Goal: Task Accomplishment & Management: Use online tool/utility

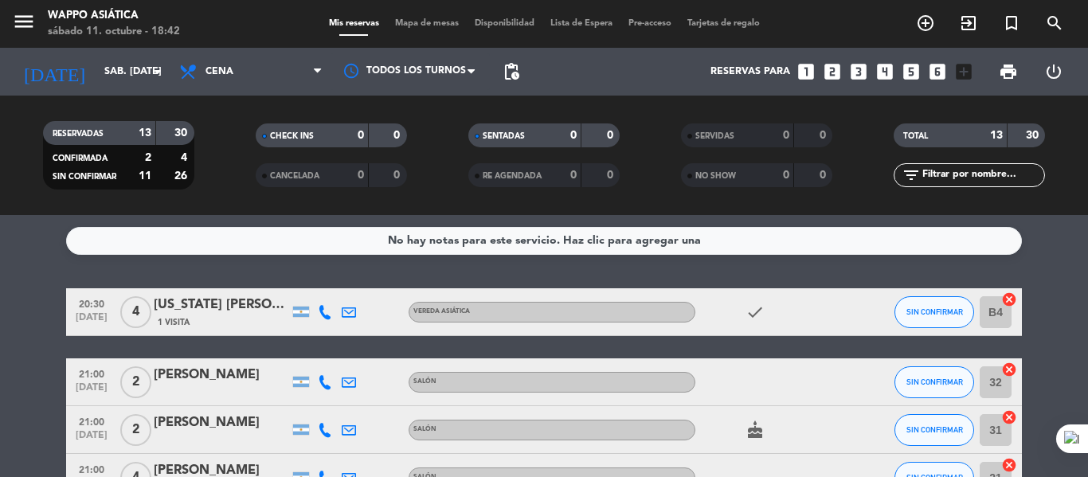
click at [421, 18] on div "Mis reservas Mapa de mesas Disponibilidad Lista de Espera Pre-acceso Tarjetas d…" at bounding box center [544, 24] width 447 height 14
click at [414, 23] on span "Mapa de mesas" at bounding box center [427, 23] width 80 height 9
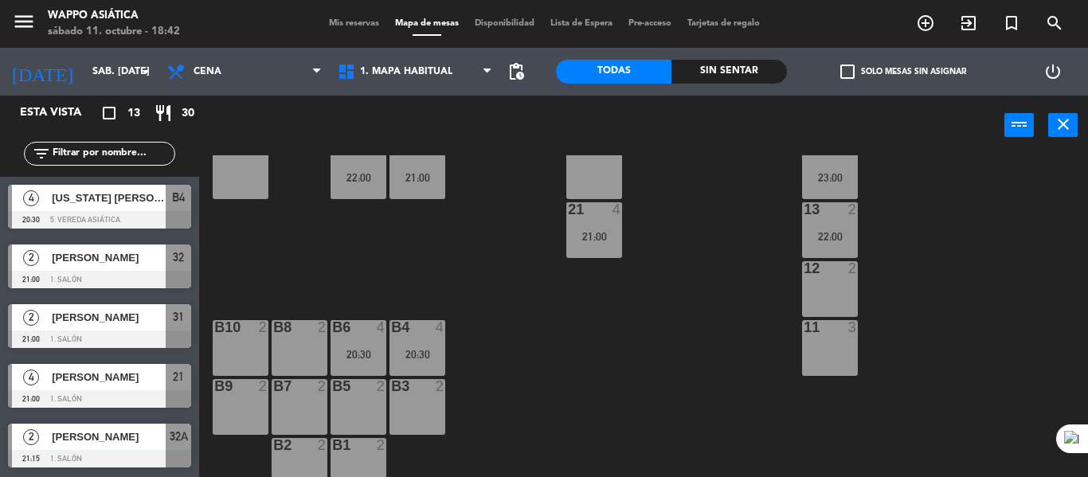
scroll to position [351, 0]
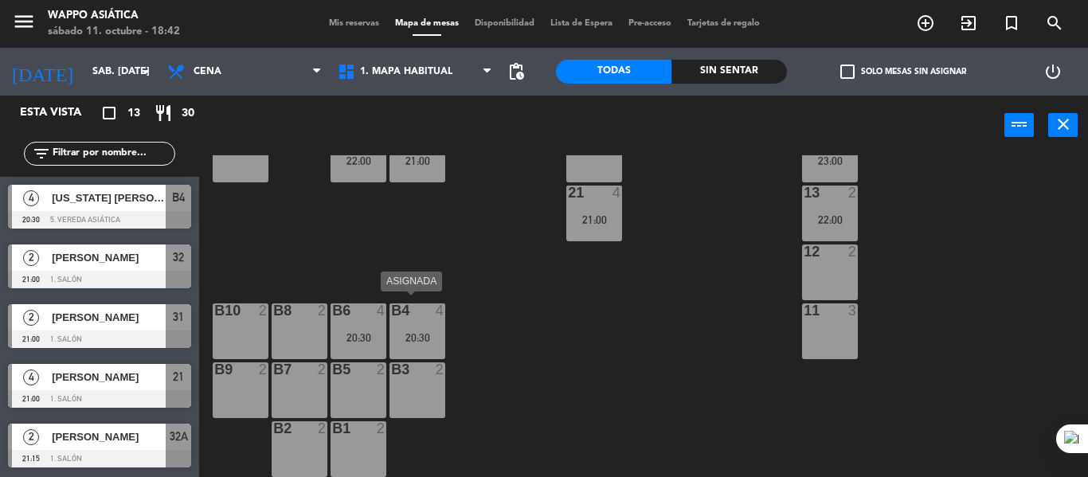
click at [415, 347] on div "B4 4 20:30" at bounding box center [418, 332] width 56 height 56
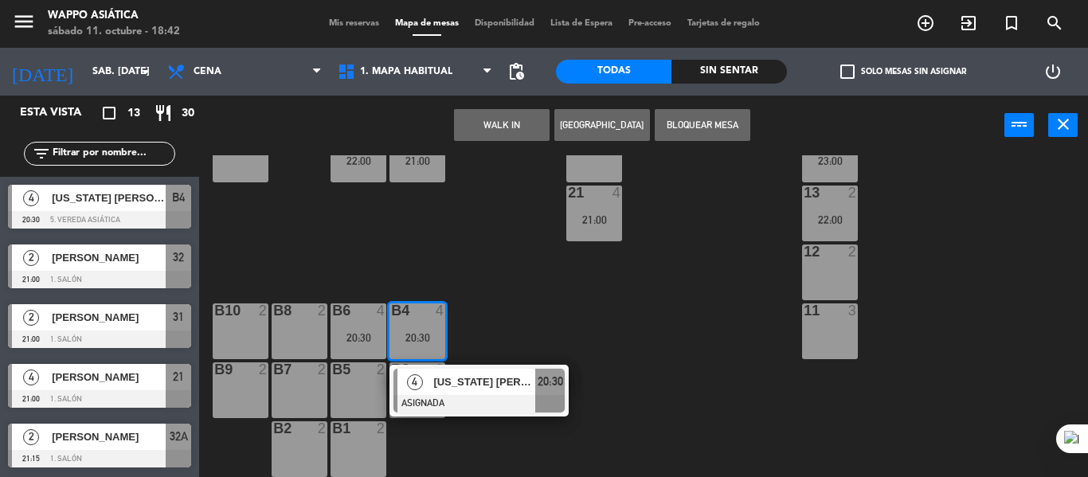
click at [258, 339] on div "B10 2" at bounding box center [241, 332] width 56 height 56
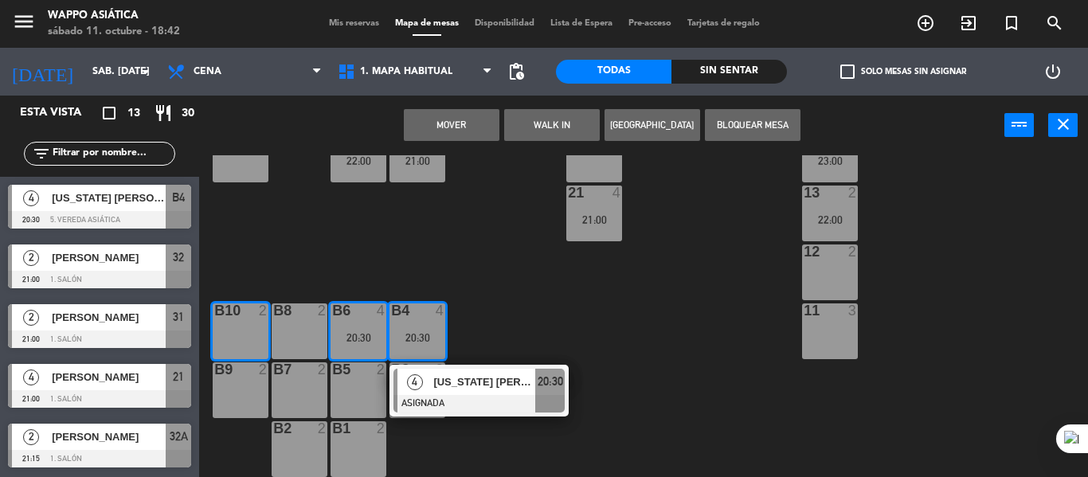
click at [249, 378] on div "B9 2" at bounding box center [241, 371] width 56 height 16
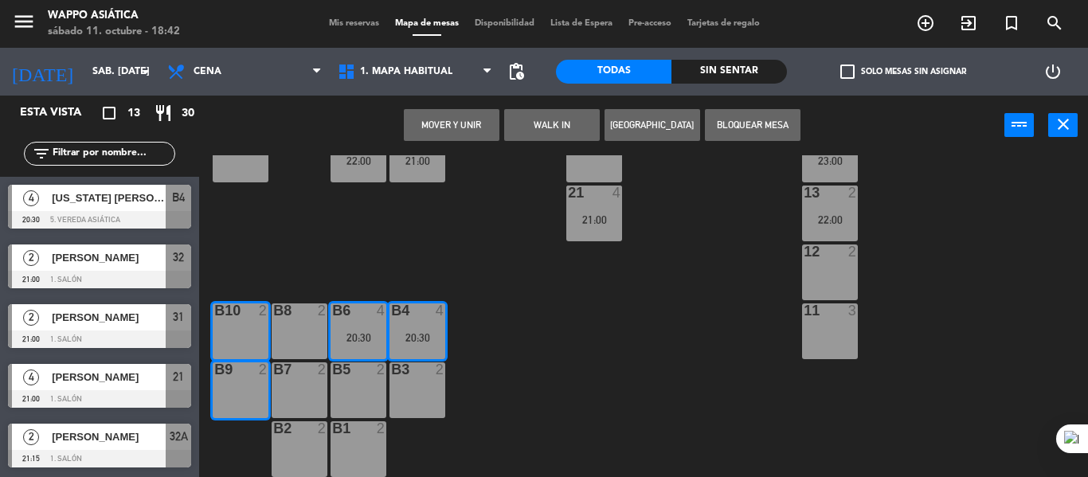
click at [457, 131] on button "Mover y Unir" at bounding box center [452, 125] width 96 height 32
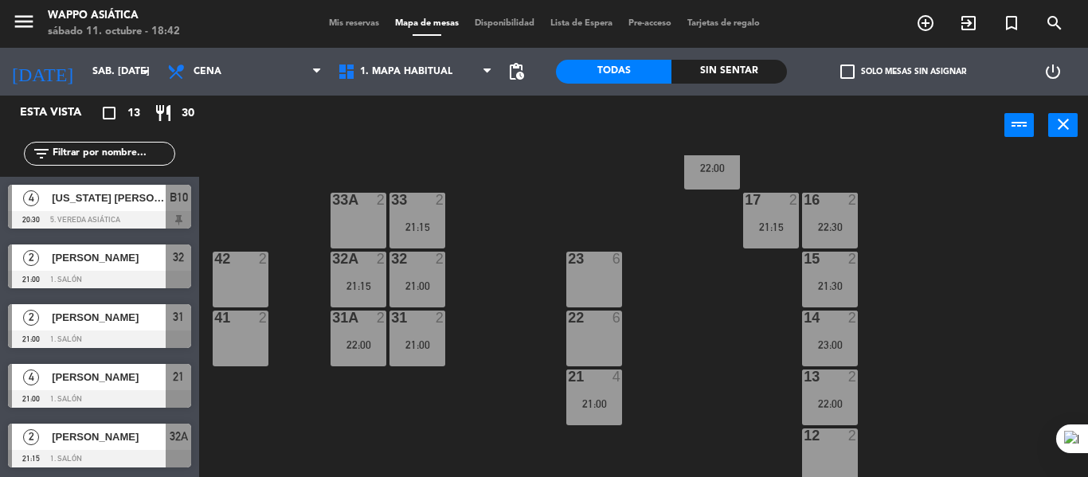
scroll to position [64, 0]
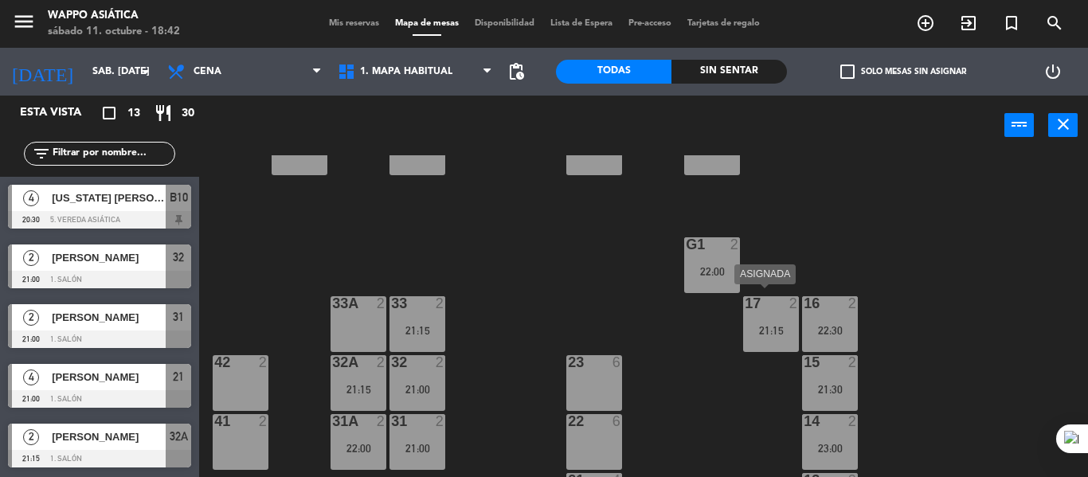
click at [774, 309] on div at bounding box center [771, 303] width 26 height 14
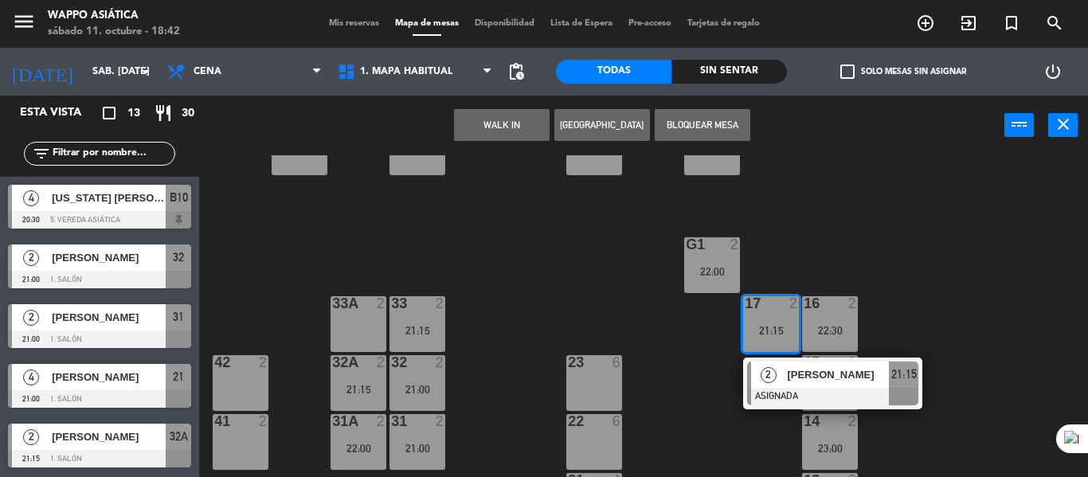
click at [253, 378] on div "42 2" at bounding box center [241, 383] width 56 height 56
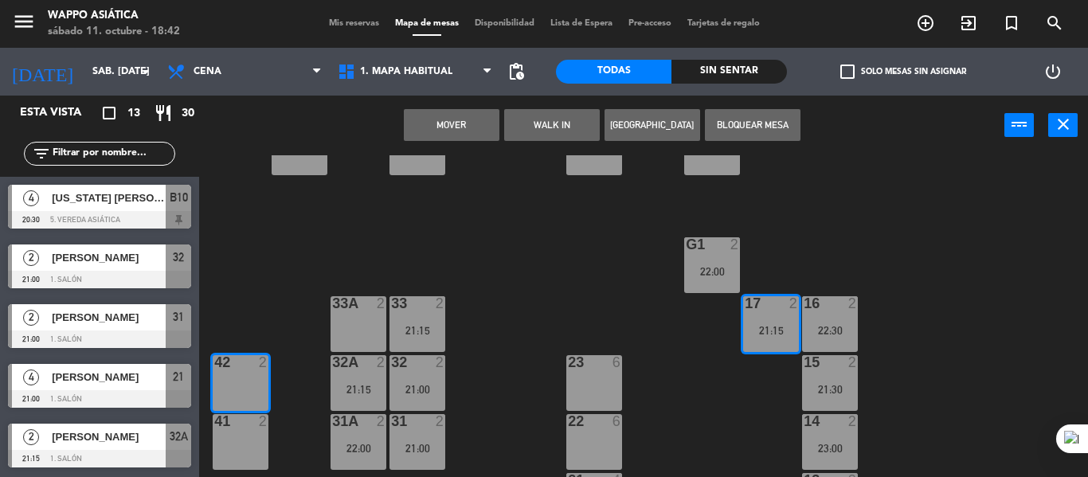
click at [454, 136] on button "Mover" at bounding box center [452, 125] width 96 height 32
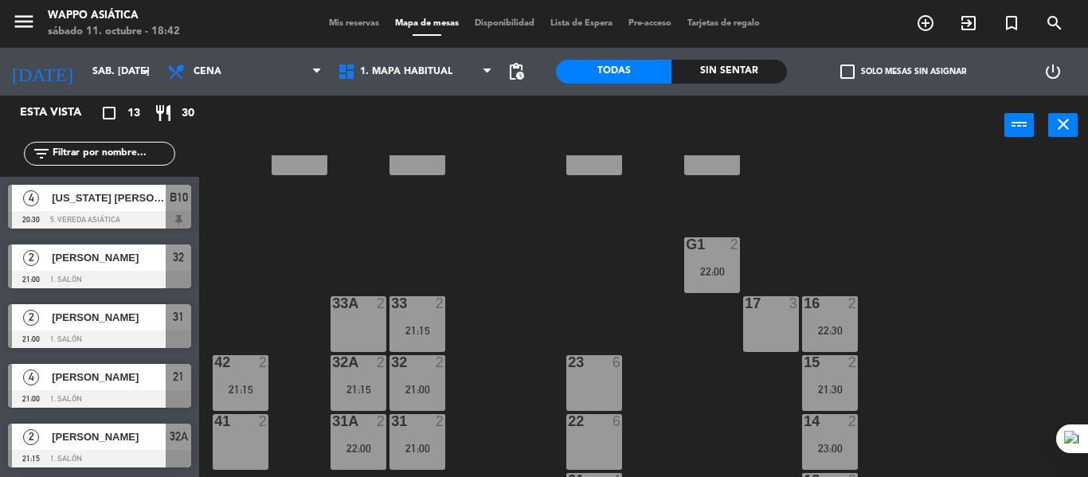
click at [727, 291] on div "g1 2 22:00" at bounding box center [712, 265] width 56 height 56
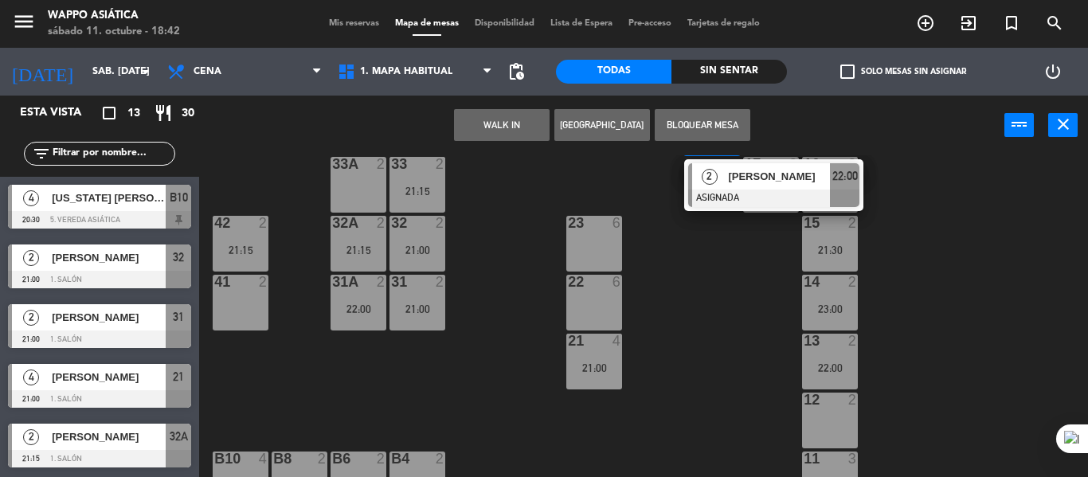
scroll to position [205, 0]
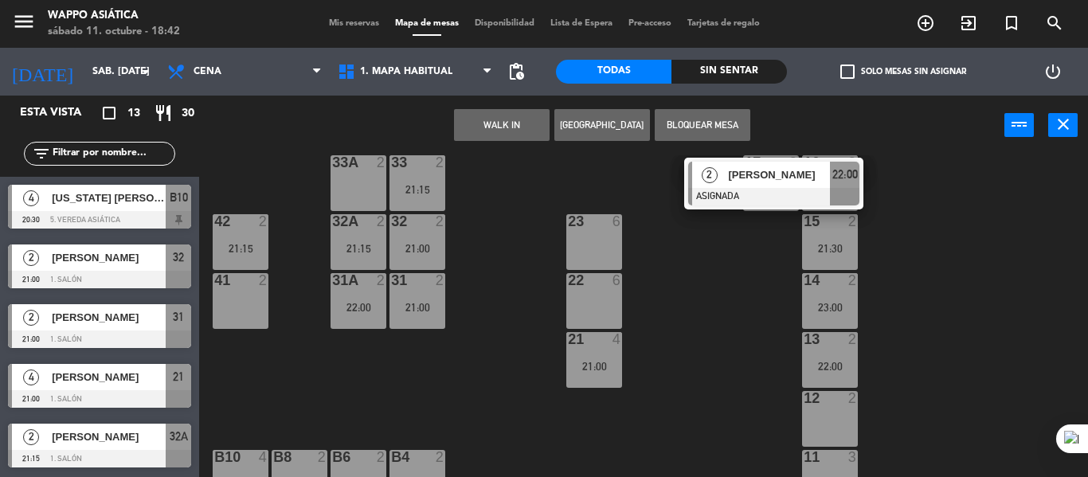
click at [843, 408] on div "12 2" at bounding box center [830, 419] width 56 height 56
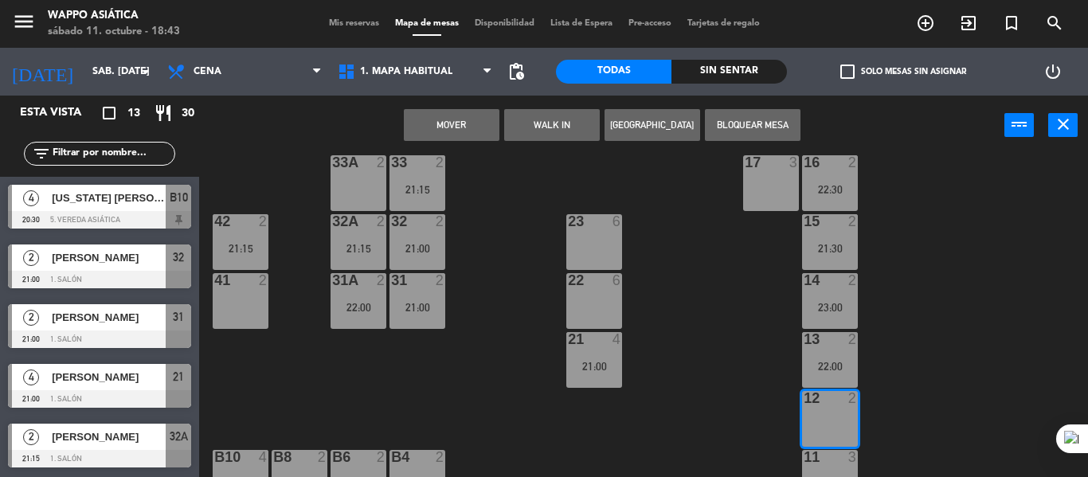
click at [480, 125] on button "Mover" at bounding box center [452, 125] width 96 height 32
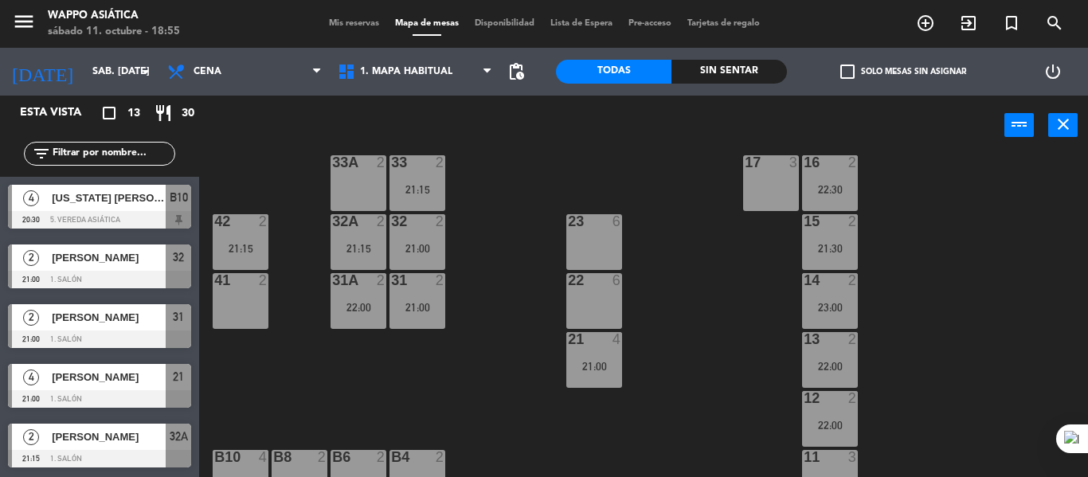
click at [349, 15] on div "menu Wappo Asiática sábado 11. octubre - 18:55 Mis reservas Mapa de mesas Dispo…" at bounding box center [544, 24] width 1088 height 48
click at [343, 19] on span "Mis reservas" at bounding box center [354, 23] width 66 height 9
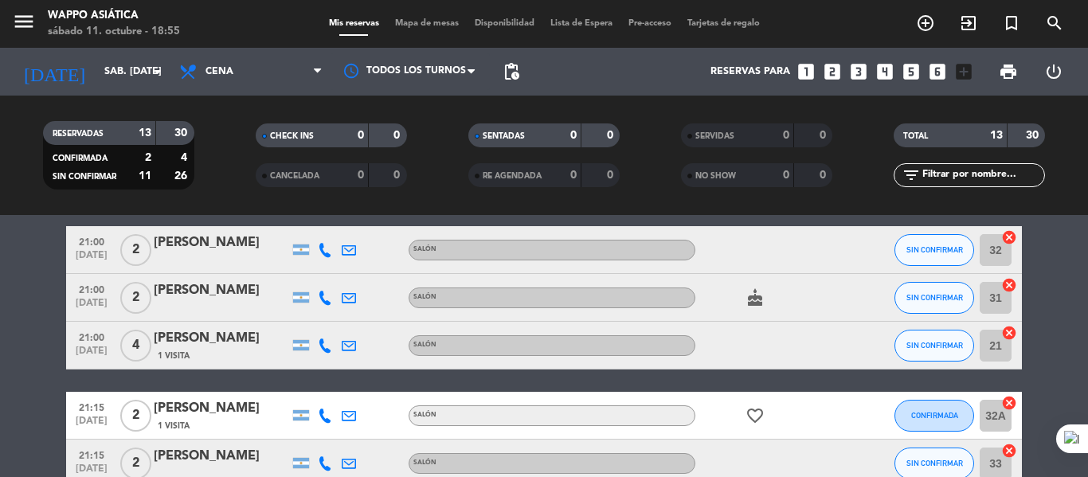
scroll to position [131, 0]
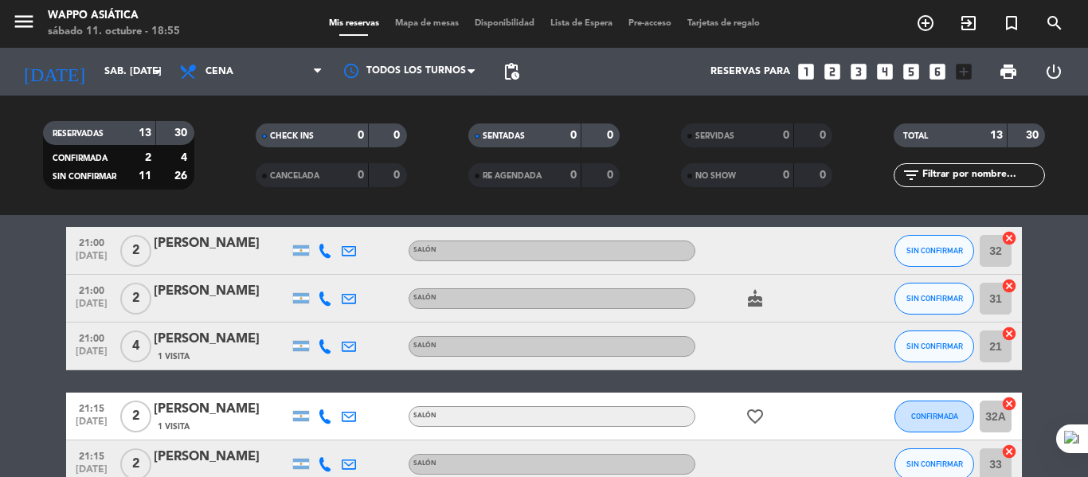
click at [327, 258] on icon at bounding box center [325, 251] width 14 height 14
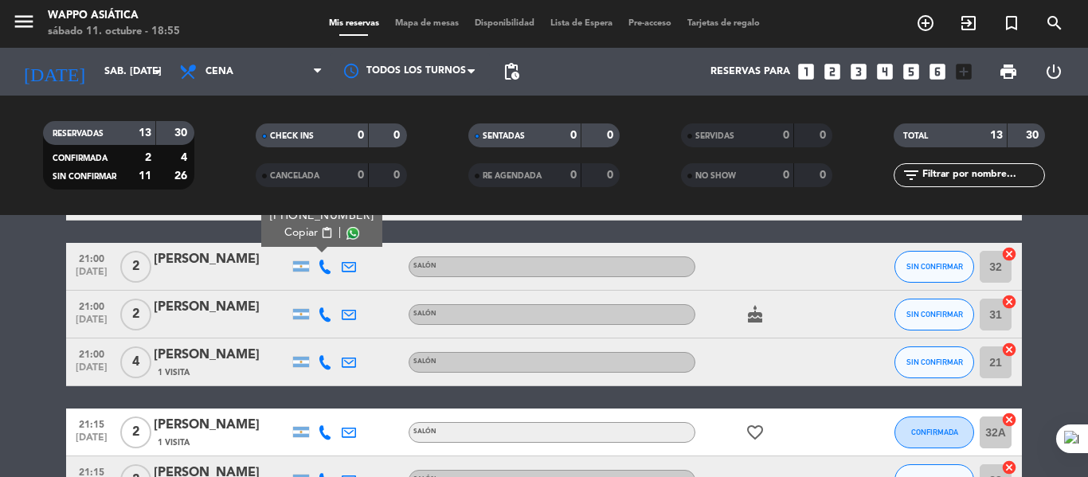
scroll to position [115, 0]
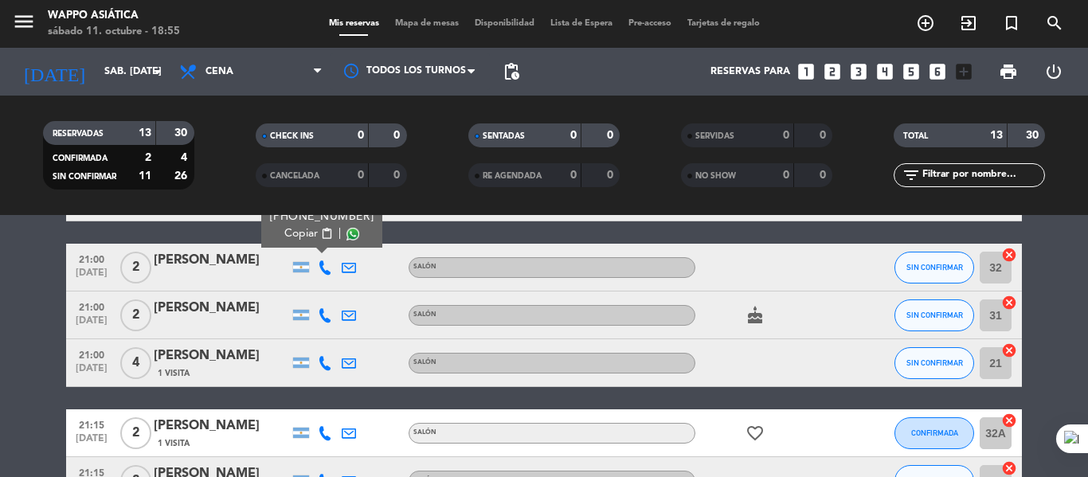
click at [325, 320] on div at bounding box center [325, 315] width 24 height 47
click at [321, 323] on icon at bounding box center [325, 315] width 14 height 14
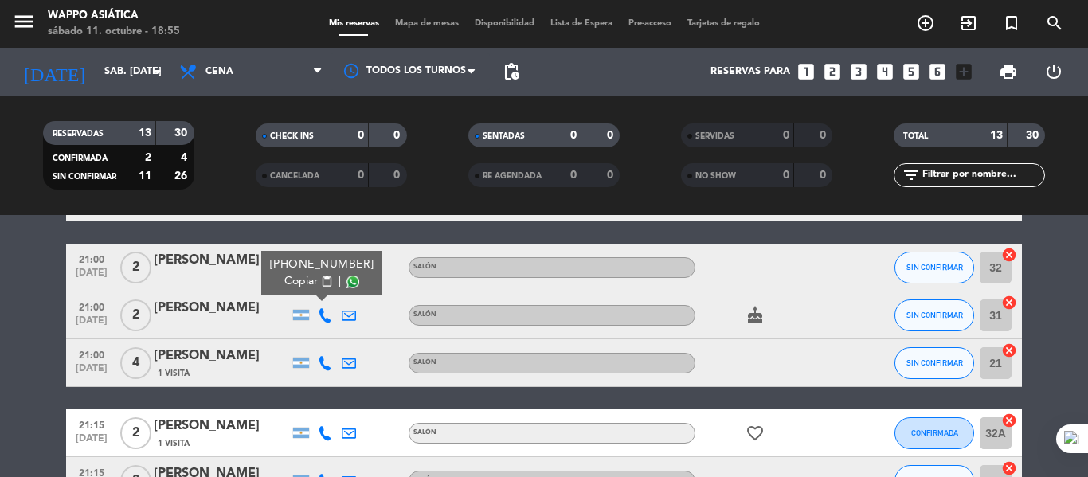
click at [322, 370] on icon at bounding box center [325, 363] width 14 height 14
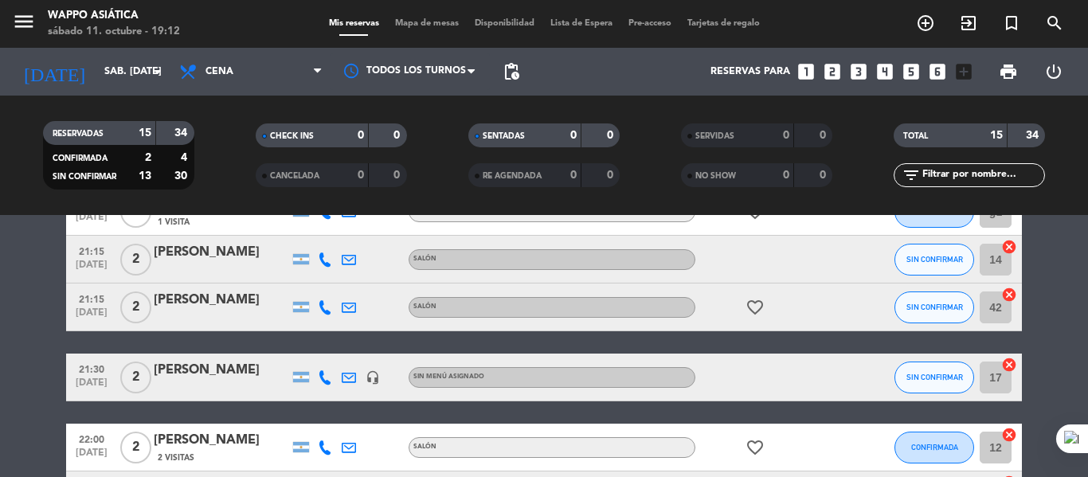
scroll to position [0, 0]
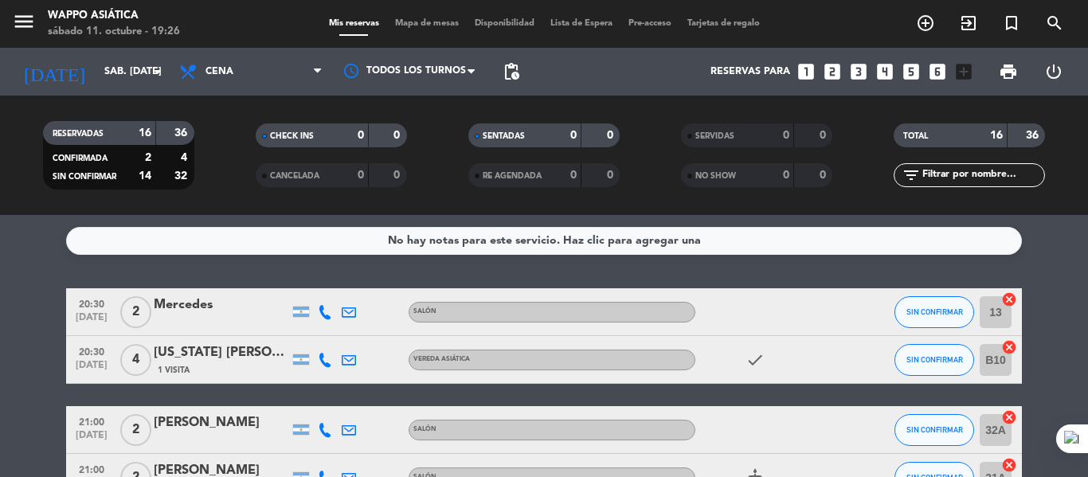
click at [323, 317] on icon at bounding box center [325, 312] width 14 height 14
click at [312, 281] on span "Copiar" at bounding box center [300, 273] width 33 height 17
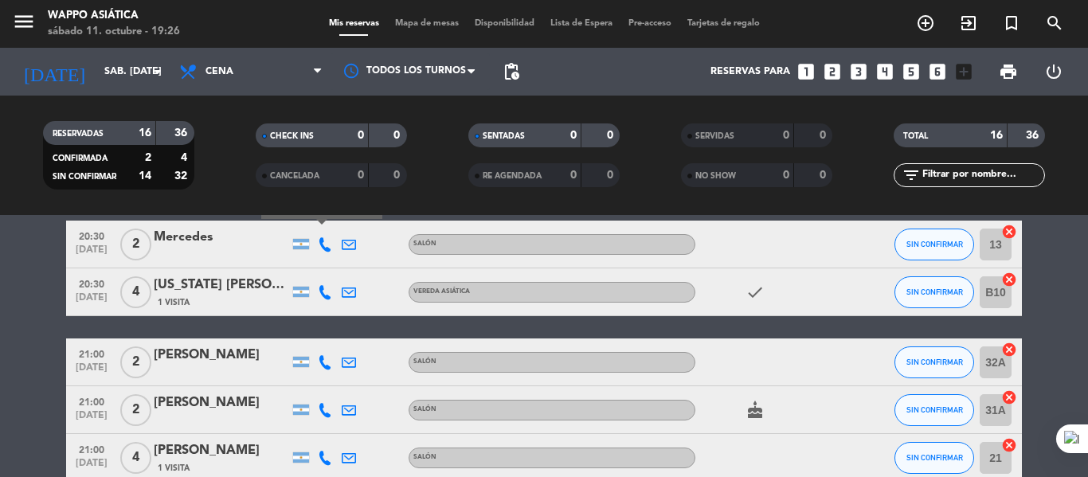
scroll to position [69, 0]
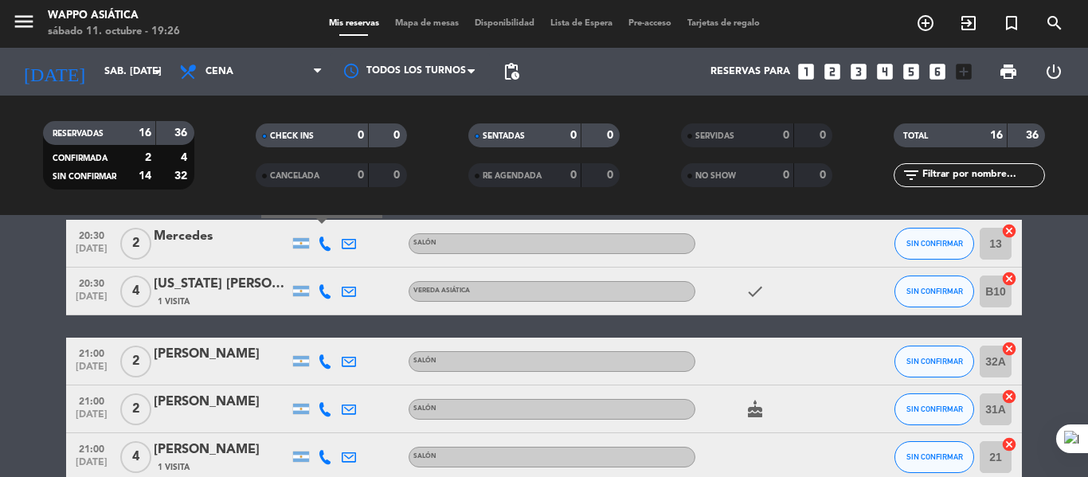
click at [325, 299] on icon at bounding box center [325, 291] width 14 height 14
click at [318, 261] on span "Copiar" at bounding box center [300, 252] width 33 height 17
click at [327, 369] on icon at bounding box center [325, 362] width 14 height 14
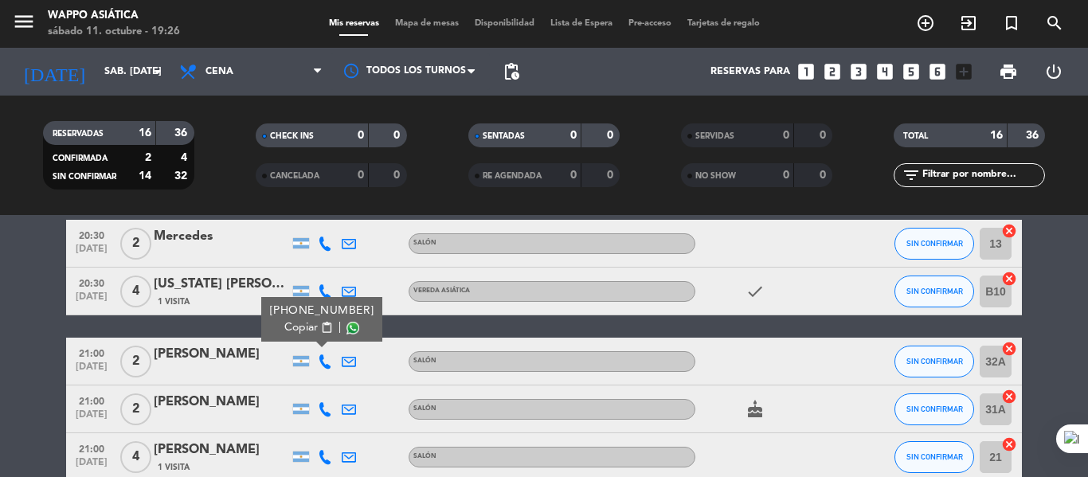
click at [312, 336] on span "Copiar" at bounding box center [300, 328] width 33 height 17
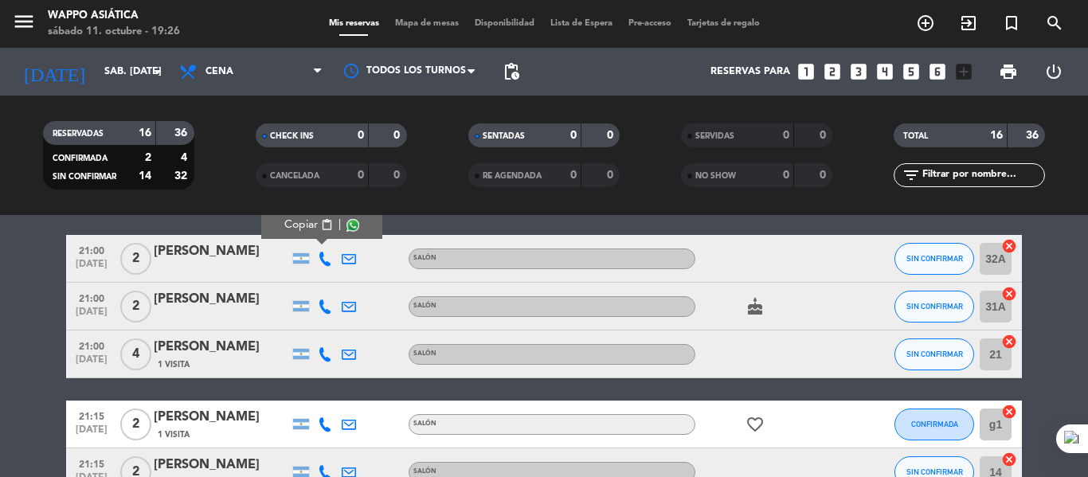
scroll to position [175, 0]
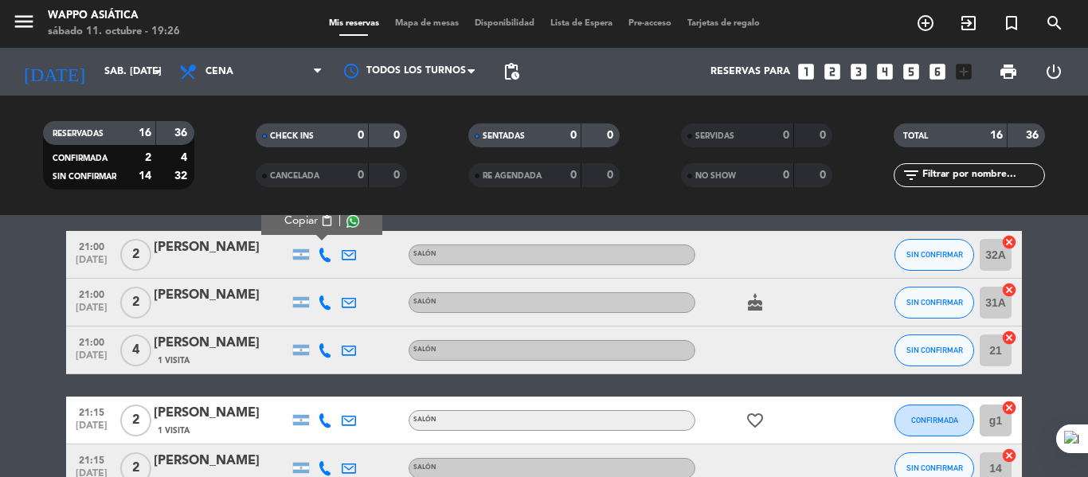
click at [327, 310] on icon at bounding box center [325, 303] width 14 height 14
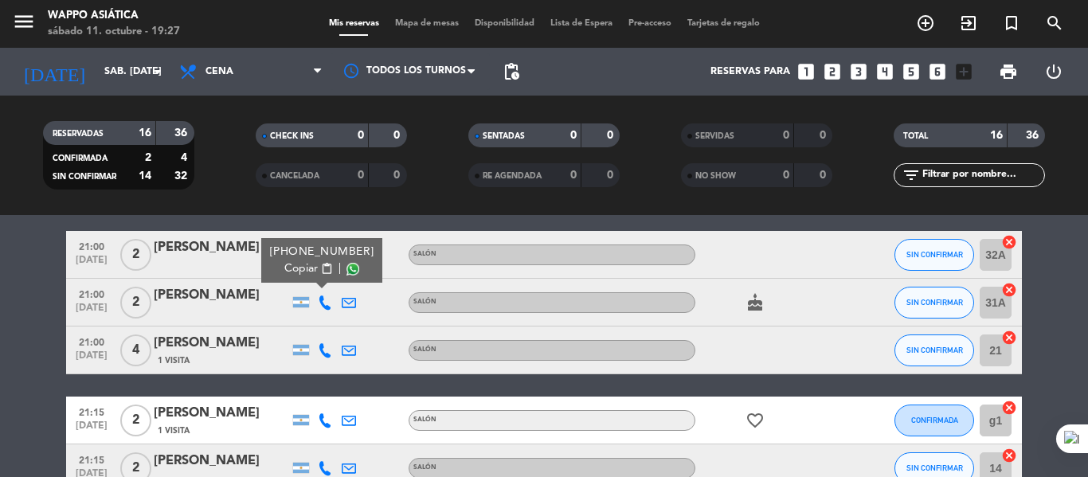
click at [314, 277] on span "Copiar" at bounding box center [300, 269] width 33 height 17
click at [327, 371] on div at bounding box center [325, 350] width 24 height 47
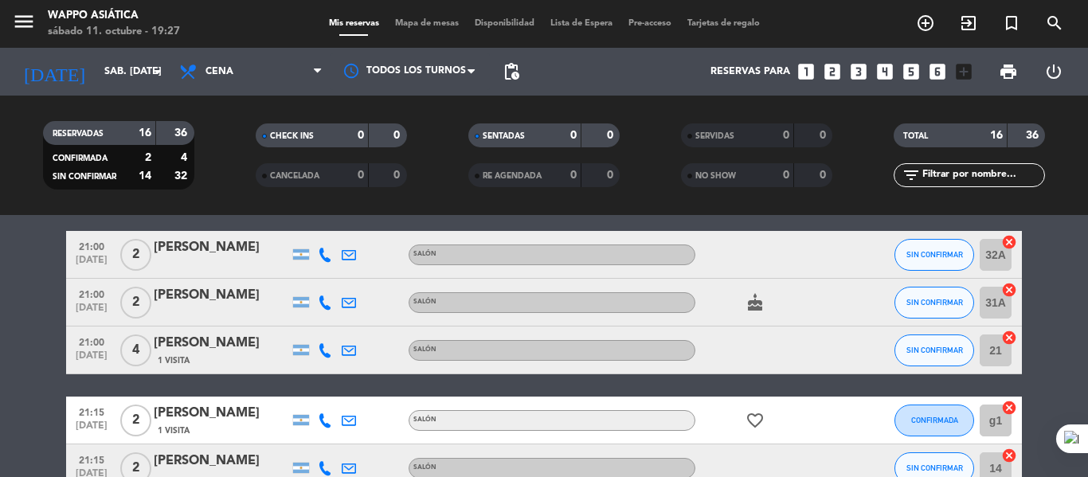
click at [323, 358] on icon at bounding box center [325, 350] width 14 height 14
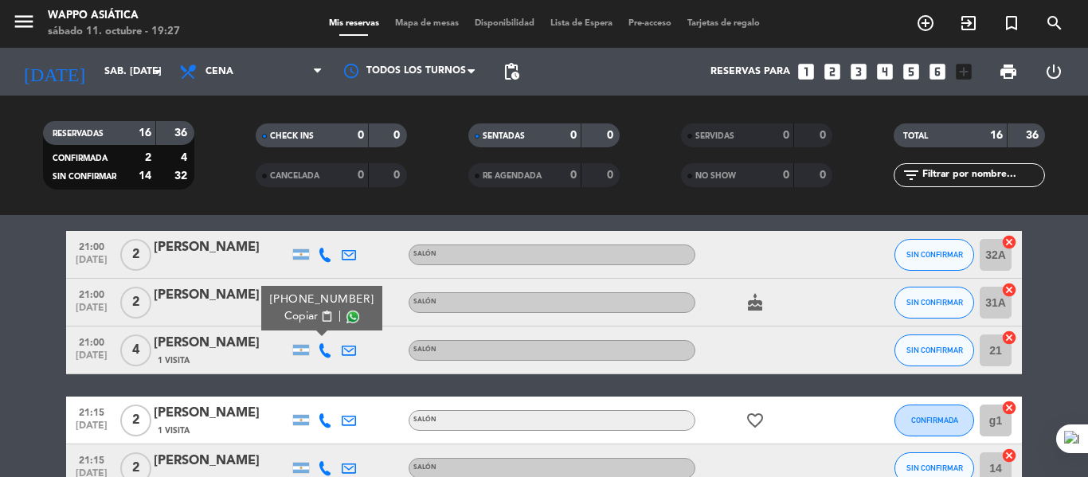
click at [304, 325] on span "Copiar" at bounding box center [300, 316] width 33 height 17
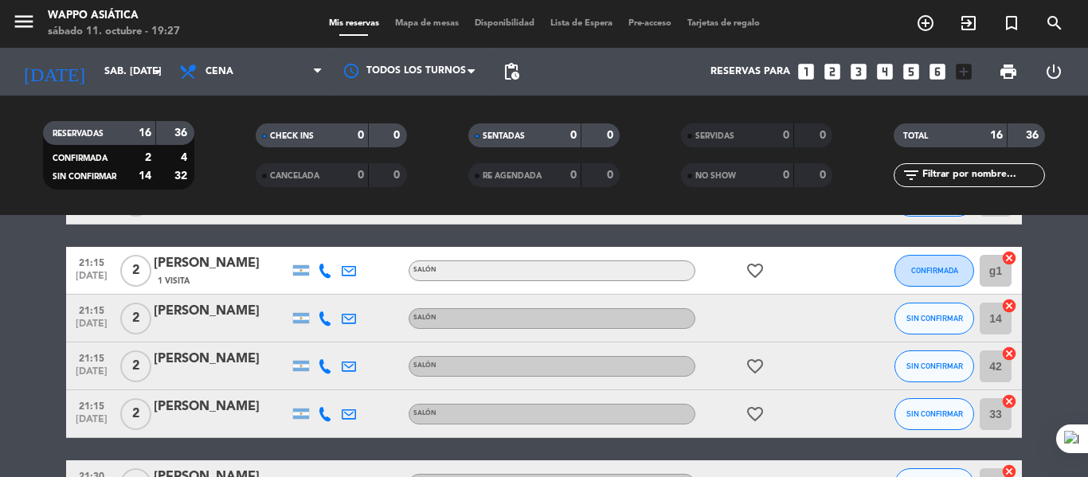
scroll to position [330, 0]
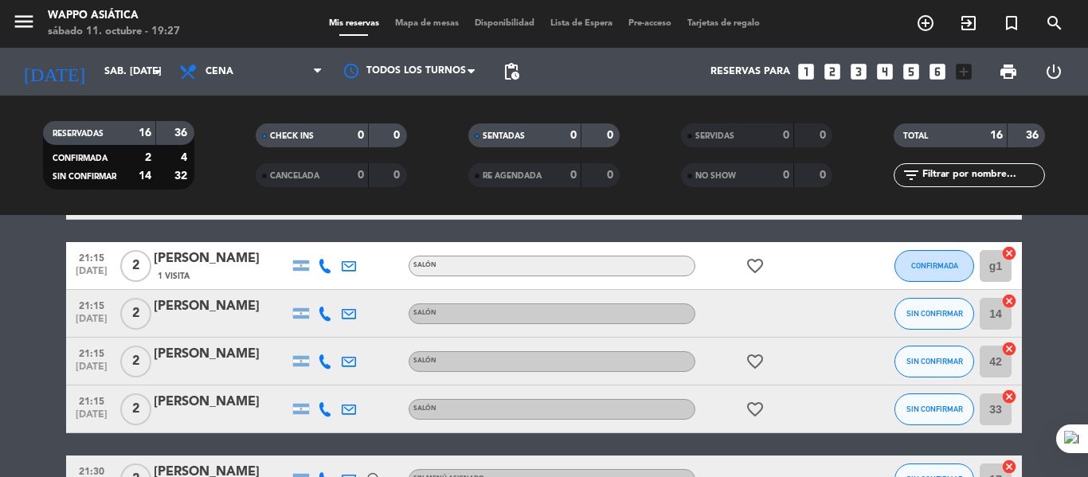
click at [328, 273] on icon at bounding box center [325, 266] width 14 height 14
click at [317, 245] on span "Copiar" at bounding box center [300, 237] width 33 height 17
click at [320, 321] on icon at bounding box center [325, 314] width 14 height 14
click at [305, 294] on span "Copiar" at bounding box center [300, 285] width 33 height 17
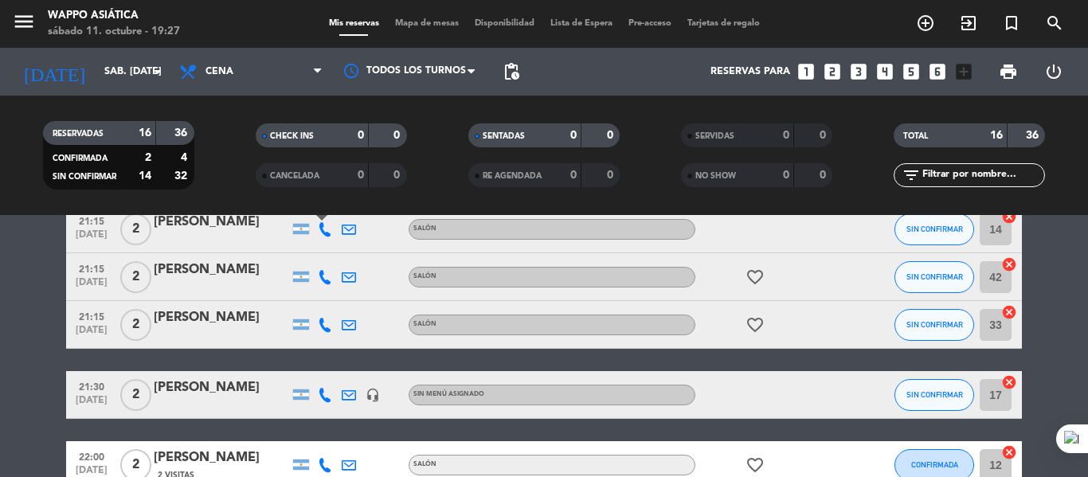
scroll to position [415, 0]
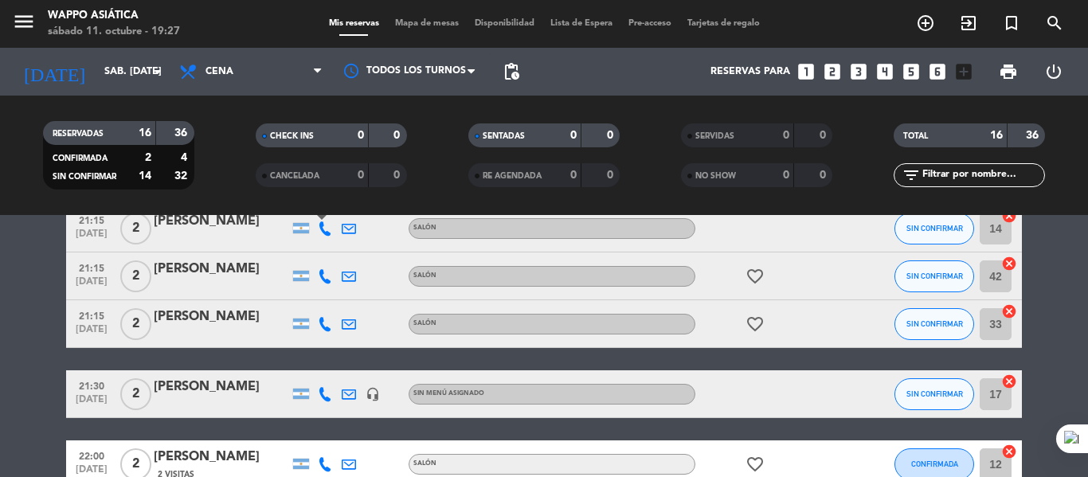
click at [326, 284] on icon at bounding box center [325, 276] width 14 height 14
click at [308, 257] on span "Copiar" at bounding box center [300, 248] width 33 height 17
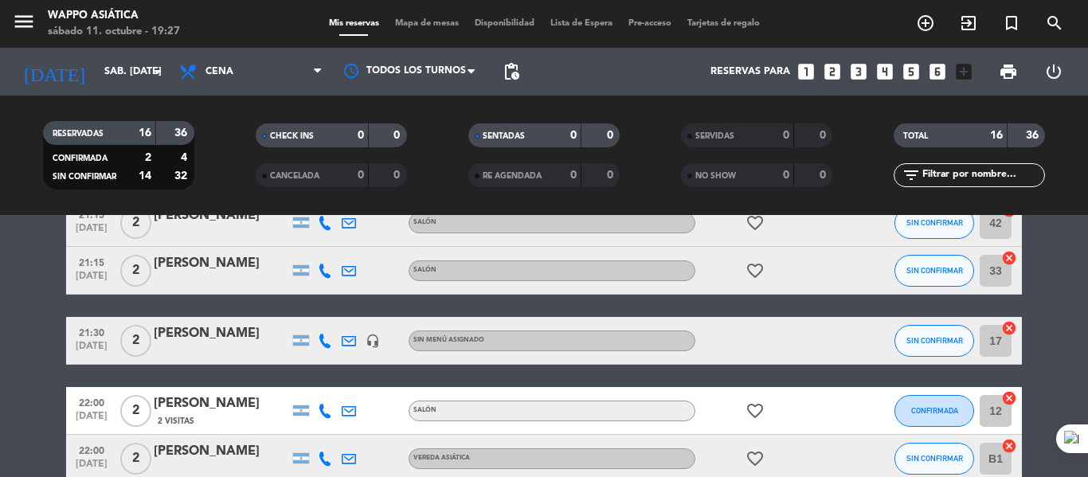
scroll to position [468, 0]
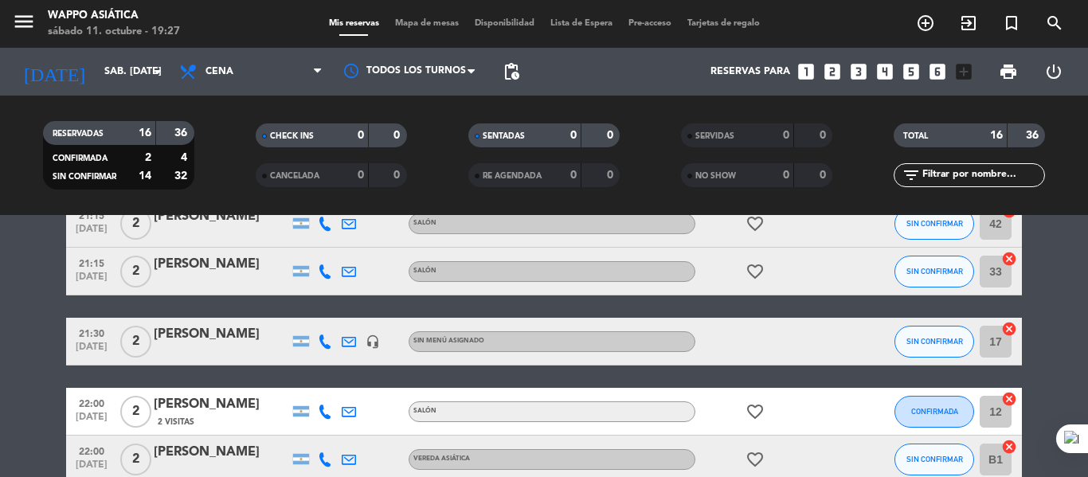
click at [320, 279] on icon at bounding box center [325, 272] width 14 height 14
click at [302, 252] on span "Copiar" at bounding box center [296, 243] width 33 height 17
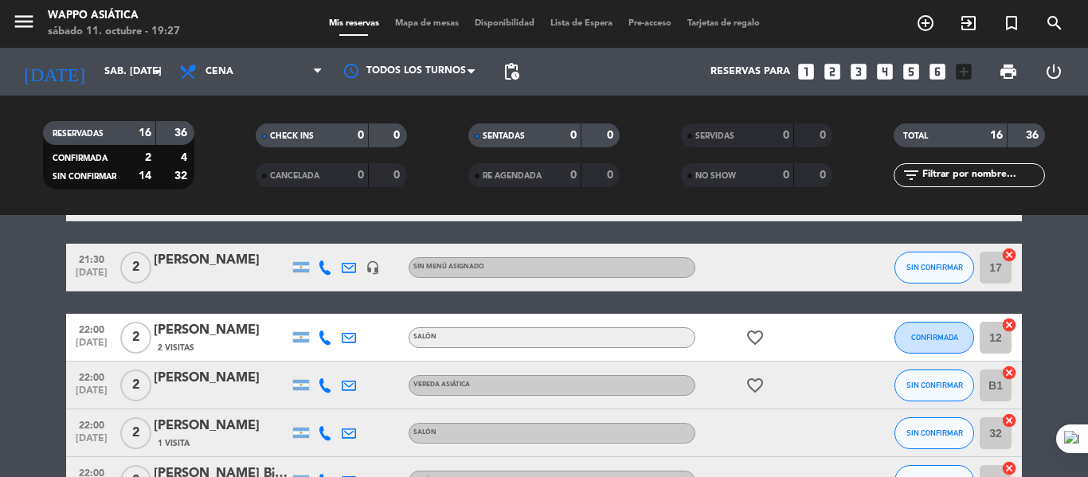
scroll to position [543, 0]
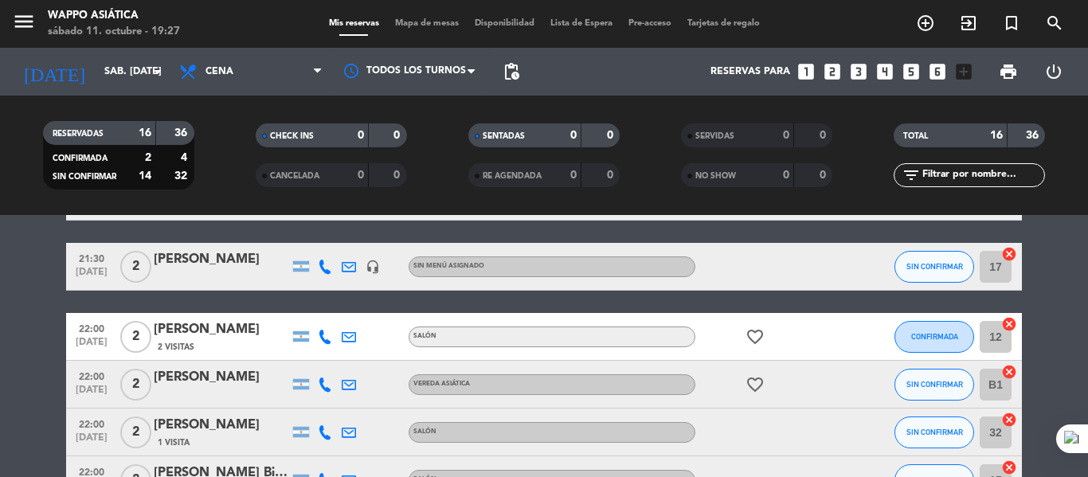
click at [320, 274] on icon at bounding box center [325, 267] width 14 height 14
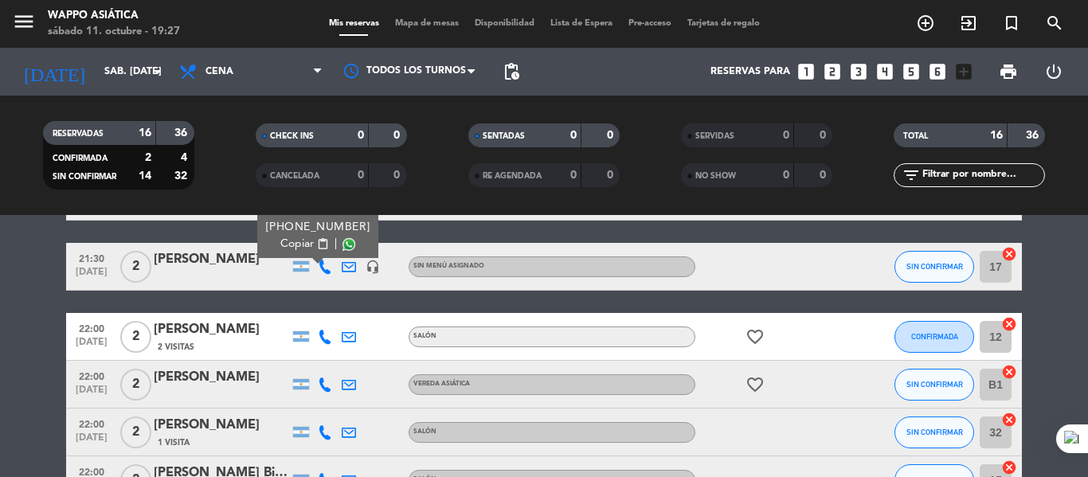
drag, startPoint x: 317, startPoint y: 261, endPoint x: 147, endPoint y: 478, distance: 275.8
click at [147, 476] on html "close × Wappo Asiática × chrome_reader_mode Listado de Reservas account_box Cli…" at bounding box center [544, 238] width 1088 height 477
click at [304, 253] on span "Copiar" at bounding box center [296, 244] width 33 height 17
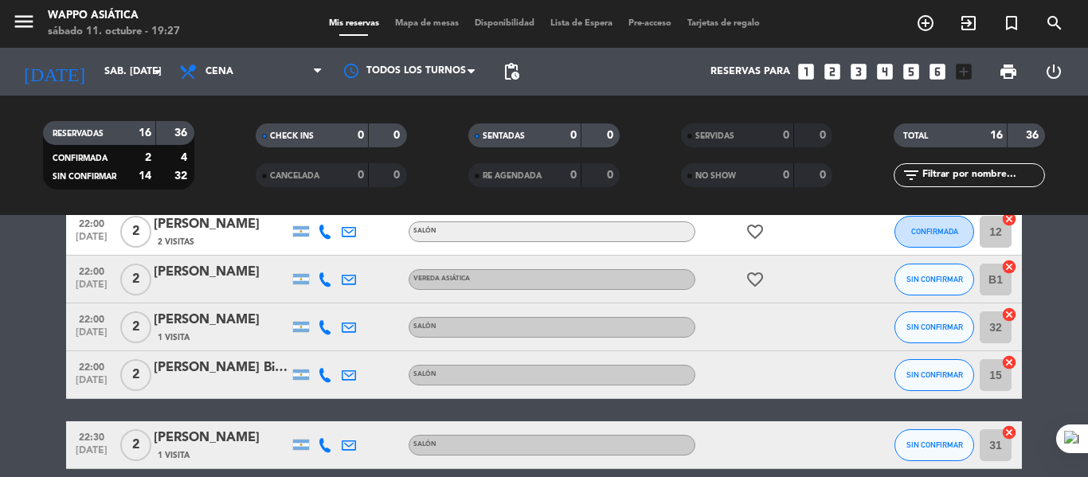
scroll to position [649, 0]
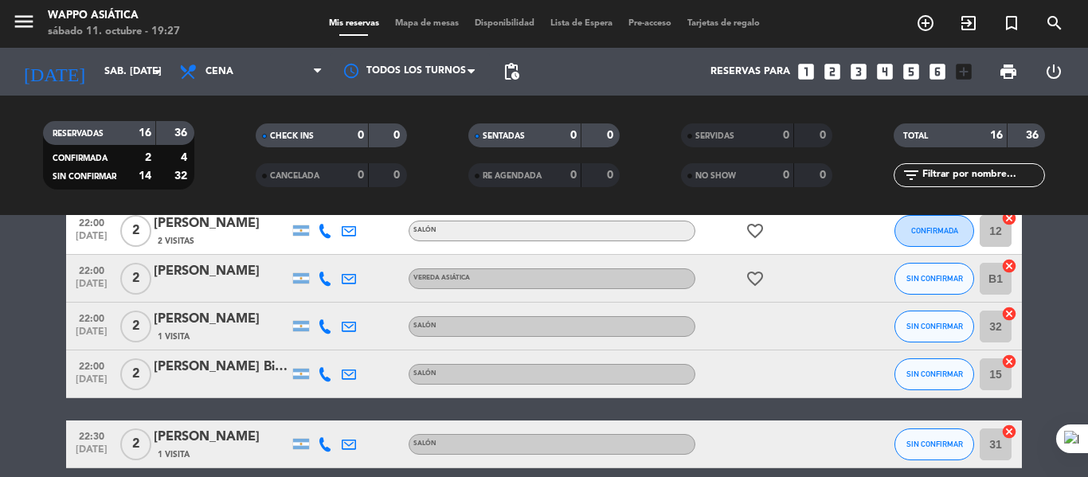
click at [323, 238] on icon at bounding box center [325, 231] width 14 height 14
click at [316, 220] on span "Copiar" at bounding box center [300, 214] width 33 height 17
click at [326, 286] on icon at bounding box center [325, 279] width 14 height 14
click at [316, 270] on span "Copiar" at bounding box center [300, 261] width 33 height 17
click at [323, 334] on icon at bounding box center [325, 327] width 14 height 14
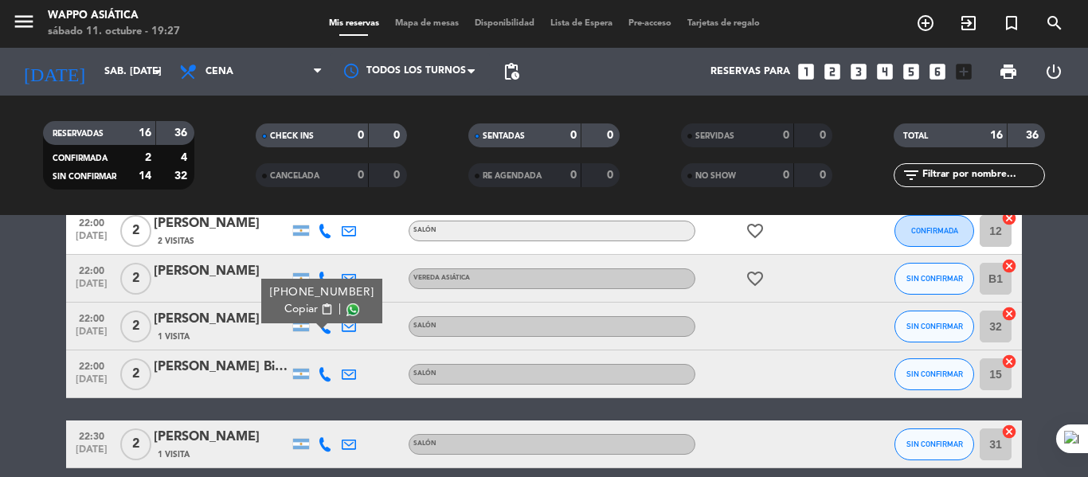
click at [304, 318] on span "Copiar" at bounding box center [300, 309] width 33 height 17
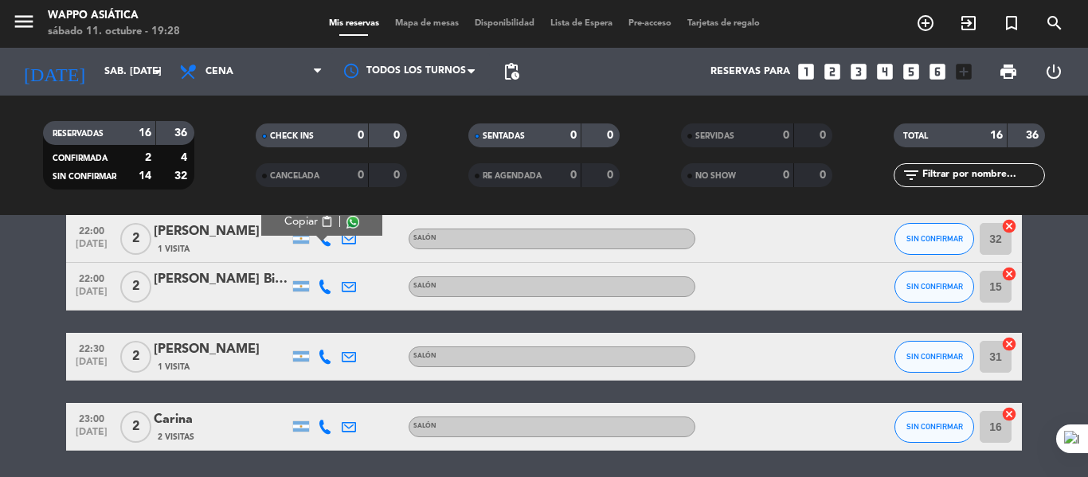
scroll to position [737, 0]
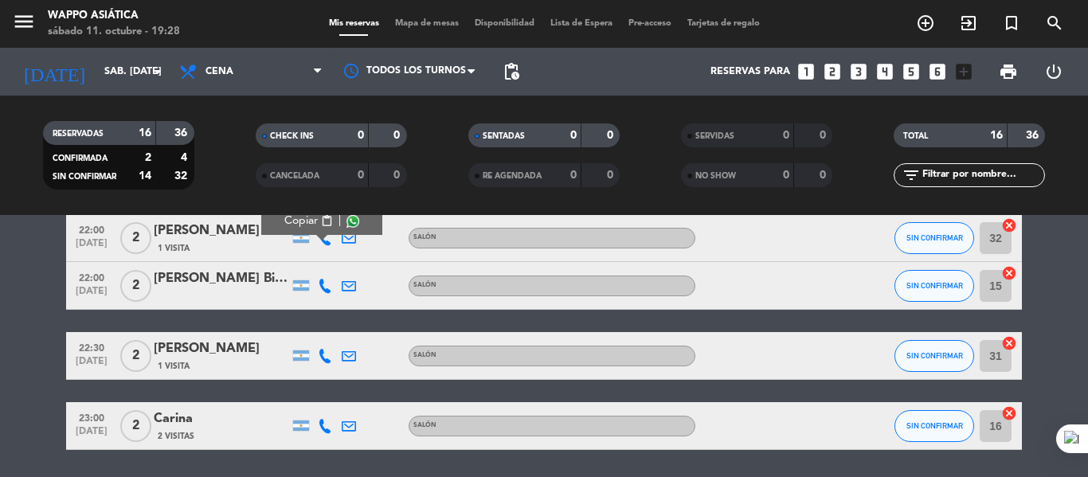
click at [322, 293] on icon at bounding box center [325, 286] width 14 height 14
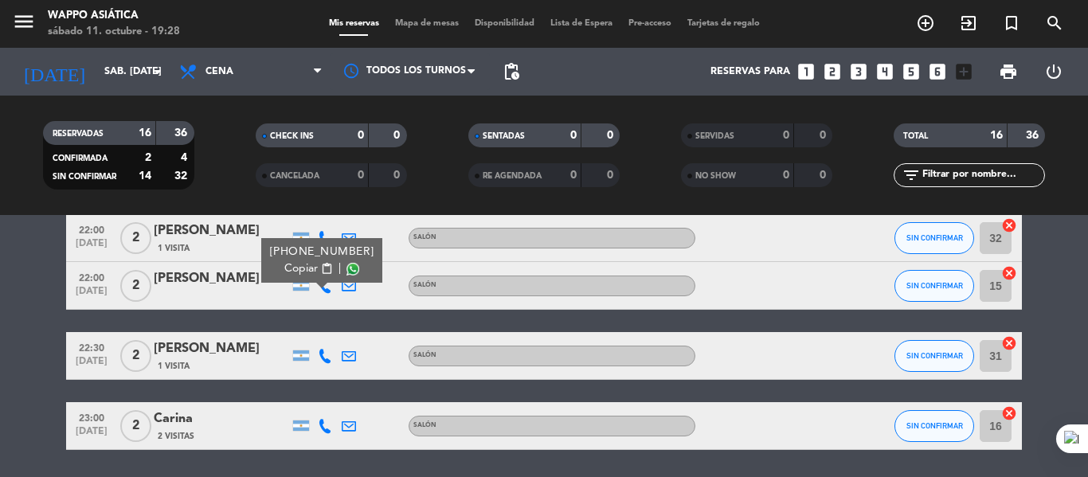
click at [312, 277] on span "Copiar" at bounding box center [300, 269] width 33 height 17
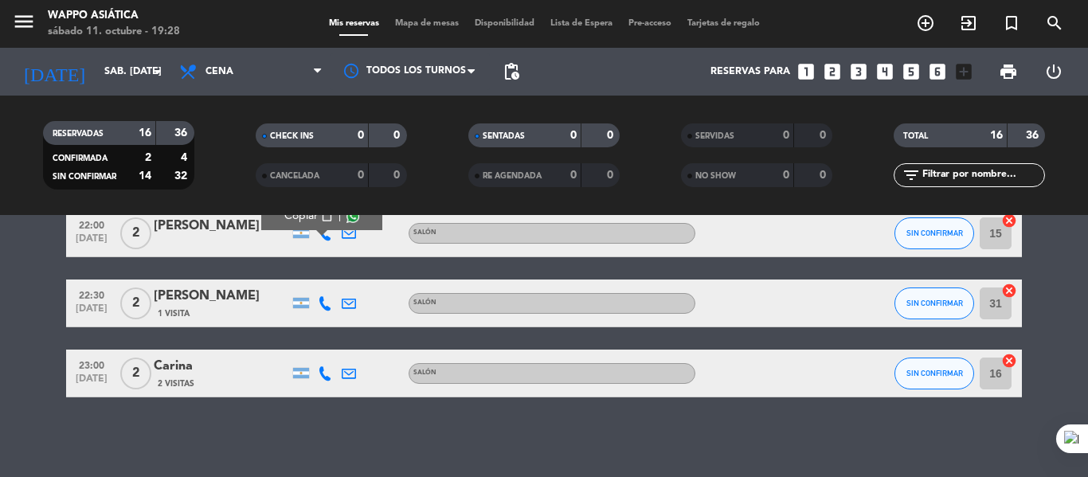
click at [330, 296] on icon at bounding box center [325, 303] width 14 height 14
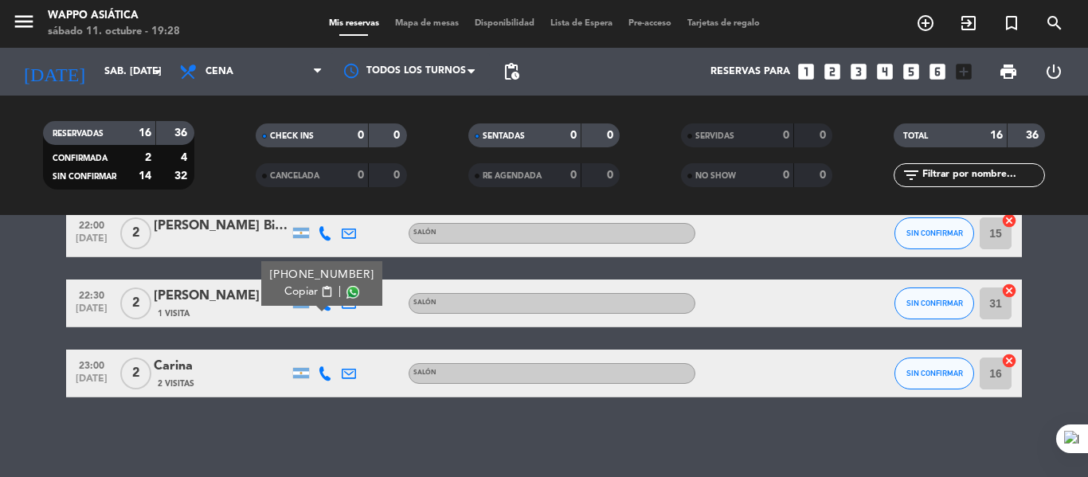
click at [305, 267] on div "[PHONE_NUMBER]" at bounding box center [322, 275] width 104 height 17
click at [300, 284] on span "Copiar" at bounding box center [300, 292] width 33 height 17
click at [330, 378] on icon at bounding box center [325, 374] width 14 height 14
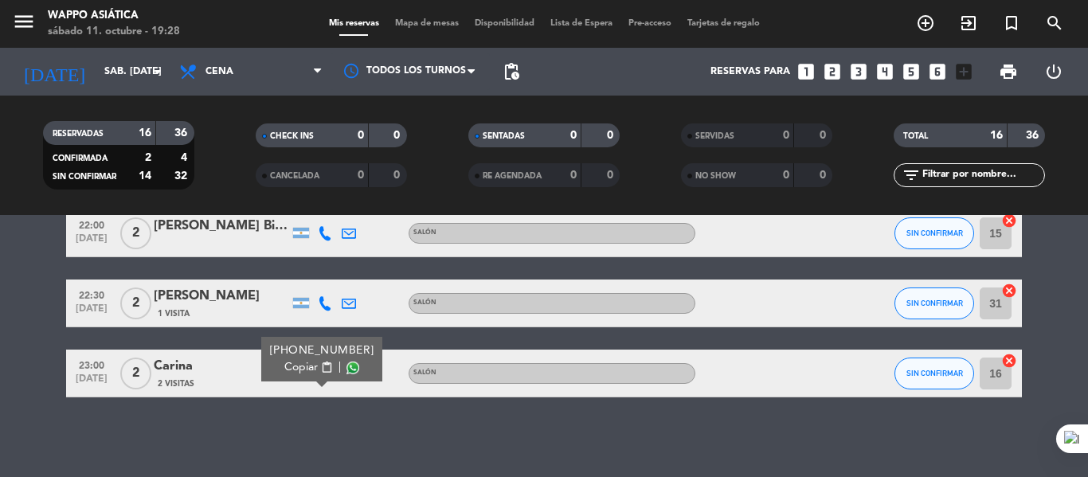
click at [318, 359] on span "Copiar" at bounding box center [300, 367] width 33 height 17
click at [1016, 78] on span "print" at bounding box center [1008, 71] width 19 height 19
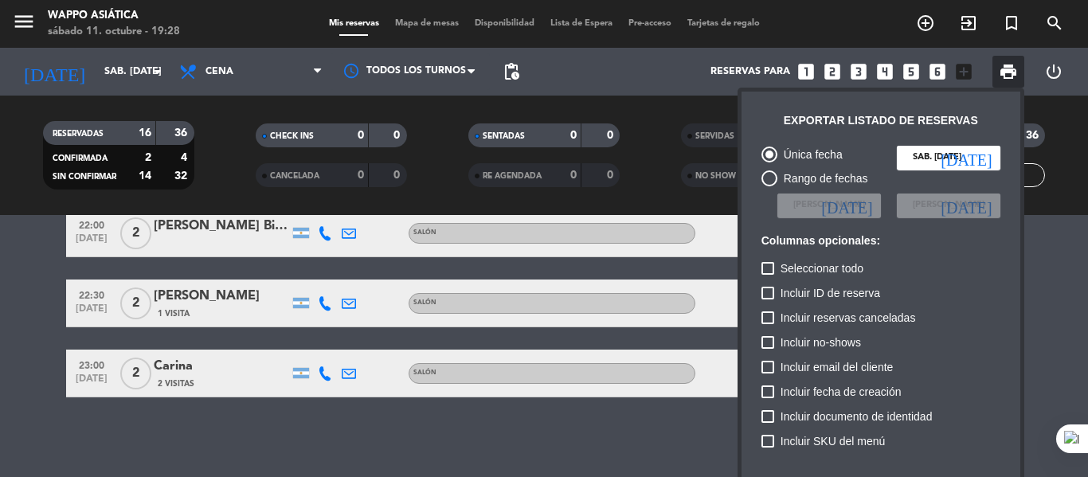
scroll to position [191, 0]
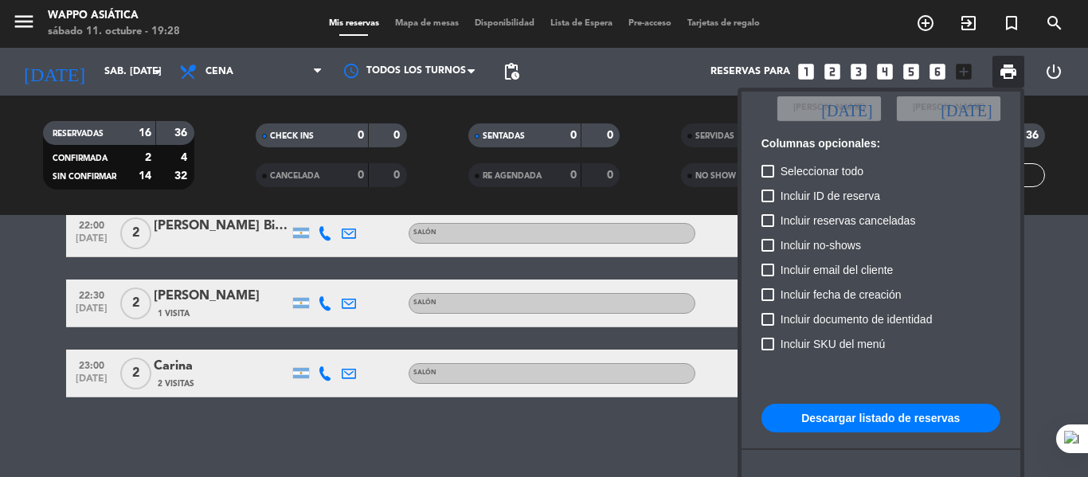
click at [868, 404] on button "Descargar listado de reservas" at bounding box center [881, 418] width 239 height 29
click at [582, 423] on div at bounding box center [544, 238] width 1088 height 477
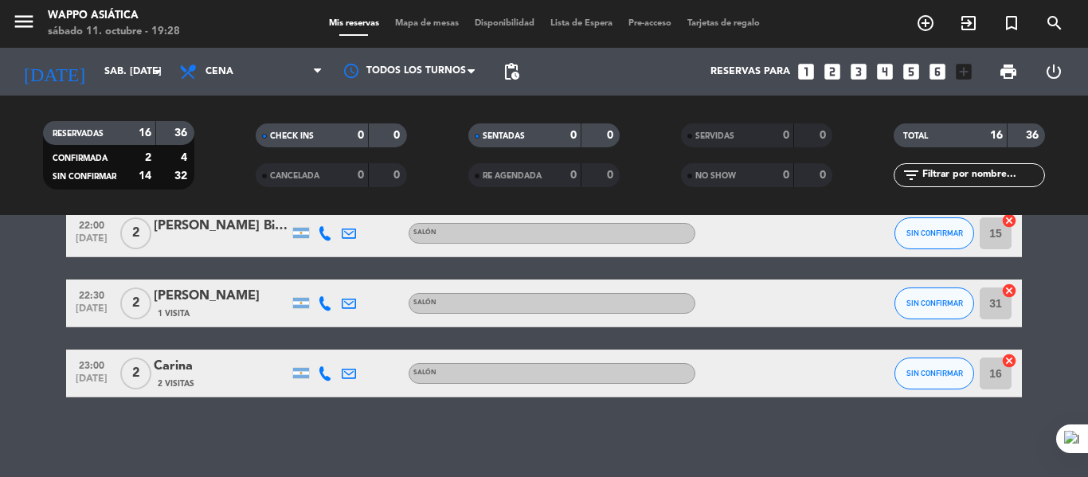
scroll to position [0, 0]
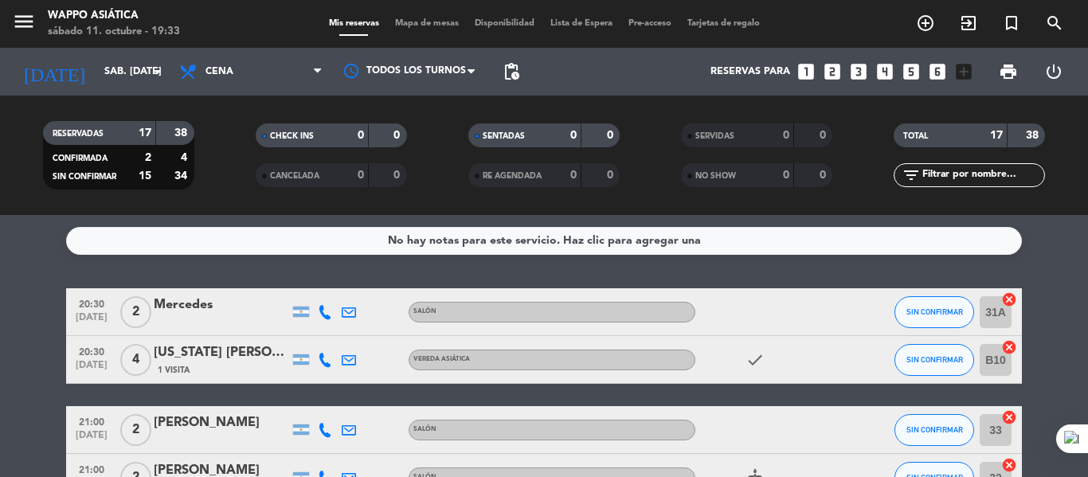
click at [423, 21] on span "Mapa de mesas" at bounding box center [427, 23] width 80 height 9
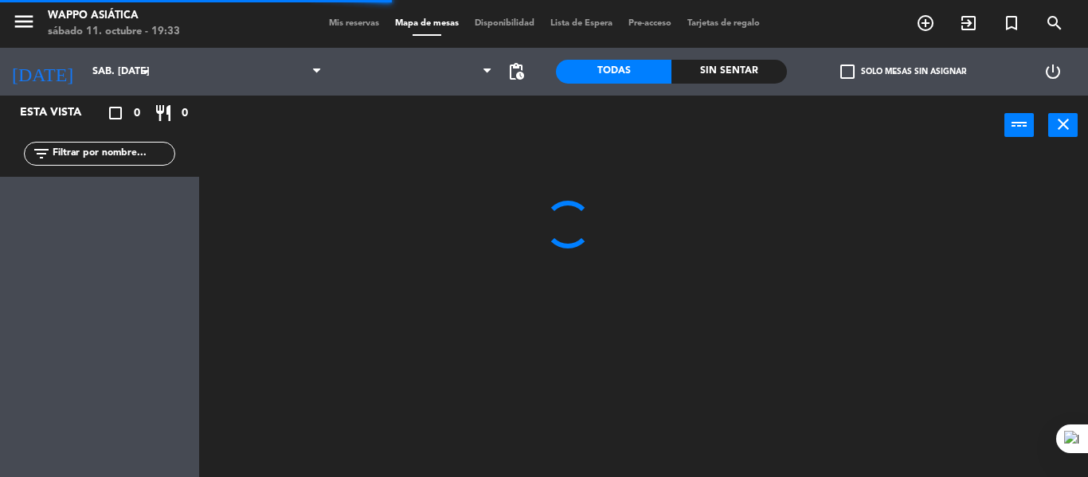
click at [747, 79] on div "Sin sentar" at bounding box center [730, 72] width 116 height 24
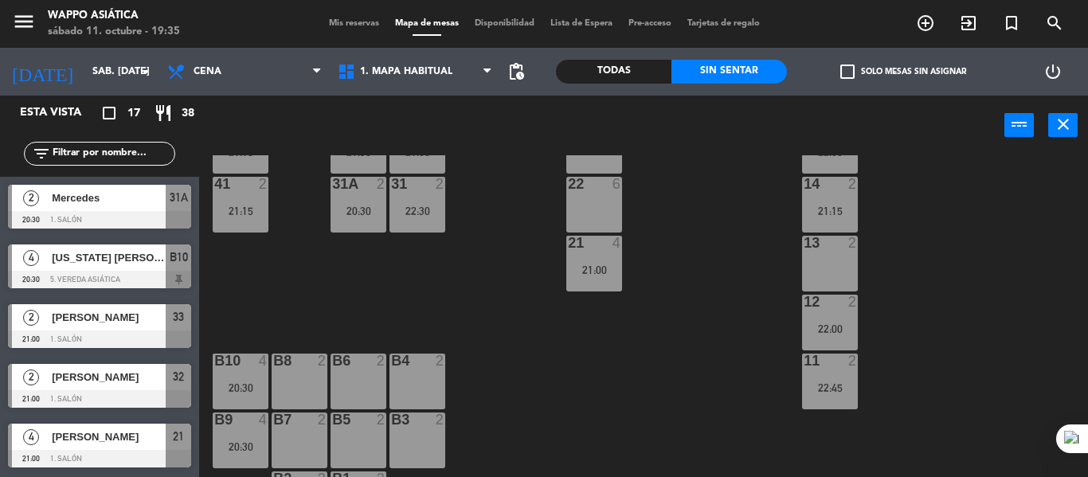
click at [582, 334] on div "g5 2 g4 2 g3 2 g2 2 g1 2 21:15 33 2 21:00 16 2 33A 2 22:00 17 2 23:00 42 2 21:1…" at bounding box center [649, 316] width 878 height 322
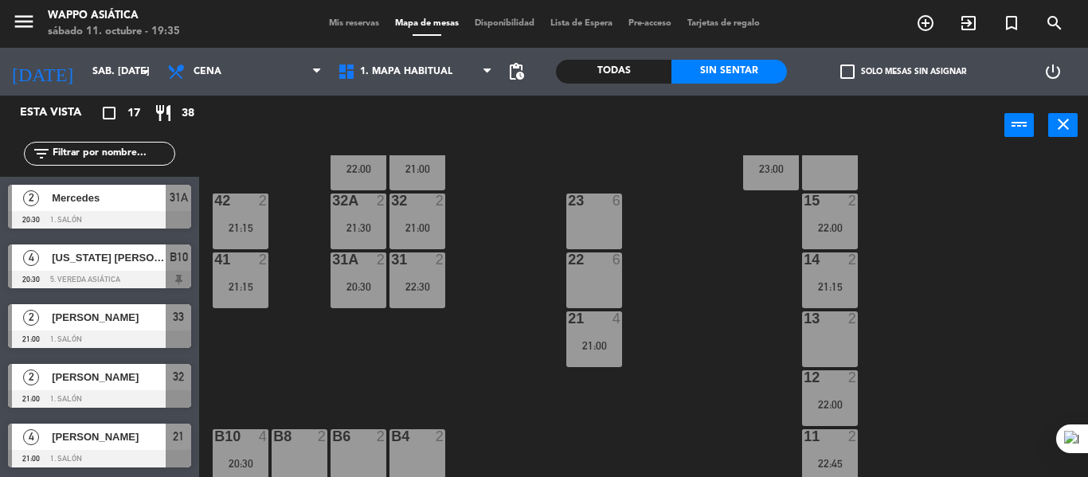
scroll to position [224, 0]
click at [582, 334] on div "21 4 21:00" at bounding box center [595, 341] width 56 height 56
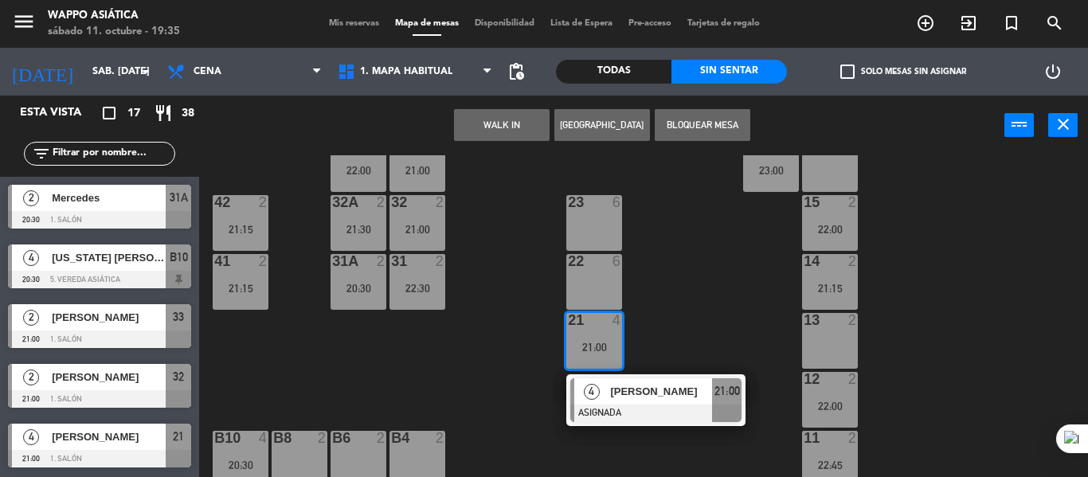
click at [599, 276] on div "22 6" at bounding box center [595, 282] width 56 height 56
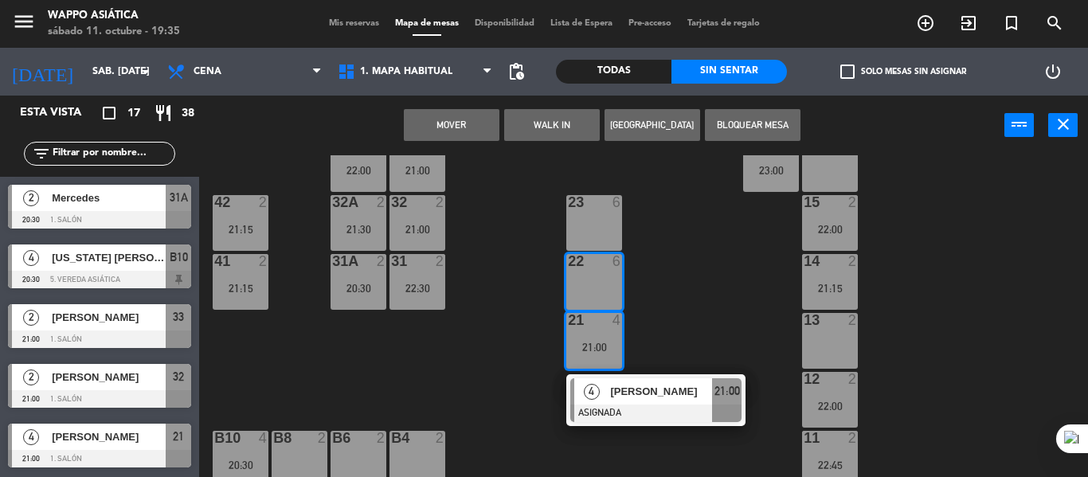
click at [471, 129] on button "Mover" at bounding box center [452, 125] width 96 height 32
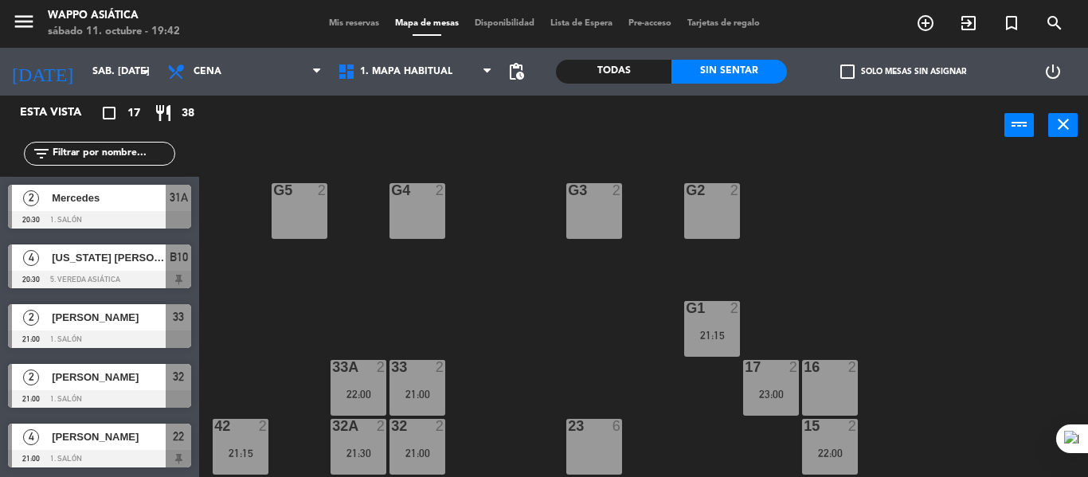
scroll to position [351, 0]
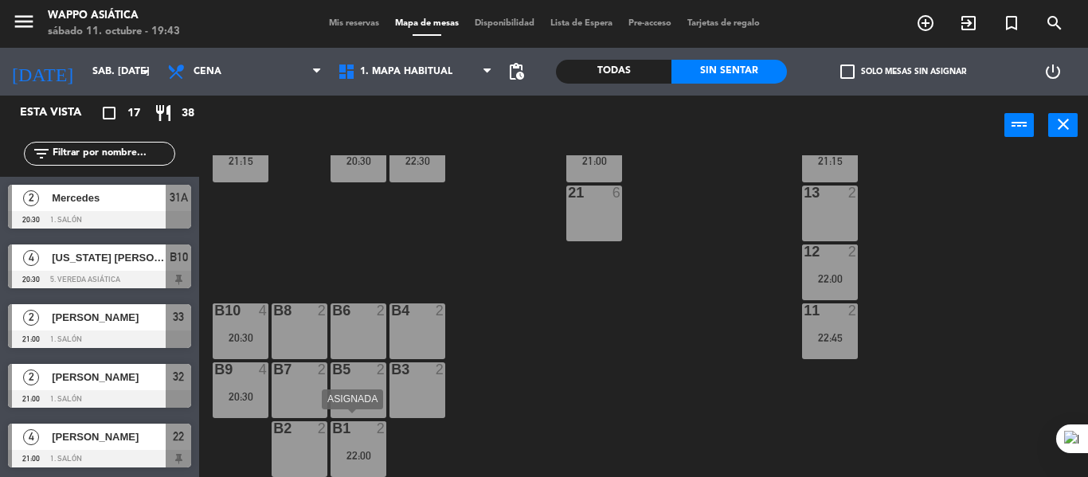
click at [359, 456] on div "22:00" at bounding box center [359, 455] width 56 height 11
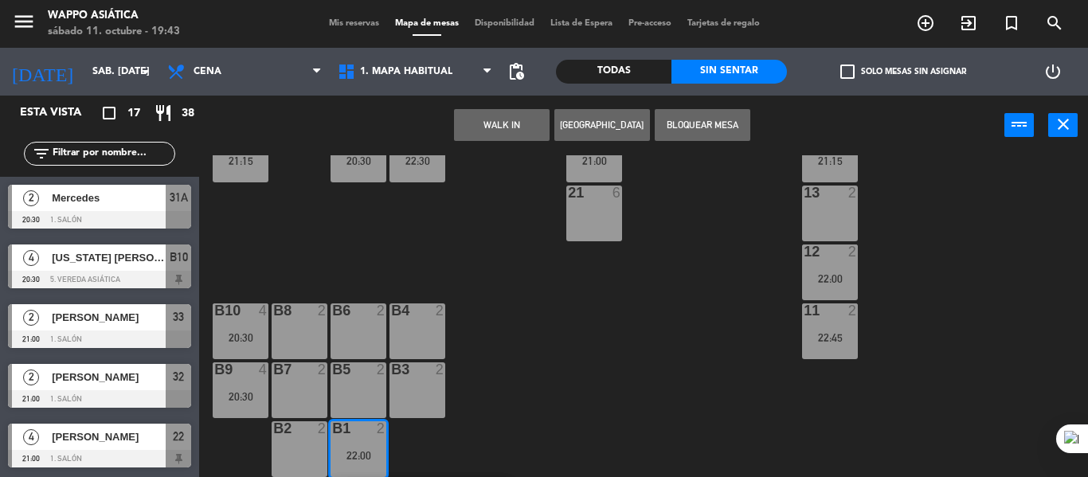
click at [359, 406] on div "B5 2" at bounding box center [359, 391] width 56 height 56
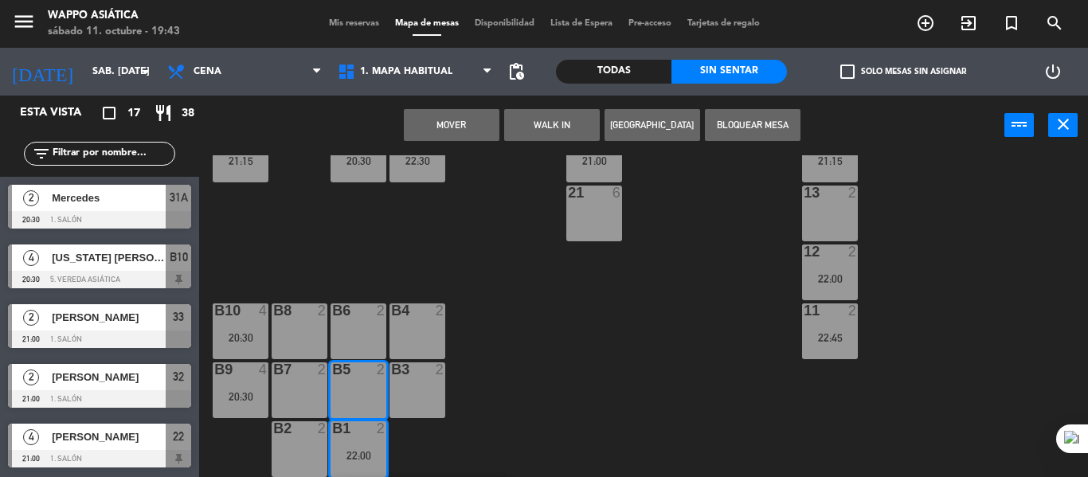
click at [465, 129] on button "Mover" at bounding box center [452, 125] width 96 height 32
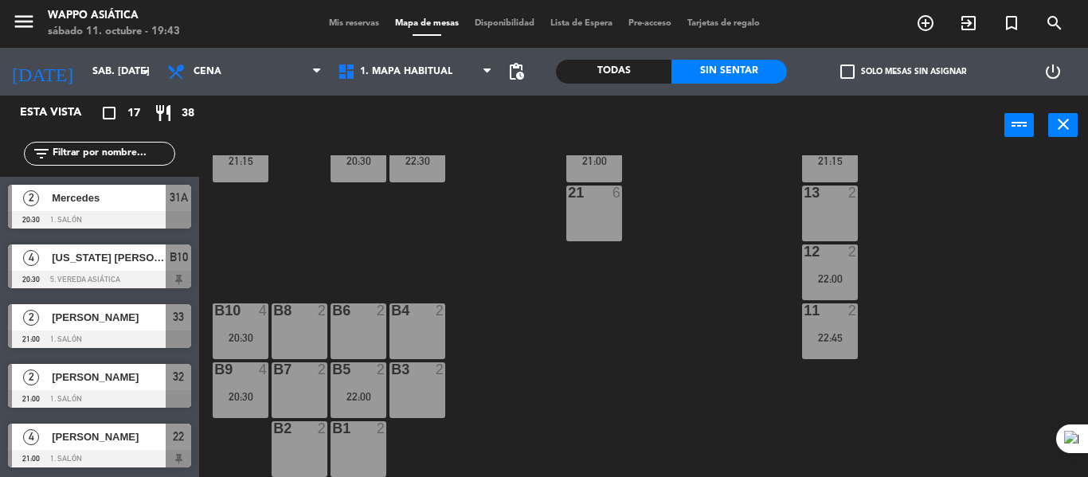
click at [362, 432] on div at bounding box center [358, 428] width 26 height 14
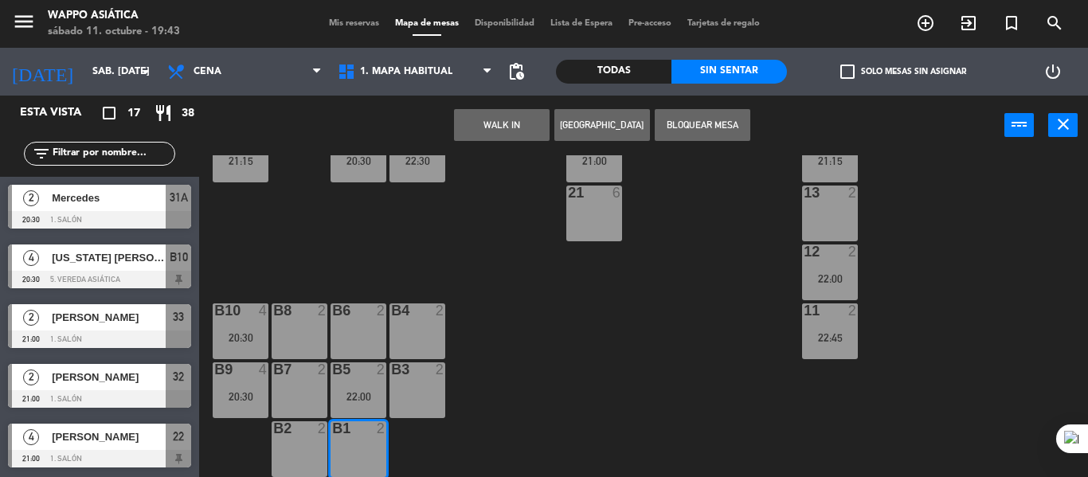
click at [692, 128] on button "Bloquear Mesa" at bounding box center [703, 125] width 96 height 32
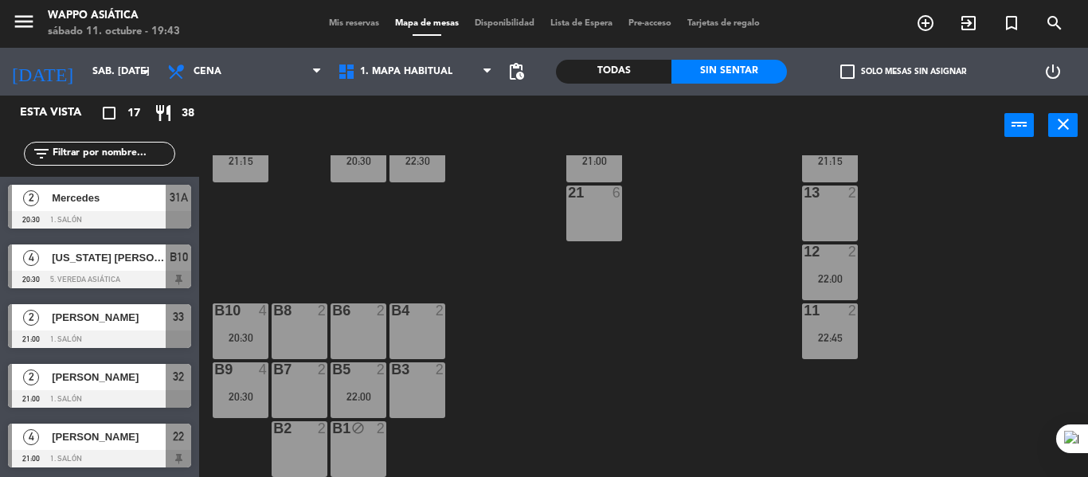
click at [316, 441] on div "B2 2" at bounding box center [300, 449] width 56 height 56
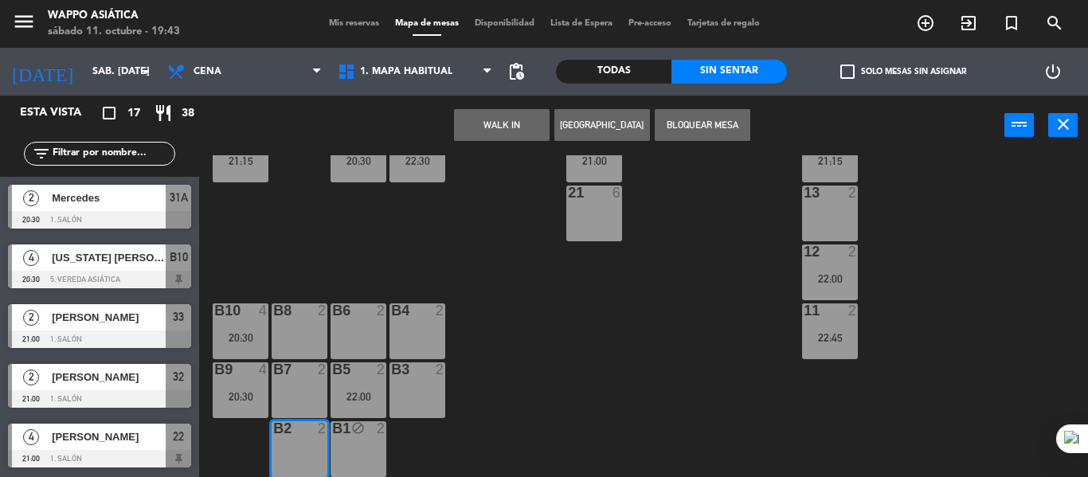
click at [706, 120] on button "Bloquear Mesa" at bounding box center [703, 125] width 96 height 32
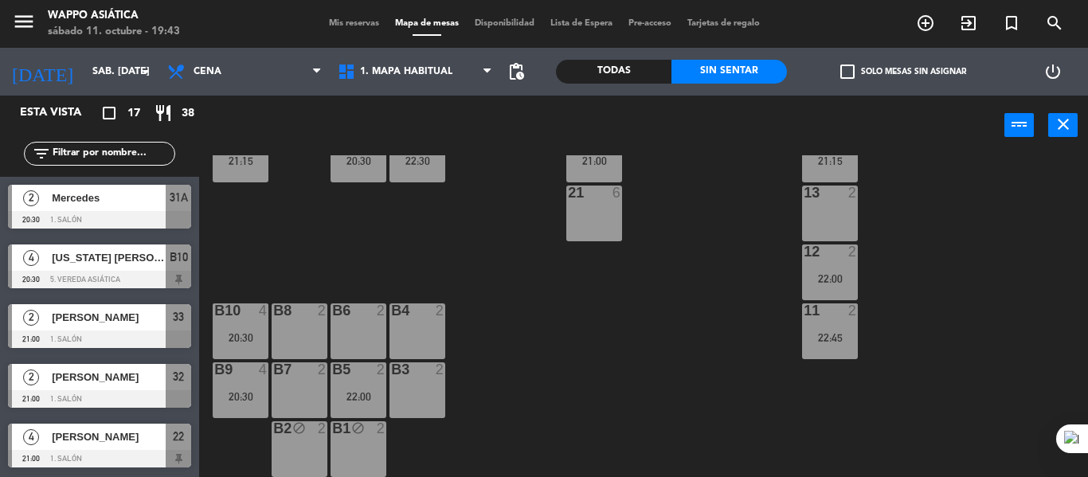
click at [635, 329] on div "g5 2 g4 2 g3 2 g2 2 g1 2 21:15 33 2 21:00 16 2 33A 2 22:00 17 2 23:00 42 2 21:1…" at bounding box center [649, 316] width 878 height 322
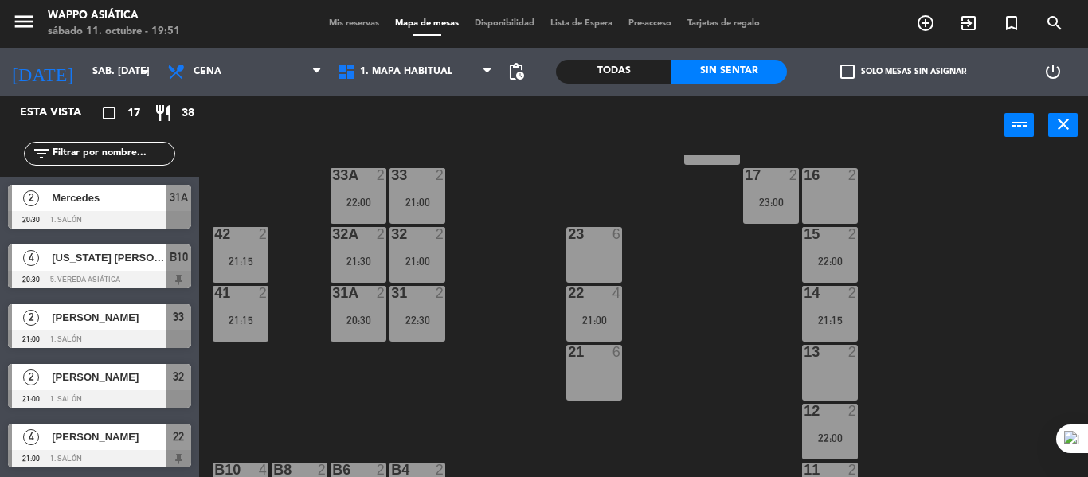
scroll to position [0, 0]
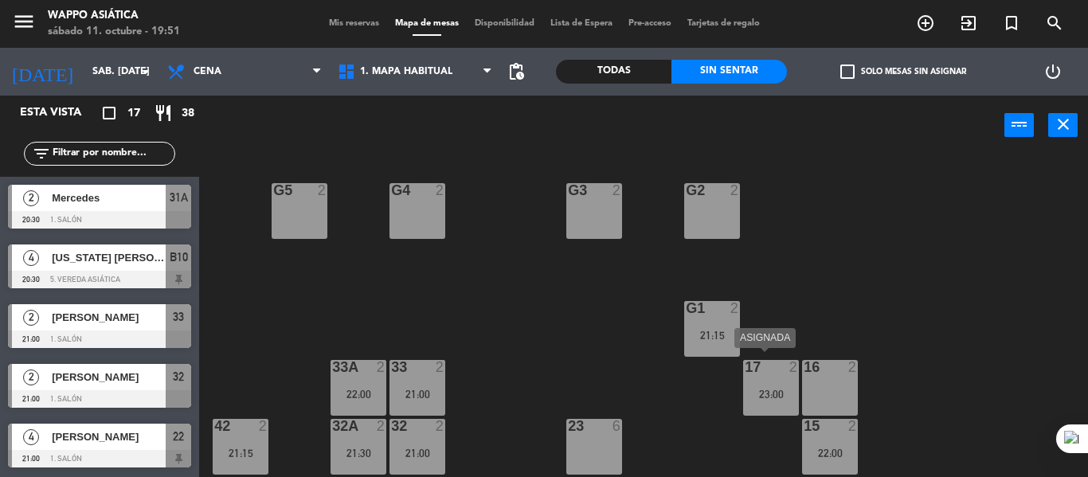
click at [774, 402] on div "17 2 23:00" at bounding box center [771, 388] width 56 height 56
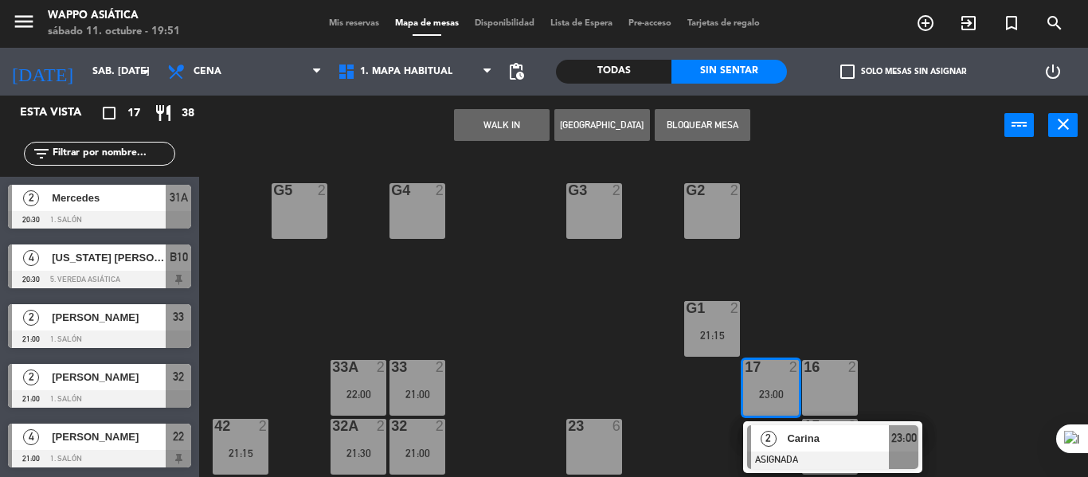
click at [843, 379] on div "16 2" at bounding box center [830, 388] width 56 height 56
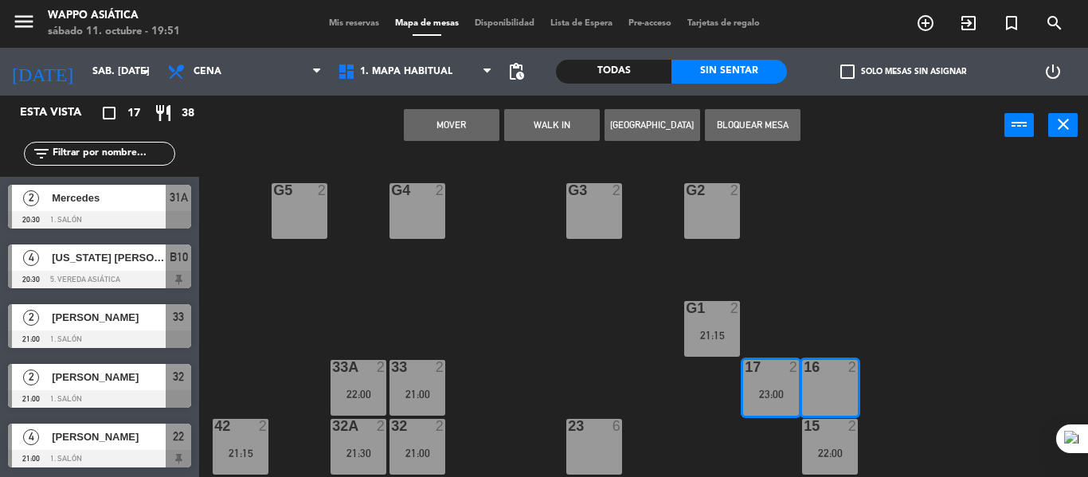
click at [481, 112] on button "Mover" at bounding box center [452, 125] width 96 height 32
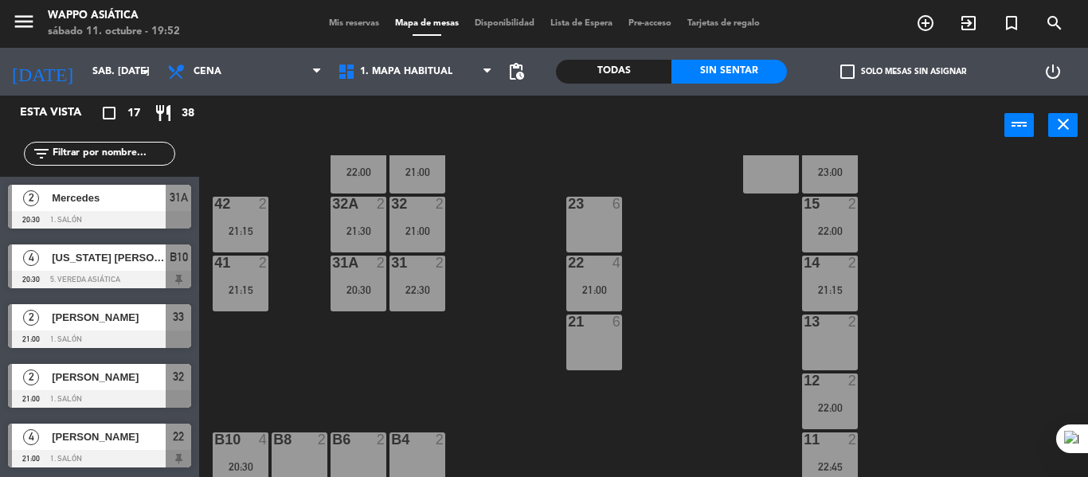
click at [712, 360] on div "g5 2 g4 2 g3 2 g2 2 g1 2 21:15 33 2 21:00 16 2 23:00 33A 2 22:00 17 3 42 2 21:1…" at bounding box center [649, 316] width 878 height 322
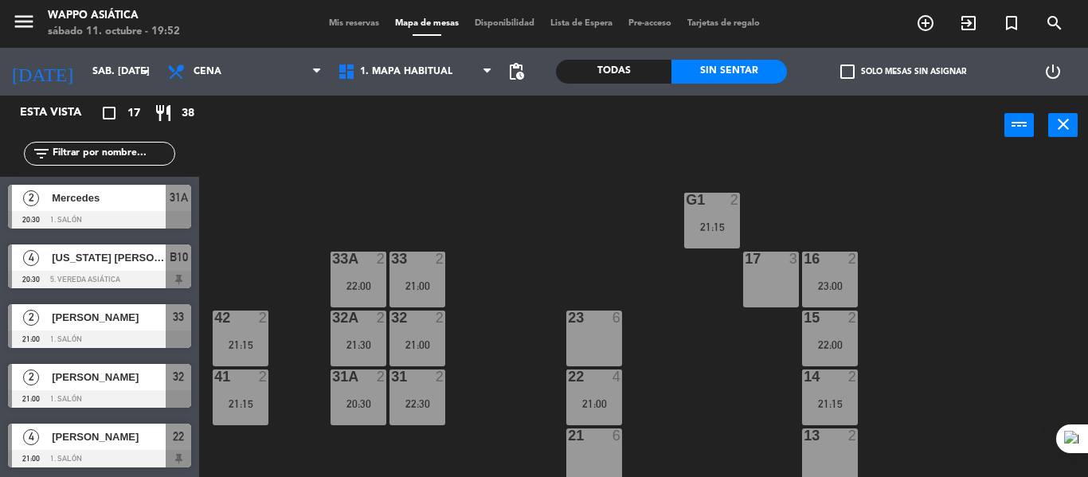
scroll to position [108, 0]
click at [694, 235] on div "g1 2 21:15" at bounding box center [712, 222] width 56 height 56
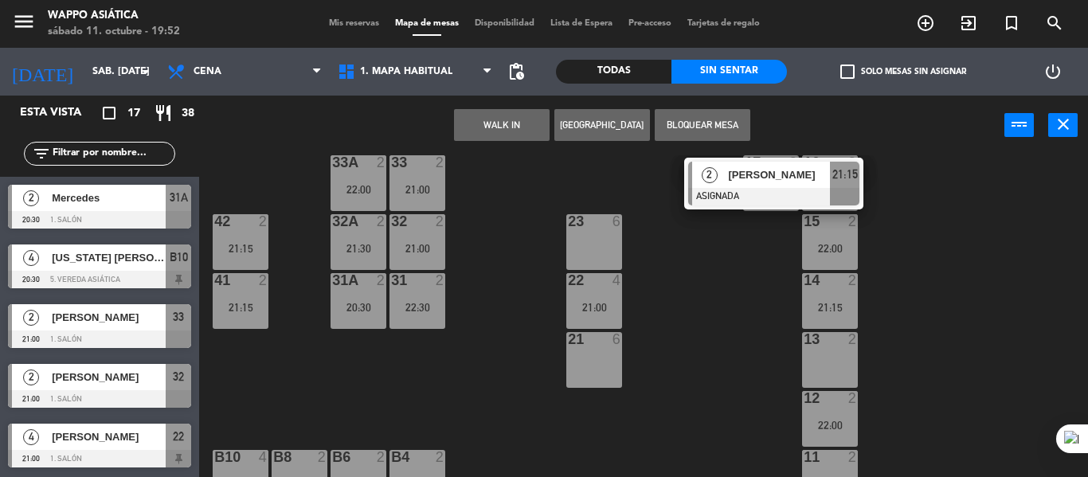
scroll to position [254, 0]
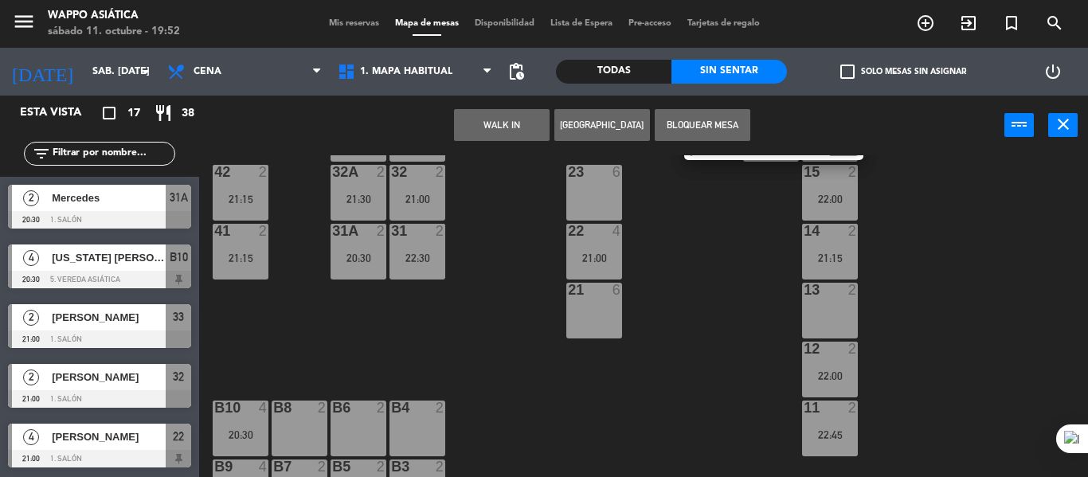
click at [820, 315] on div "13 2" at bounding box center [830, 311] width 56 height 56
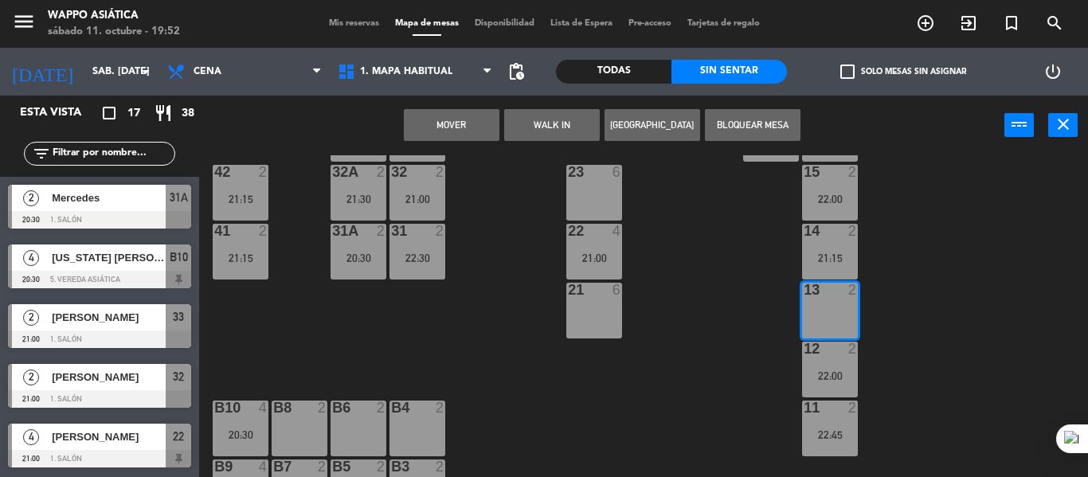
click at [481, 131] on button "Mover" at bounding box center [452, 125] width 96 height 32
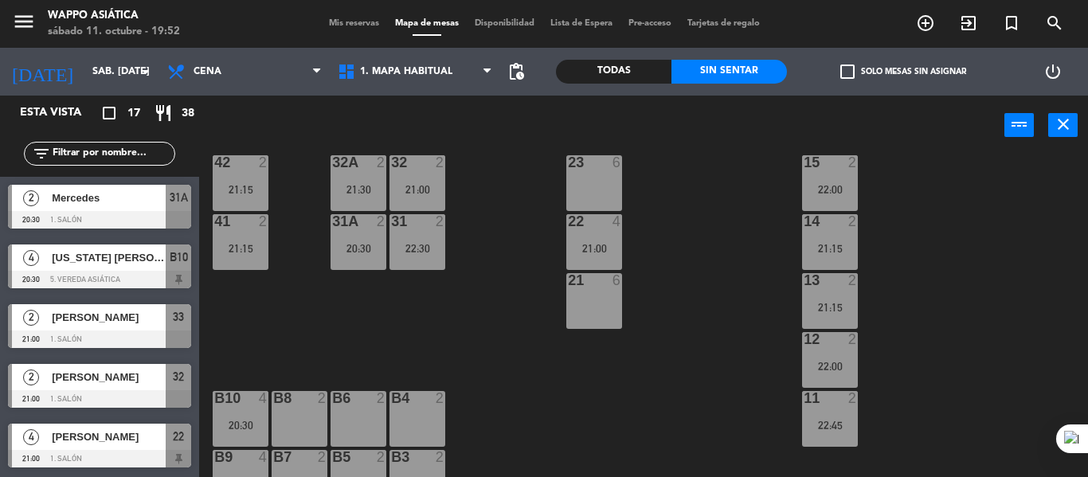
scroll to position [265, 0]
click at [817, 420] on div "22:45" at bounding box center [830, 424] width 56 height 11
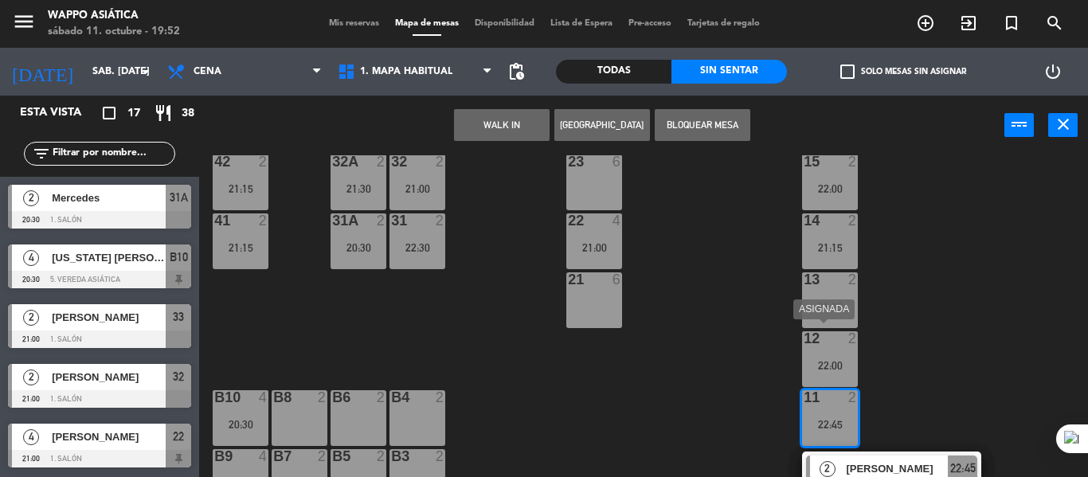
click at [820, 382] on div "12 2 22:00" at bounding box center [830, 359] width 56 height 56
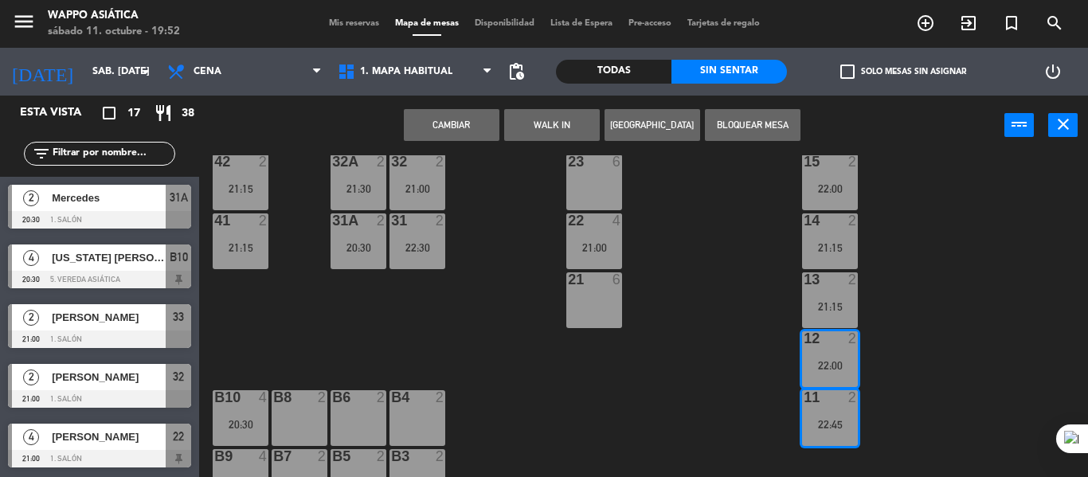
click at [467, 132] on button "Cambiar" at bounding box center [452, 125] width 96 height 32
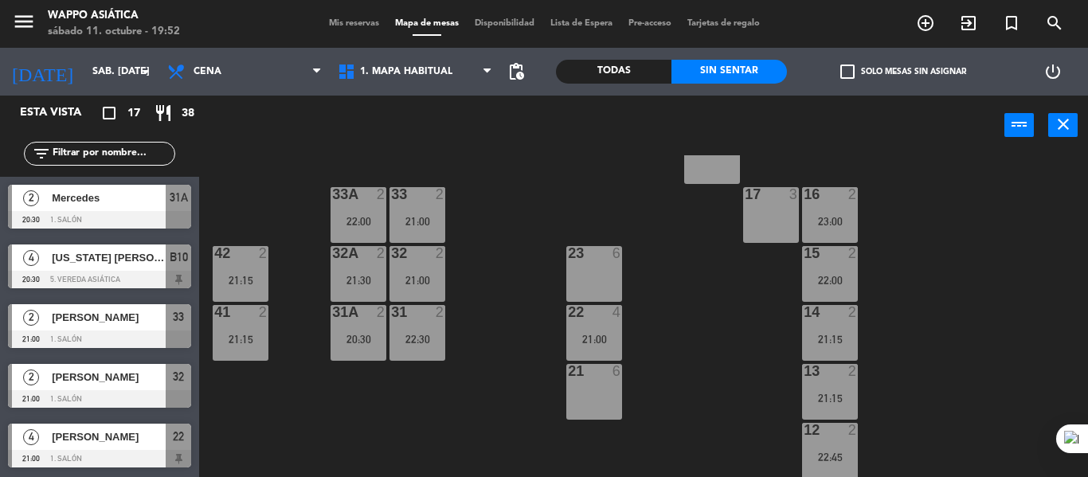
scroll to position [175, 0]
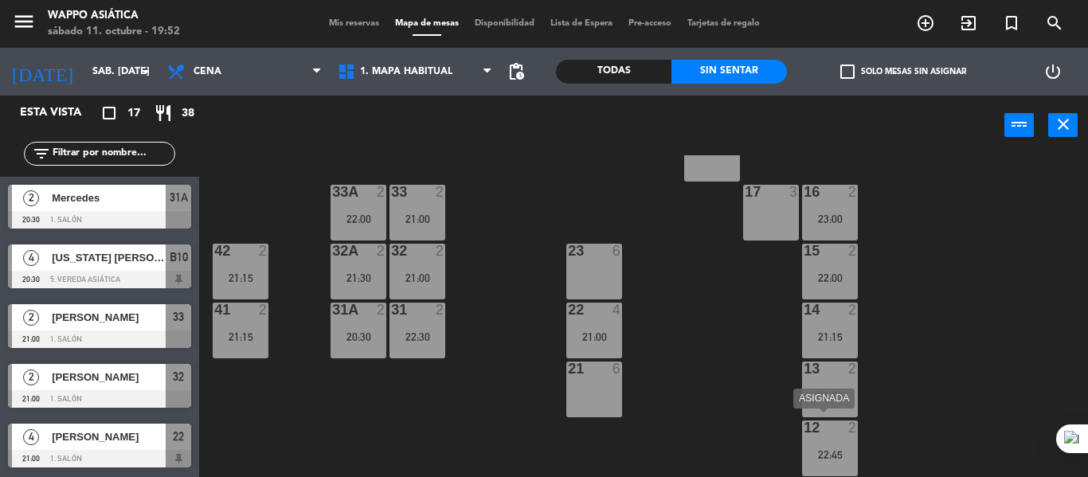
click at [821, 429] on div at bounding box center [830, 428] width 26 height 14
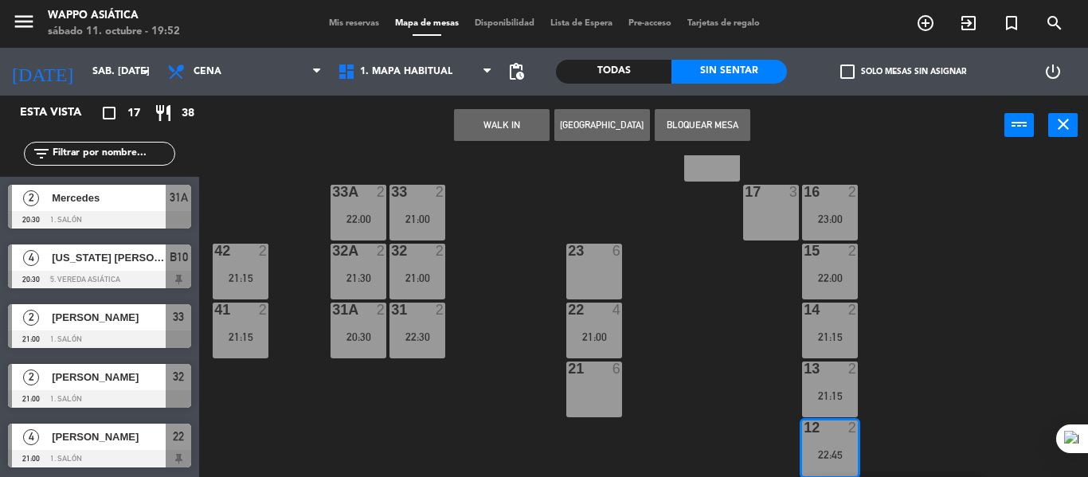
click at [756, 219] on div "17 3" at bounding box center [771, 213] width 56 height 56
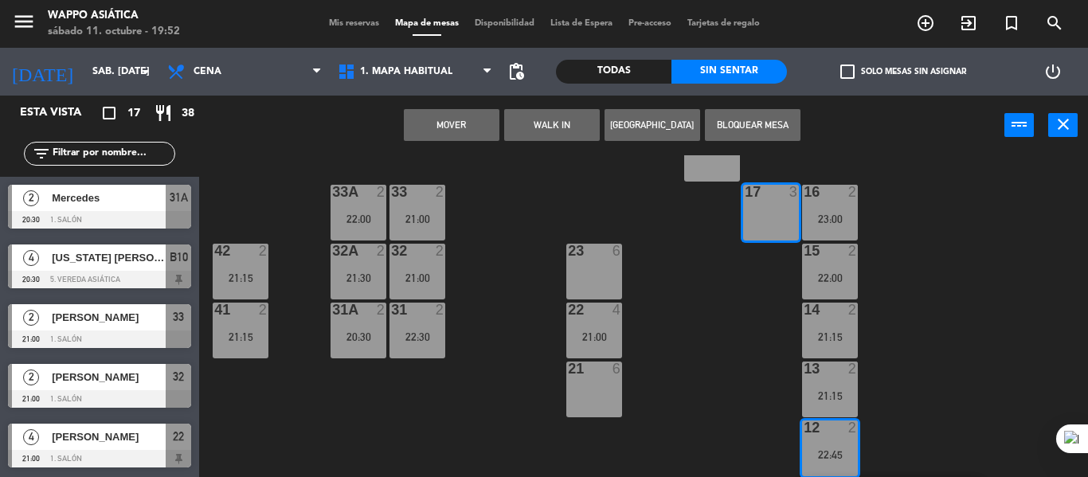
click at [439, 120] on button "Mover" at bounding box center [452, 125] width 96 height 32
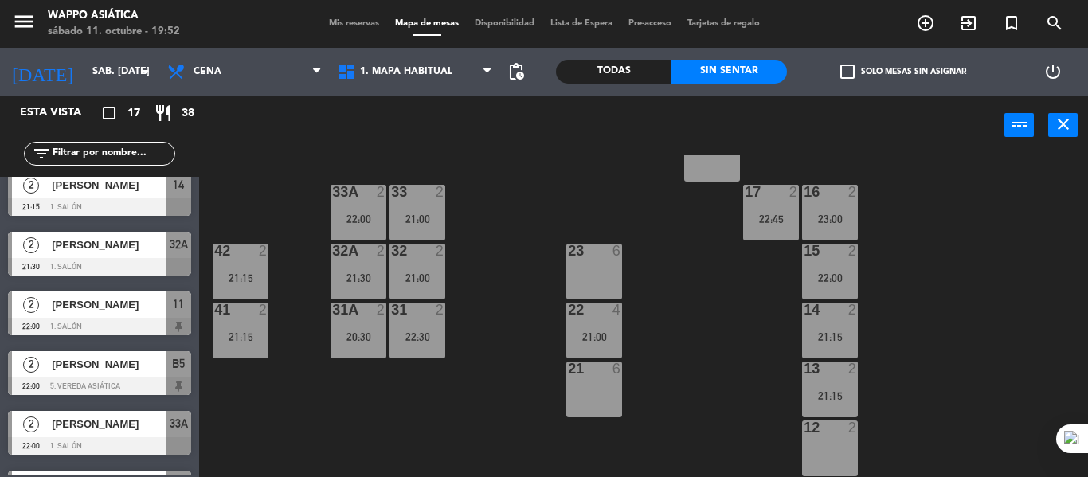
scroll to position [0, 0]
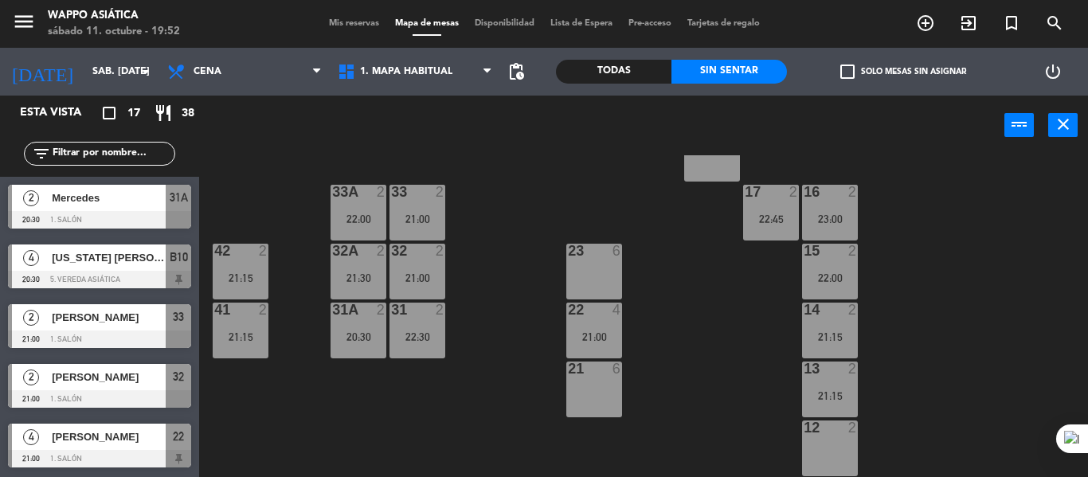
click at [482, 410] on div "g5 2 g4 2 g3 2 g2 2 g1 3 33 2 21:00 16 2 23:00 33A 2 22:00 17 2 22:45 42 2 21:1…" at bounding box center [649, 316] width 878 height 322
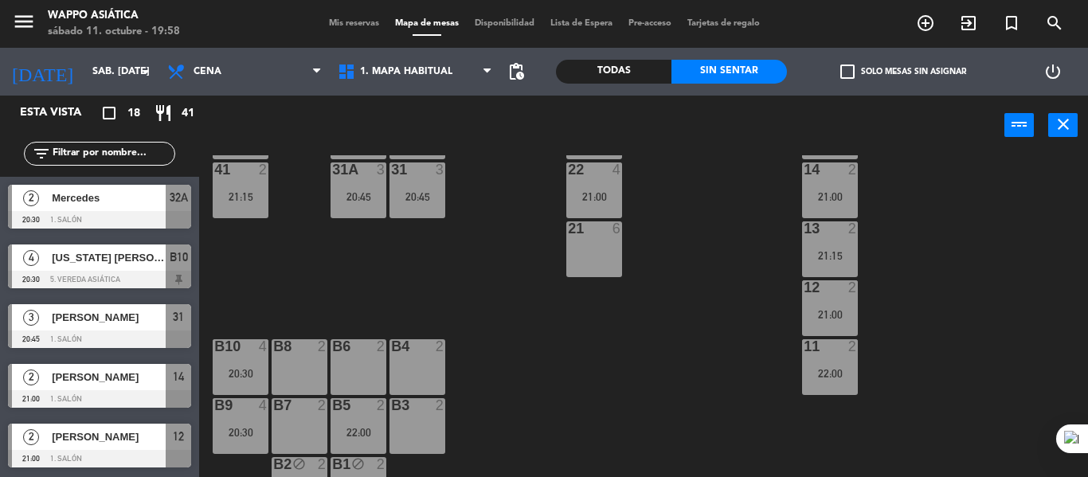
scroll to position [351, 0]
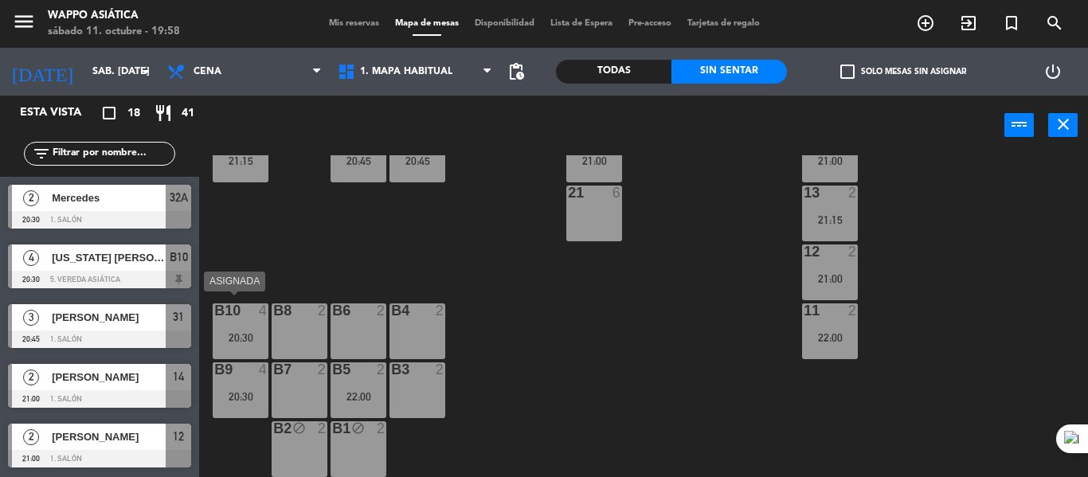
click at [244, 340] on div "20:30" at bounding box center [241, 337] width 56 height 11
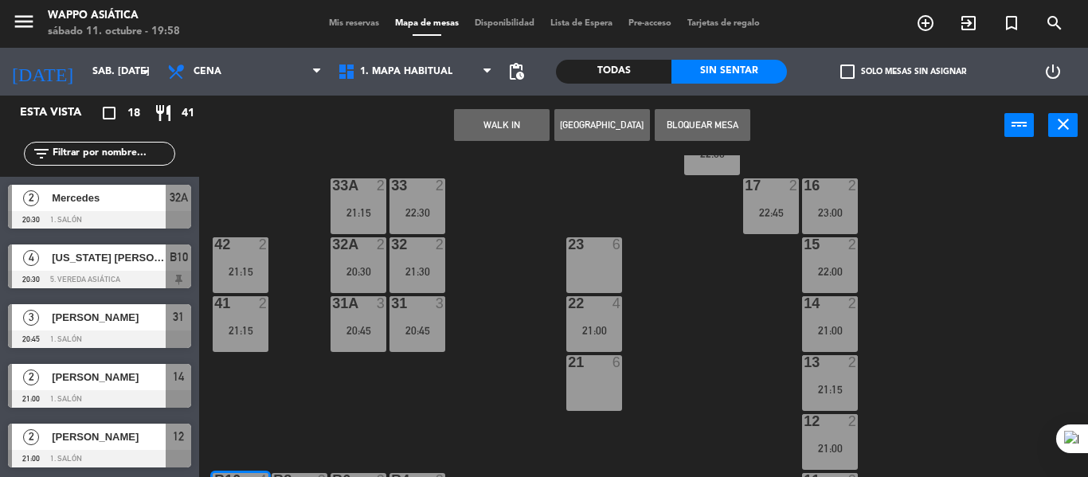
scroll to position [174, 0]
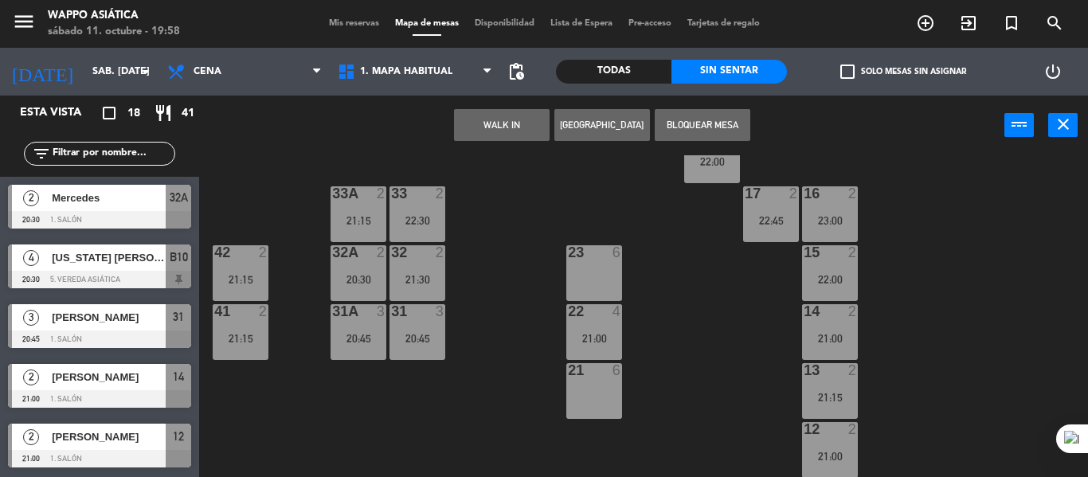
click at [589, 267] on div "23 6" at bounding box center [595, 273] width 56 height 56
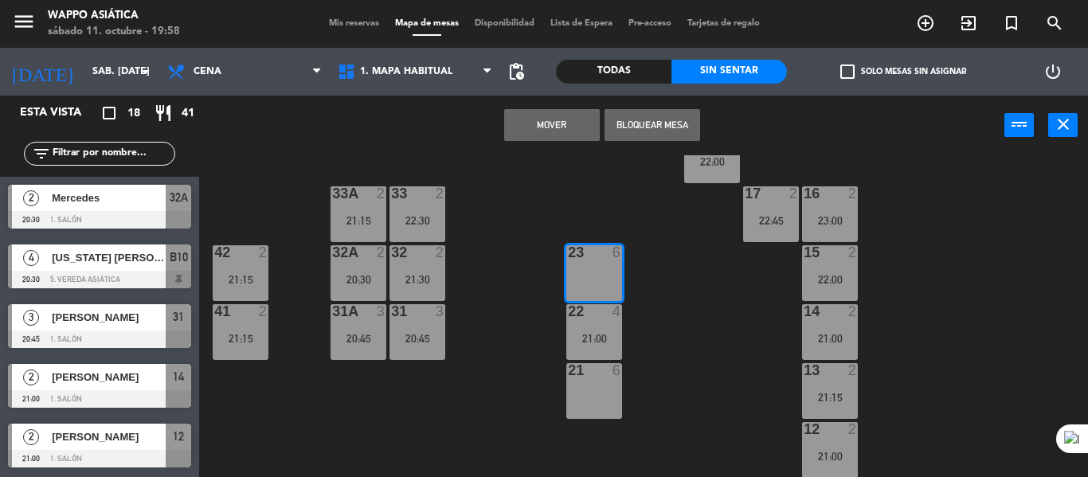
click at [544, 125] on button "Mover" at bounding box center [552, 125] width 96 height 32
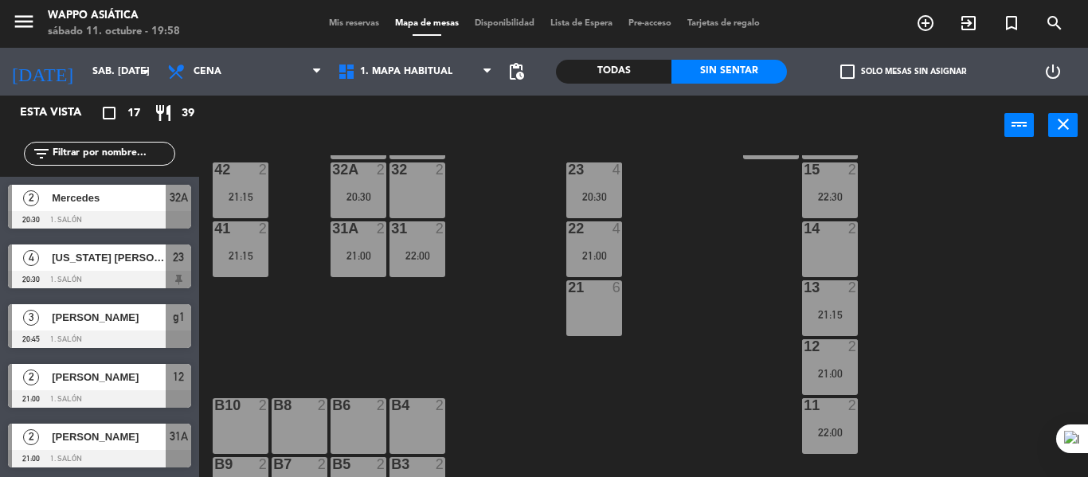
scroll to position [257, 0]
click at [408, 254] on div "22:00" at bounding box center [418, 255] width 56 height 11
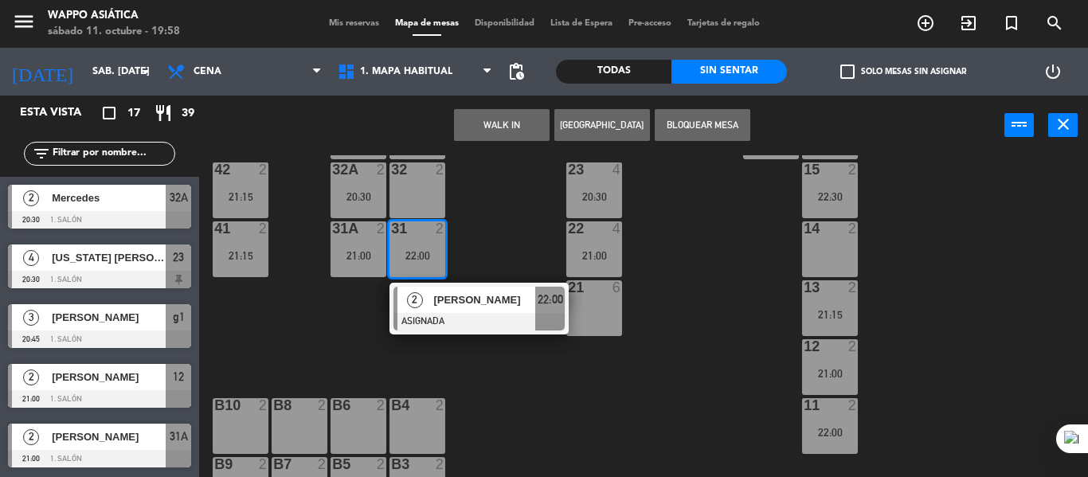
click at [826, 252] on div "14 2" at bounding box center [830, 250] width 56 height 56
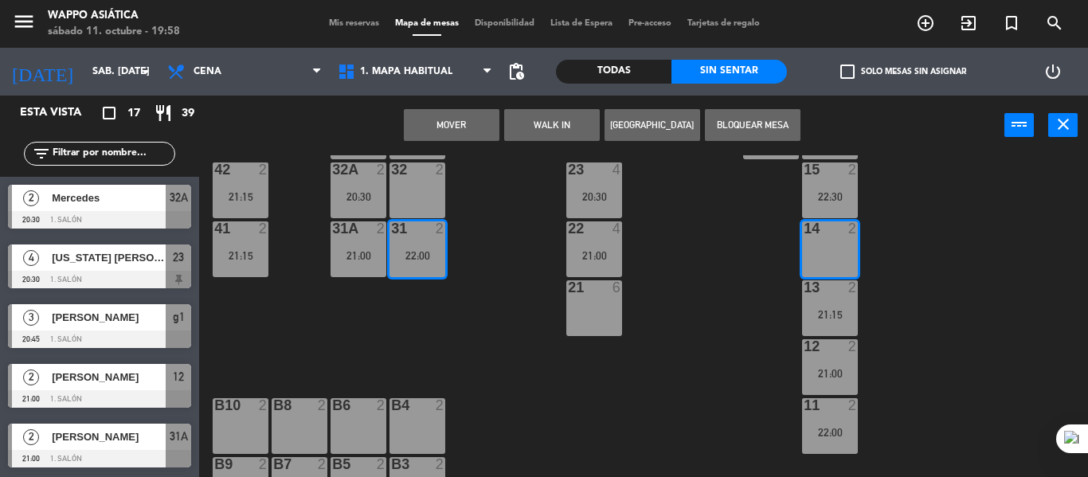
click at [467, 127] on button "Mover" at bounding box center [452, 125] width 96 height 32
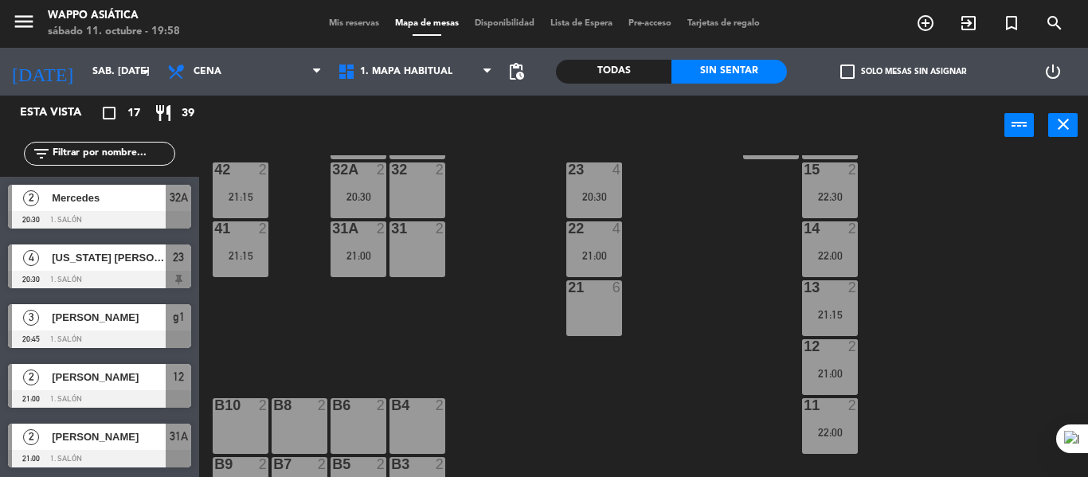
click at [367, 250] on div "21:00" at bounding box center [359, 255] width 56 height 11
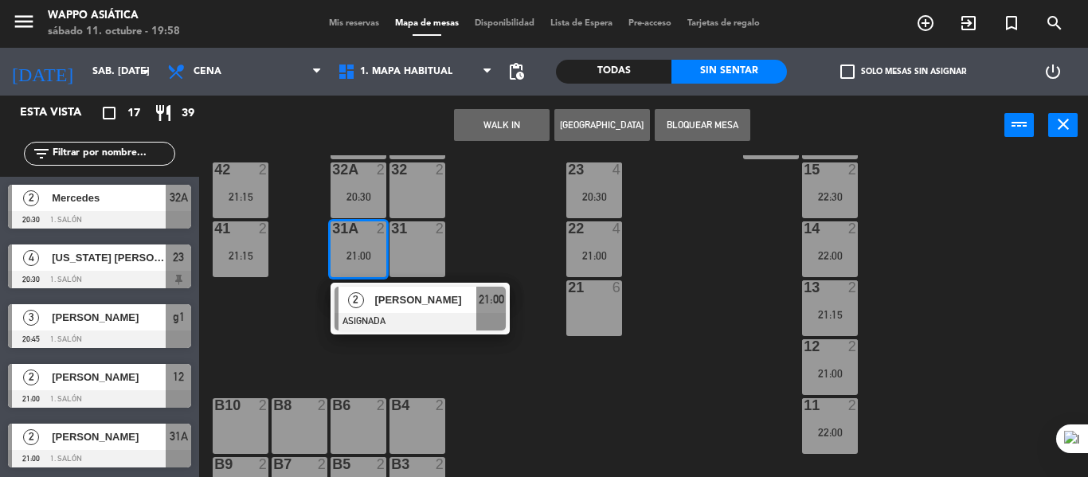
click at [402, 218] on div "32 2" at bounding box center [418, 191] width 56 height 56
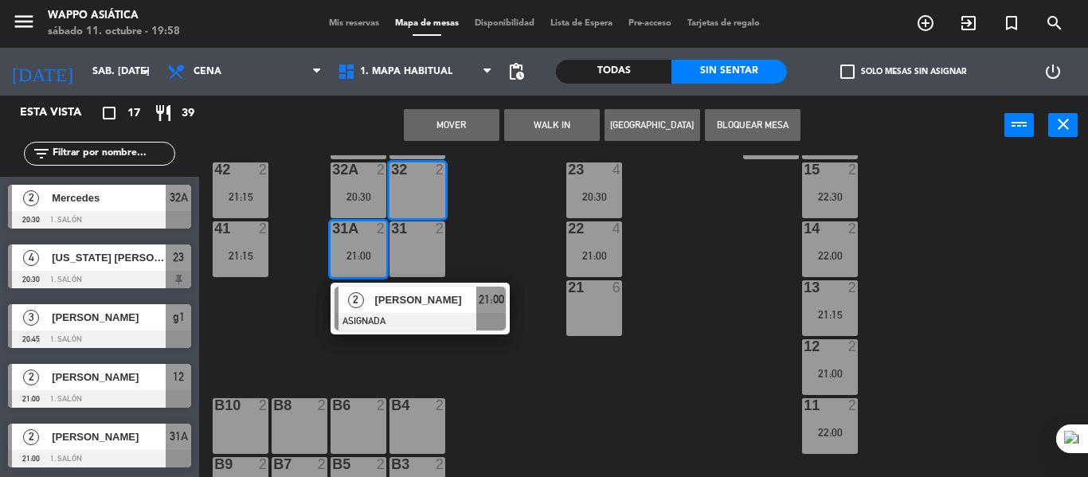
click at [456, 116] on button "Mover" at bounding box center [452, 125] width 96 height 32
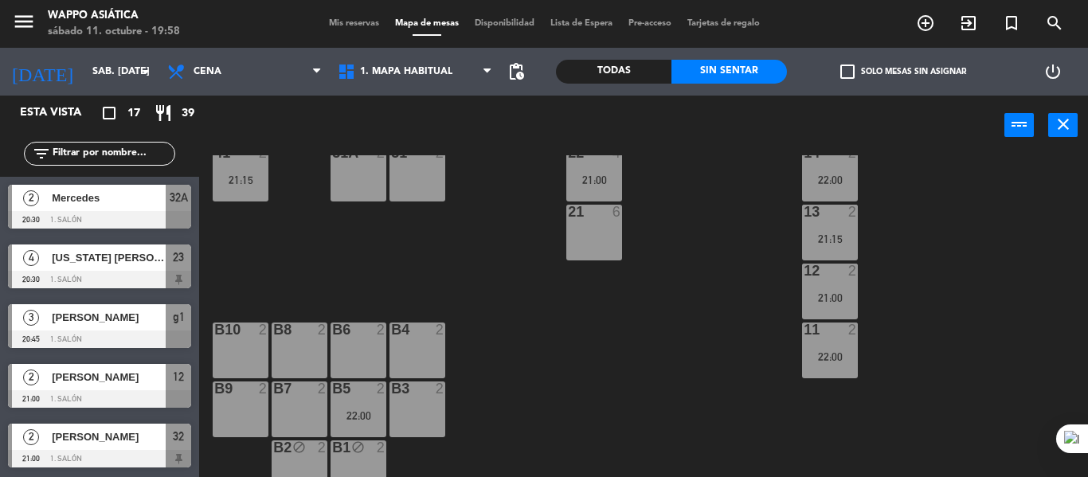
scroll to position [334, 0]
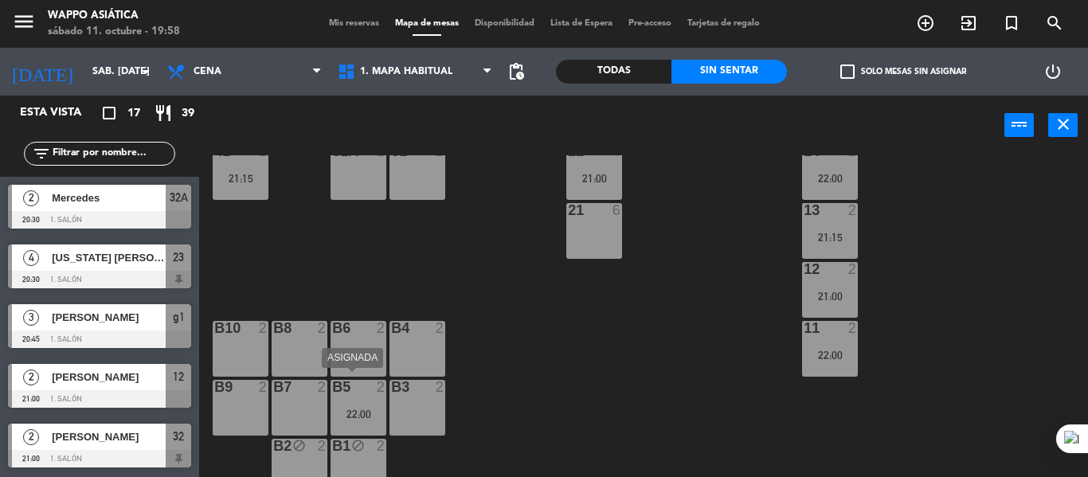
click at [339, 418] on div "22:00" at bounding box center [359, 414] width 56 height 11
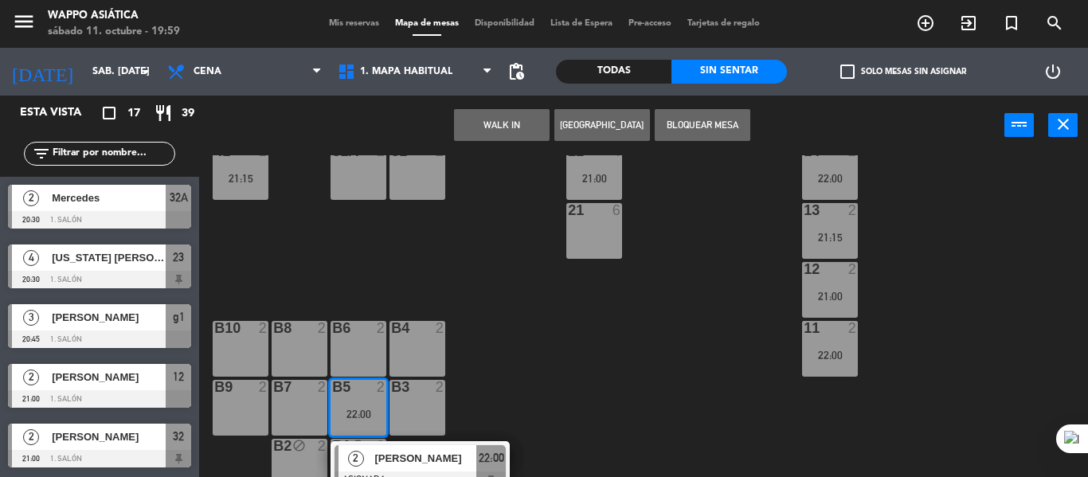
click at [350, 366] on div "B6 2" at bounding box center [359, 349] width 56 height 56
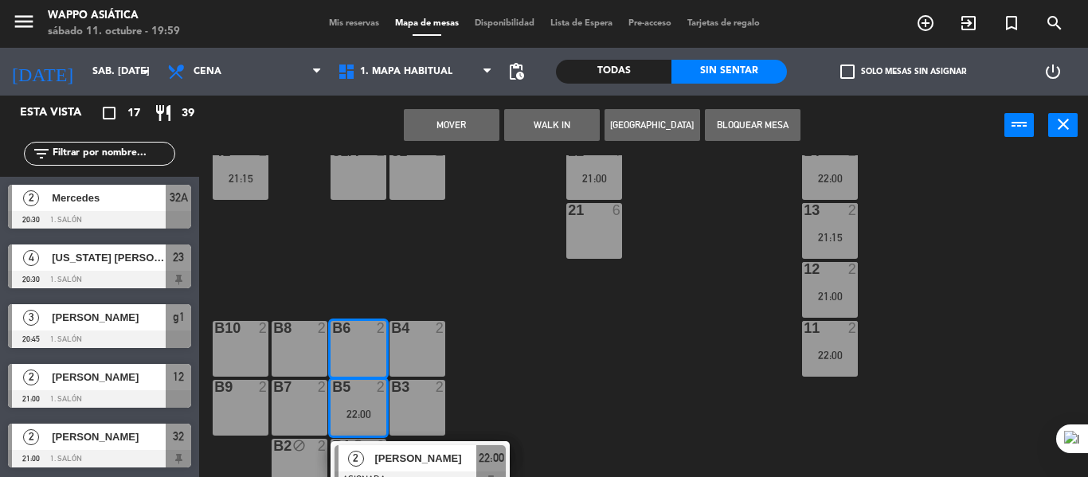
click at [447, 131] on button "Mover" at bounding box center [452, 125] width 96 height 32
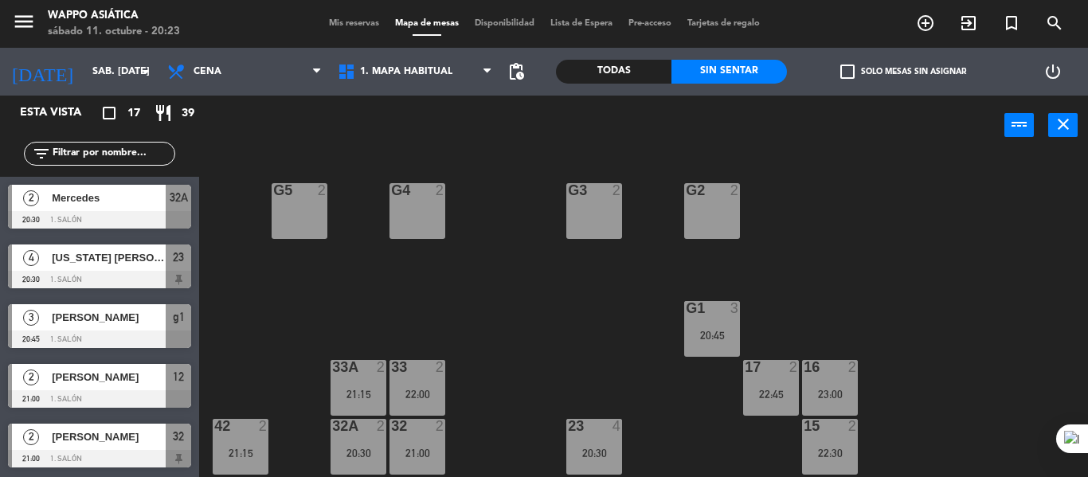
scroll to position [57, 0]
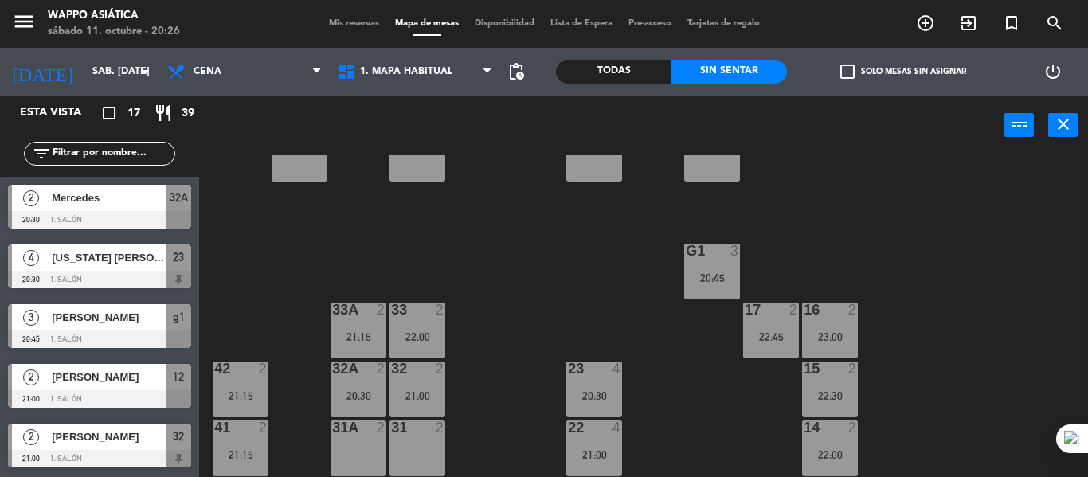
click at [118, 206] on span "Mercedes" at bounding box center [109, 198] width 114 height 17
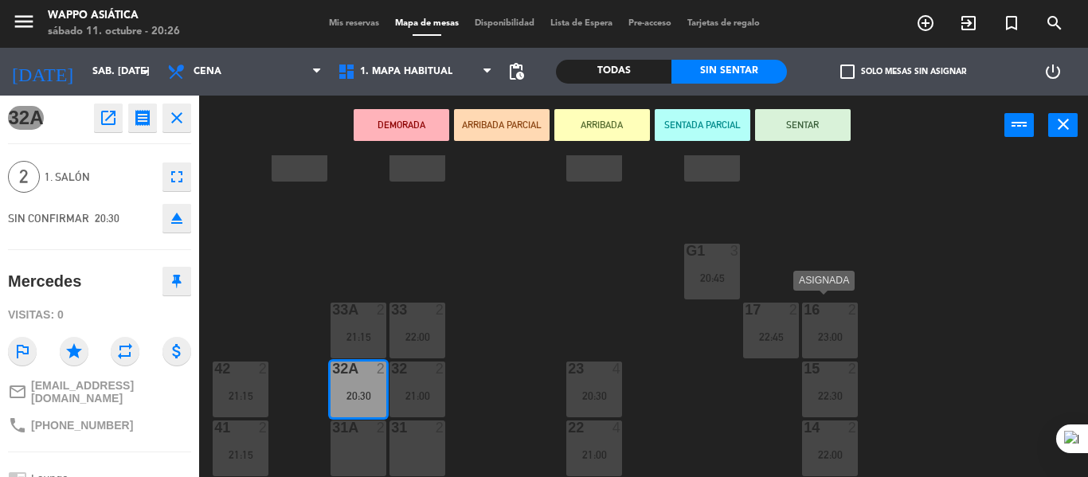
click at [821, 331] on div "23:00" at bounding box center [830, 336] width 56 height 11
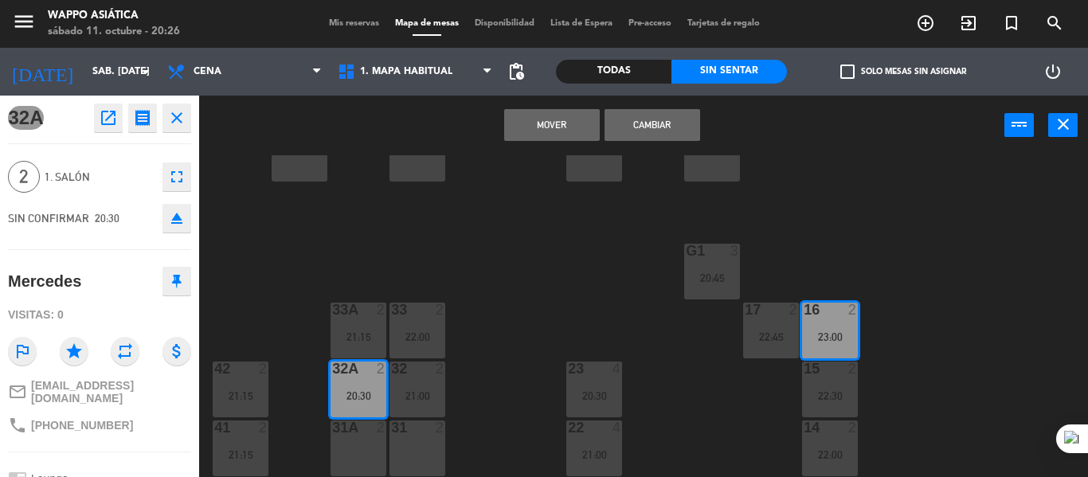
click at [665, 132] on button "Cambiar" at bounding box center [653, 125] width 96 height 32
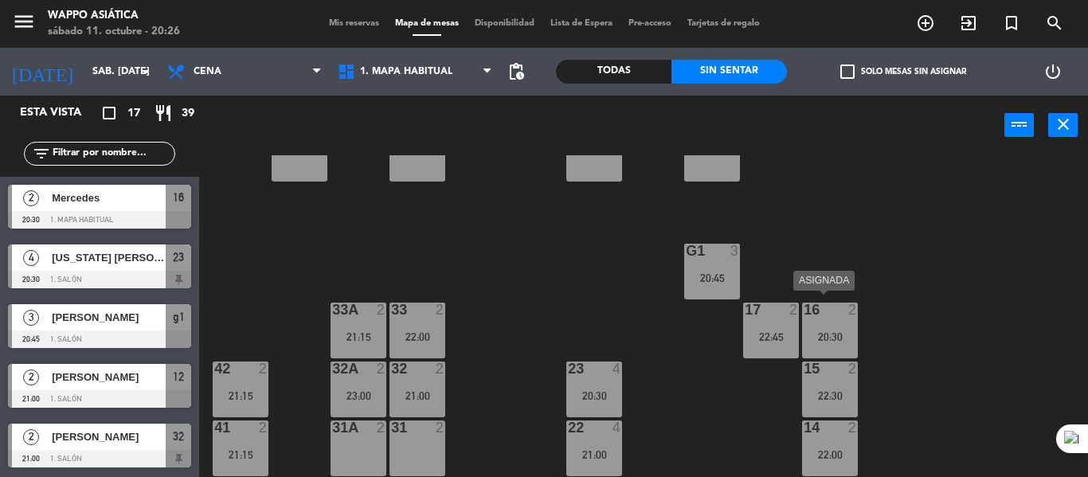
click at [840, 331] on div "20:30" at bounding box center [830, 336] width 56 height 11
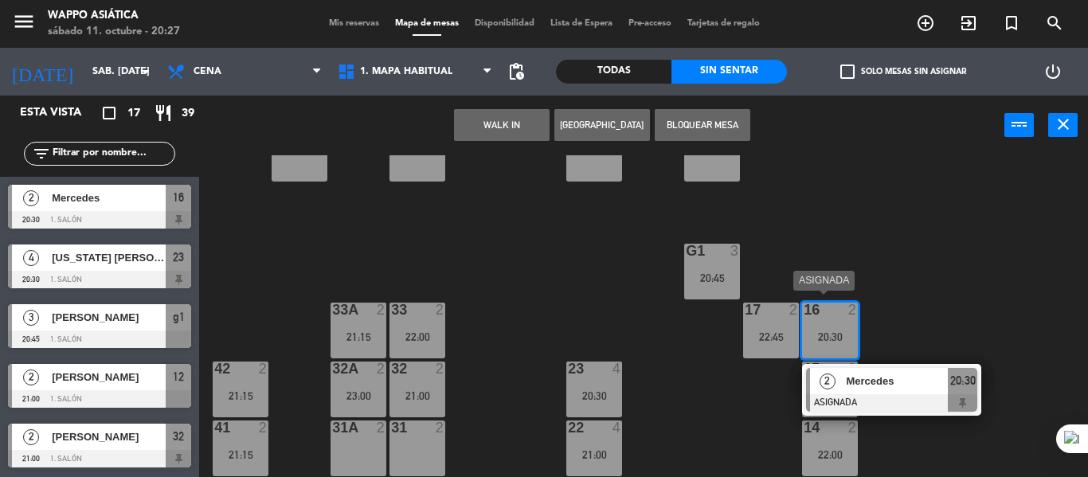
click at [902, 380] on span "Mercedes" at bounding box center [897, 381] width 102 height 17
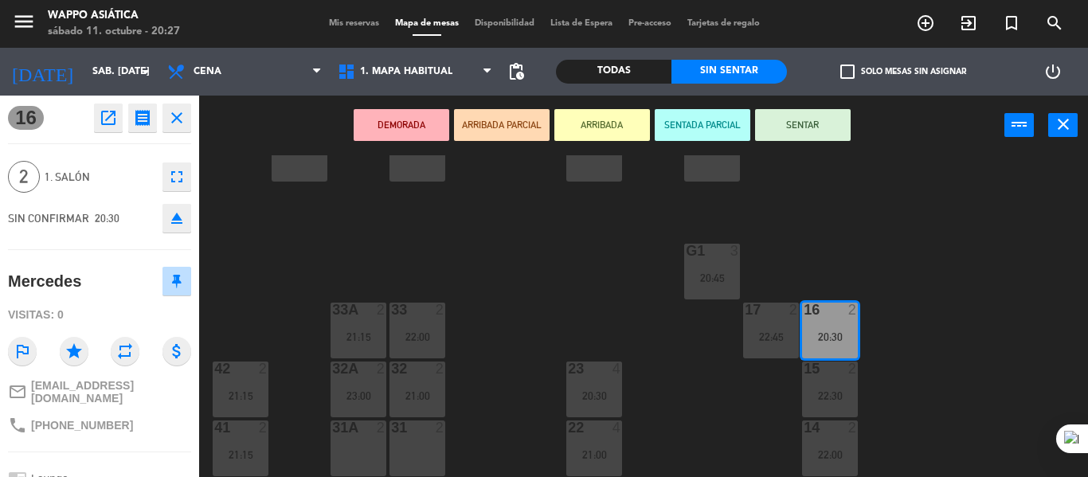
click at [810, 122] on button "SENTAR" at bounding box center [803, 125] width 96 height 32
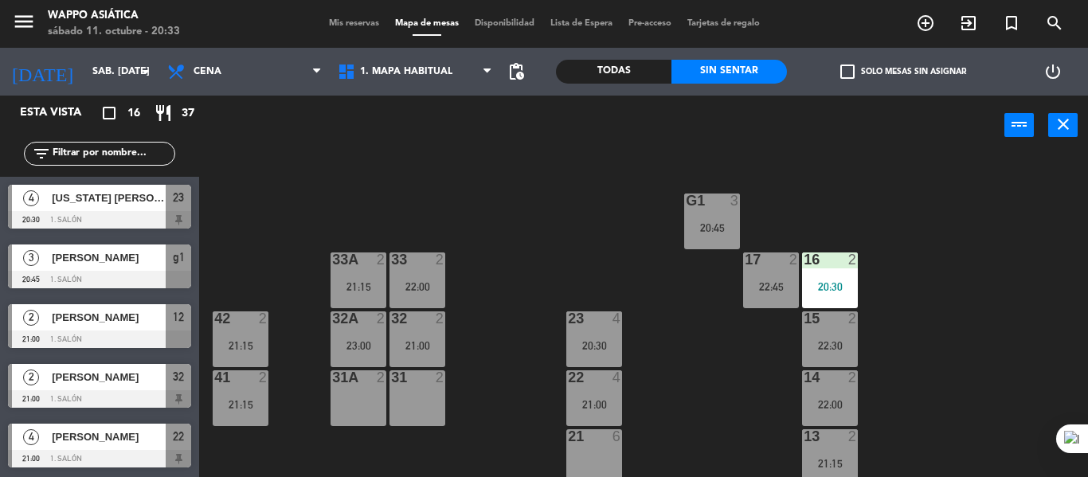
scroll to position [0, 0]
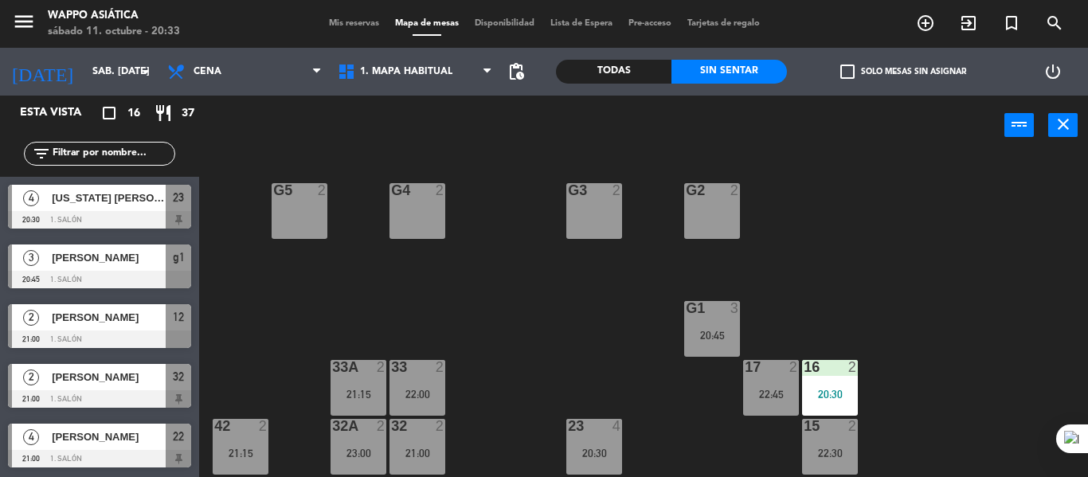
click at [504, 303] on div "g5 2 g4 2 g3 2 g2 2 g1 3 20:45 33 2 22:00 16 2 20:30 33A 2 21:15 17 2 22:45 42 …" at bounding box center [649, 316] width 878 height 322
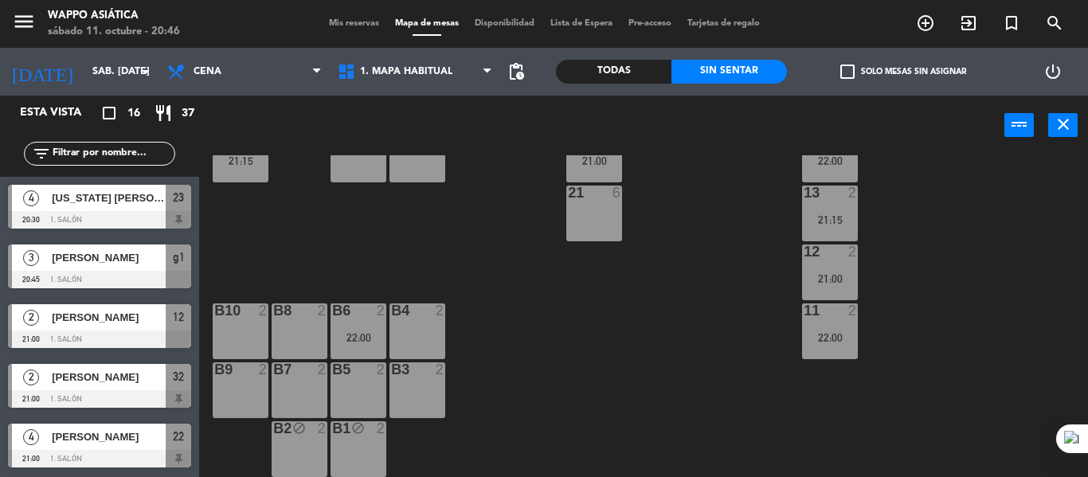
scroll to position [251, 0]
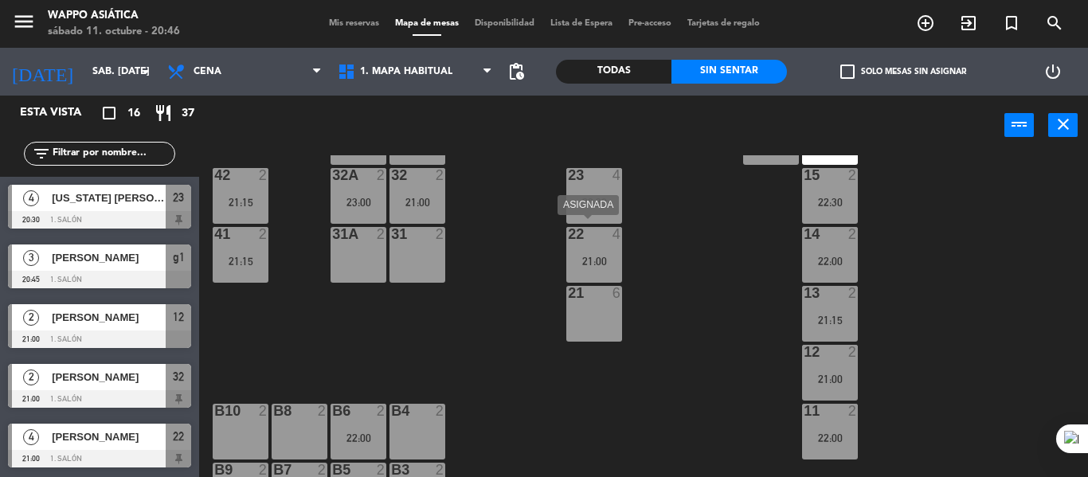
click at [606, 253] on div "22 4 21:00" at bounding box center [595, 255] width 56 height 56
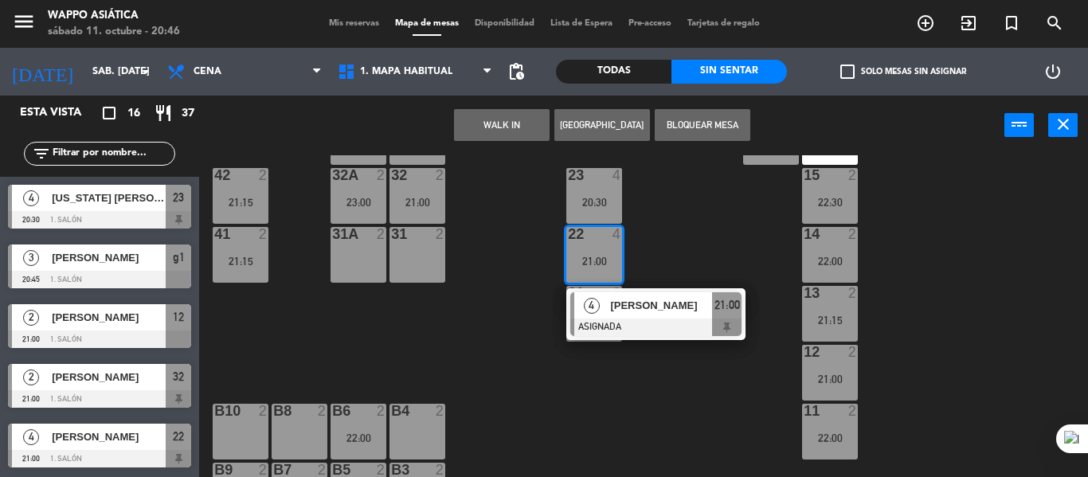
click at [533, 309] on div "g5 2 g4 2 g3 2 g2 2 g1 3 20:45 33 2 22:00 16 2 20:30 33A 2 21:15 17 2 22:45 42 …" at bounding box center [649, 316] width 878 height 322
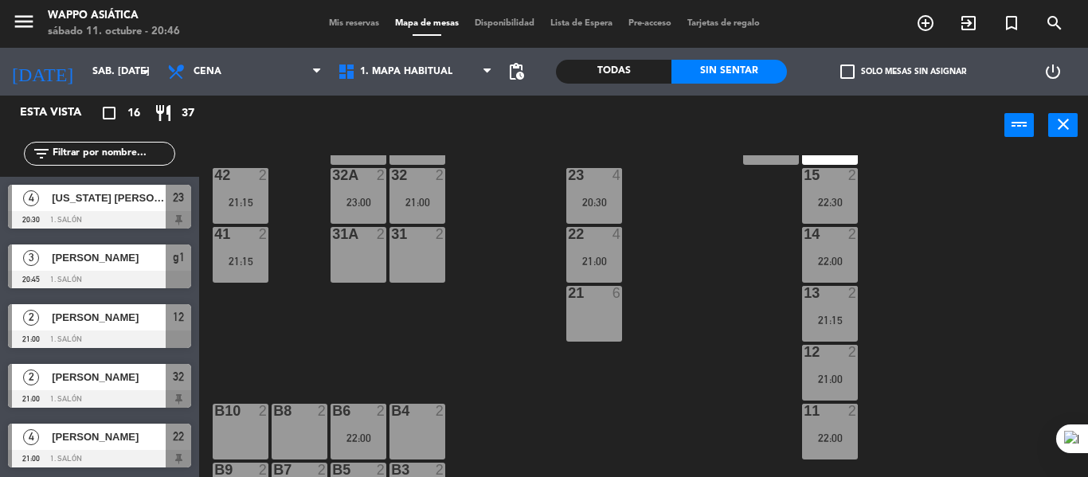
click at [597, 212] on div "23 4 20:30" at bounding box center [595, 196] width 56 height 56
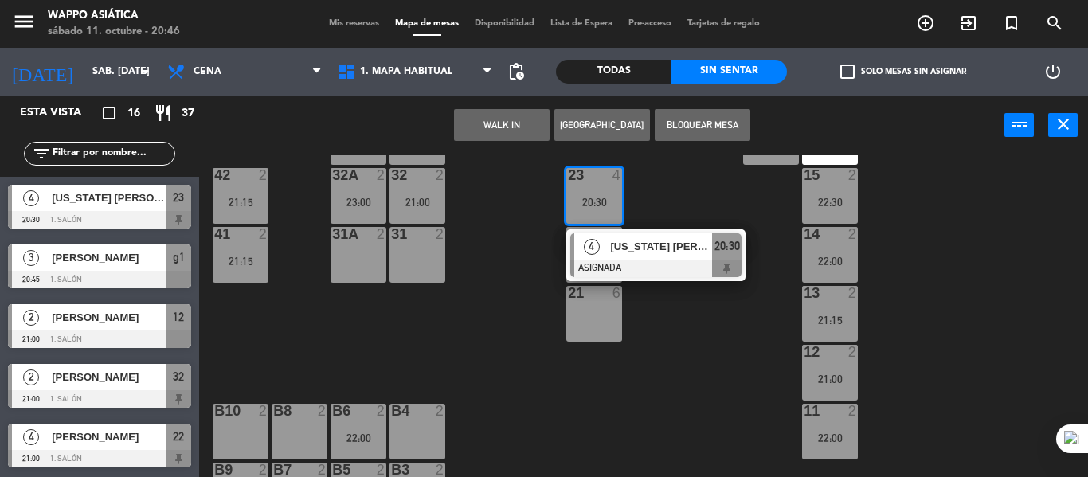
click at [598, 318] on div "21 6" at bounding box center [595, 314] width 56 height 56
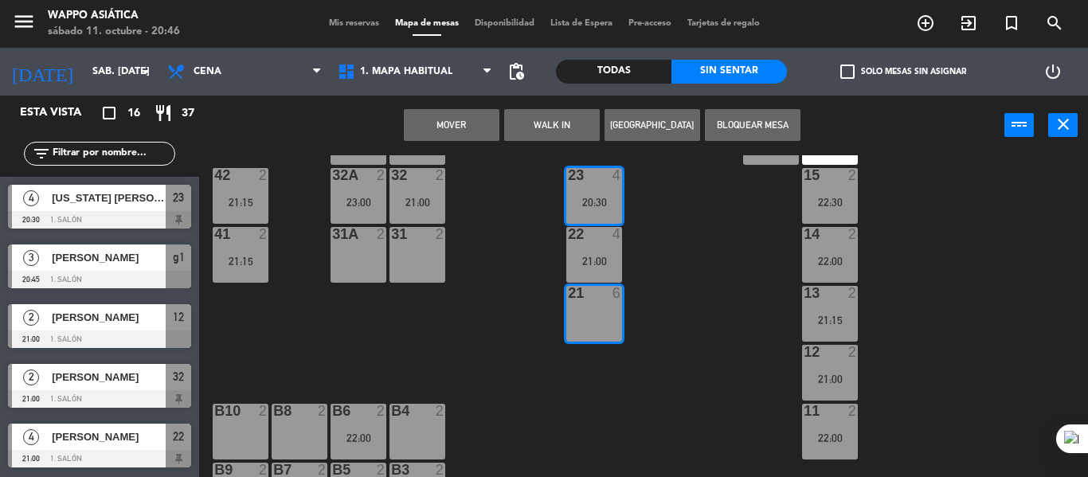
click at [443, 124] on button "Mover" at bounding box center [452, 125] width 96 height 32
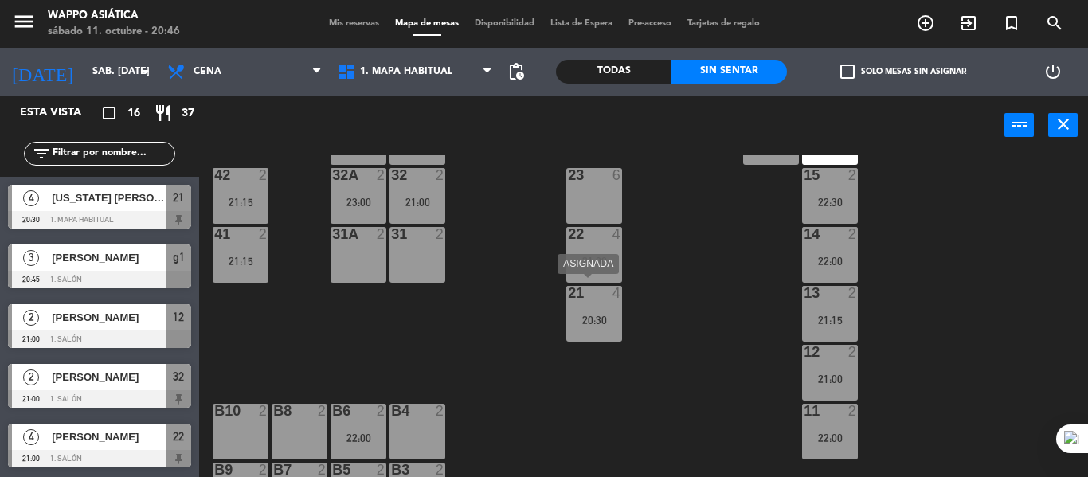
click at [614, 303] on div "21 4 20:30" at bounding box center [595, 314] width 56 height 56
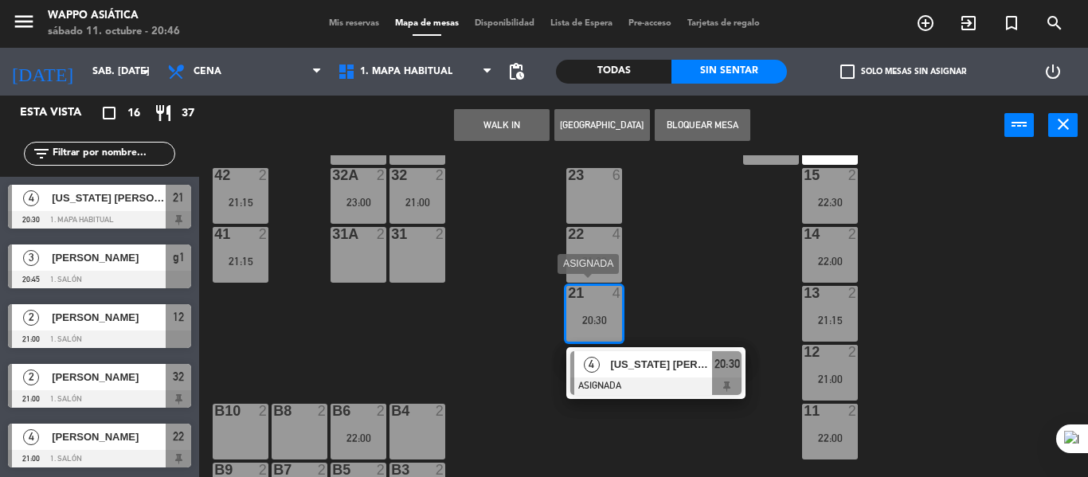
click at [681, 379] on div at bounding box center [655, 387] width 171 height 18
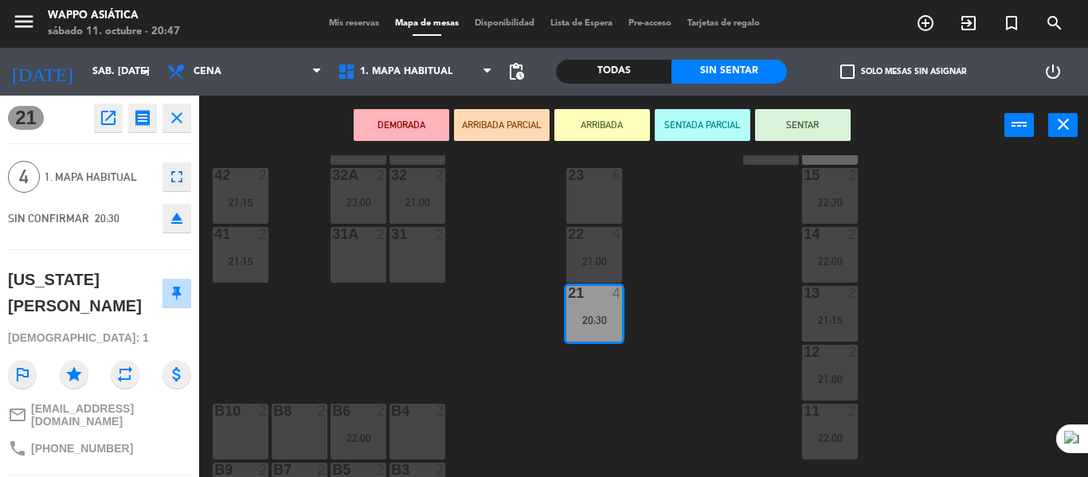
click at [805, 121] on button "SENTAR" at bounding box center [803, 125] width 96 height 32
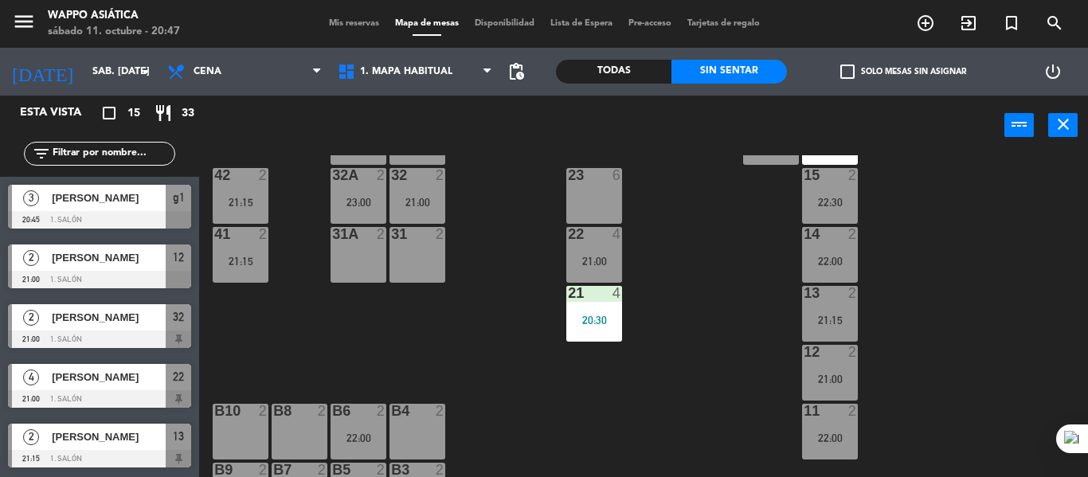
click at [162, 221] on div at bounding box center [99, 220] width 183 height 18
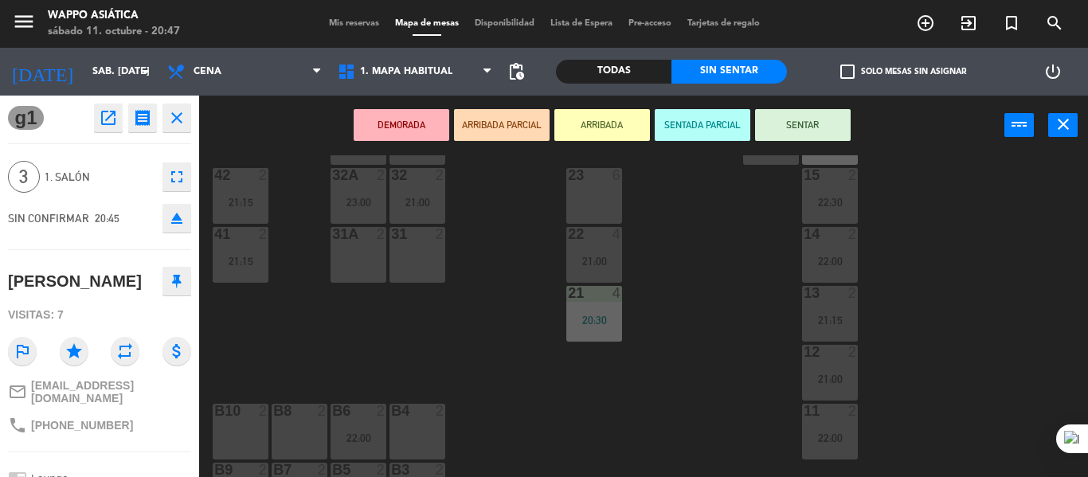
click at [801, 116] on button "SENTAR" at bounding box center [803, 125] width 96 height 32
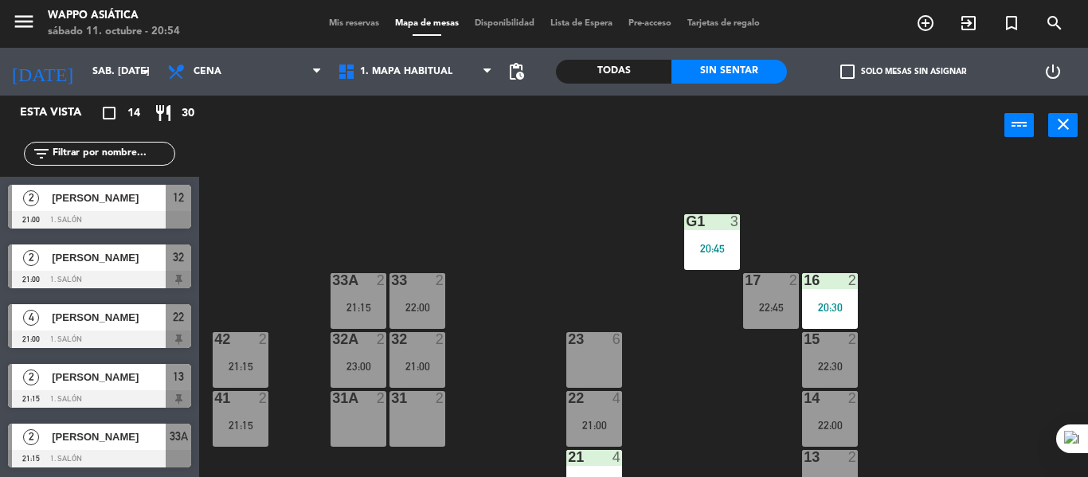
scroll to position [86, 0]
click at [165, 265] on span "[PERSON_NAME]" at bounding box center [109, 257] width 114 height 17
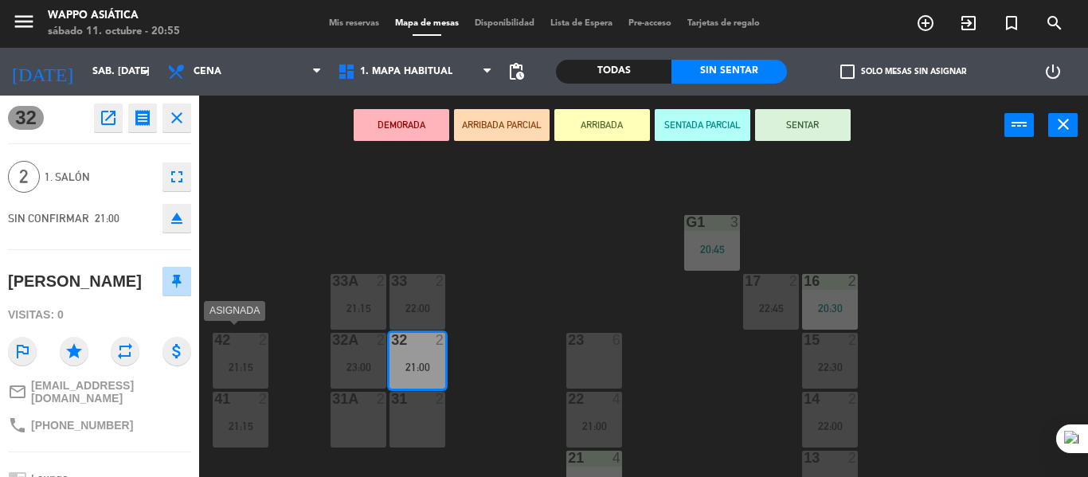
click at [264, 355] on div "42 2 21:15" at bounding box center [241, 361] width 56 height 56
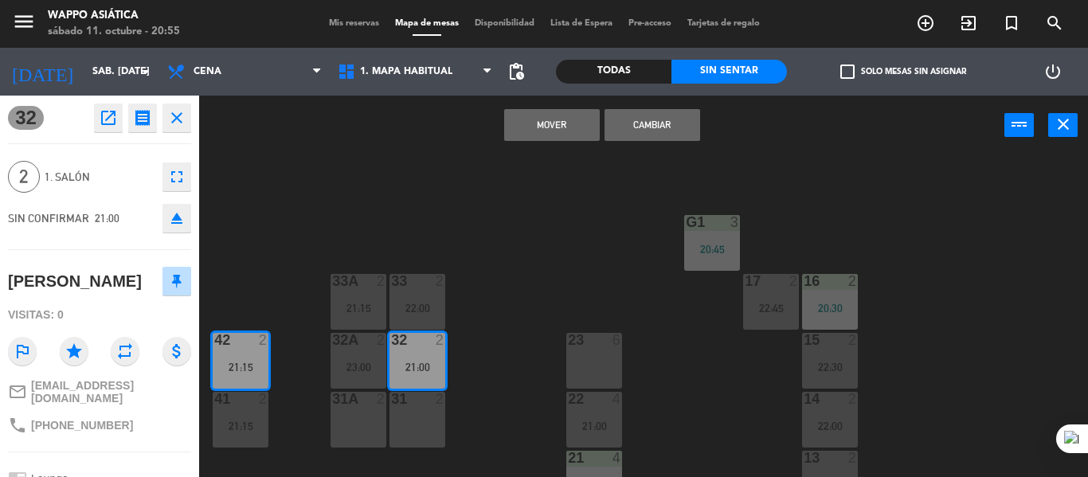
click at [645, 128] on button "Cambiar" at bounding box center [653, 125] width 96 height 32
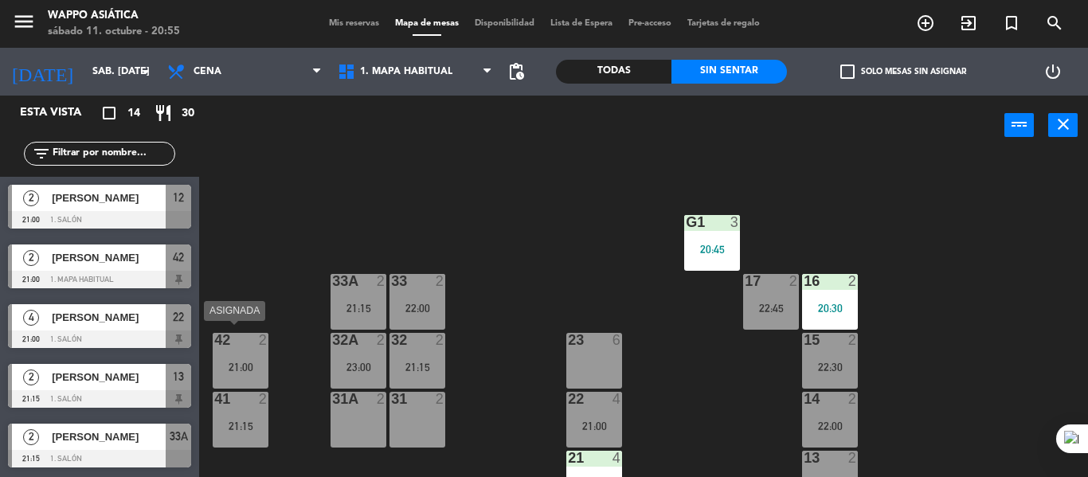
click at [259, 362] on div "21:00" at bounding box center [241, 367] width 56 height 11
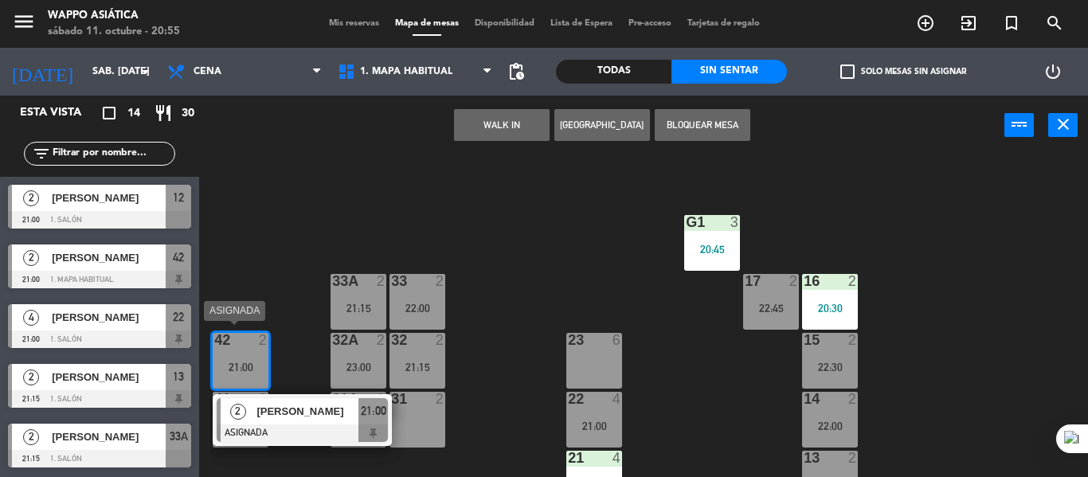
click at [297, 405] on span "[PERSON_NAME]" at bounding box center [308, 411] width 102 height 17
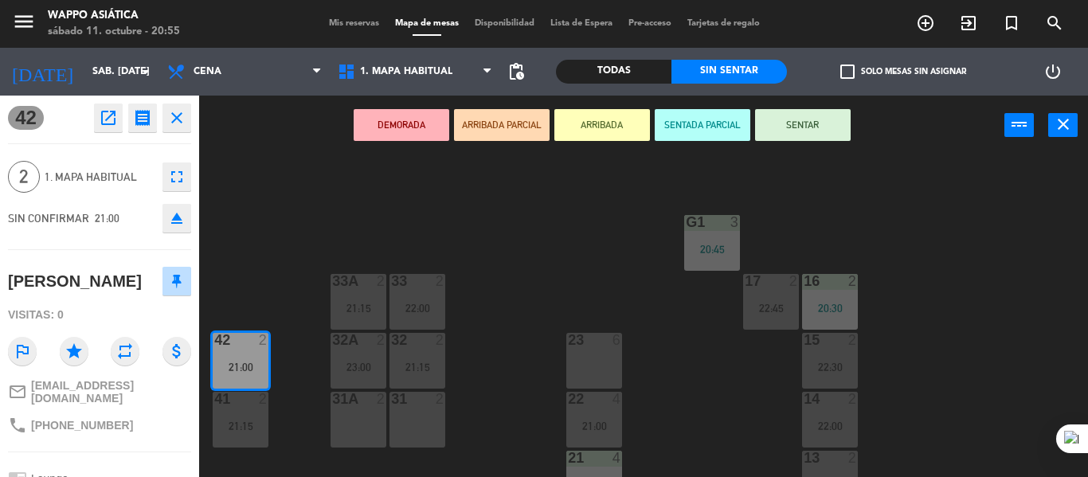
click at [818, 116] on button "SENTAR" at bounding box center [803, 125] width 96 height 32
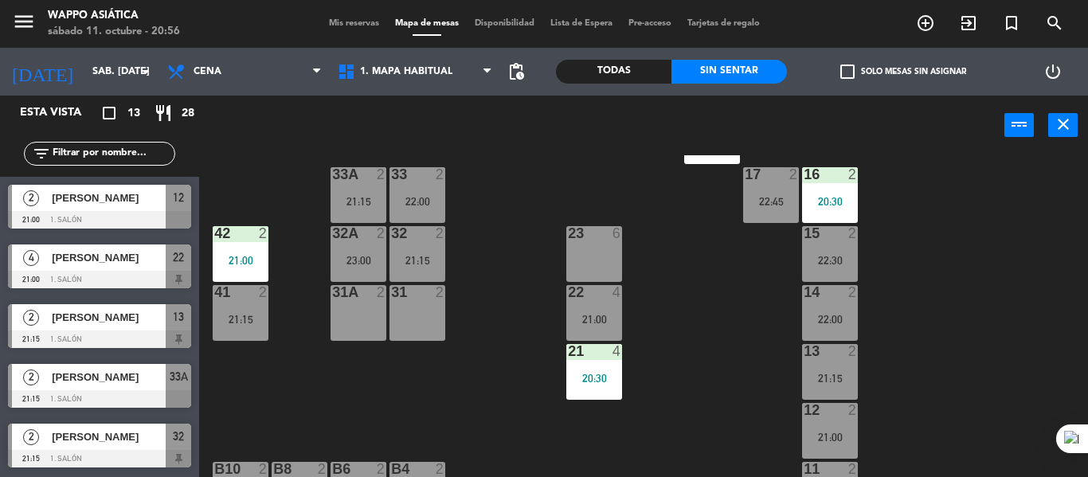
scroll to position [194, 0]
click at [429, 343] on div "g5 2 g4 2 g3 2 g2 2 g1 3 20:45 33 2 22:00 16 2 20:30 33A 2 21:15 17 2 22:45 42 …" at bounding box center [649, 316] width 878 height 322
click at [424, 323] on div "31 2" at bounding box center [418, 312] width 56 height 56
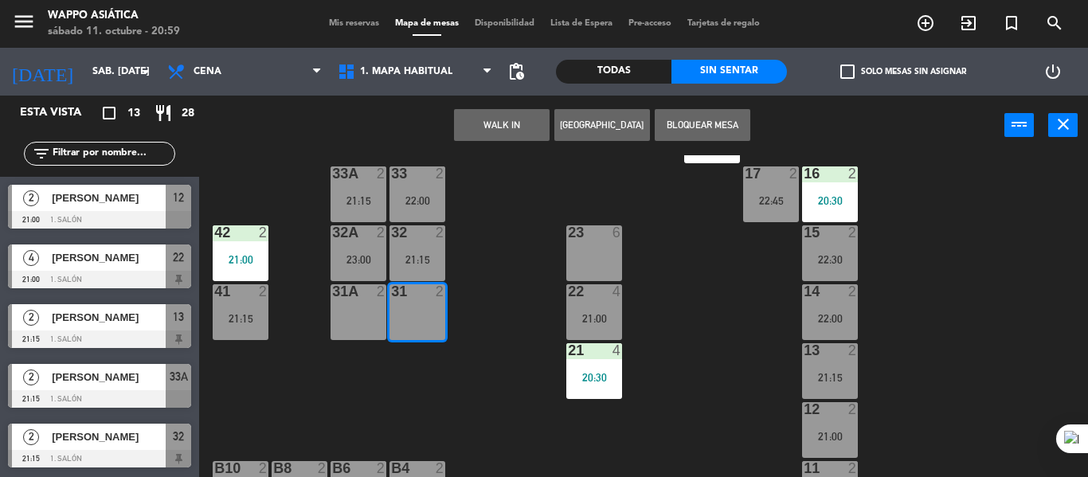
click at [508, 131] on button "WALK IN" at bounding box center [502, 125] width 96 height 32
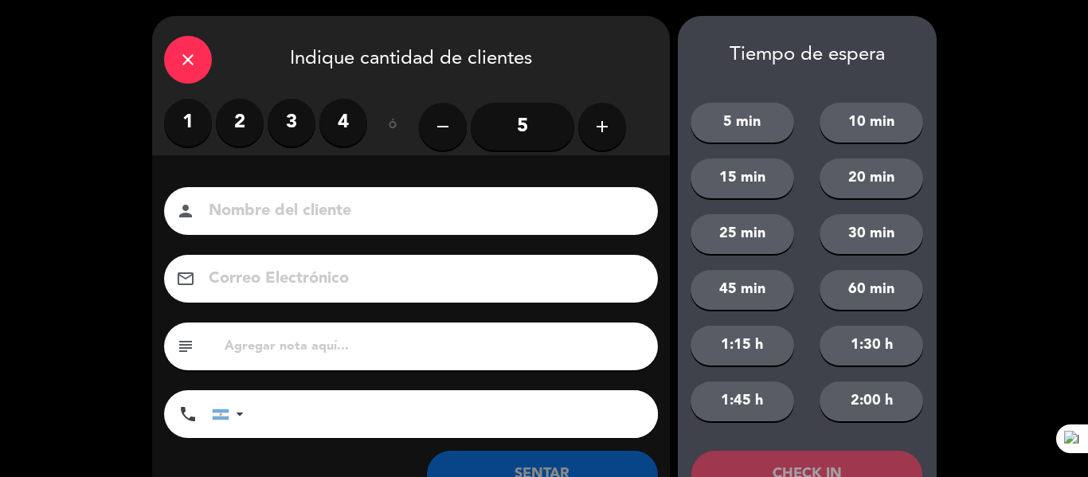
click at [261, 123] on label "2" at bounding box center [240, 123] width 48 height 48
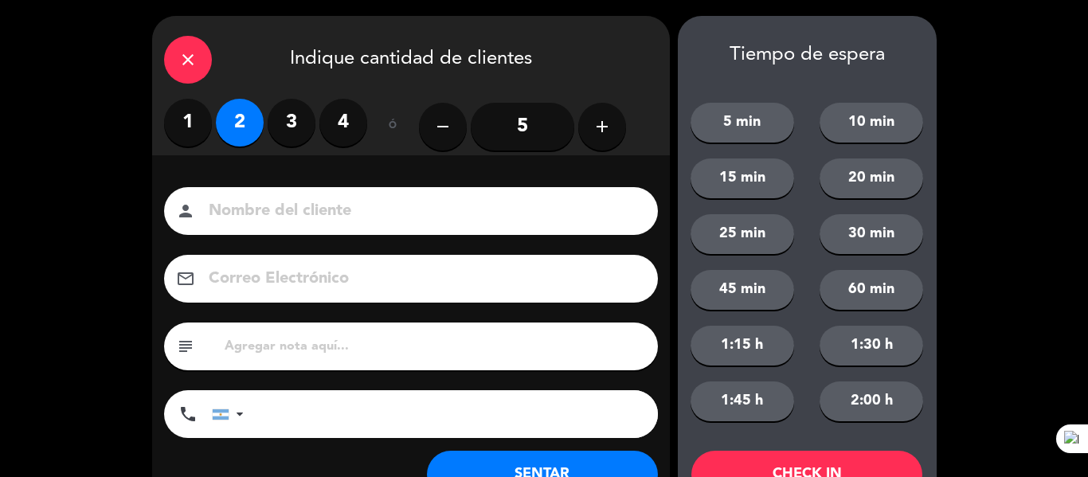
scroll to position [61, 0]
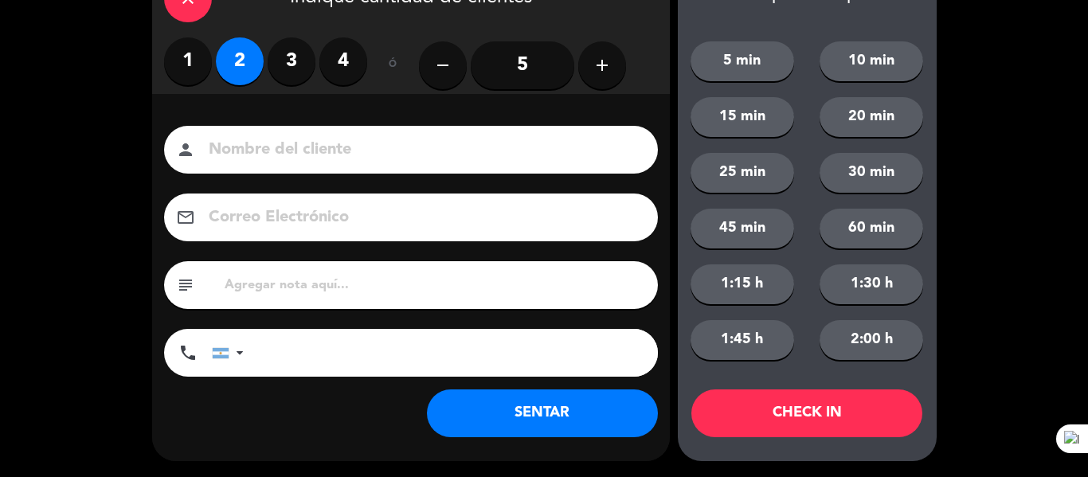
click at [496, 423] on button "SENTAR" at bounding box center [542, 414] width 231 height 48
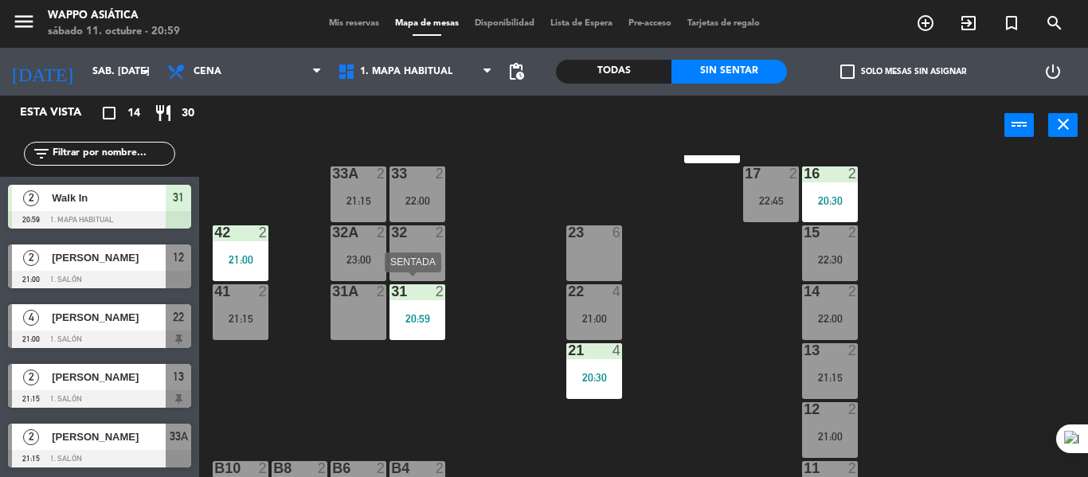
click at [429, 334] on div "31 2 20:59" at bounding box center [418, 312] width 56 height 56
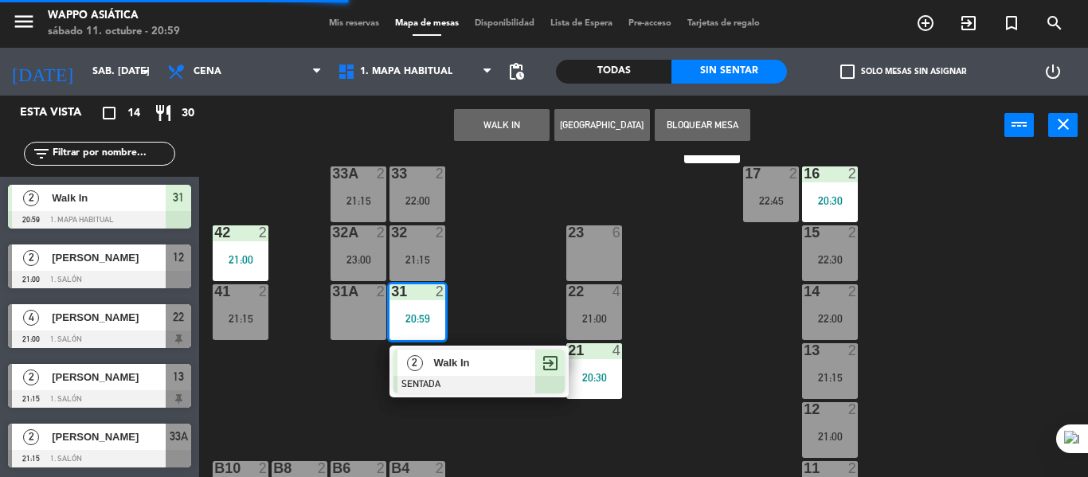
click at [352, 196] on div "21:15" at bounding box center [359, 200] width 56 height 11
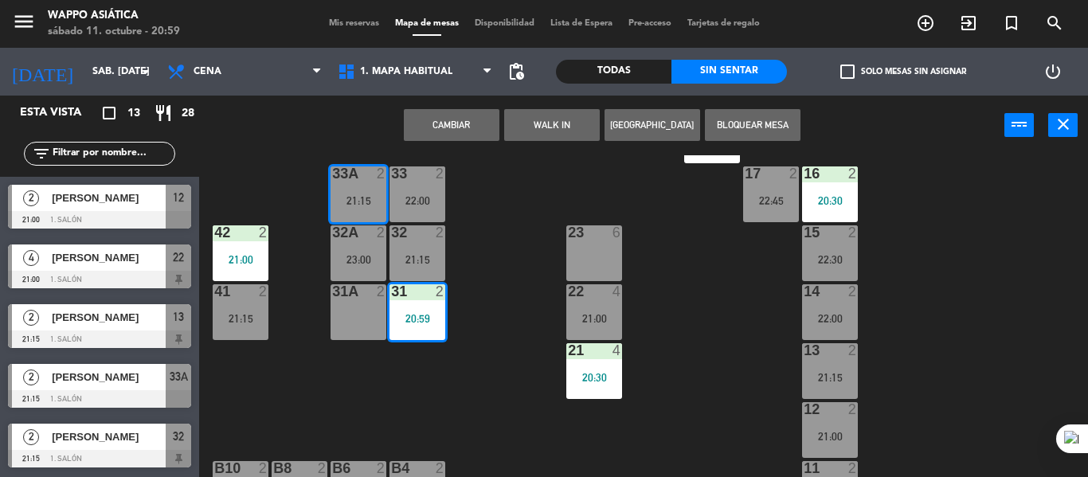
click at [457, 123] on button "Cambiar" at bounding box center [452, 125] width 96 height 32
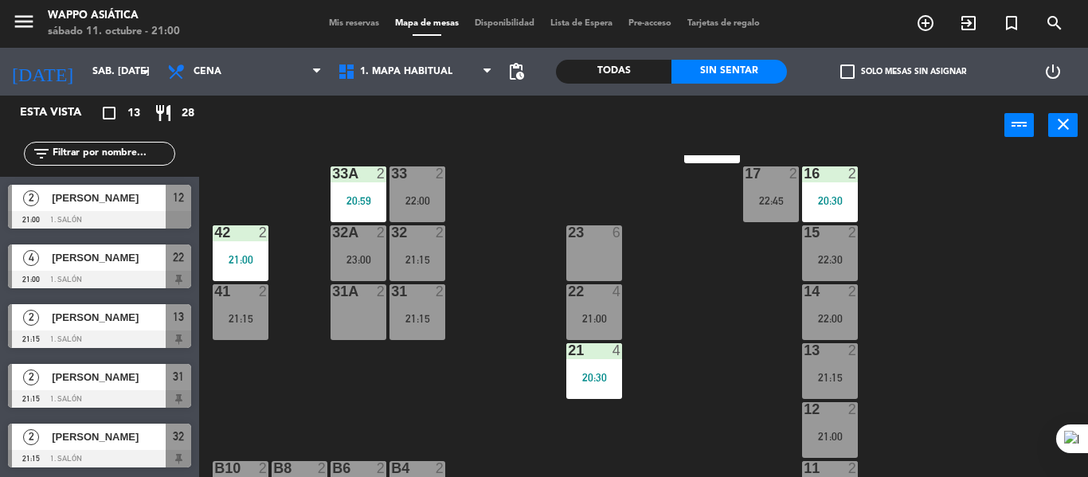
click at [472, 388] on div "g5 2 g4 2 g3 2 g2 2 g1 3 20:45 33 2 22:00 16 2 20:30 33A 2 20:59 17 2 22:45 42 …" at bounding box center [649, 316] width 878 height 322
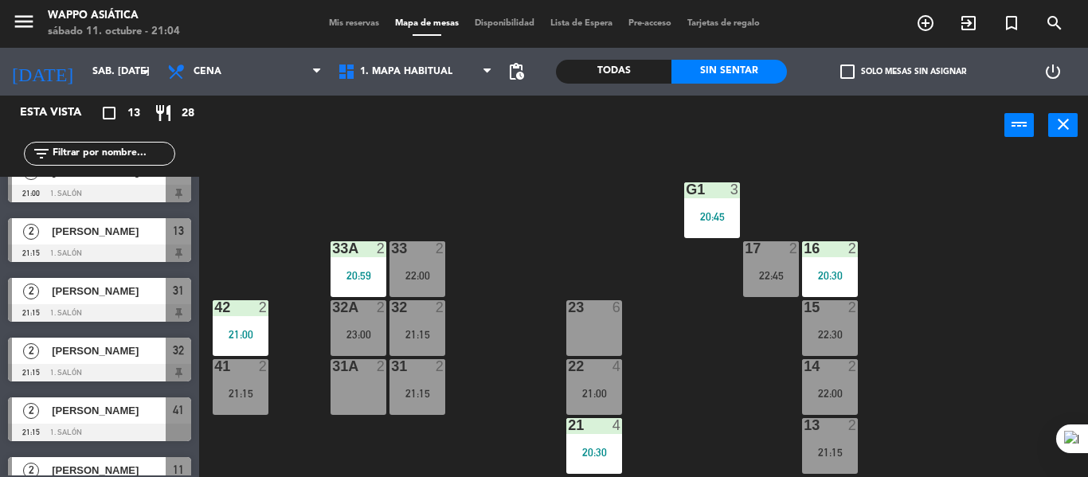
scroll to position [87, 0]
click at [137, 412] on span "[PERSON_NAME]" at bounding box center [109, 410] width 114 height 17
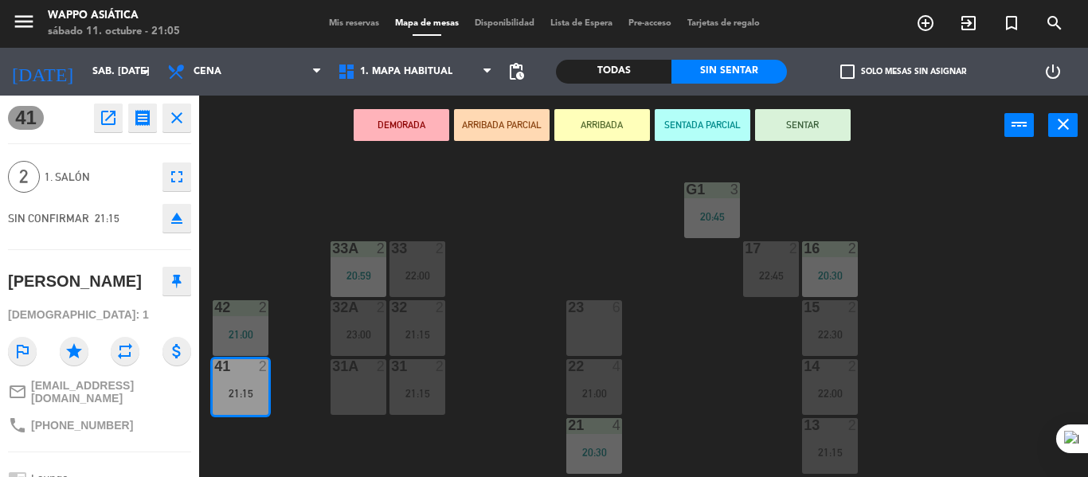
click at [244, 396] on div "21:15" at bounding box center [241, 393] width 56 height 11
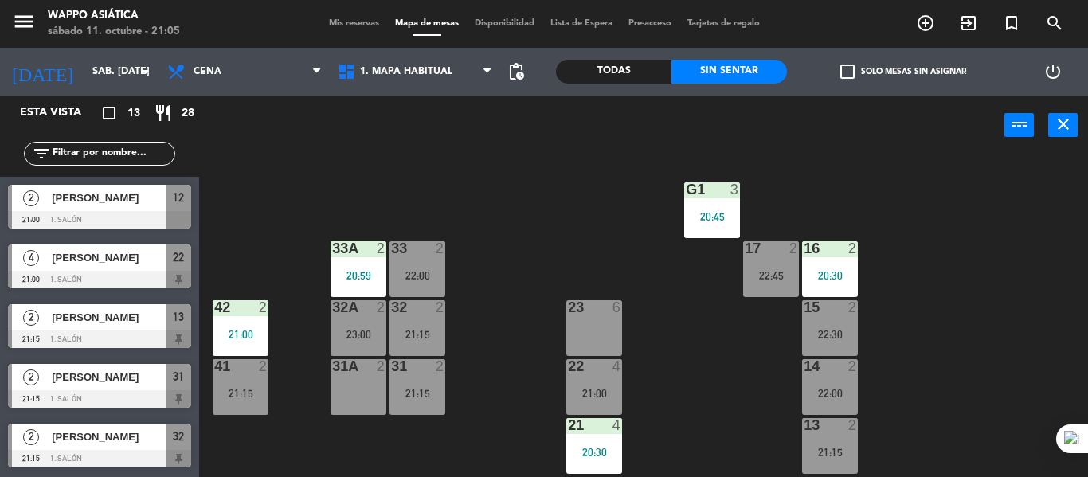
click at [244, 396] on div "21:15" at bounding box center [241, 393] width 56 height 11
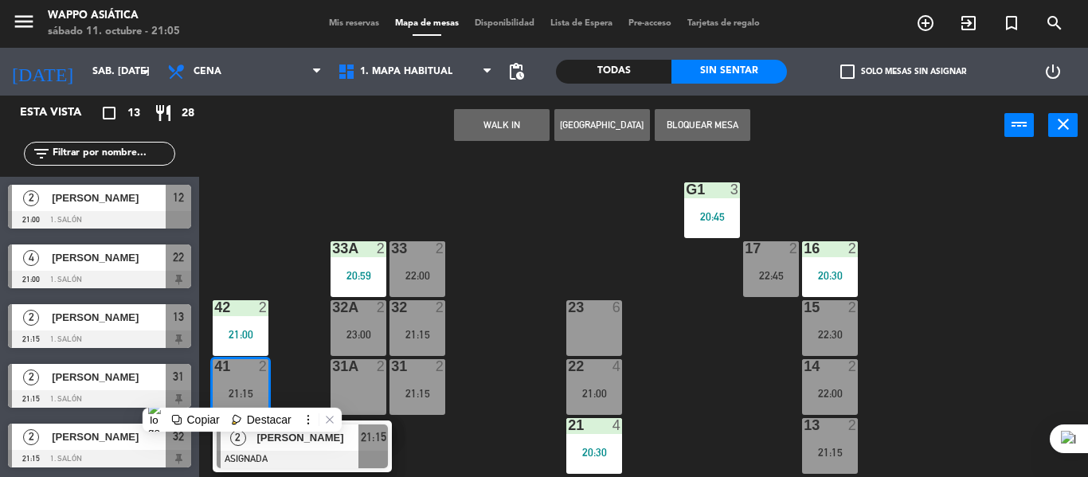
click at [360, 453] on div "2 [PERSON_NAME] ASIGNADA 21:15" at bounding box center [302, 447] width 203 height 52
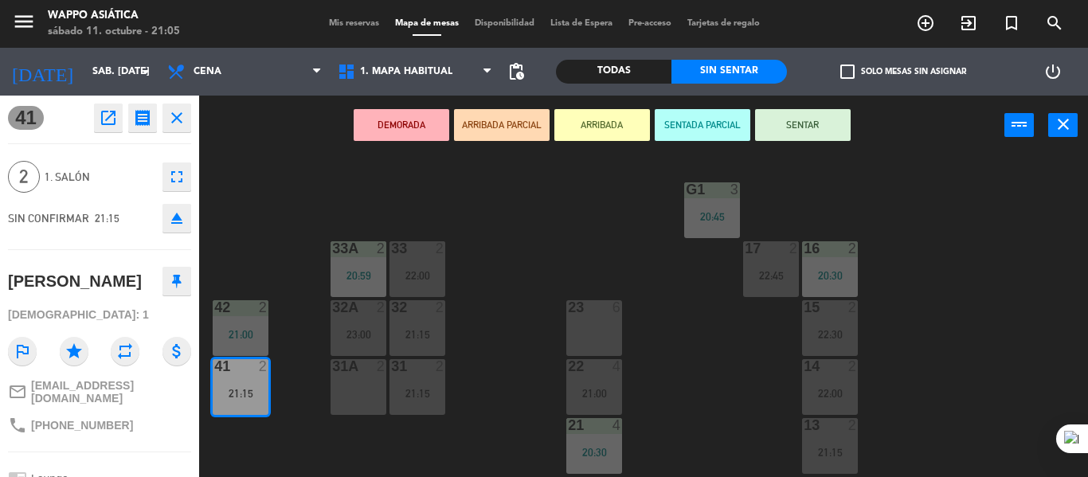
click at [796, 124] on button "SENTAR" at bounding box center [803, 125] width 96 height 32
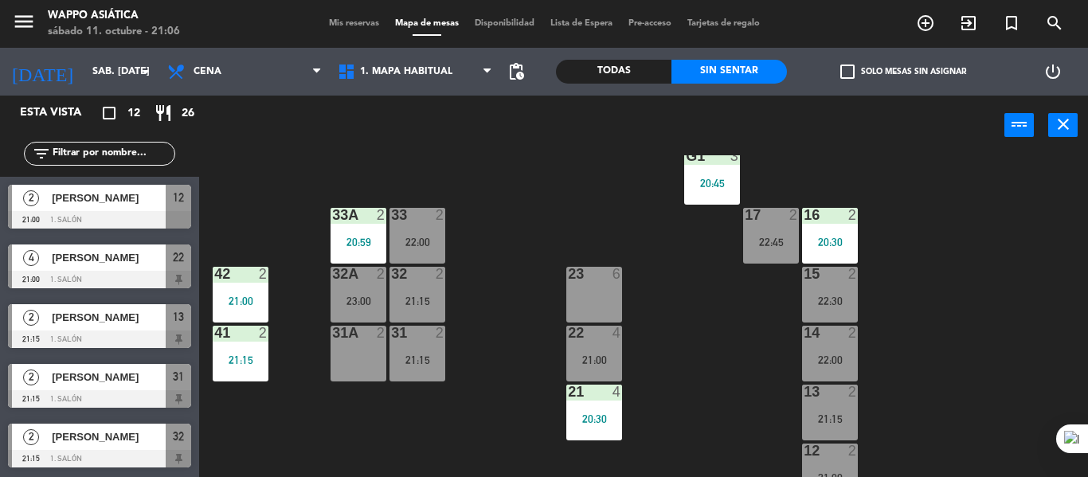
scroll to position [153, 0]
click at [490, 268] on div "g5 2 g4 2 g3 2 g2 2 g1 3 20:45 33 2 22:00 16 2 20:30 33A 2 20:59 17 2 22:45 42 …" at bounding box center [649, 316] width 878 height 322
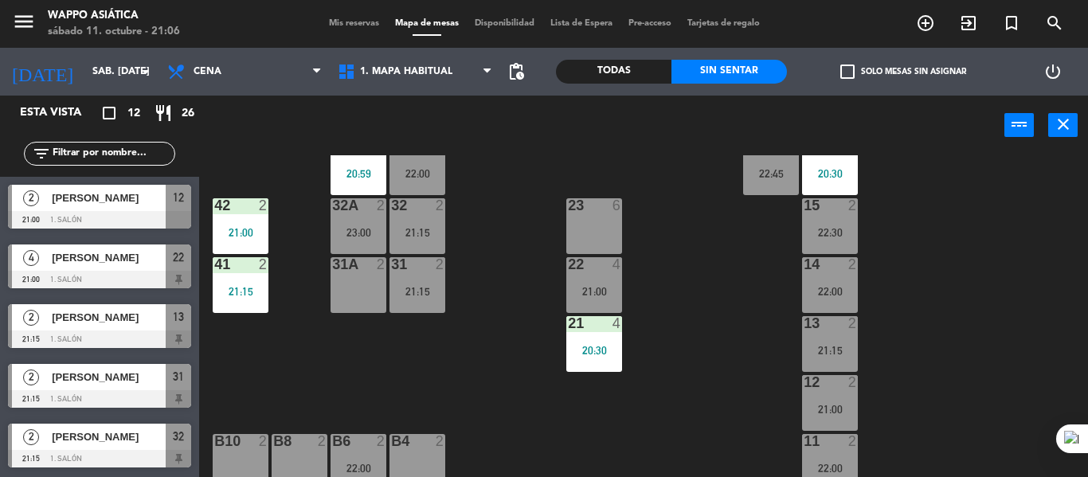
scroll to position [225, 0]
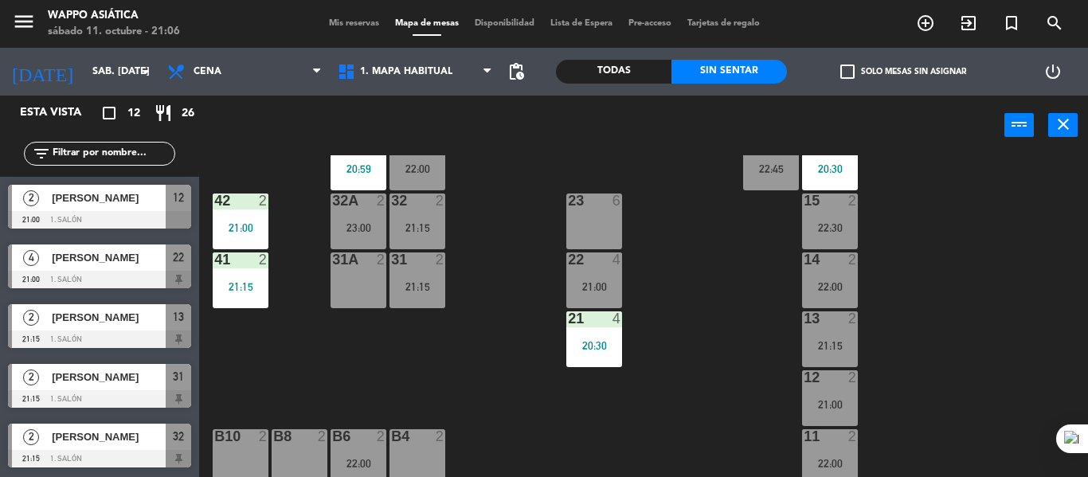
click at [574, 263] on div "22 4 21:00" at bounding box center [595, 281] width 56 height 56
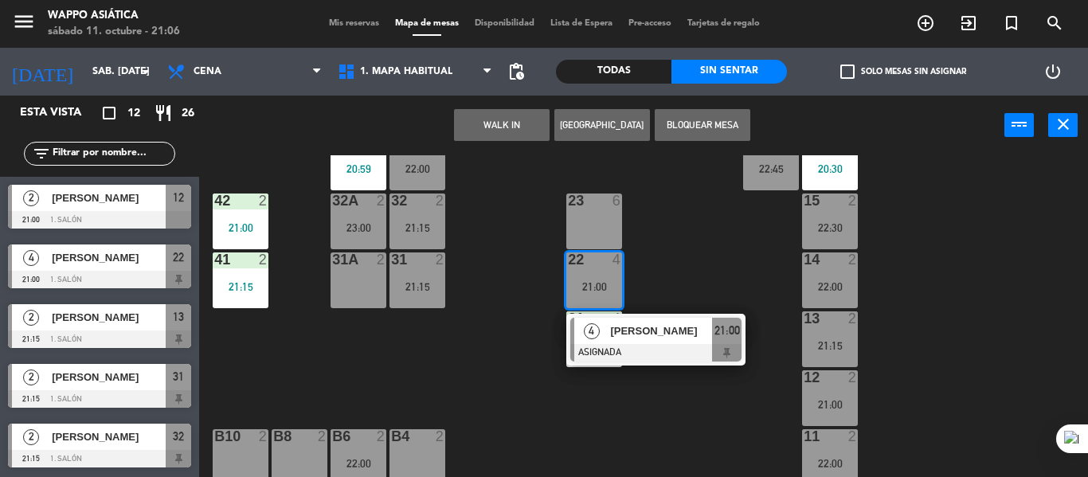
click at [580, 229] on div "23 6" at bounding box center [595, 222] width 56 height 56
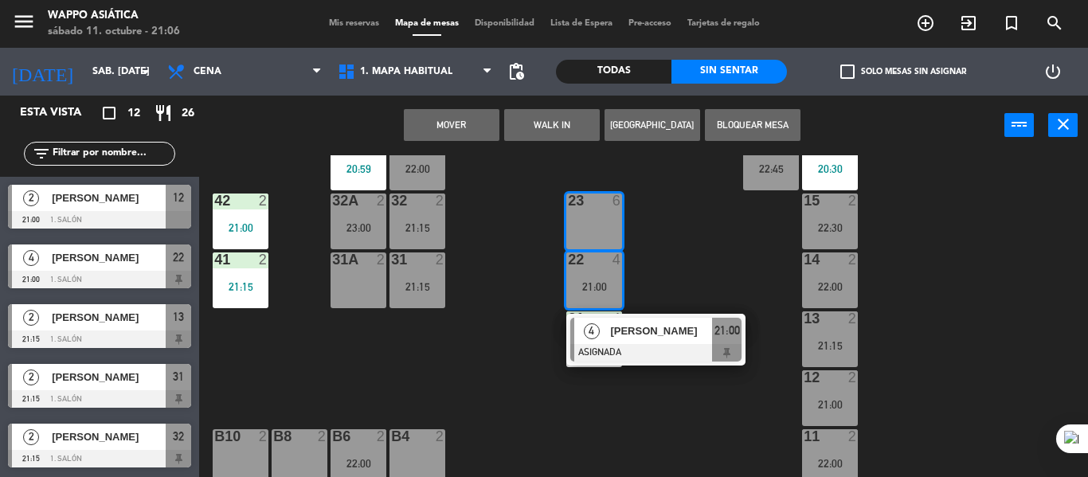
click at [442, 126] on button "Mover" at bounding box center [452, 125] width 96 height 32
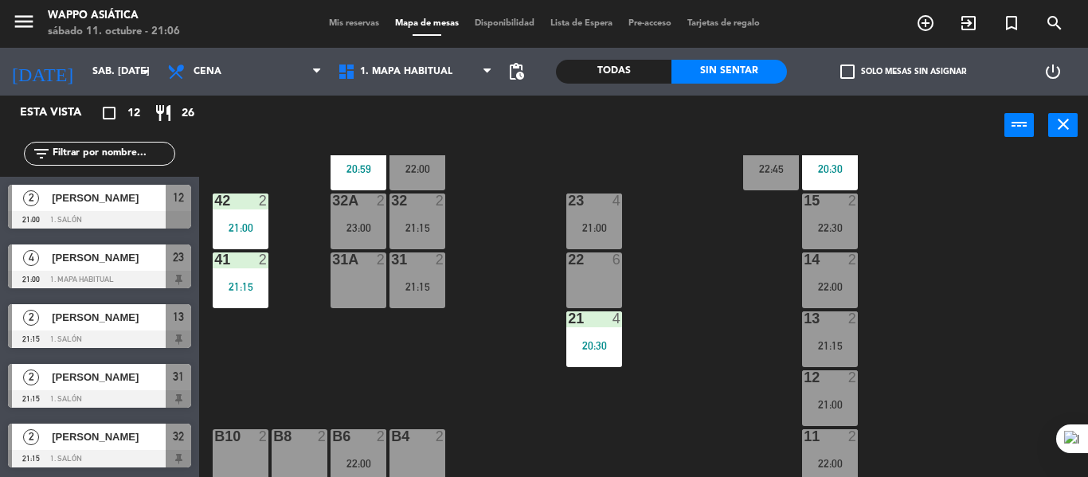
click at [508, 245] on div "g5 2 g4 2 g3 2 g2 2 g1 3 20:45 33 2 22:00 16 2 20:30 33A 2 20:59 17 2 22:45 42 …" at bounding box center [649, 316] width 878 height 322
click at [373, 345] on div "g5 2 g4 2 g3 2 g2 2 g1 3 20:45 33 2 22:00 16 2 20:30 33A 2 20:59 17 2 22:45 42 …" at bounding box center [649, 316] width 878 height 322
click at [164, 433] on span "[PERSON_NAME]" at bounding box center [109, 437] width 114 height 17
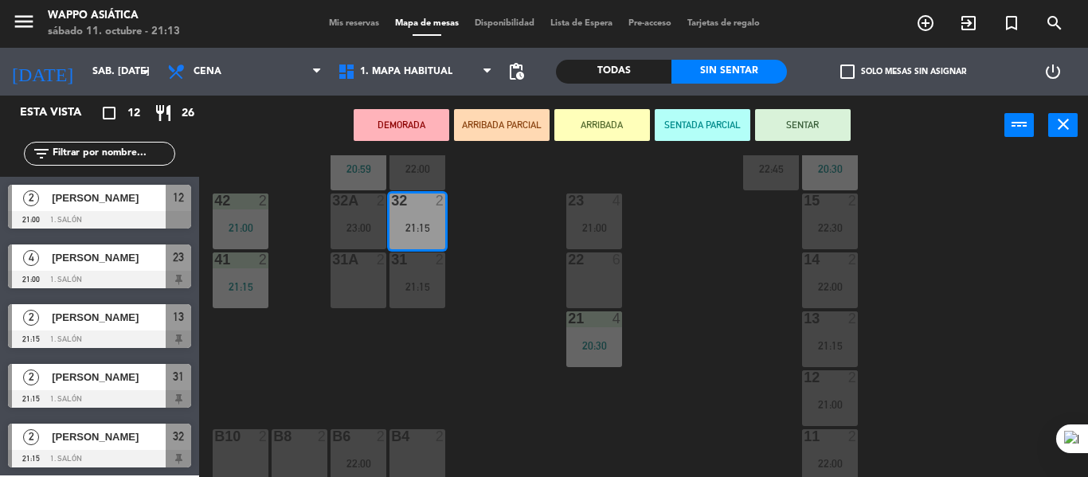
scroll to position [0, 0]
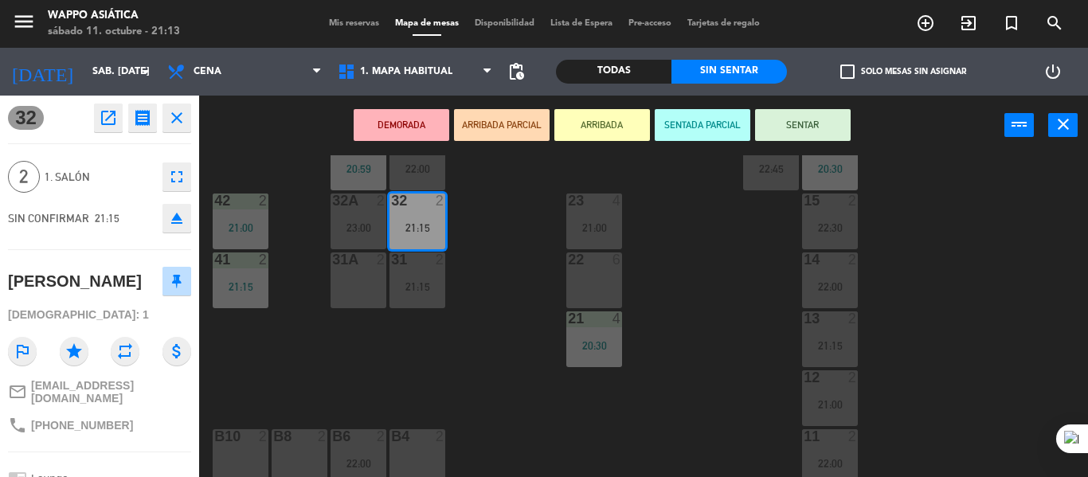
click at [776, 135] on button "SENTAR" at bounding box center [803, 125] width 96 height 32
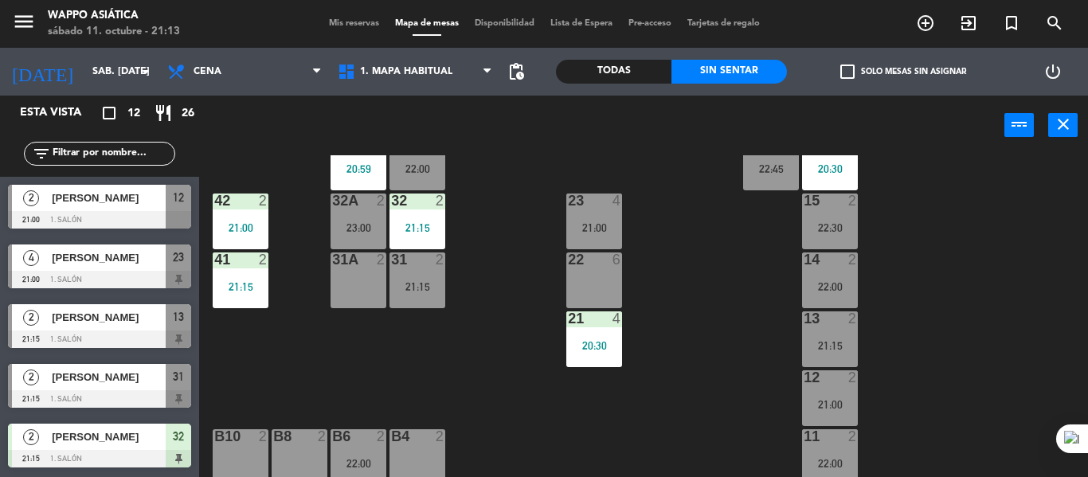
scroll to position [8, 0]
click at [601, 222] on div "21:00" at bounding box center [595, 227] width 56 height 11
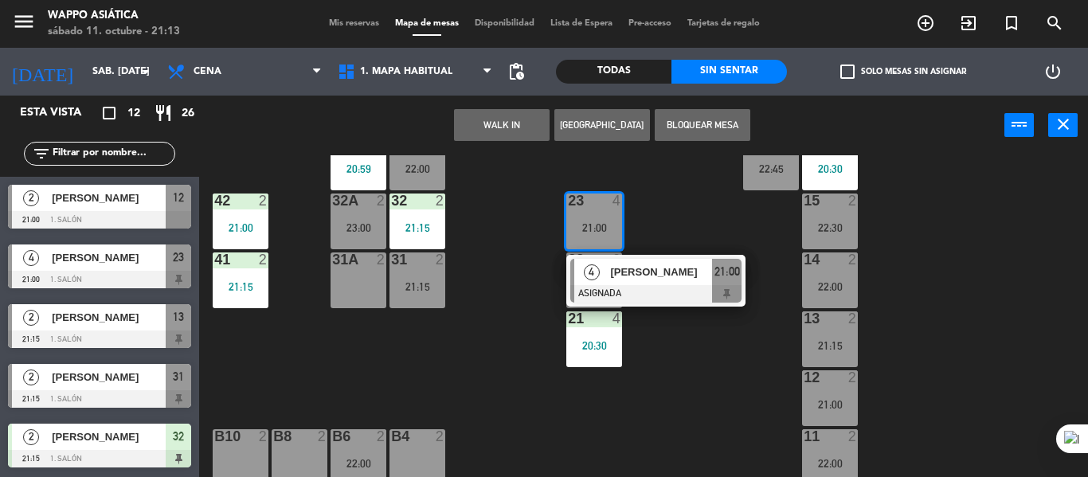
click at [657, 275] on div "[PERSON_NAME]" at bounding box center [661, 272] width 104 height 26
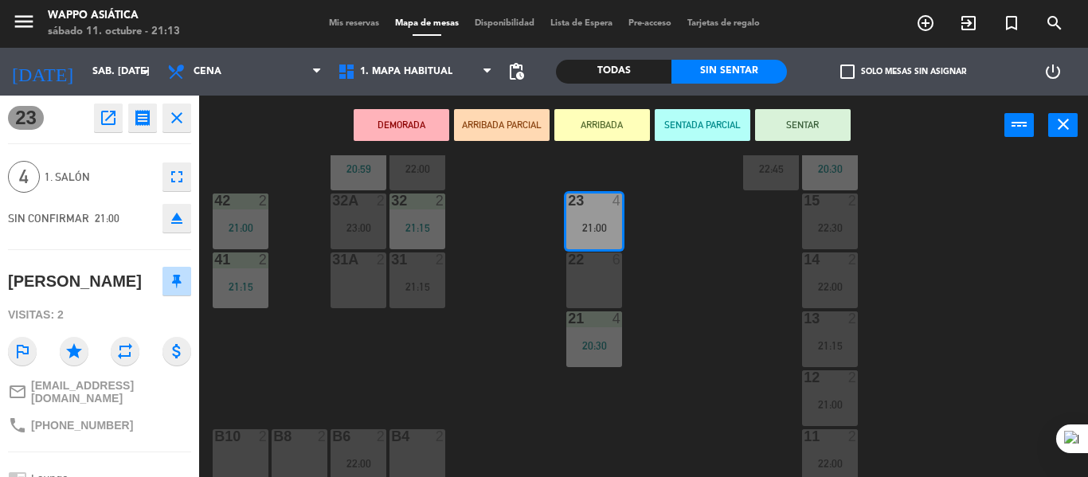
scroll to position [0, 0]
click at [785, 133] on button "SENTAR" at bounding box center [803, 125] width 96 height 32
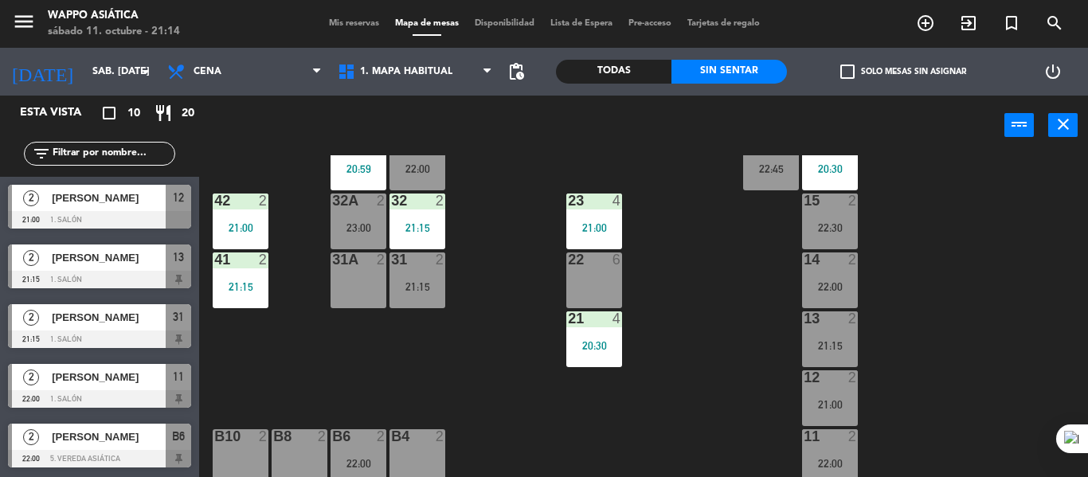
click at [167, 271] on div "13" at bounding box center [178, 258] width 25 height 26
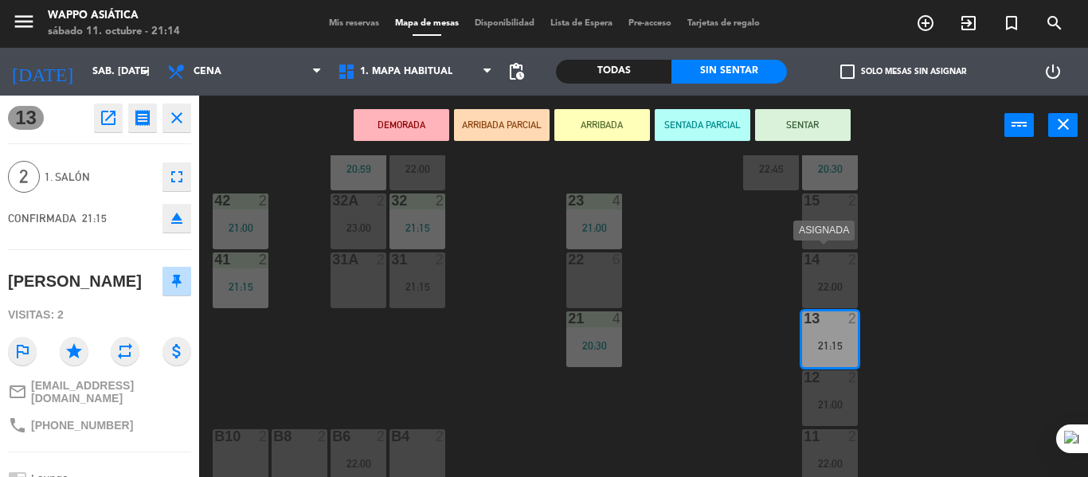
click at [810, 291] on div "22:00" at bounding box center [830, 286] width 56 height 11
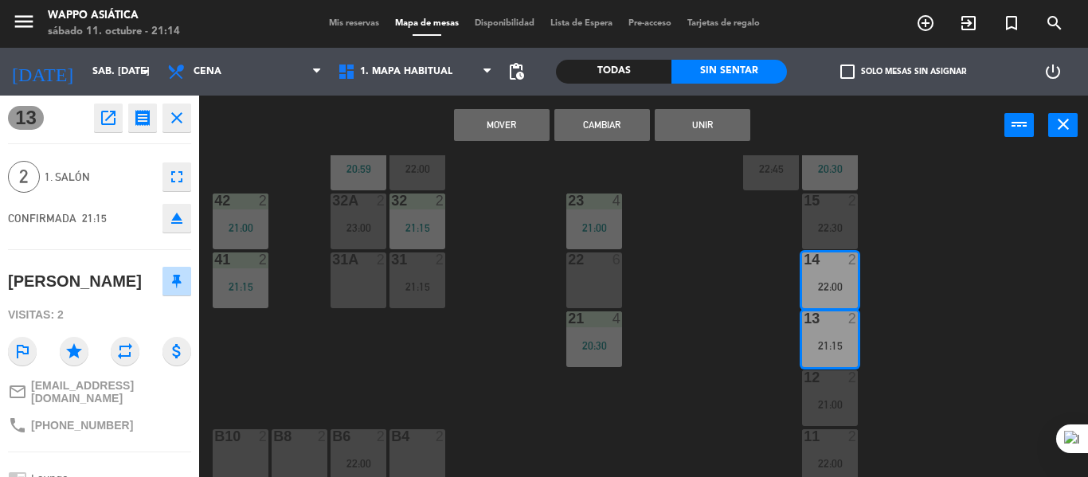
click at [606, 124] on button "Cambiar" at bounding box center [603, 125] width 96 height 32
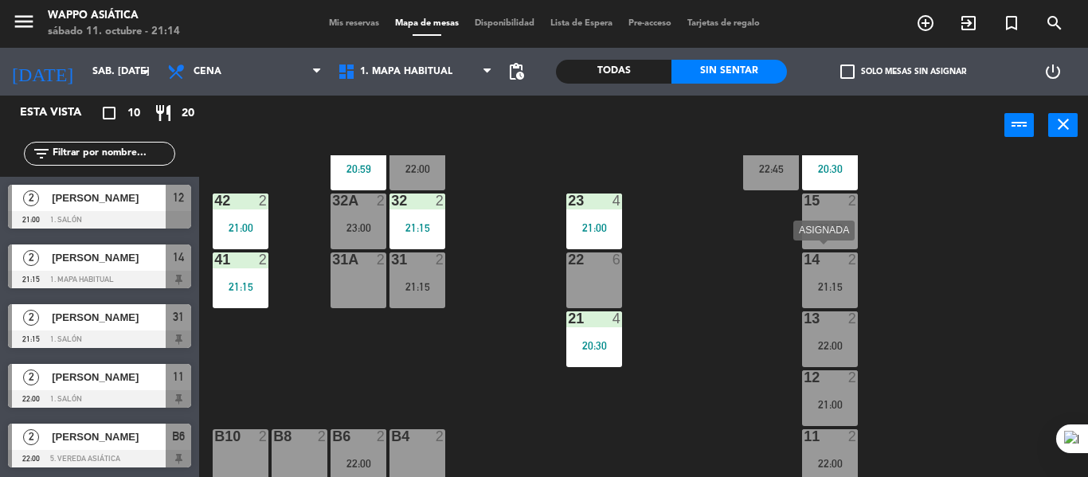
click at [845, 299] on div "14 2 21:15" at bounding box center [830, 281] width 56 height 56
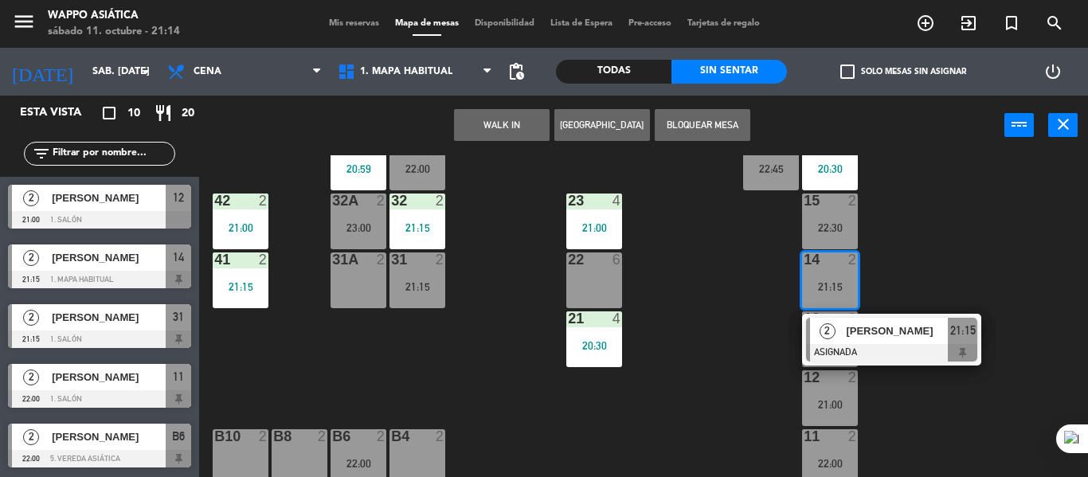
click at [908, 355] on div at bounding box center [891, 353] width 171 height 18
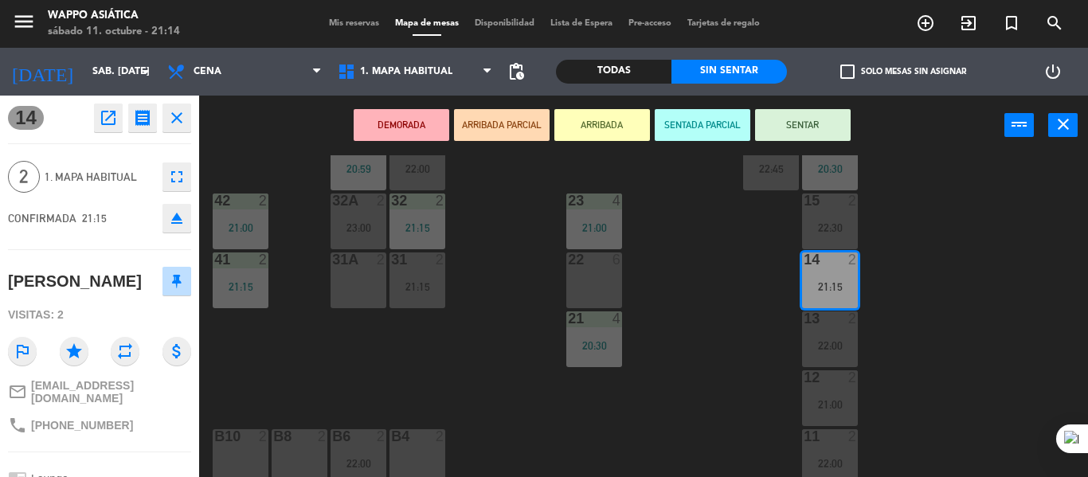
click at [788, 135] on button "SENTAR" at bounding box center [803, 125] width 96 height 32
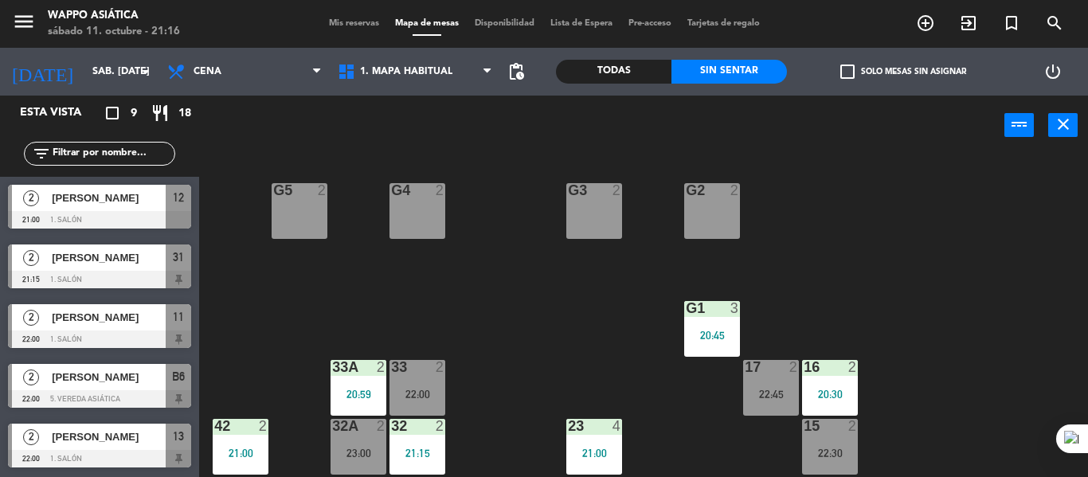
click at [180, 267] on span "31" at bounding box center [178, 257] width 11 height 19
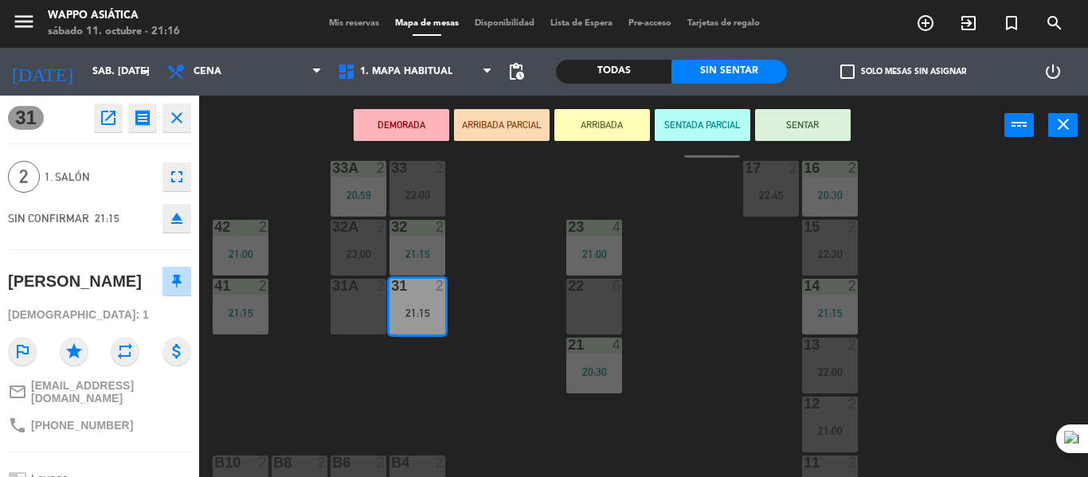
scroll to position [214, 0]
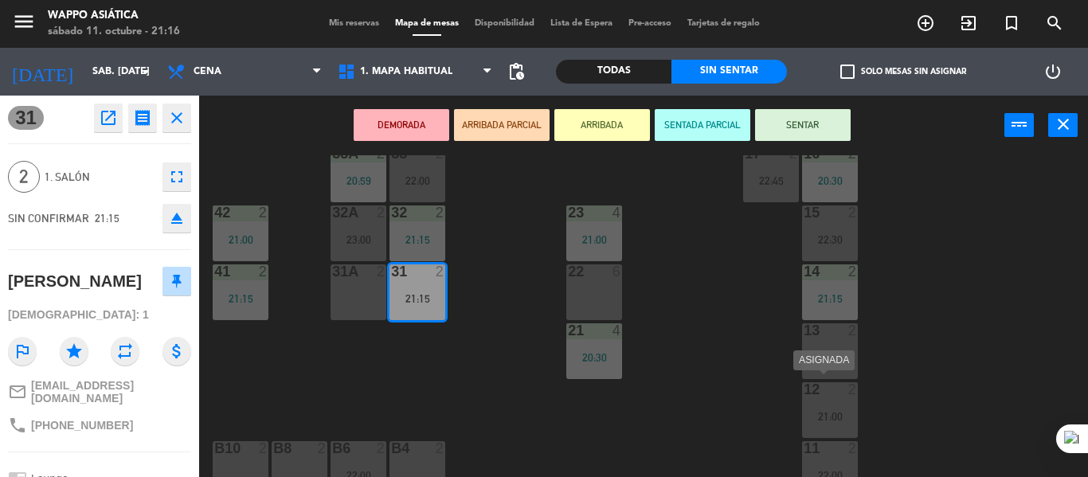
click at [833, 403] on div "12 2 21:00" at bounding box center [830, 410] width 56 height 56
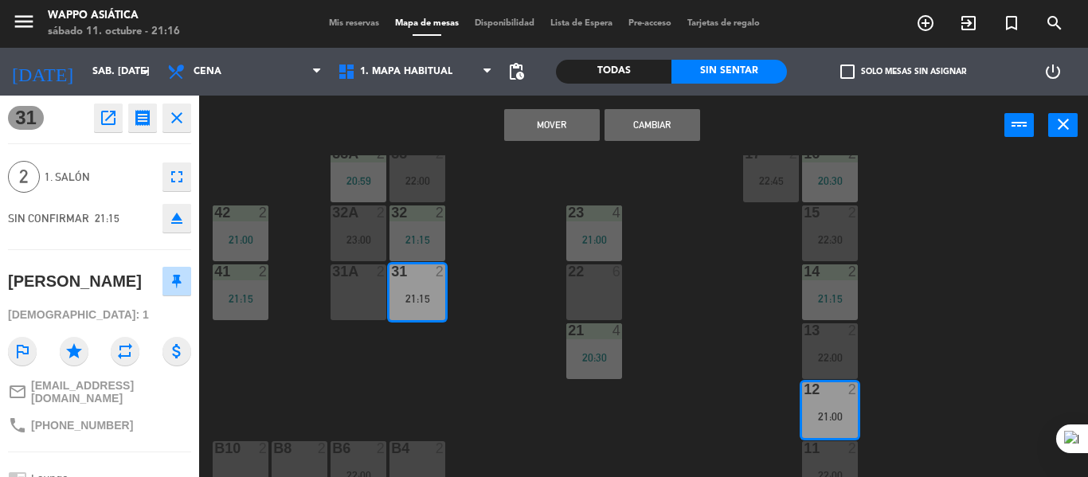
click at [659, 128] on button "Cambiar" at bounding box center [653, 125] width 96 height 32
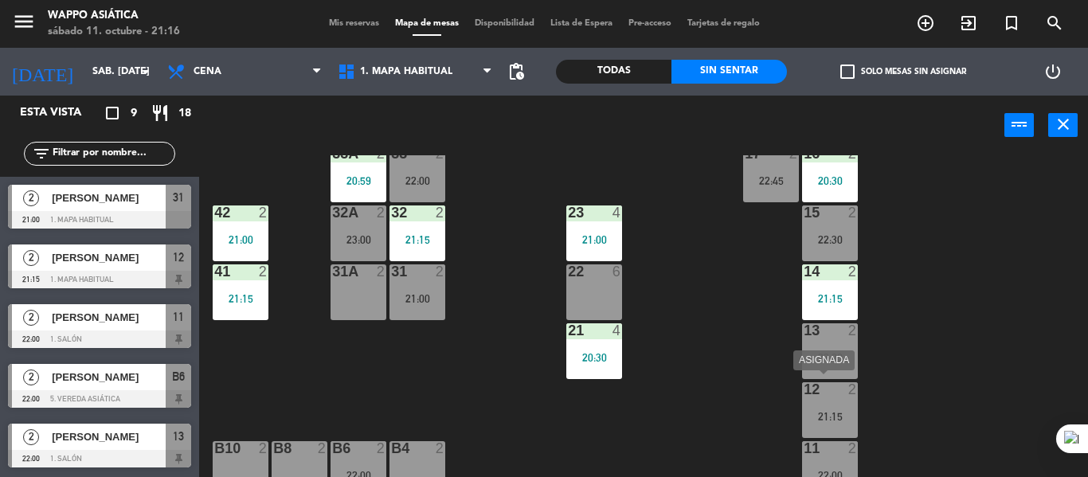
click at [811, 411] on div "21:15" at bounding box center [830, 416] width 56 height 11
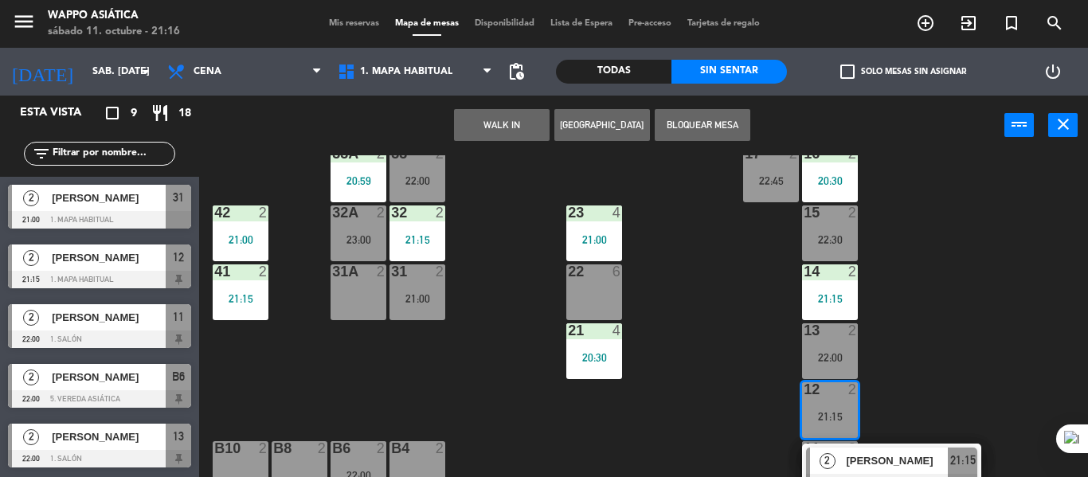
scroll to position [351, 0]
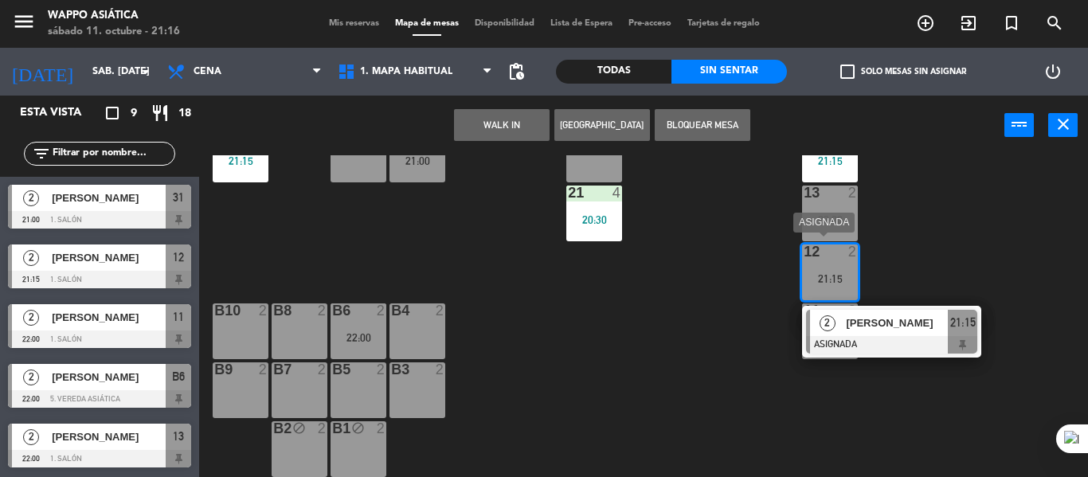
click at [898, 328] on span "[PERSON_NAME]" at bounding box center [897, 323] width 102 height 17
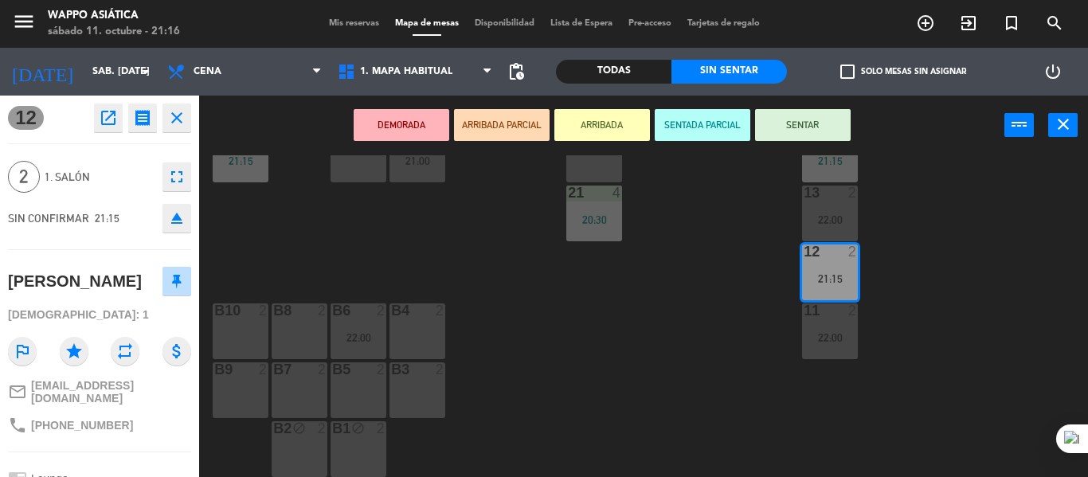
click at [789, 115] on button "SENTAR" at bounding box center [803, 125] width 96 height 32
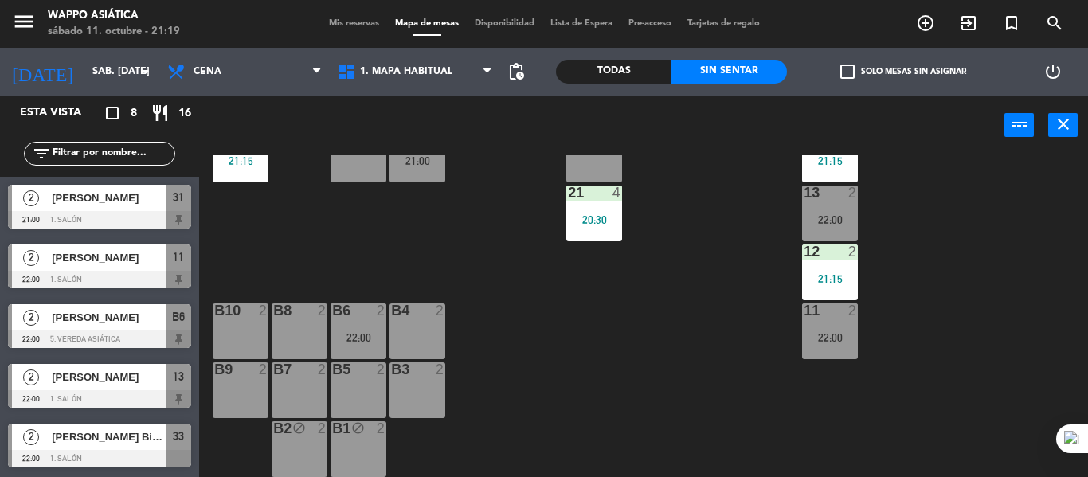
click at [519, 348] on div "g5 2 g4 2 g3 2 g2 2 g1 3 20:45 33 2 22:00 16 2 20:30 33A 2 20:59 17 2 22:45 42 …" at bounding box center [649, 316] width 878 height 322
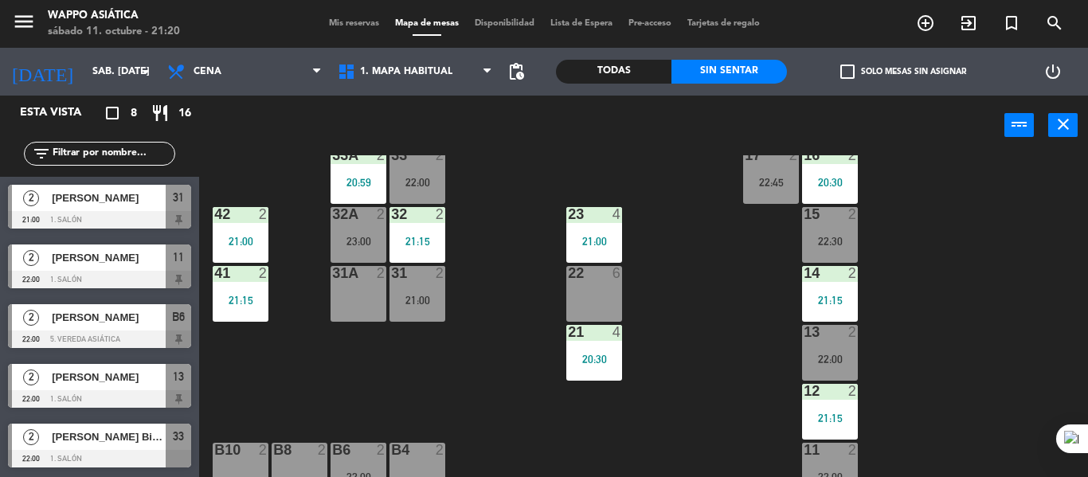
scroll to position [211, 0]
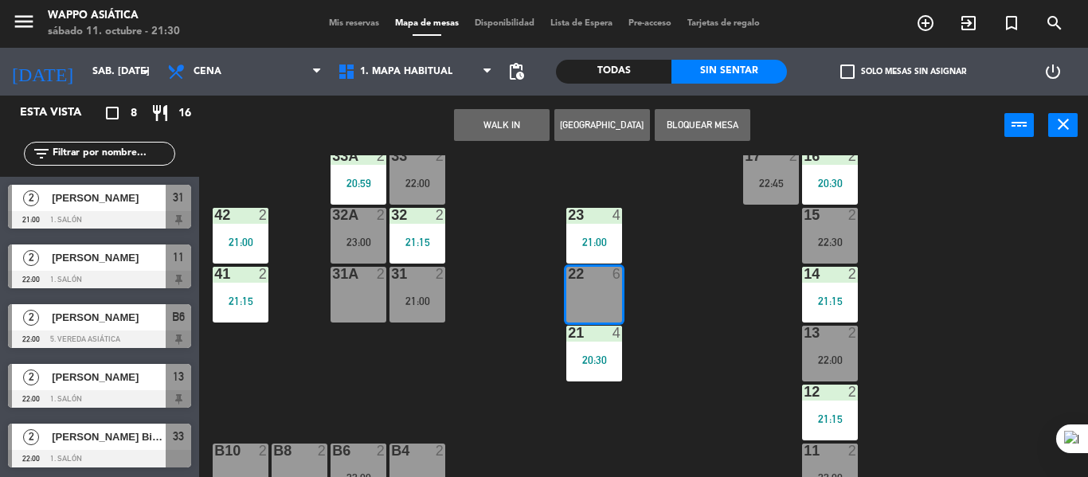
click at [667, 132] on button "Bloquear Mesa" at bounding box center [703, 125] width 96 height 32
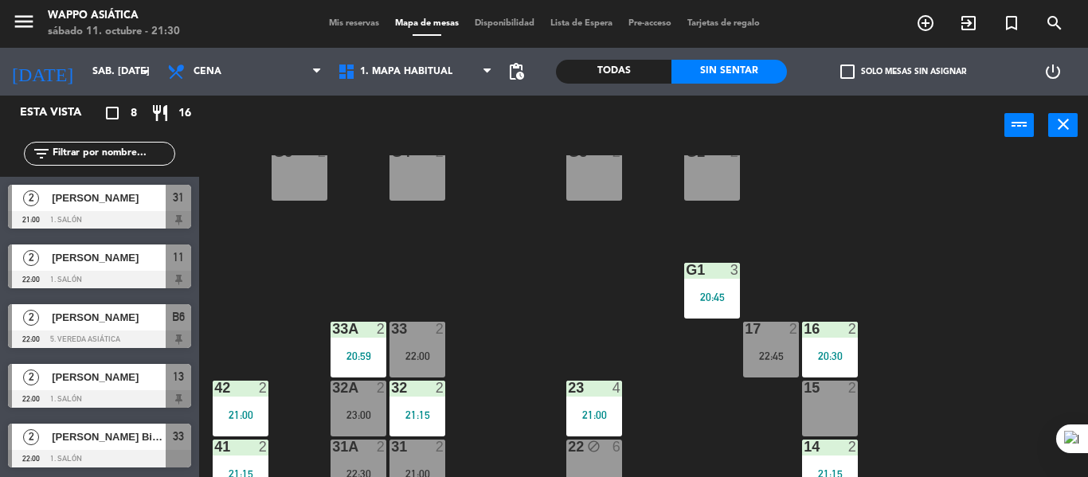
scroll to position [0, 0]
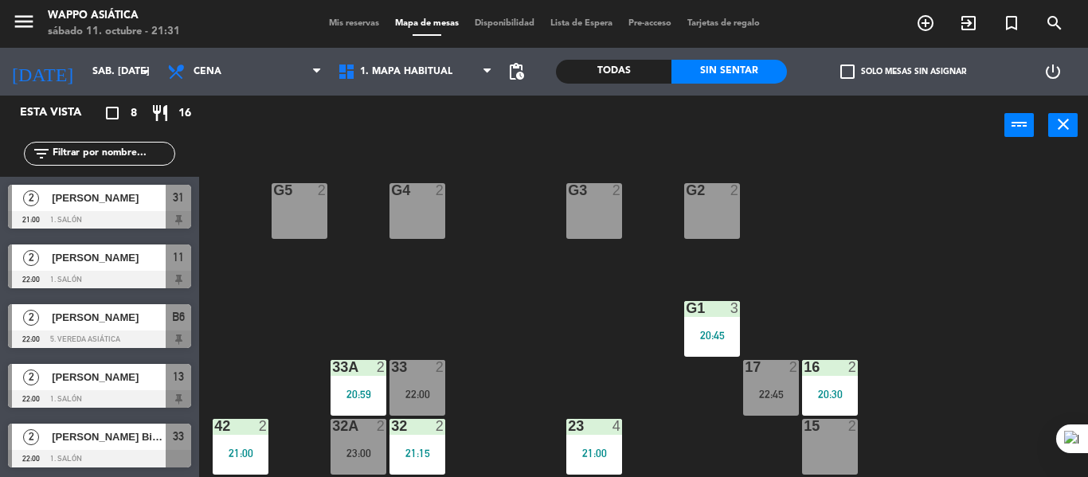
click at [152, 202] on span "[PERSON_NAME]" at bounding box center [109, 198] width 114 height 17
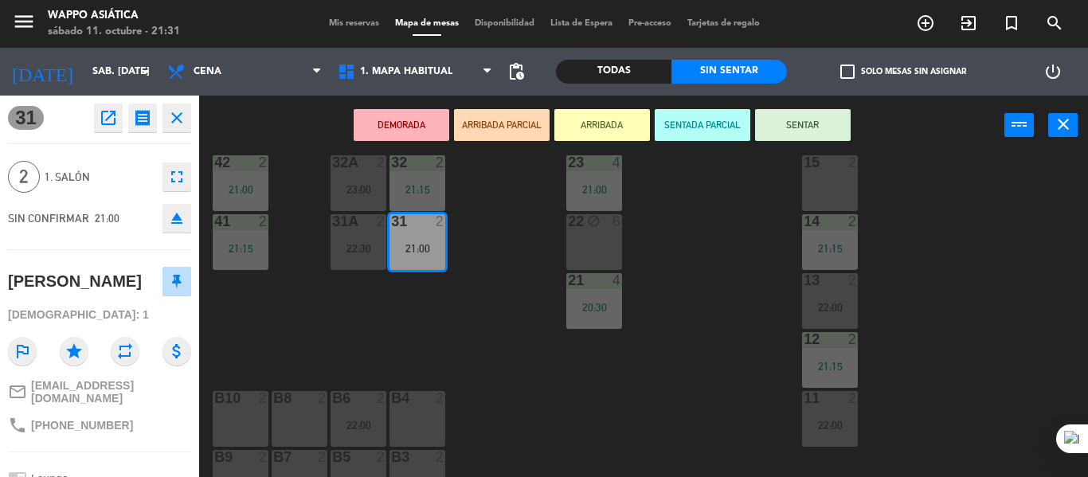
scroll to position [265, 0]
click at [342, 23] on span "Mis reservas" at bounding box center [354, 23] width 66 height 9
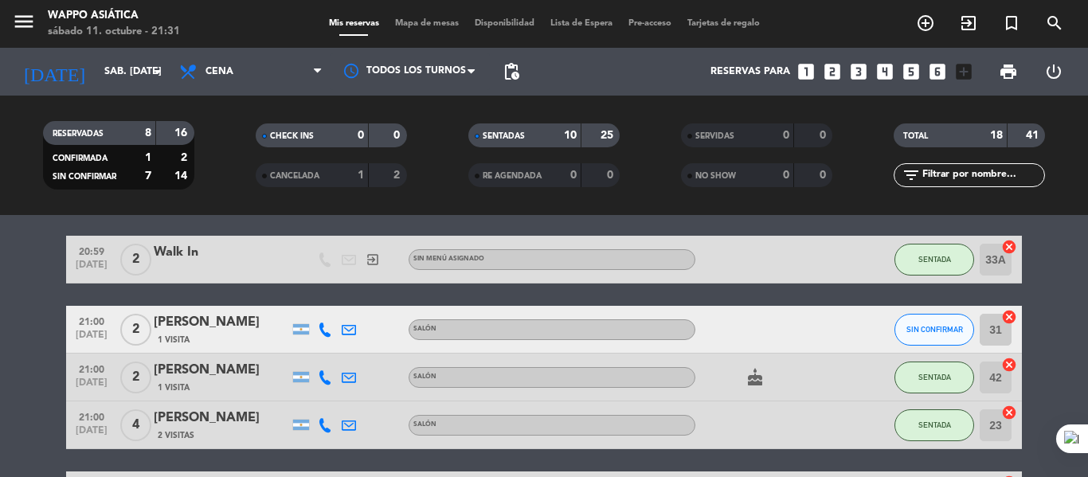
scroll to position [241, 0]
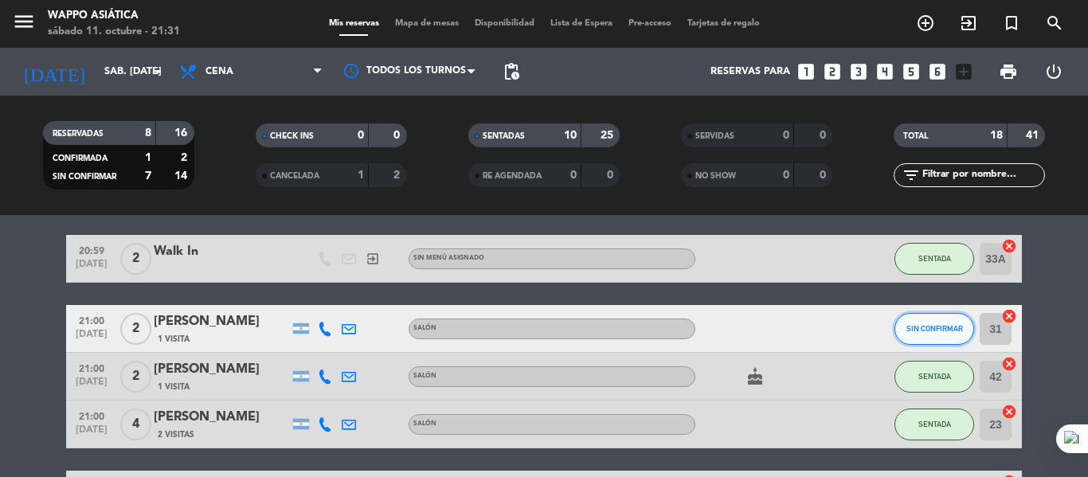
click at [946, 345] on button "SIN CONFIRMAR" at bounding box center [935, 329] width 80 height 32
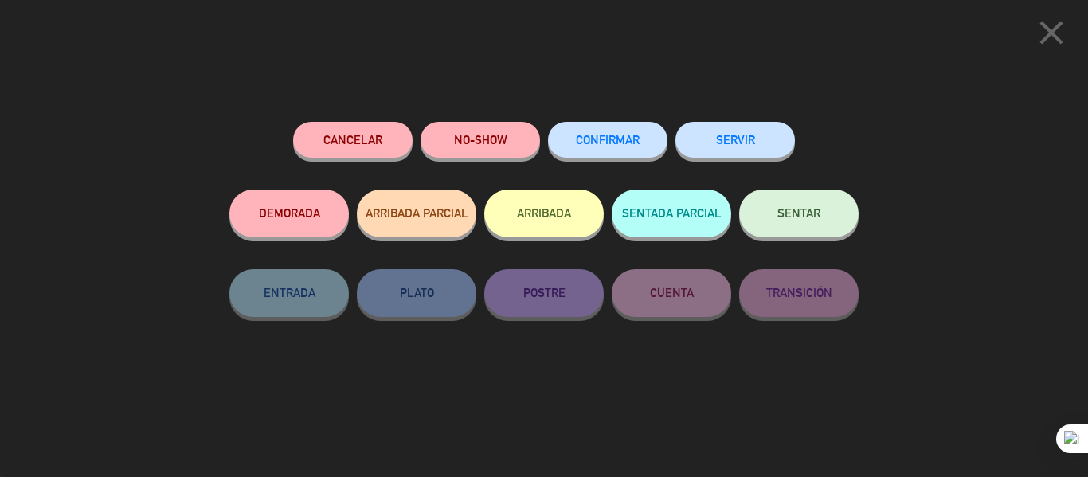
click at [465, 137] on button "NO-SHOW" at bounding box center [481, 140] width 120 height 36
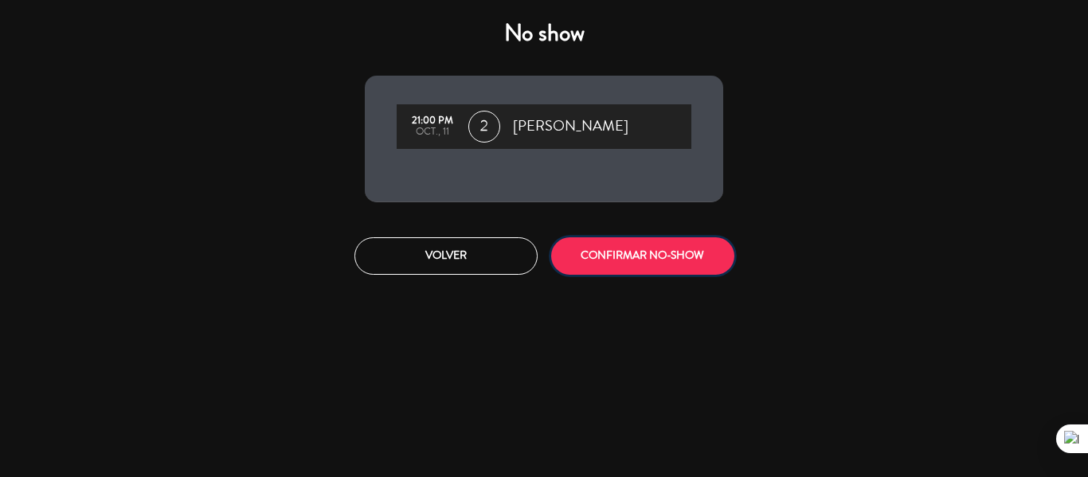
click at [641, 275] on button "CONFIRMAR NO-SHOW" at bounding box center [642, 255] width 183 height 37
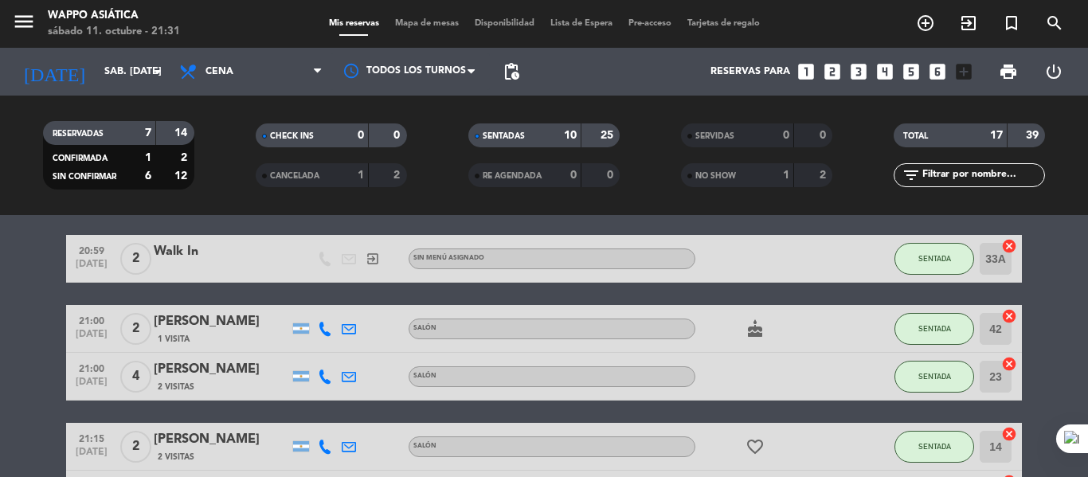
click at [434, 23] on span "Mapa de mesas" at bounding box center [427, 23] width 80 height 9
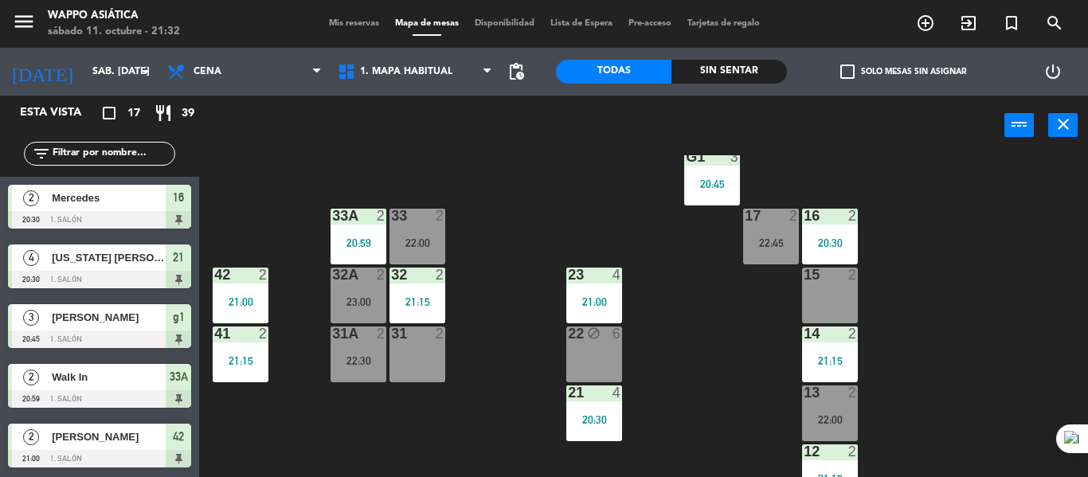
scroll to position [152, 0]
click at [719, 76] on div "Sin sentar" at bounding box center [730, 72] width 116 height 24
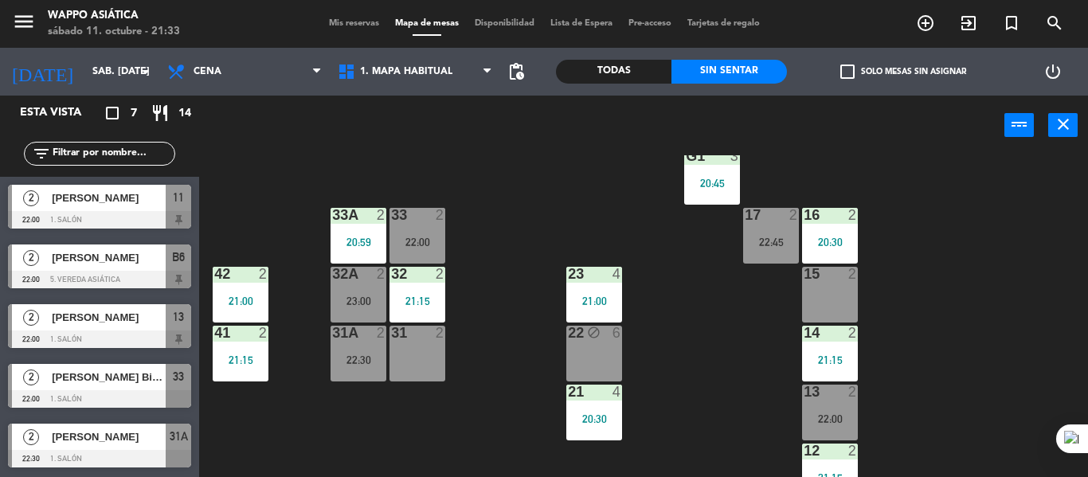
click at [490, 316] on div "g5 2 g4 2 g3 2 g2 2 g1 3 20:45 33 2 22:00 16 2 20:30 33A 2 20:59 17 2 22:45 42 …" at bounding box center [649, 316] width 878 height 322
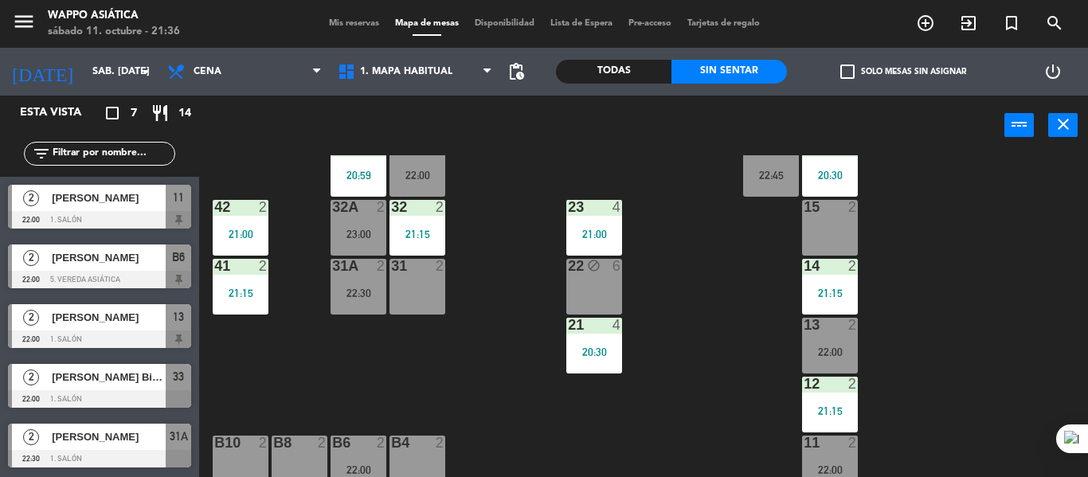
scroll to position [220, 0]
click at [331, 283] on div "31A 2 22:30" at bounding box center [359, 286] width 56 height 56
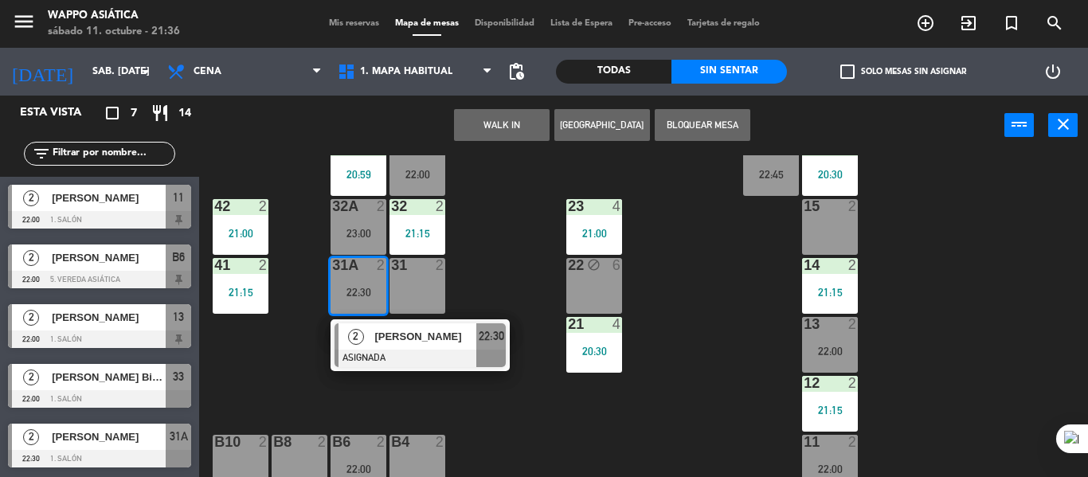
click at [827, 242] on div "15 2" at bounding box center [830, 227] width 56 height 56
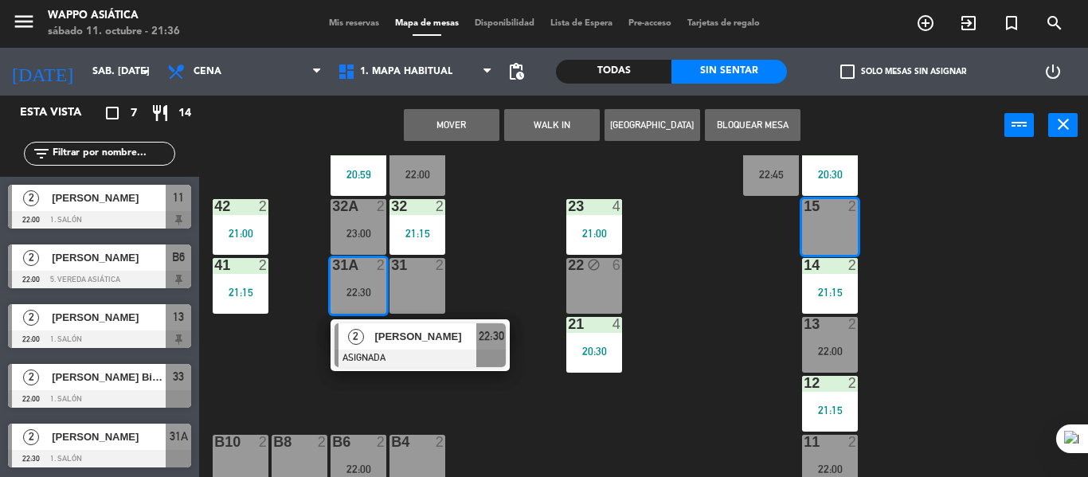
click at [476, 128] on button "Mover" at bounding box center [452, 125] width 96 height 32
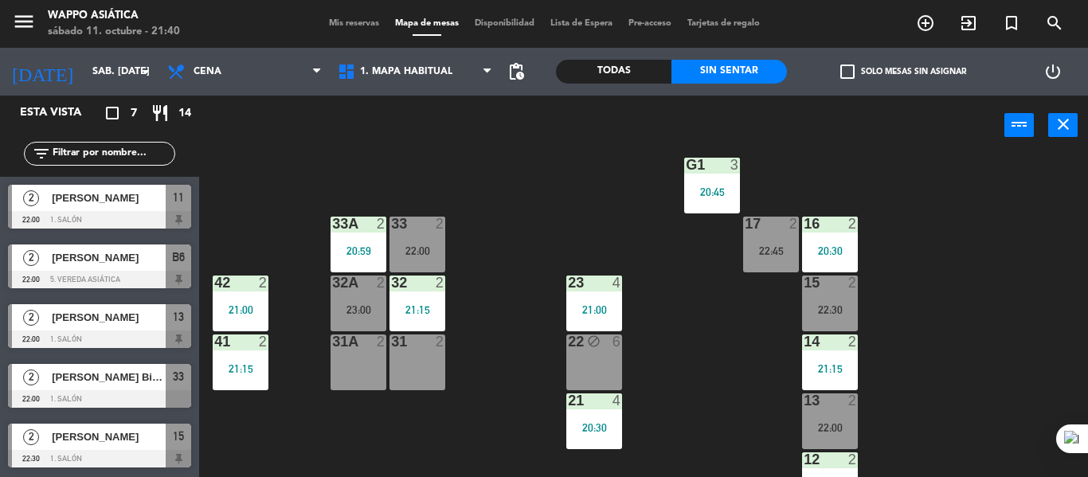
scroll to position [143, 0]
click at [345, 20] on span "Mis reservas" at bounding box center [354, 23] width 66 height 9
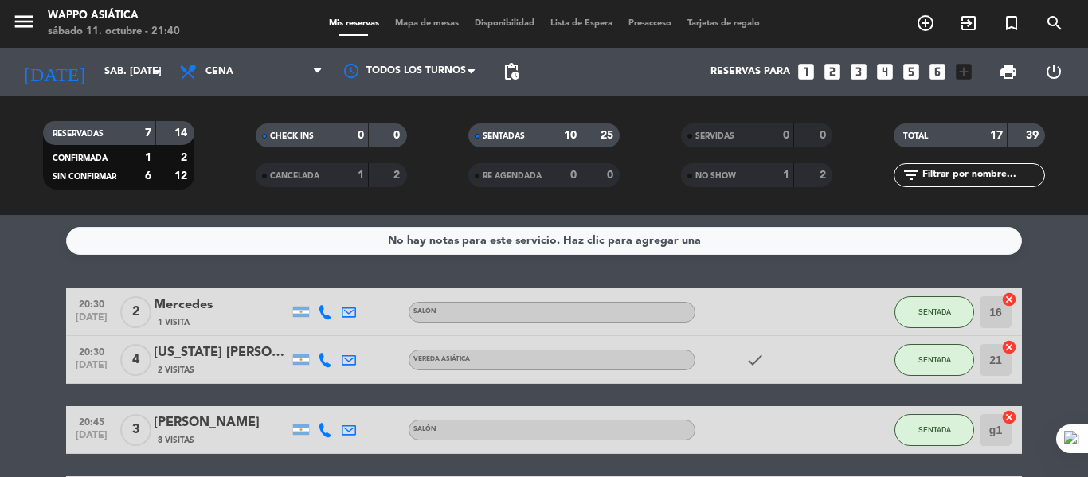
click at [420, 22] on span "Mapa de mesas" at bounding box center [427, 23] width 80 height 9
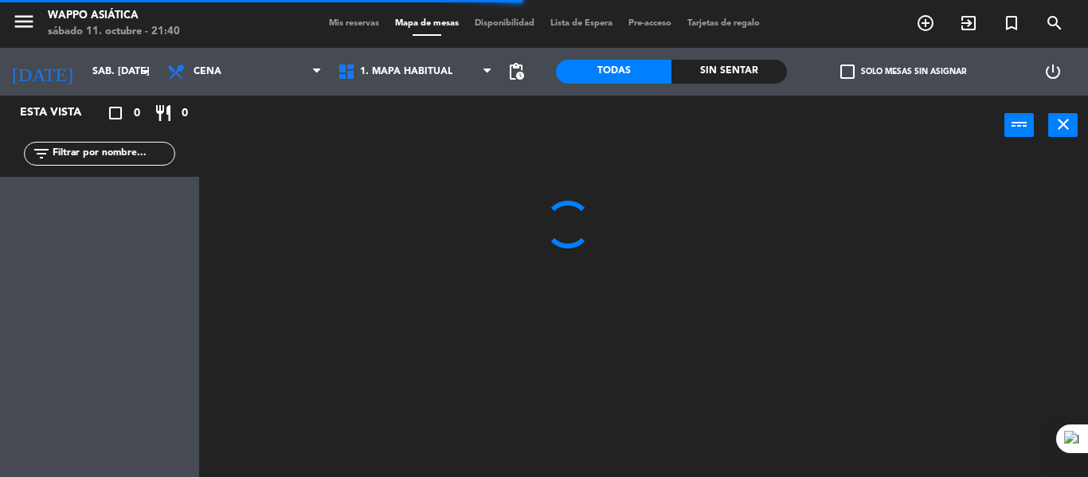
click at [697, 84] on div "Todas Sin sentar" at bounding box center [671, 72] width 231 height 48
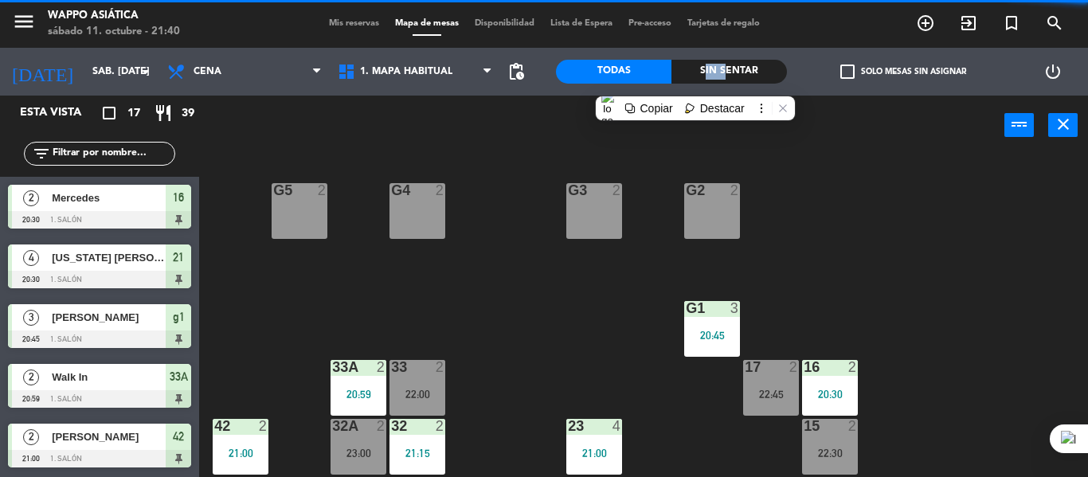
click at [705, 81] on div "Sin sentar" at bounding box center [730, 72] width 116 height 24
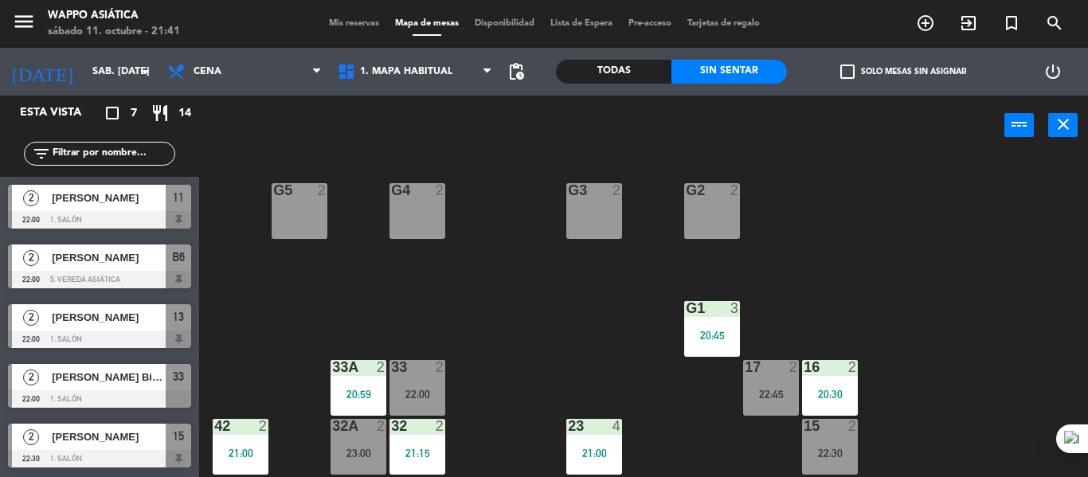
click at [763, 257] on div "g5 2 g4 2 g3 2 g2 2 g1 3 20:45 33 2 22:00 16 2 20:30 33A 2 20:59 17 2 22:45 42 …" at bounding box center [649, 316] width 878 height 322
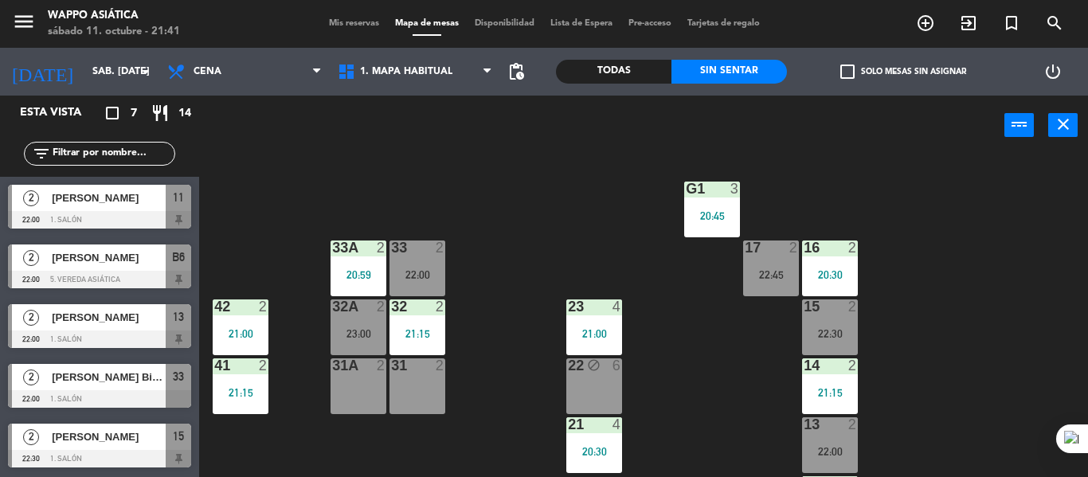
scroll to position [115, 0]
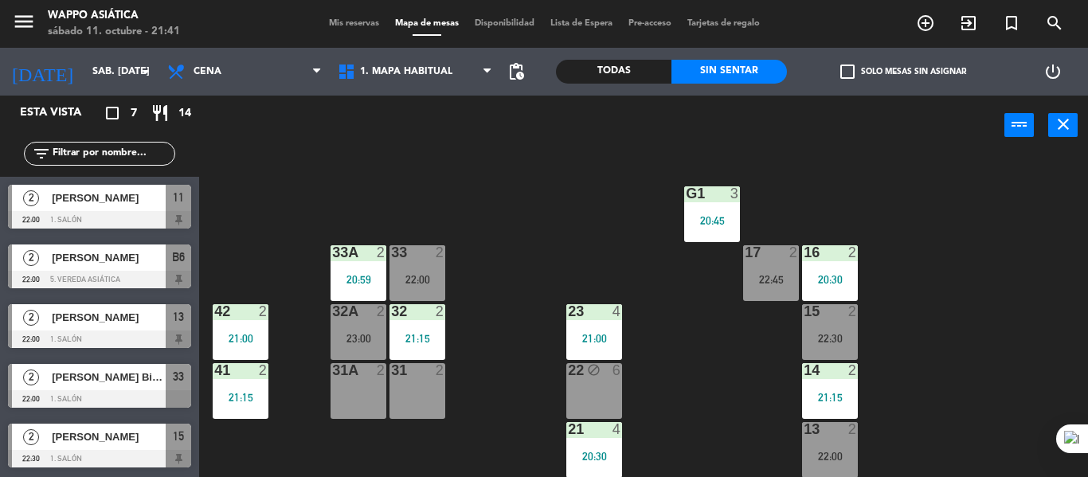
click at [829, 261] on div "16 2" at bounding box center [830, 253] width 56 height 16
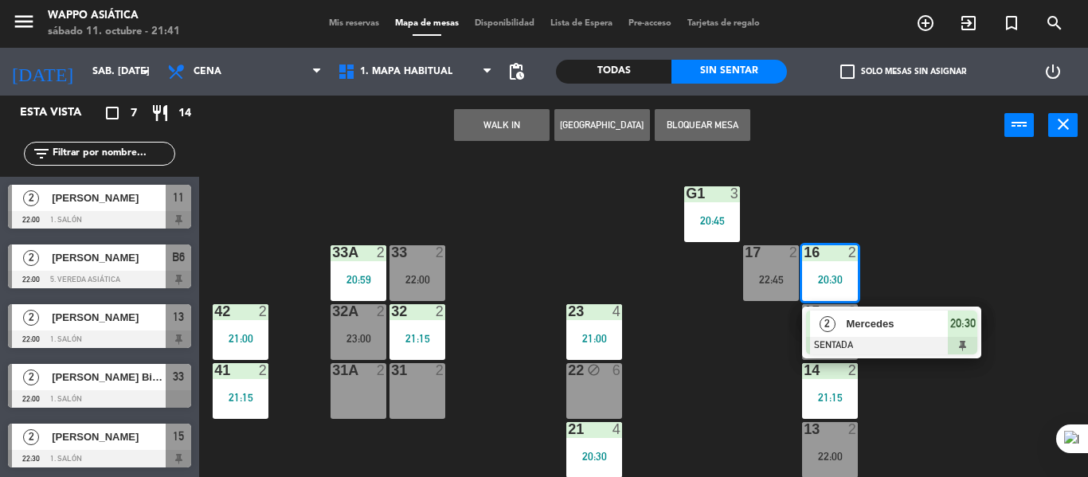
click at [915, 324] on span "Mercedes" at bounding box center [897, 324] width 102 height 17
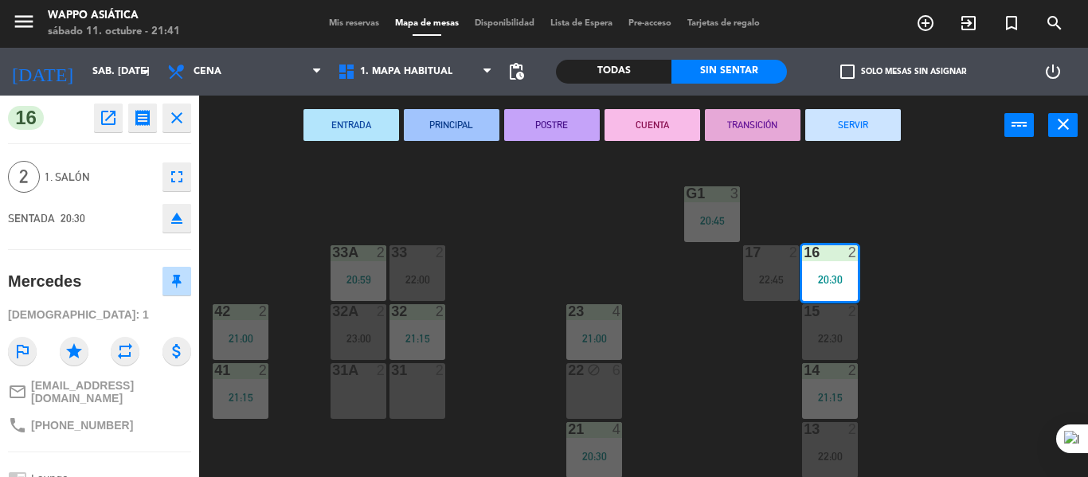
click at [835, 132] on button "SERVIR" at bounding box center [854, 125] width 96 height 32
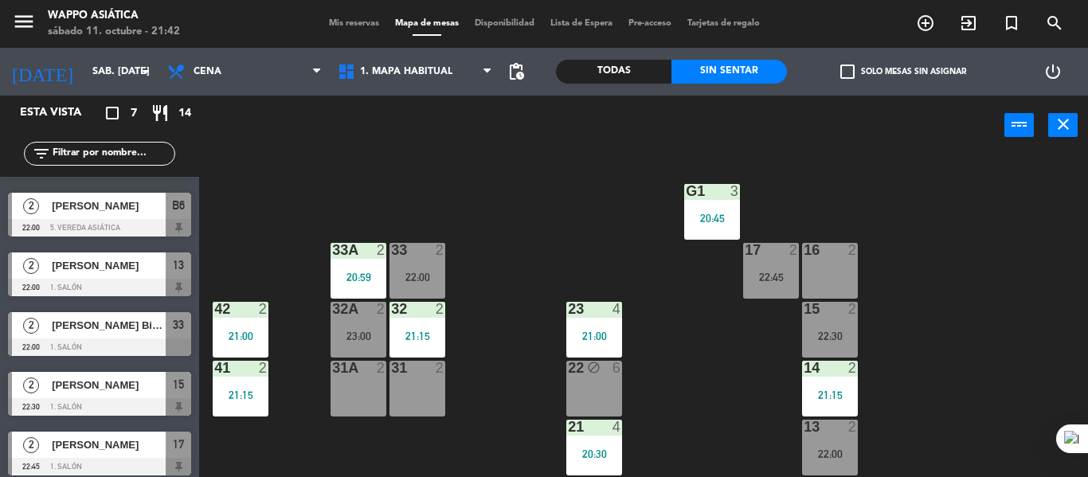
scroll to position [0, 0]
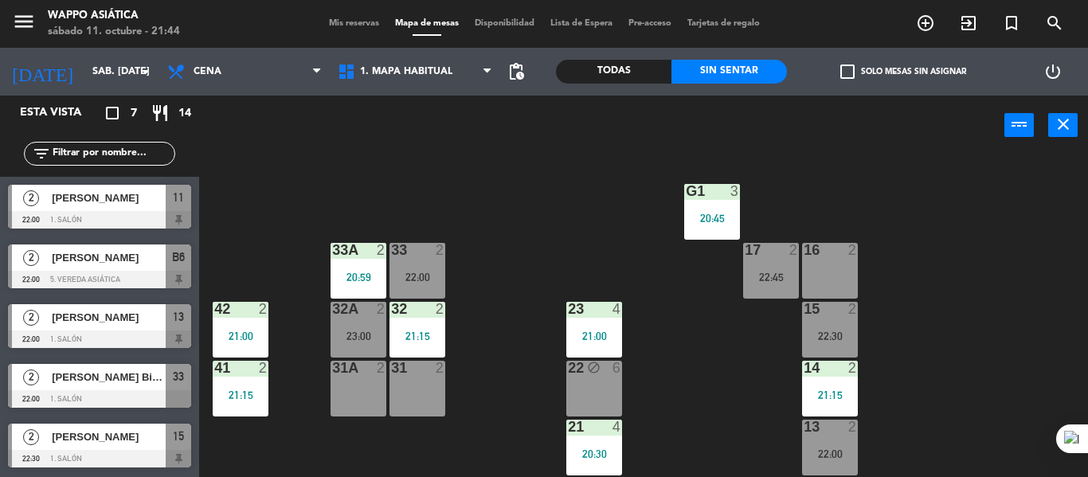
click at [821, 270] on div "16 2" at bounding box center [830, 271] width 56 height 56
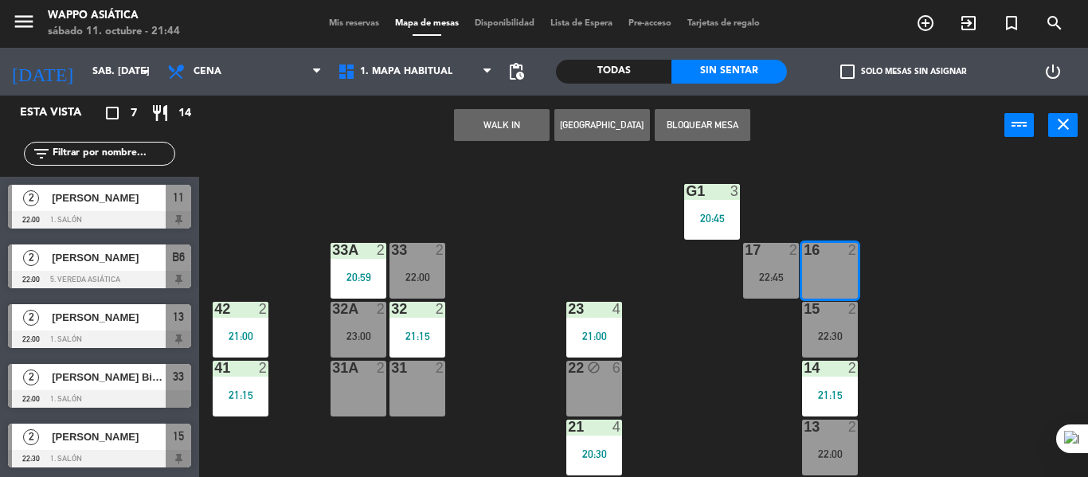
click at [500, 122] on button "WALK IN" at bounding box center [502, 125] width 96 height 32
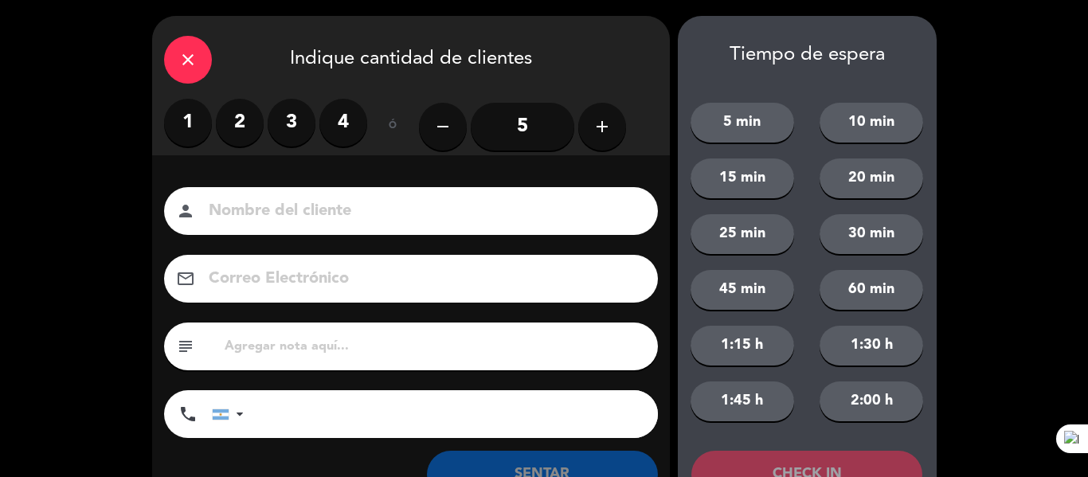
click at [237, 131] on label "2" at bounding box center [240, 123] width 48 height 48
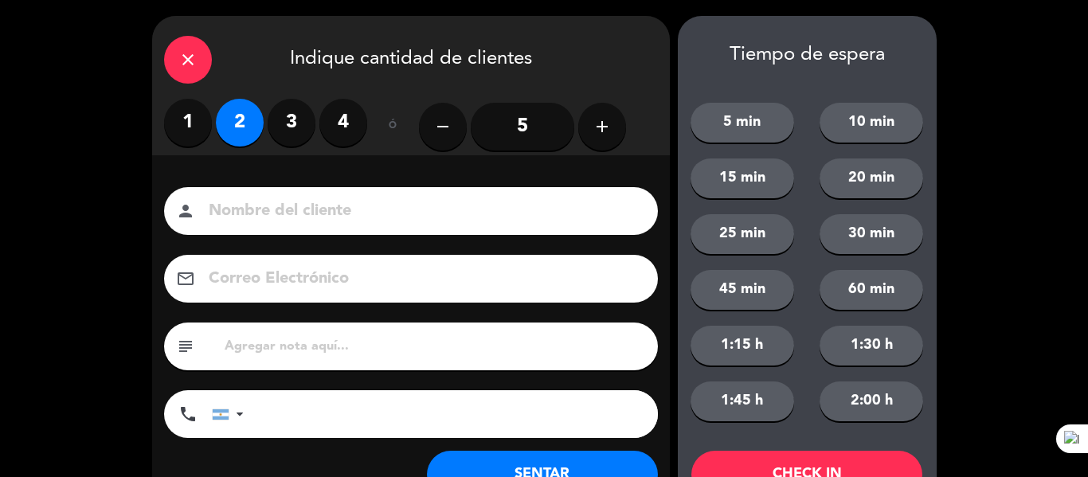
scroll to position [61, 0]
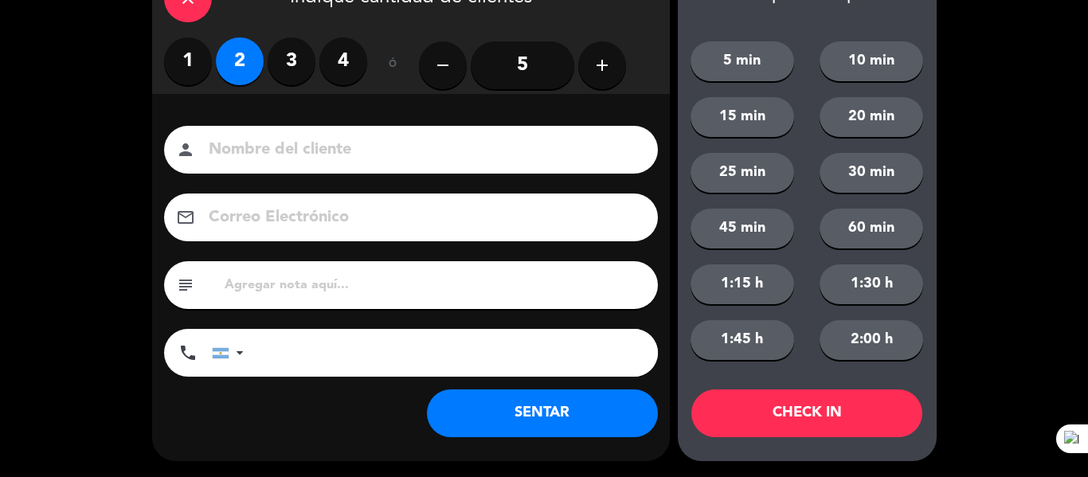
click at [539, 412] on button "SENTAR" at bounding box center [542, 414] width 231 height 48
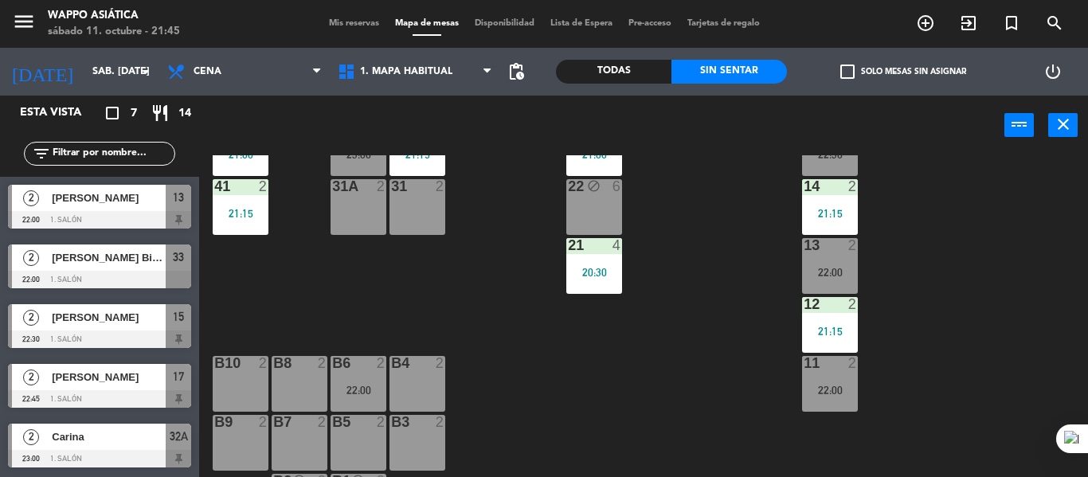
scroll to position [351, 0]
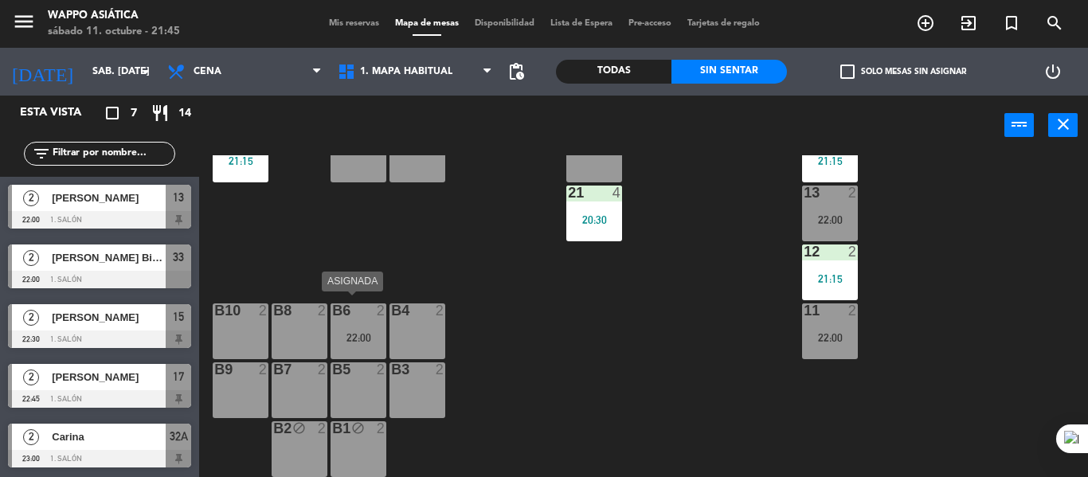
click at [345, 337] on div "22:00" at bounding box center [359, 337] width 56 height 11
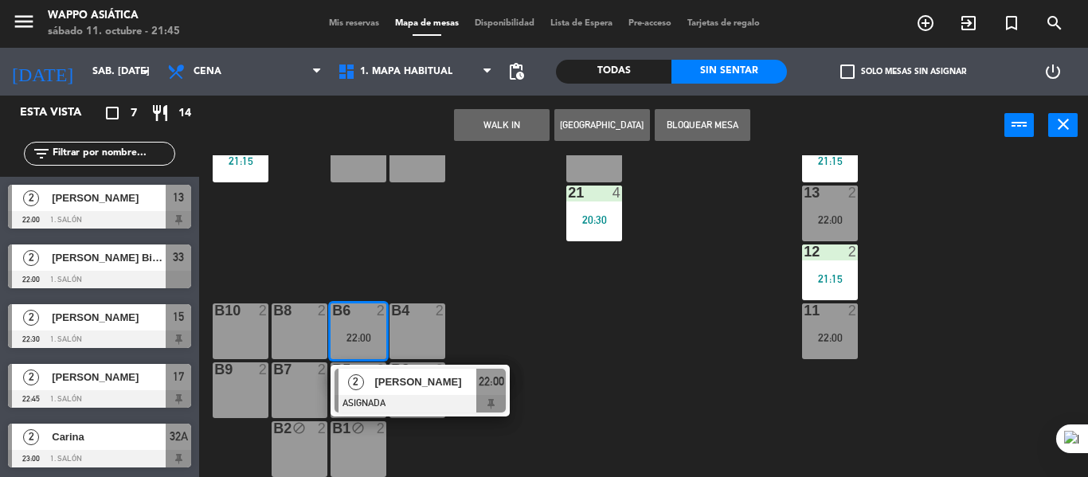
click at [502, 328] on div "g5 2 g4 2 g3 2 g2 2 g1 3 20:45 33 2 22:00 16 2 21:44 33A 2 20:59 17 2 22:45 42 …" at bounding box center [649, 316] width 878 height 322
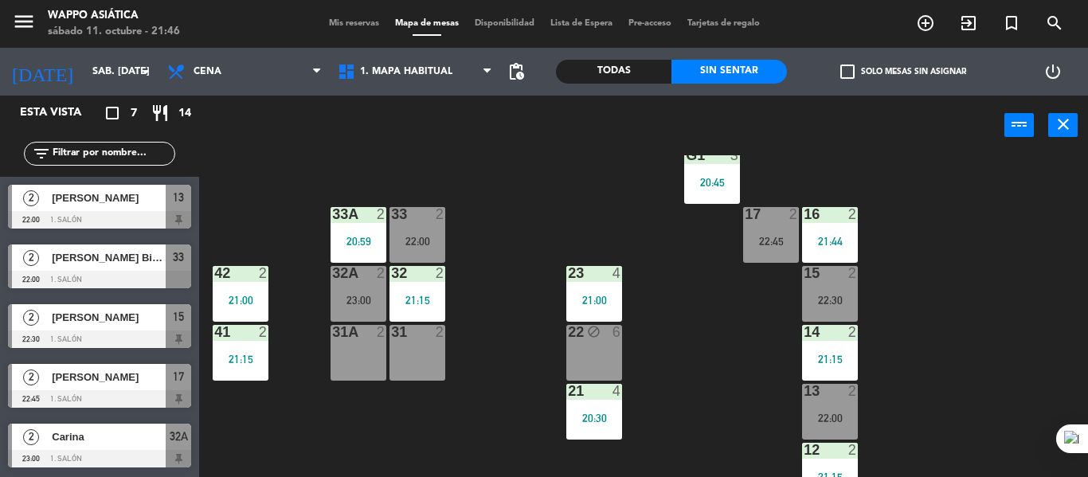
scroll to position [156, 0]
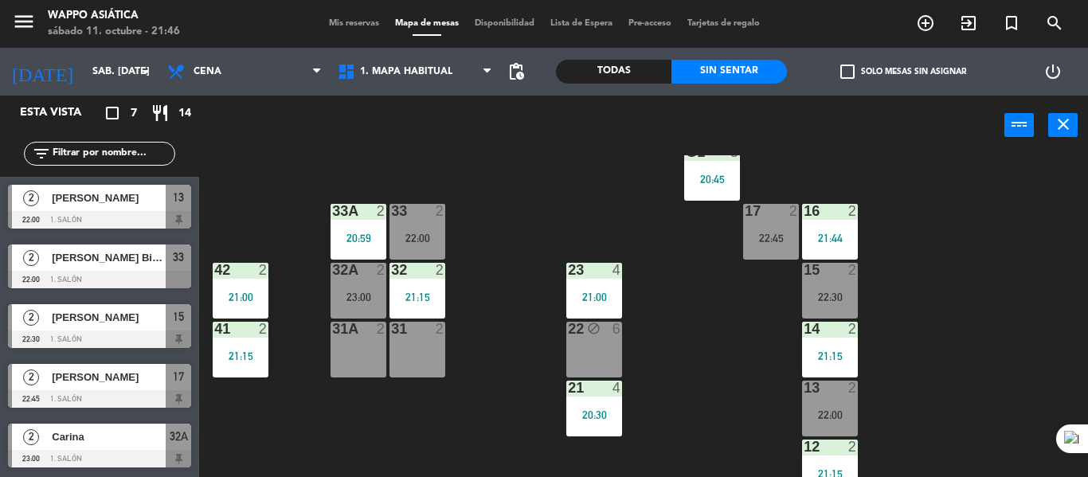
click at [608, 351] on div "22 block 6" at bounding box center [595, 350] width 56 height 56
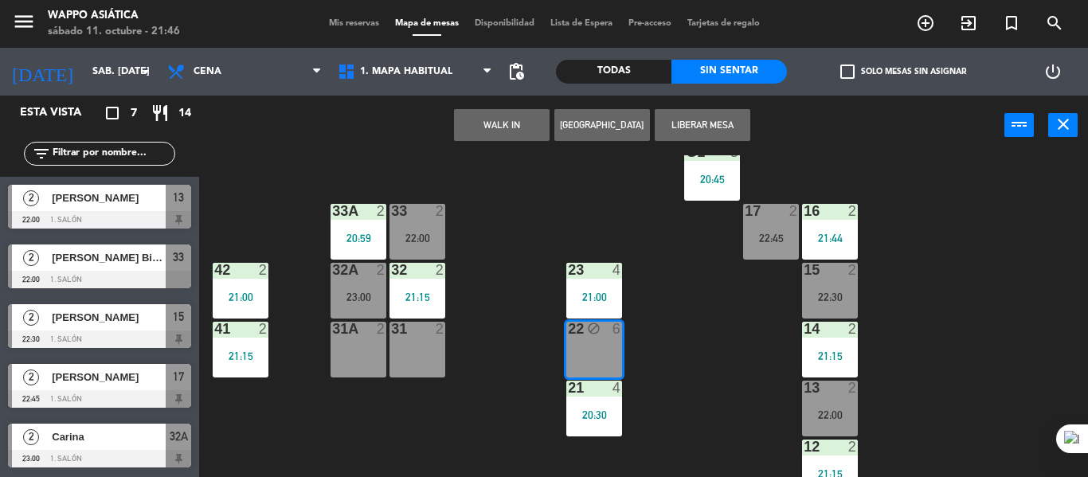
click at [681, 130] on button "Liberar Mesa" at bounding box center [703, 125] width 96 height 32
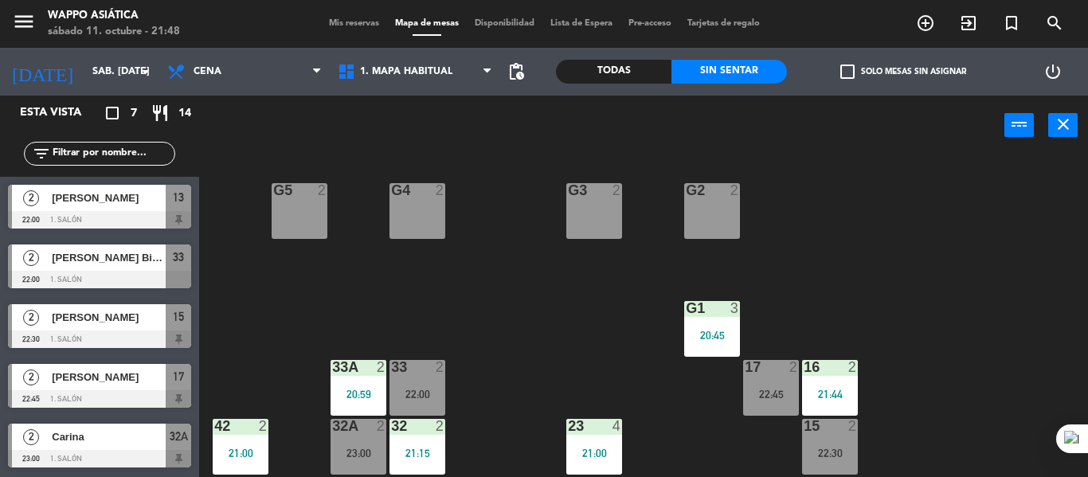
scroll to position [0, 0]
click at [295, 287] on div "g5 2 g4 2 g3 2 g2 2 g1 3 20:45 33 2 22:00 16 2 21:44 33A 2 20:59 17 2 22:45 42 …" at bounding box center [649, 316] width 878 height 322
click at [376, 383] on div "33A 2 20:59" at bounding box center [359, 388] width 56 height 56
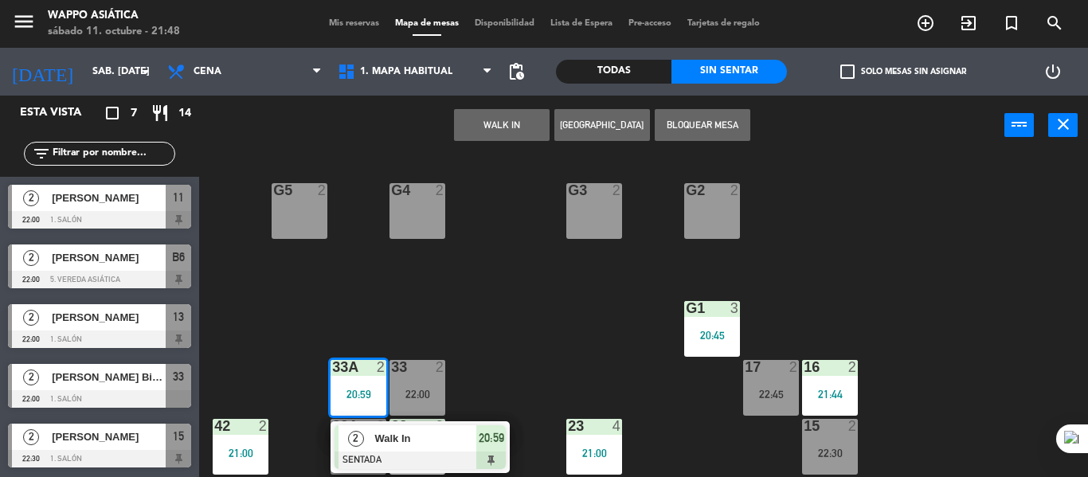
click at [442, 441] on span "Walk In" at bounding box center [425, 438] width 102 height 17
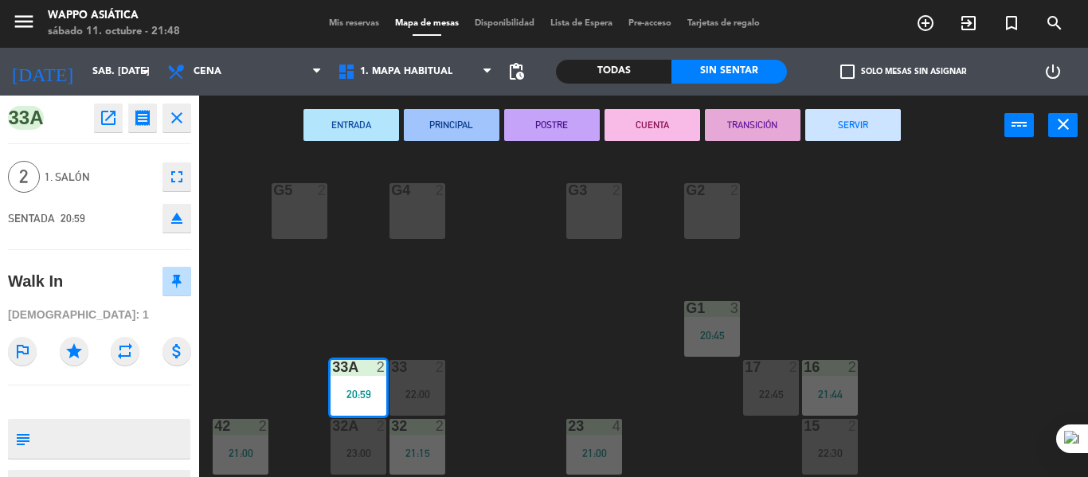
click at [843, 118] on button "SERVIR" at bounding box center [854, 125] width 96 height 32
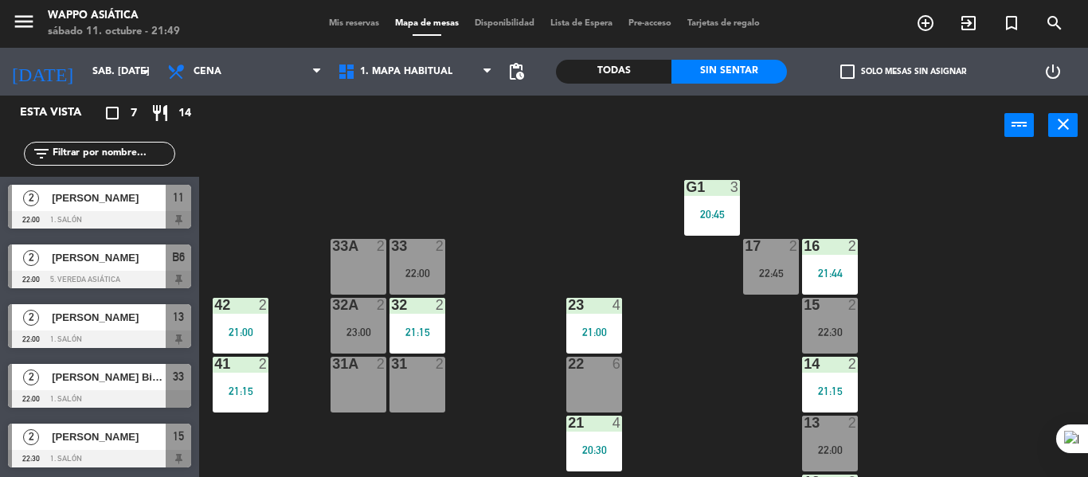
scroll to position [120, 0]
click at [125, 204] on span "[PERSON_NAME]" at bounding box center [109, 198] width 114 height 17
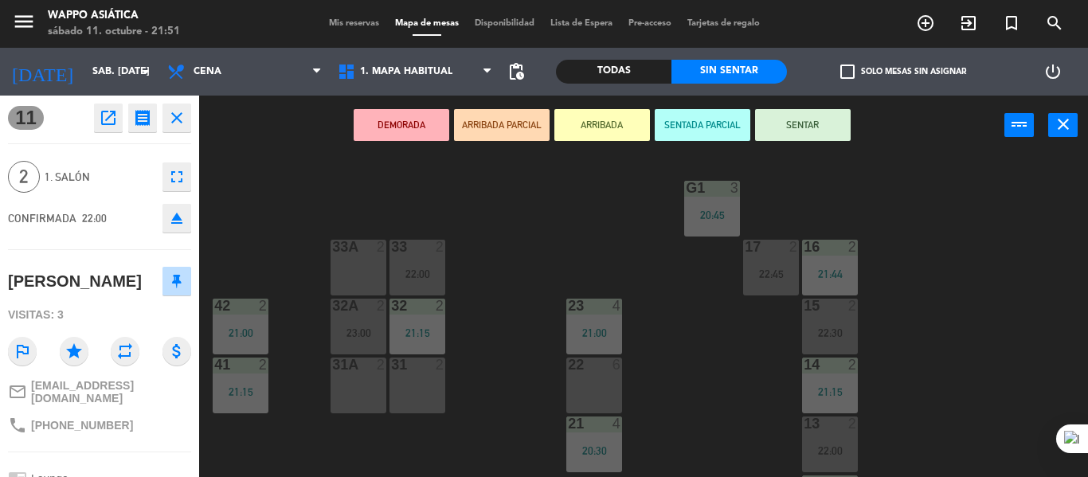
click at [372, 377] on div "31A 2" at bounding box center [359, 386] width 56 height 56
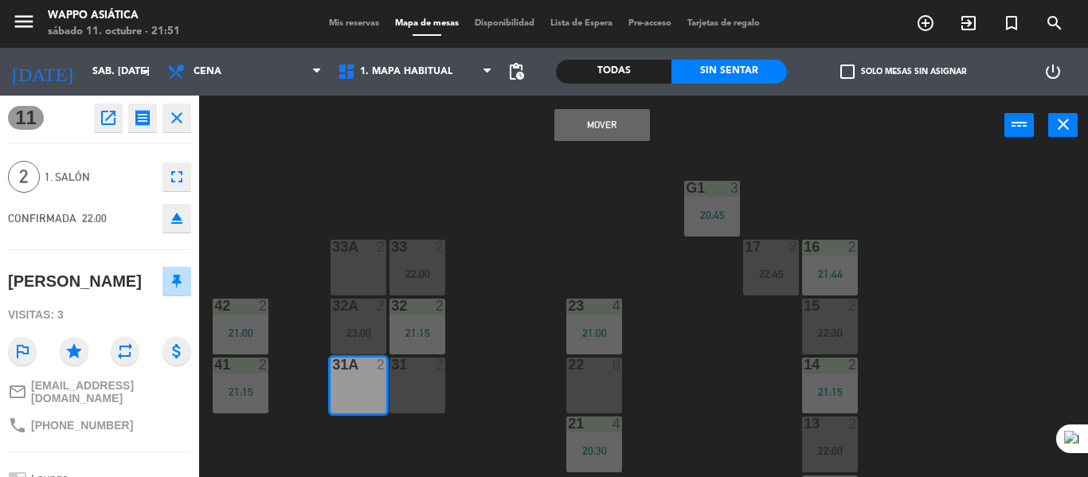
click at [610, 113] on button "Mover" at bounding box center [603, 125] width 96 height 32
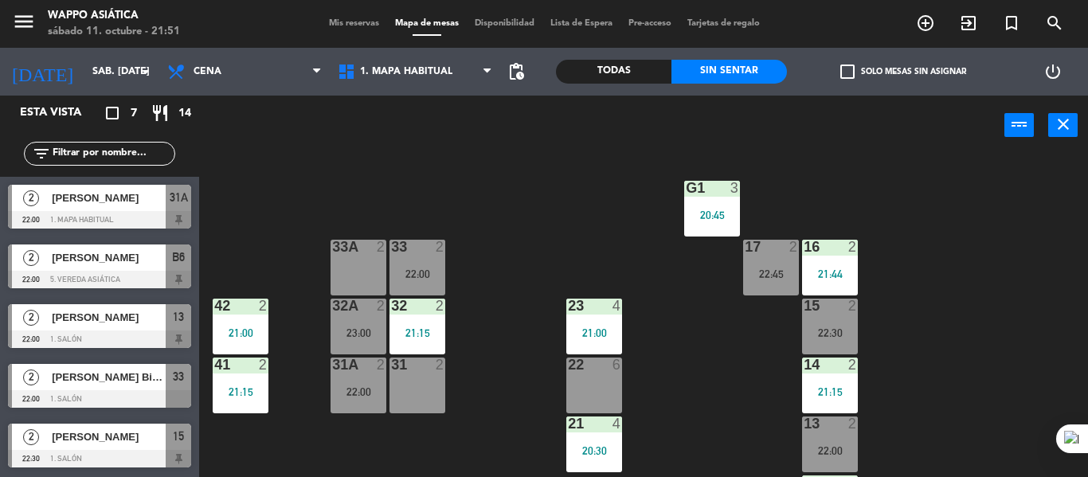
click at [147, 229] on div at bounding box center [99, 220] width 183 height 18
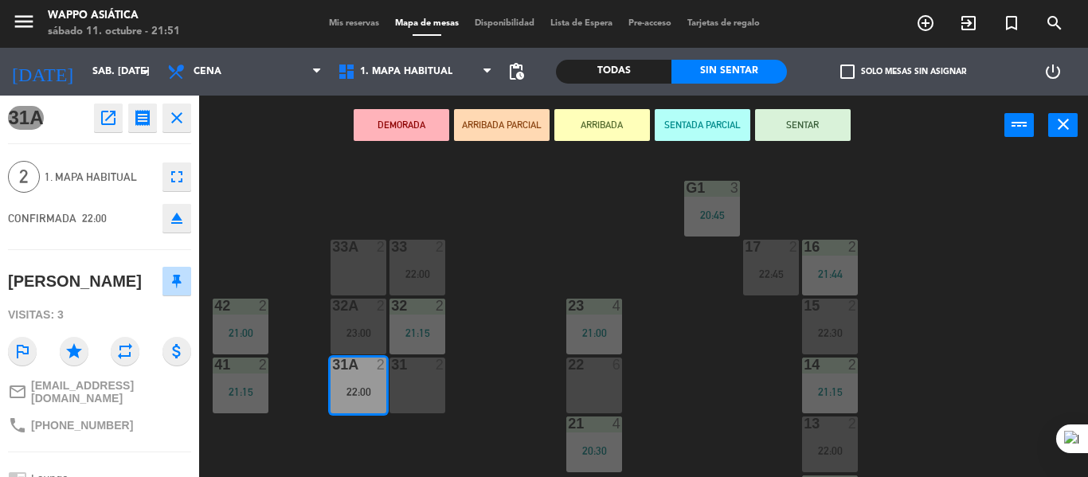
click at [826, 123] on button "SENTAR" at bounding box center [803, 125] width 96 height 32
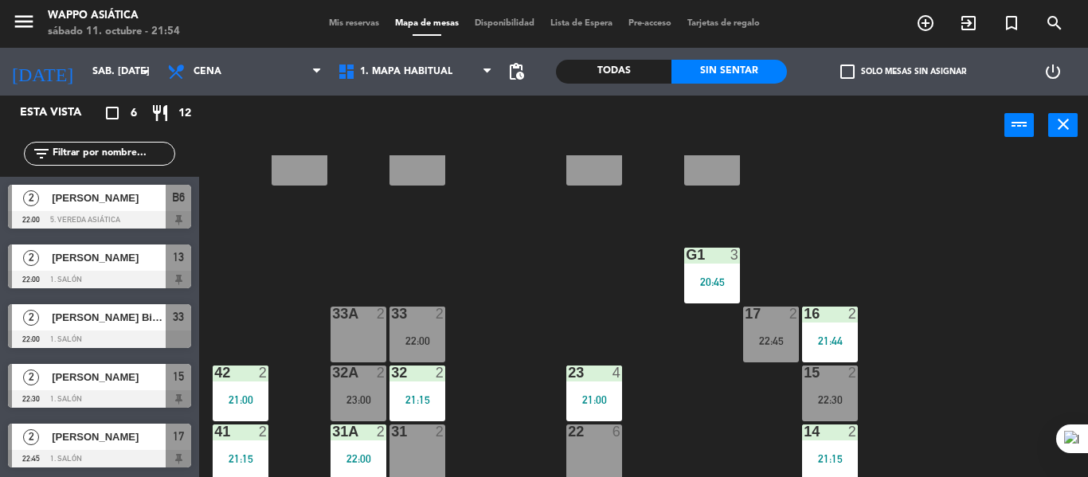
scroll to position [64, 0]
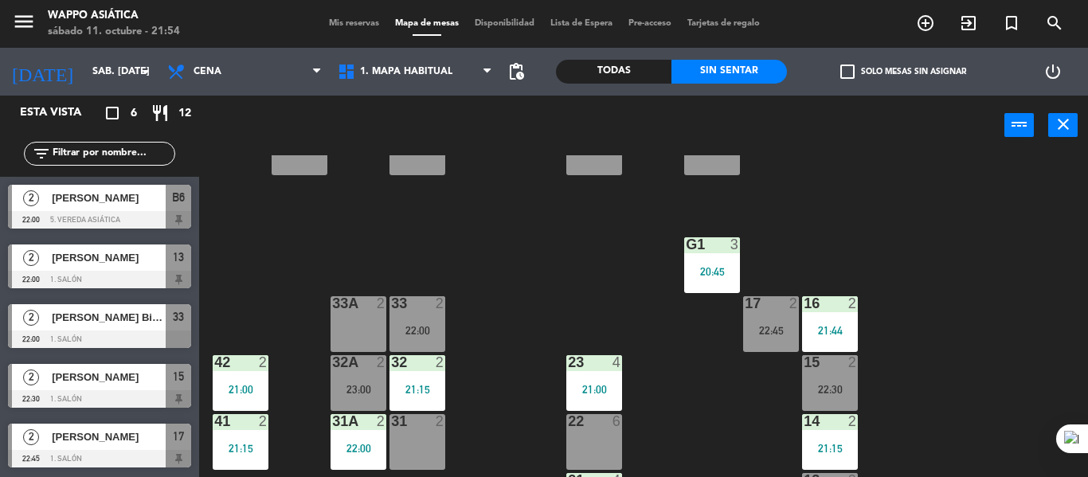
click at [590, 71] on div "Todas" at bounding box center [614, 72] width 116 height 24
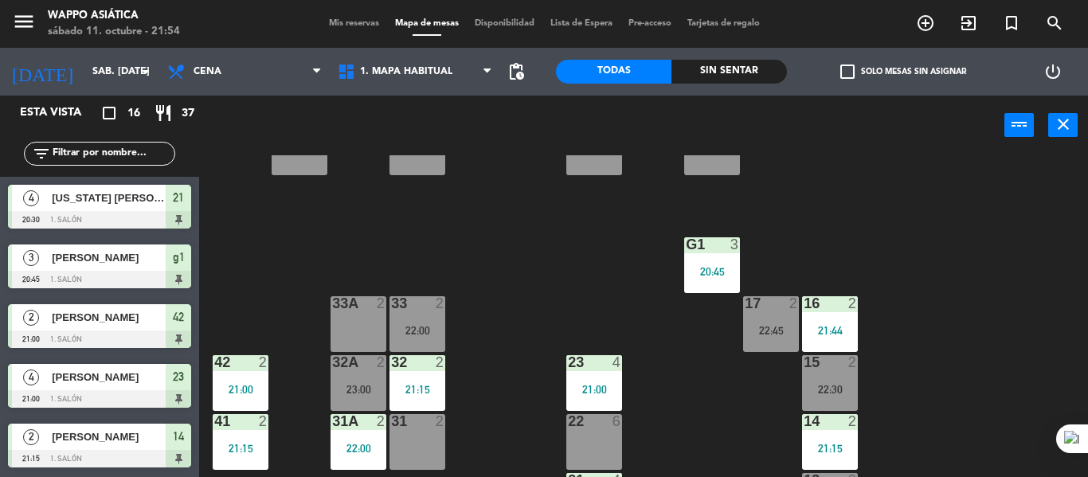
click at [721, 80] on div "Sin sentar" at bounding box center [730, 72] width 116 height 24
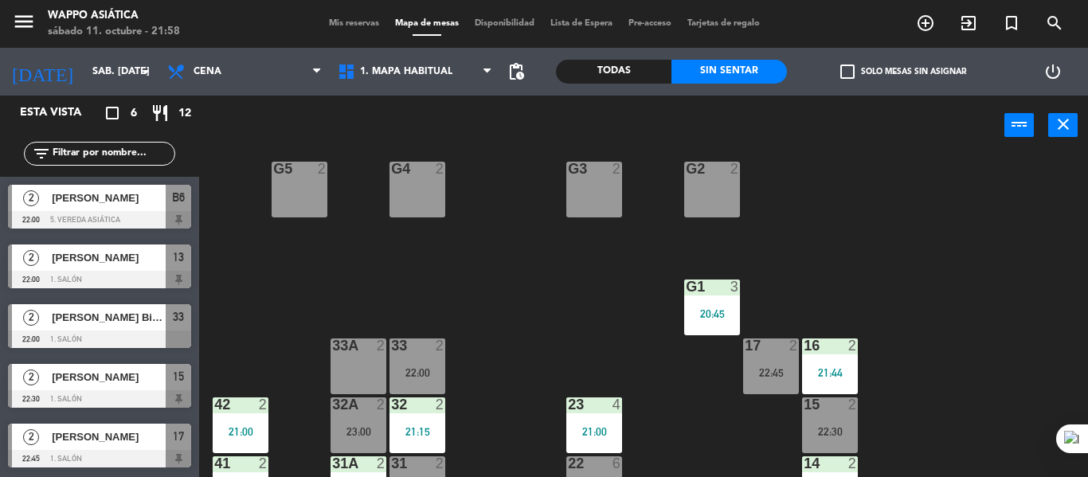
scroll to position [0, 0]
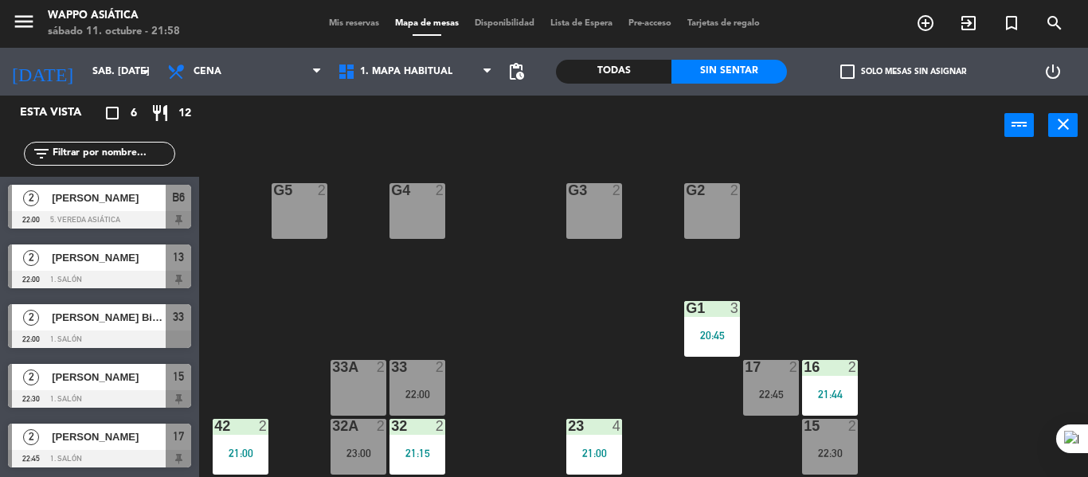
click at [500, 320] on div "g5 2 g4 2 g3 2 g2 2 g1 3 20:45 33 2 22:00 16 2 21:44 33A 2 17 2 22:45 42 2 21:0…" at bounding box center [649, 316] width 878 height 322
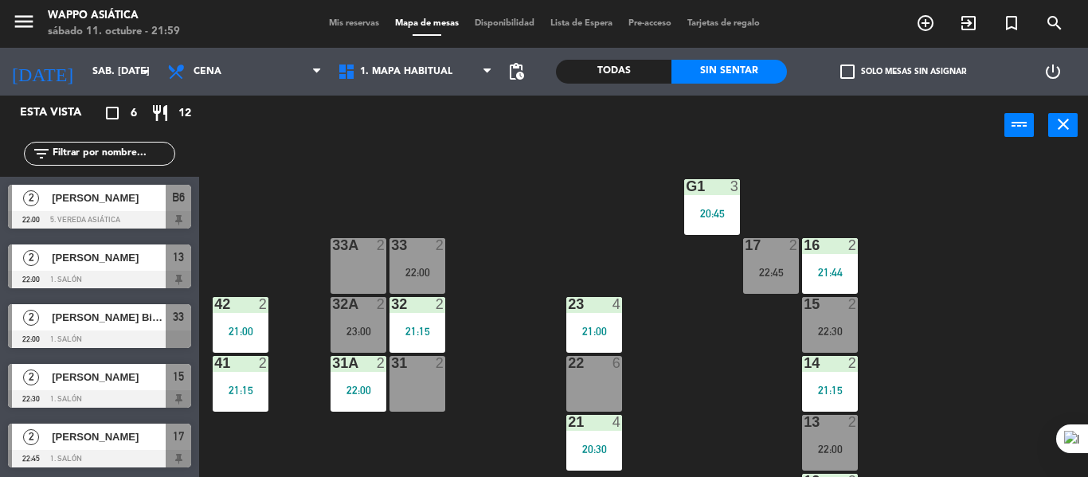
scroll to position [116, 0]
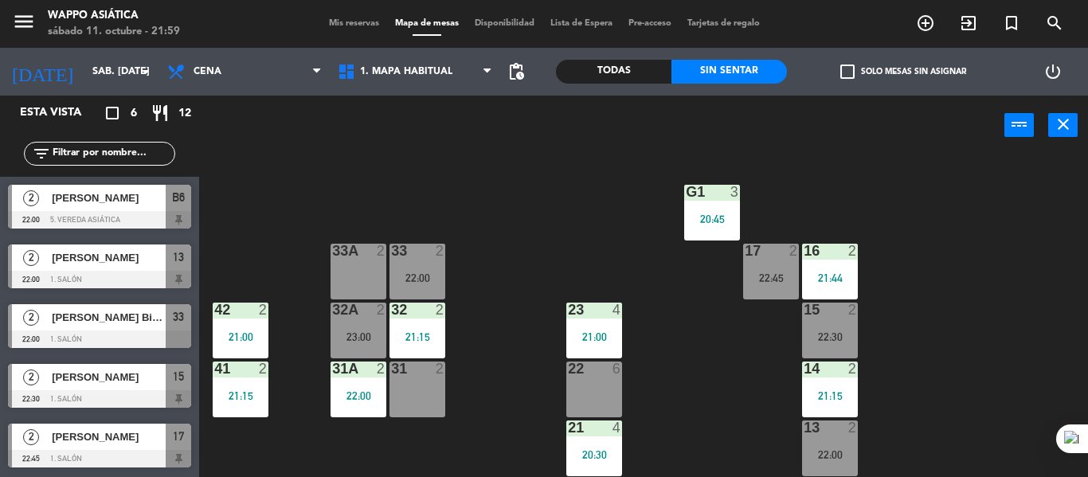
click at [367, 280] on div "33A 2" at bounding box center [359, 272] width 56 height 56
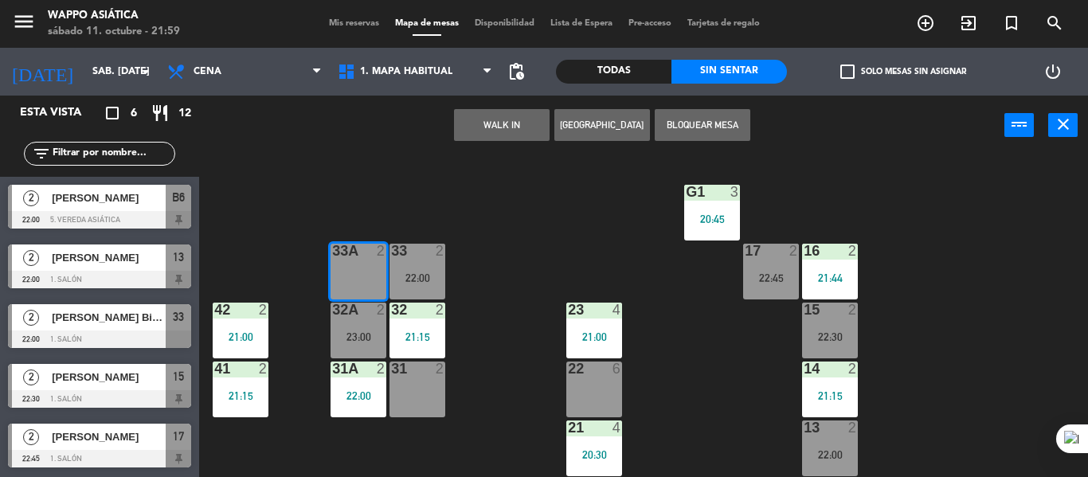
click at [487, 126] on button "WALK IN" at bounding box center [502, 125] width 96 height 32
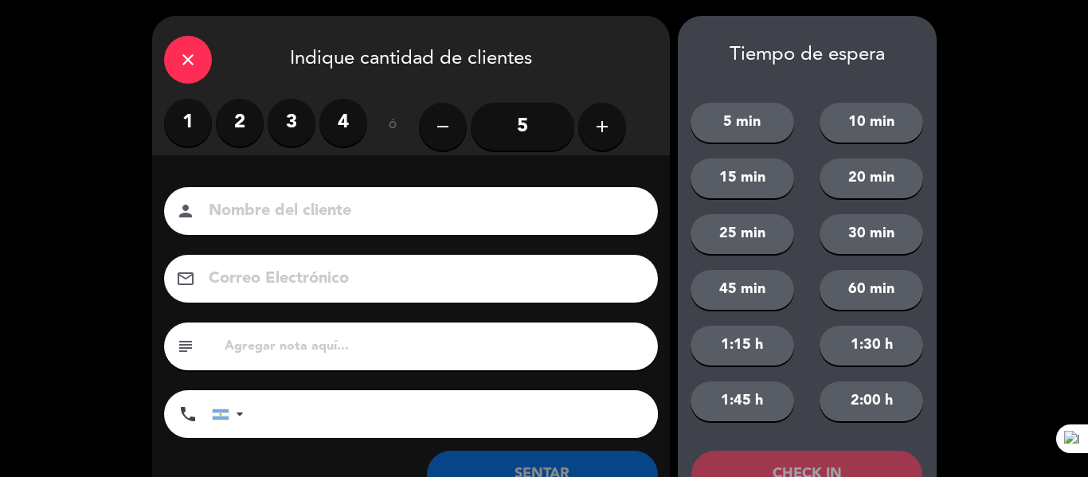
click at [241, 127] on label "2" at bounding box center [240, 123] width 48 height 48
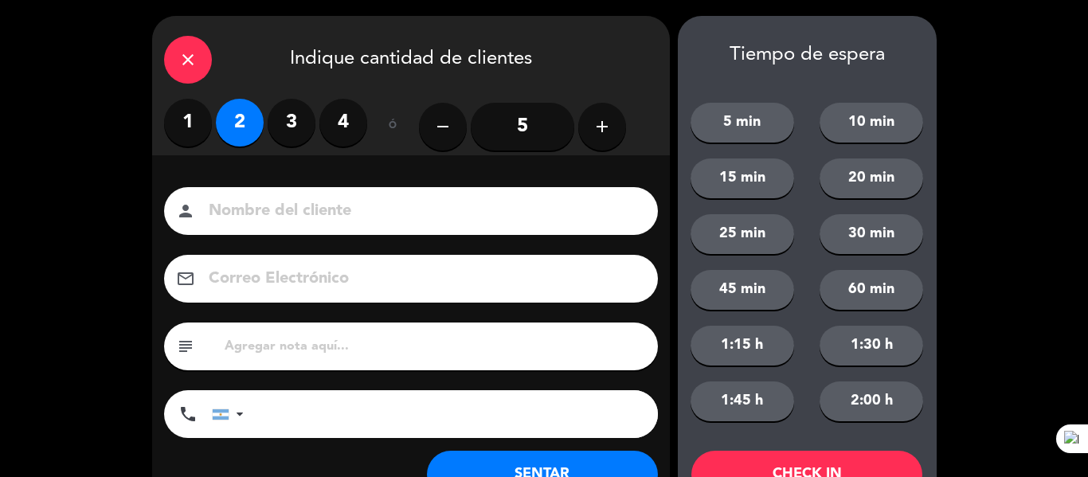
scroll to position [61, 0]
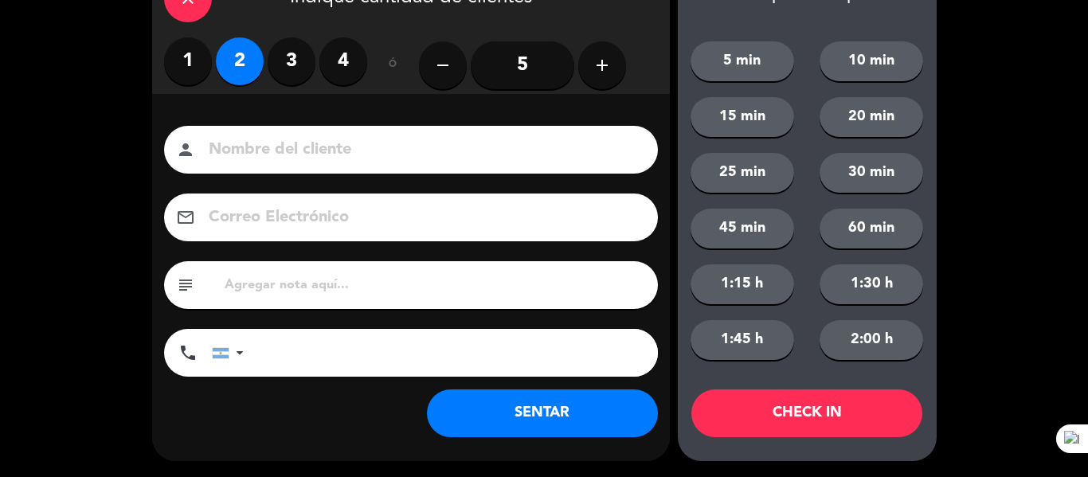
click at [542, 412] on button "SENTAR" at bounding box center [542, 414] width 231 height 48
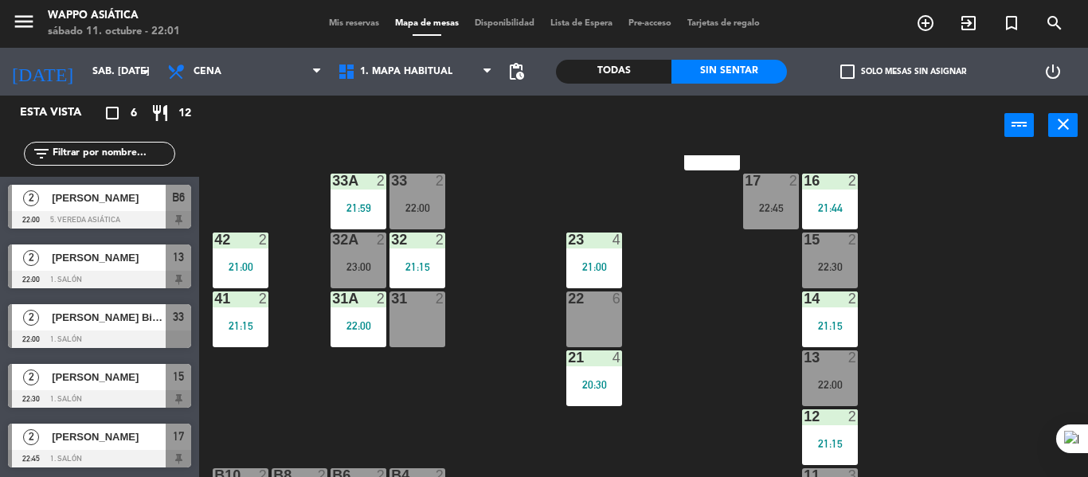
scroll to position [186, 0]
click at [602, 356] on div at bounding box center [594, 358] width 26 height 14
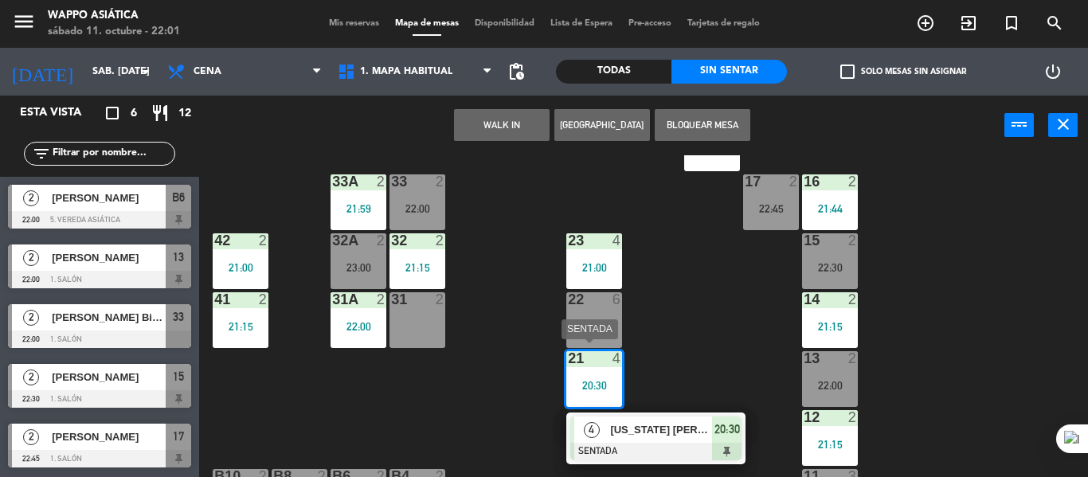
click at [653, 427] on span "[US_STATE] [PERSON_NAME]" at bounding box center [661, 429] width 102 height 17
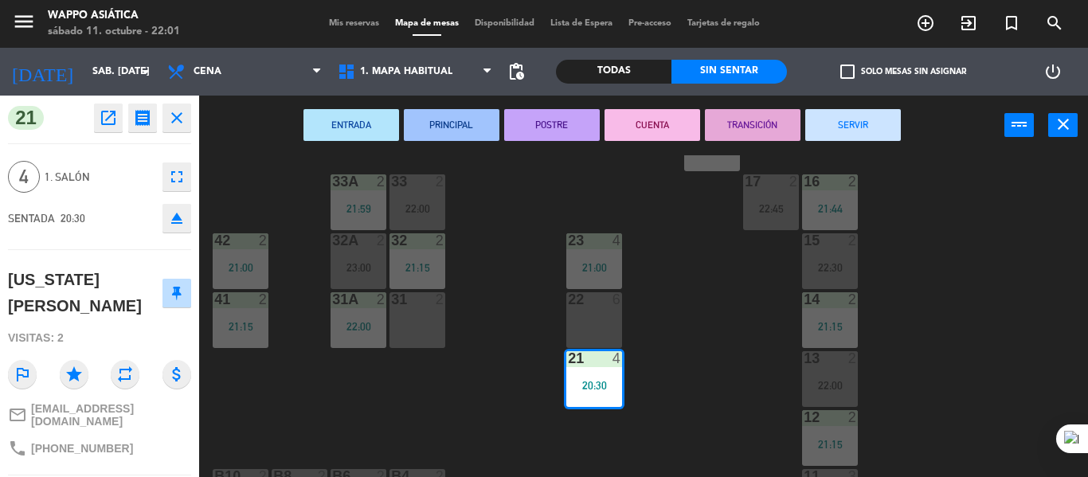
click at [853, 129] on button "SERVIR" at bounding box center [854, 125] width 96 height 32
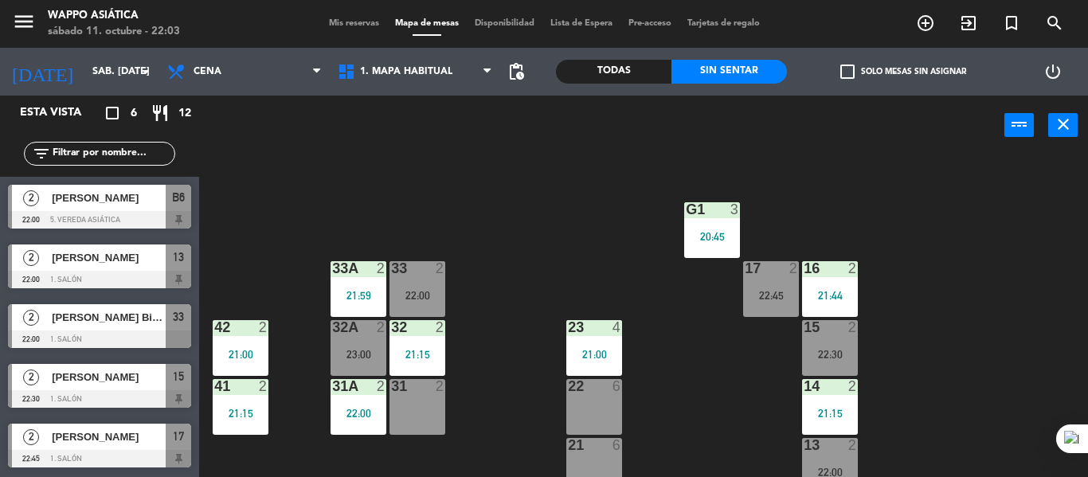
scroll to position [98, 0]
click at [708, 241] on div "20:45" at bounding box center [712, 237] width 56 height 11
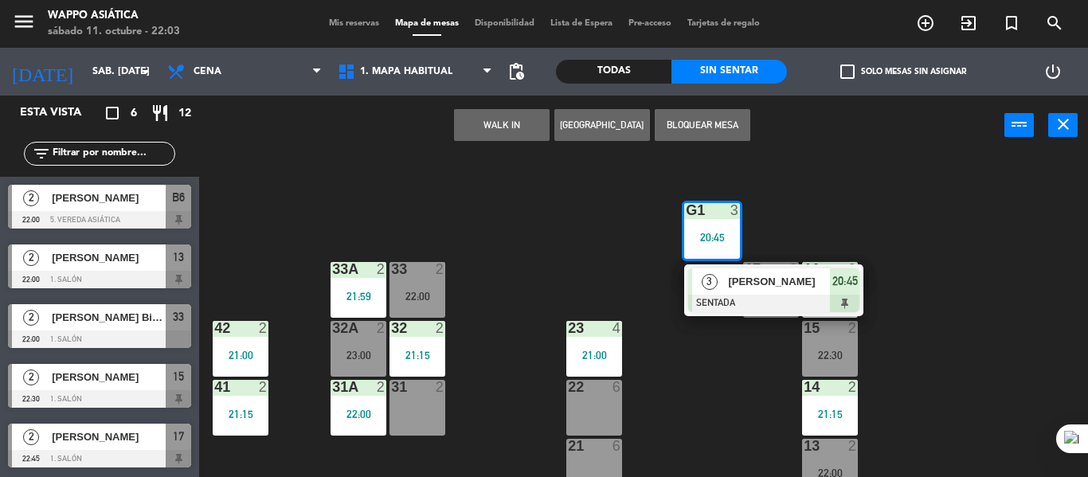
click at [723, 293] on div "3" at bounding box center [709, 282] width 34 height 26
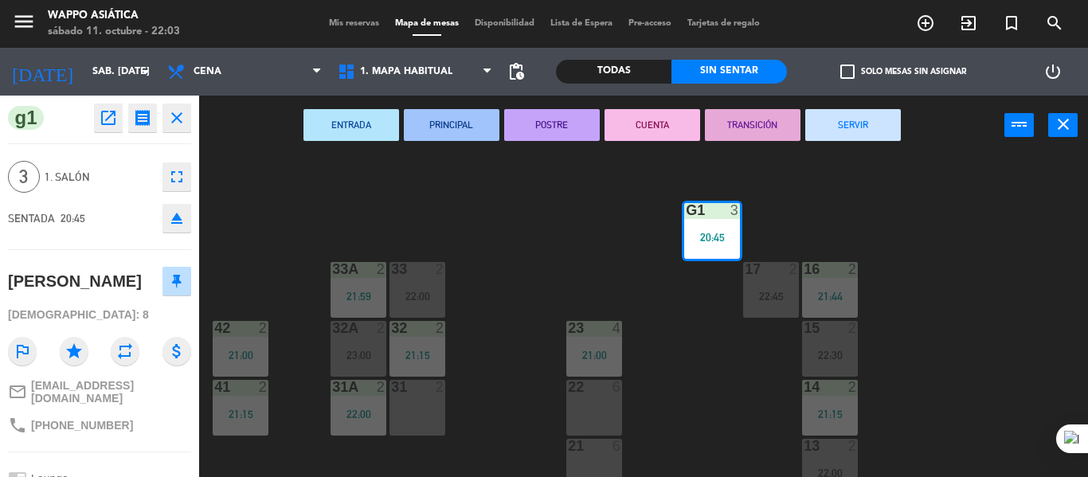
click at [859, 126] on button "SERVIR" at bounding box center [854, 125] width 96 height 32
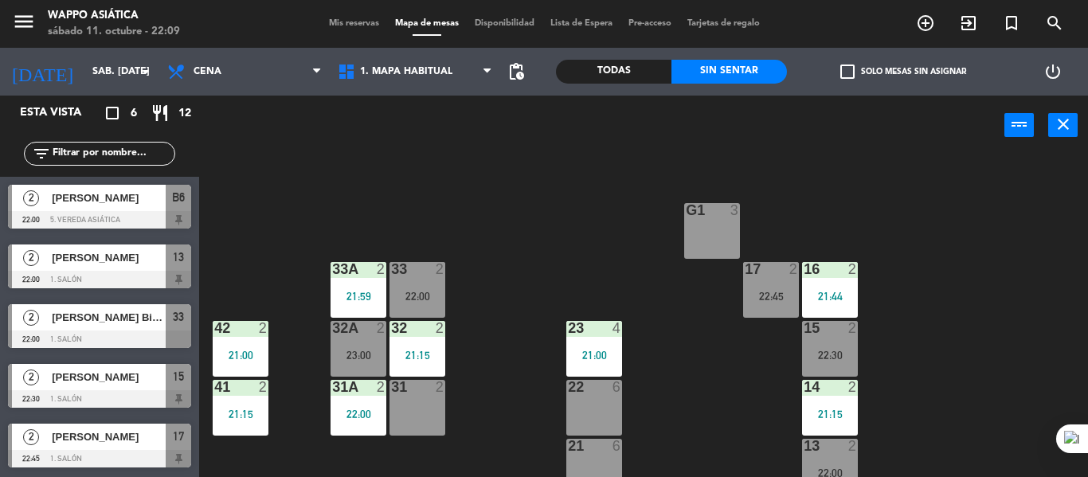
click at [145, 288] on div at bounding box center [99, 280] width 183 height 18
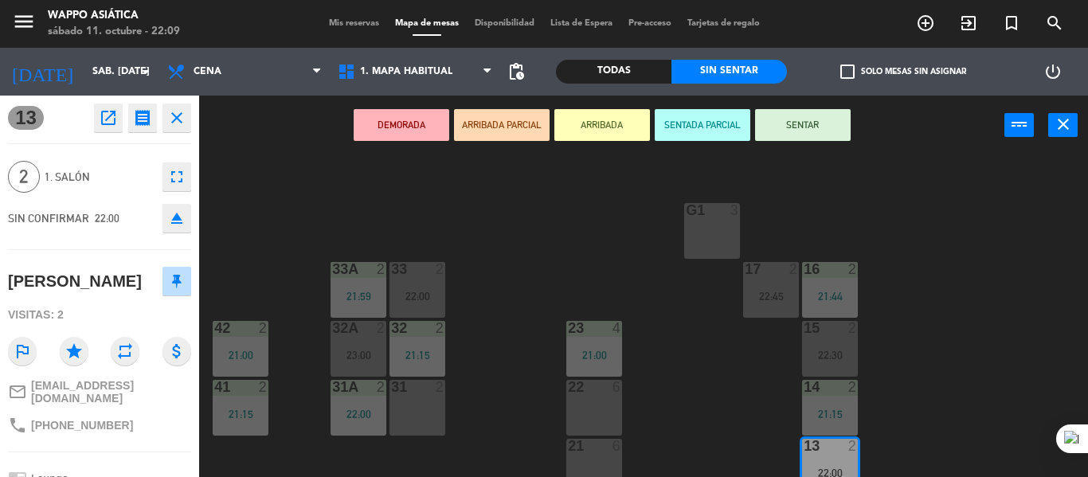
click at [786, 111] on button "SENTAR" at bounding box center [803, 125] width 96 height 32
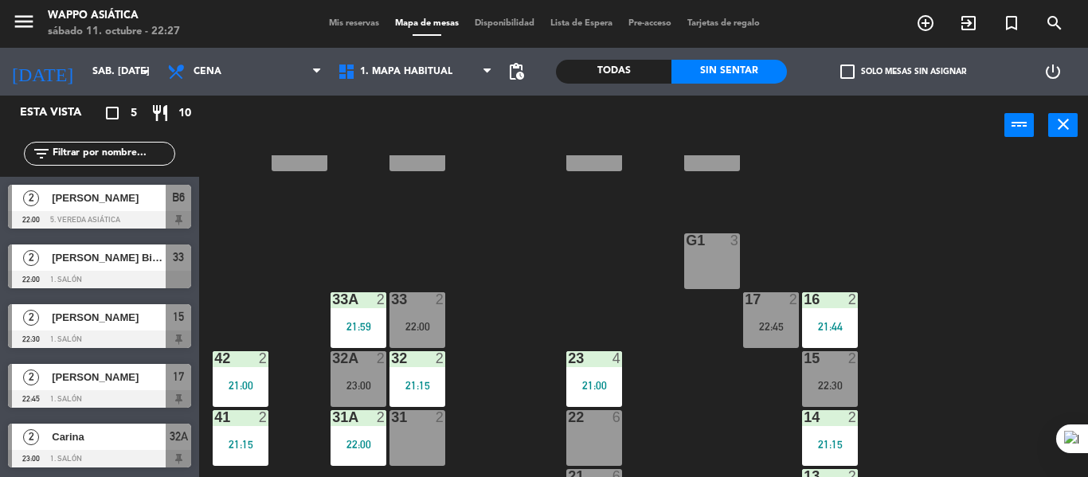
scroll to position [67, 0]
click at [140, 286] on div at bounding box center [99, 280] width 183 height 18
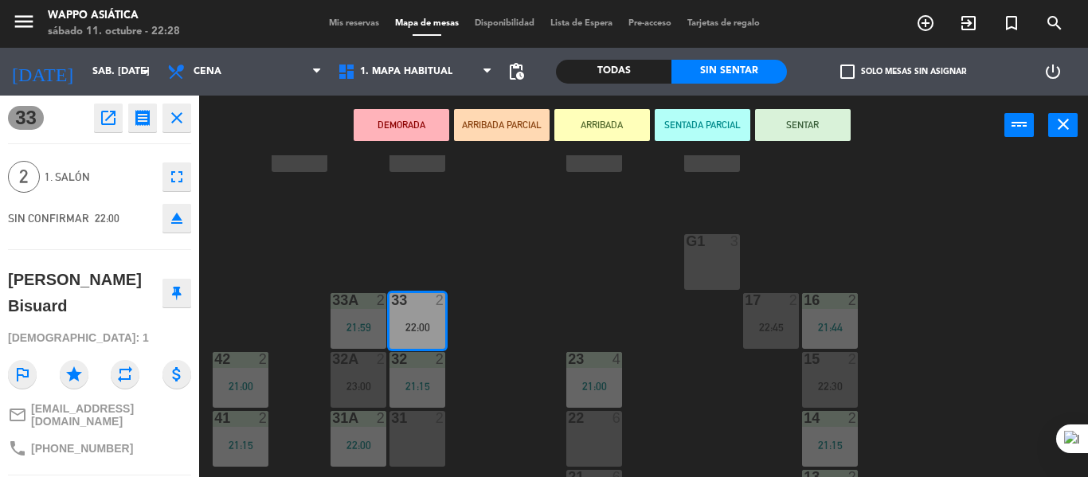
click at [700, 263] on div "g1 3" at bounding box center [712, 262] width 56 height 56
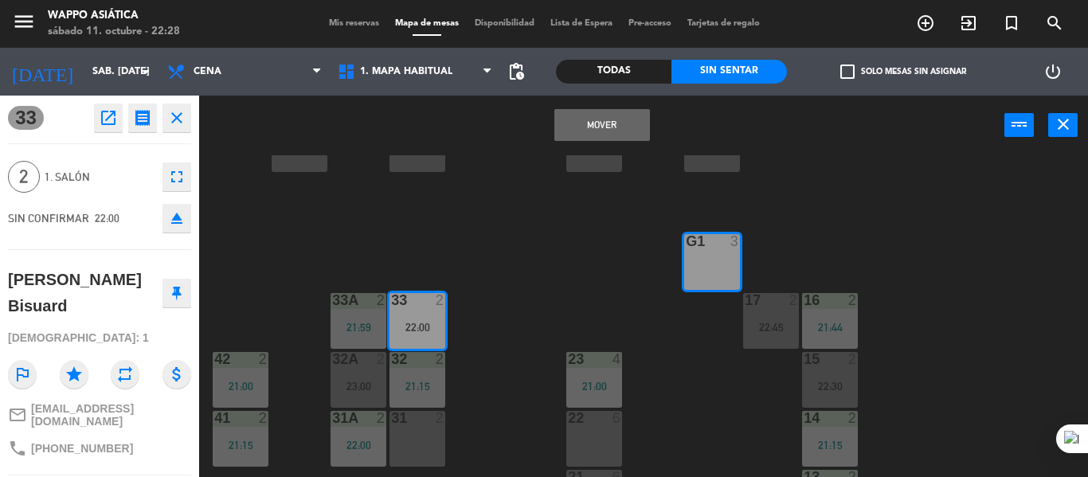
click at [631, 120] on button "Mover" at bounding box center [603, 125] width 96 height 32
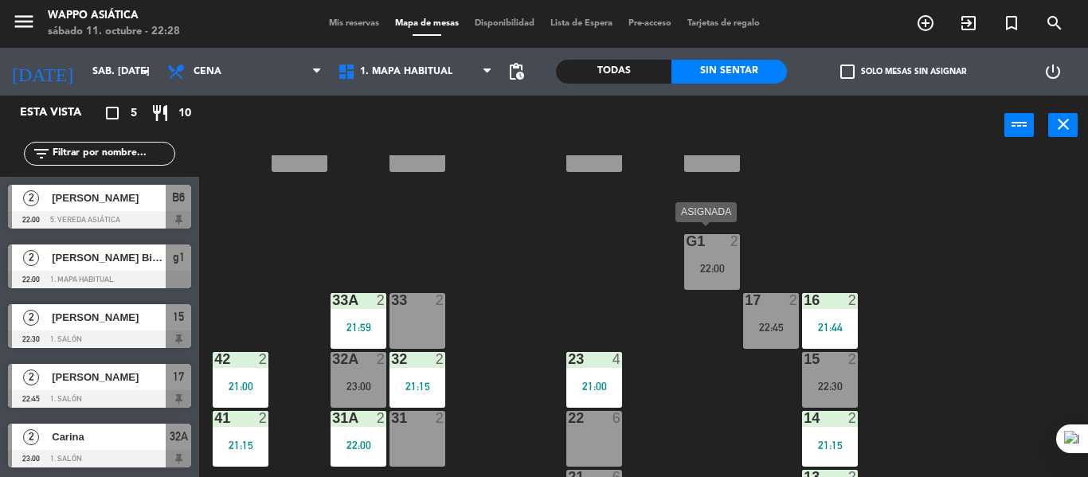
click at [720, 257] on div "g1 2 22:00" at bounding box center [712, 262] width 56 height 56
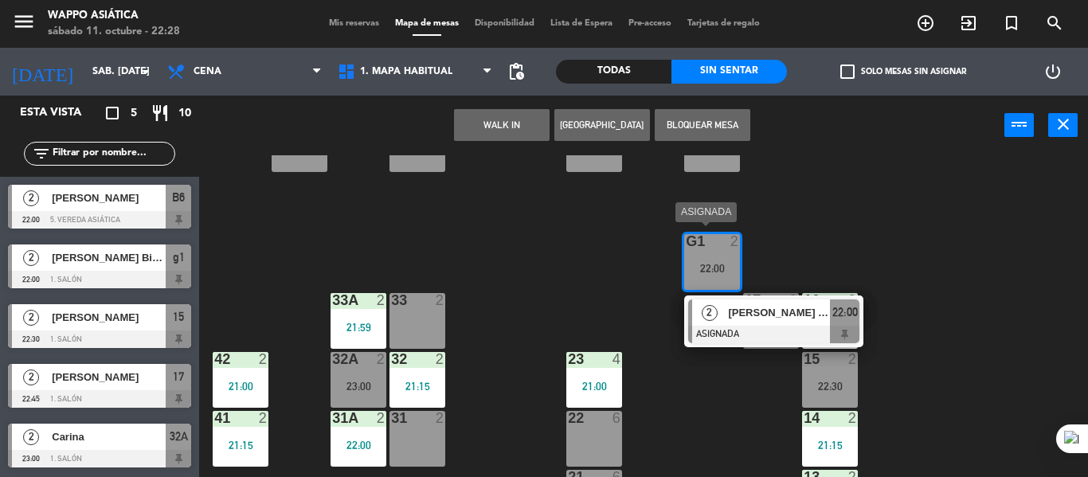
click at [722, 314] on div "2" at bounding box center [709, 313] width 34 height 26
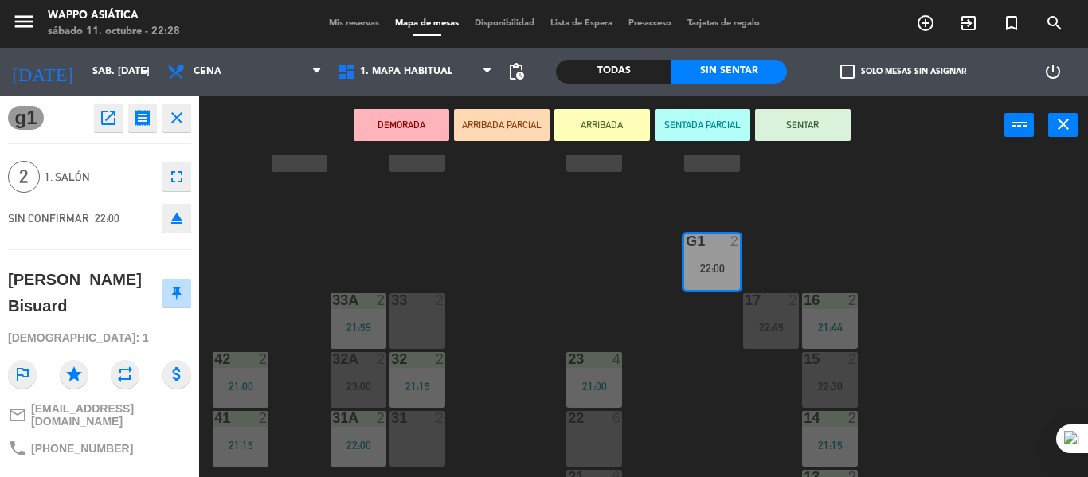
click at [806, 127] on button "SENTAR" at bounding box center [803, 125] width 96 height 32
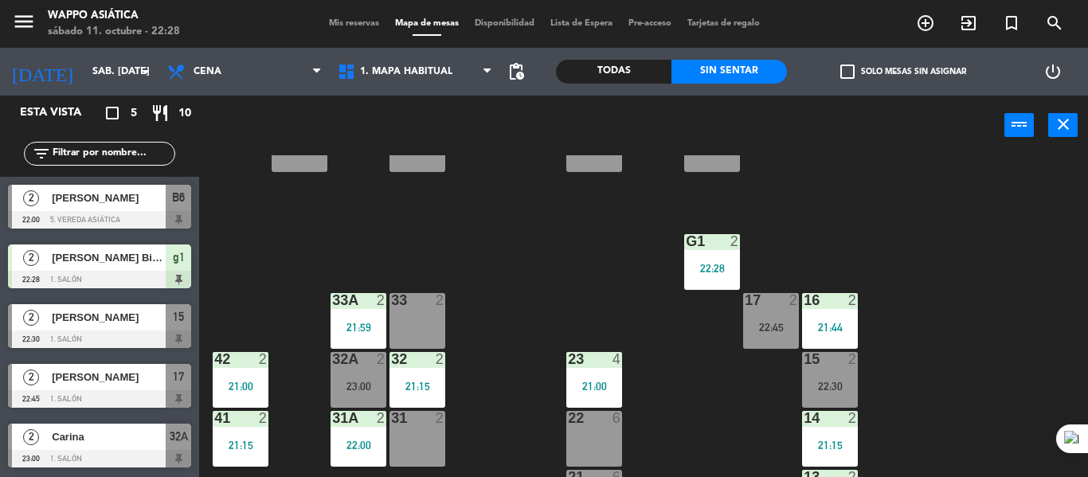
click at [546, 329] on div "g5 2 g4 2 g3 2 g2 2 g1 2 22:28 33 2 16 2 21:44 33A 2 21:59 17 2 22:45 42 2 21:0…" at bounding box center [649, 316] width 878 height 322
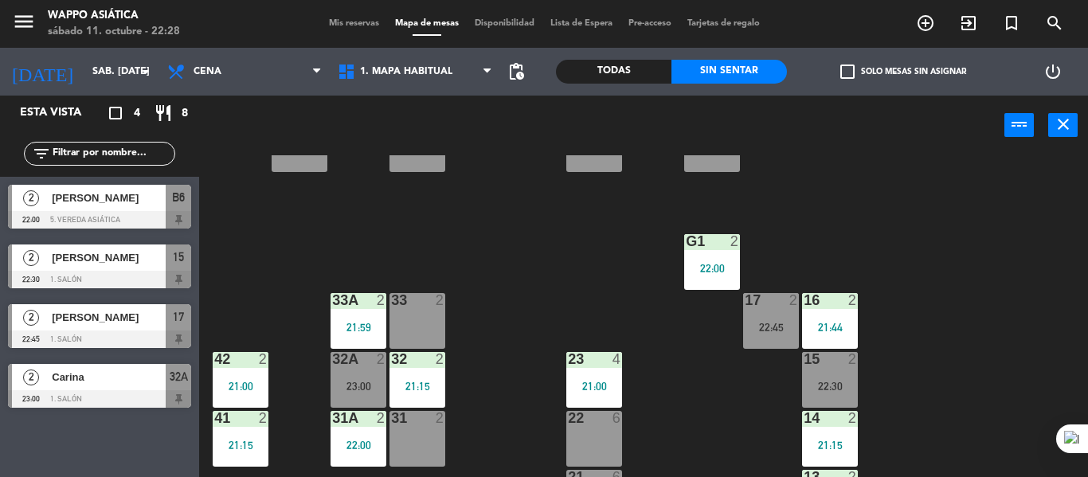
click at [351, 26] on span "Mis reservas" at bounding box center [354, 23] width 66 height 9
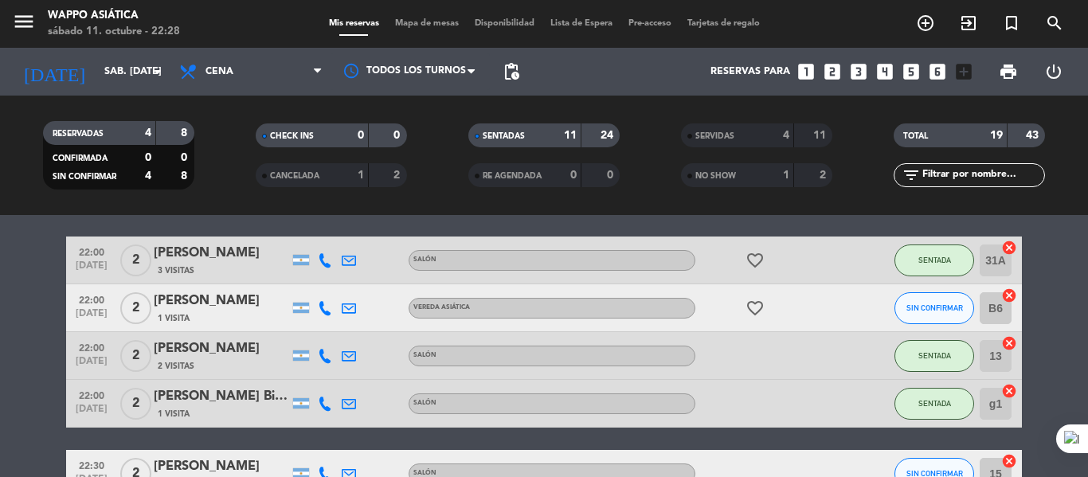
scroll to position [526, 0]
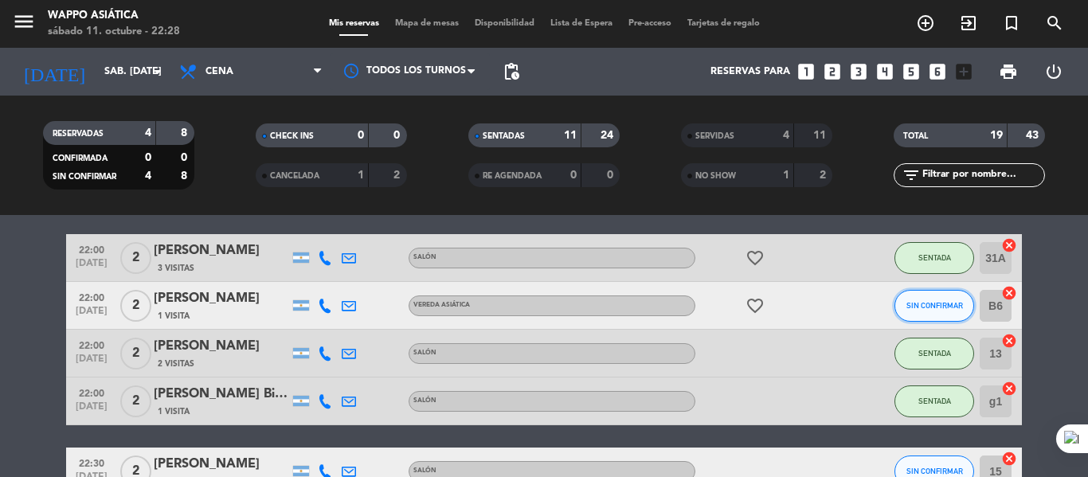
click at [910, 322] on button "SIN CONFIRMAR" at bounding box center [935, 306] width 80 height 32
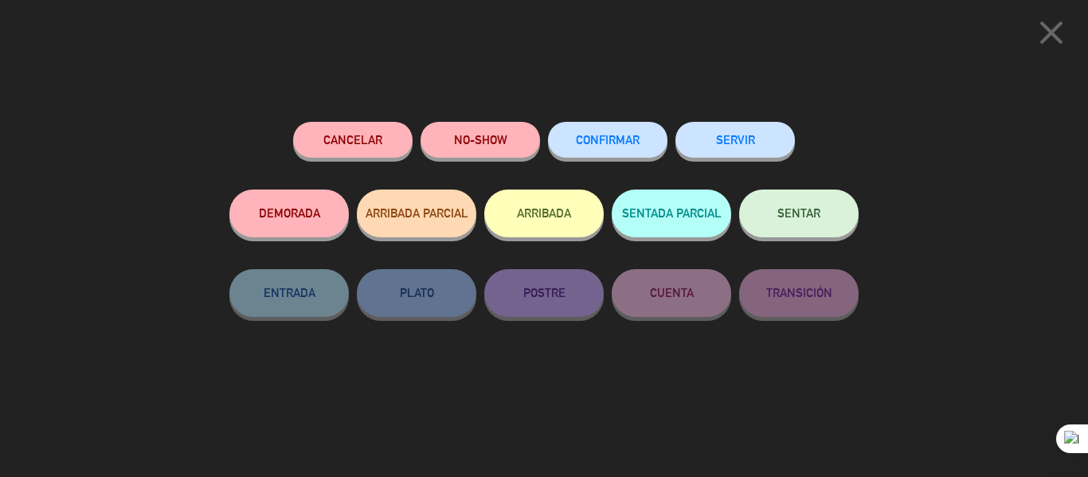
click at [500, 149] on button "NO-SHOW" at bounding box center [481, 140] width 120 height 36
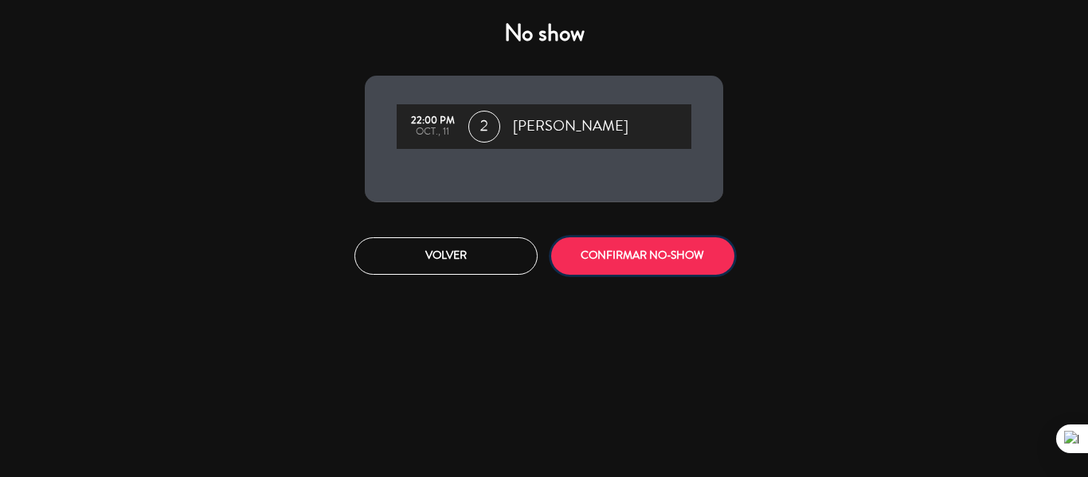
click at [676, 275] on button "CONFIRMAR NO-SHOW" at bounding box center [642, 255] width 183 height 37
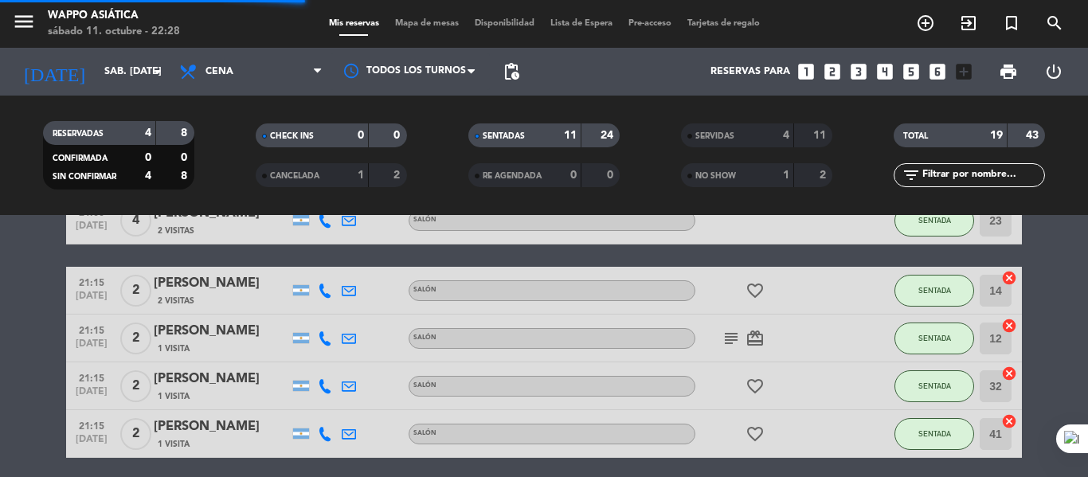
scroll to position [0, 0]
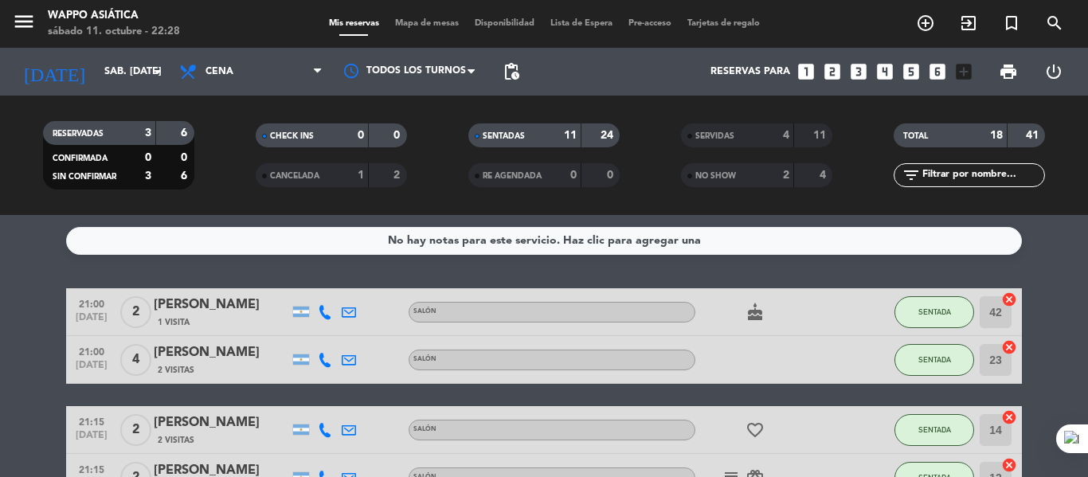
click at [439, 19] on span "Mapa de mesas" at bounding box center [427, 23] width 80 height 9
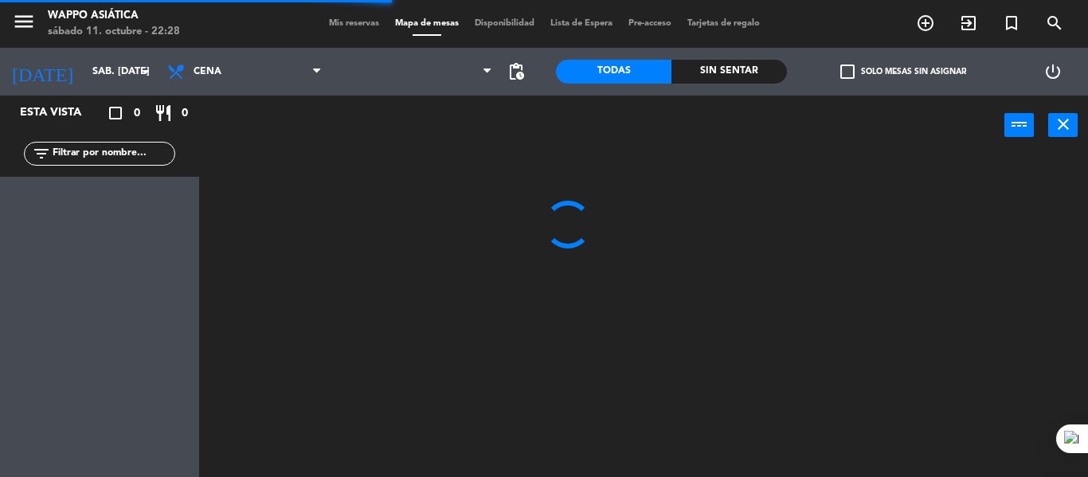
click at [720, 74] on div "Sin sentar" at bounding box center [730, 72] width 116 height 24
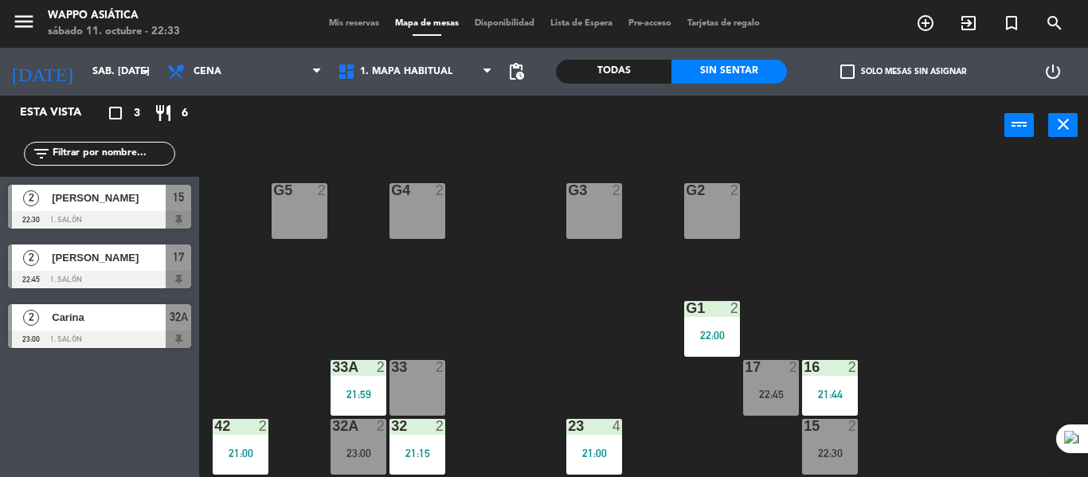
click at [128, 206] on span "[PERSON_NAME]" at bounding box center [109, 198] width 114 height 17
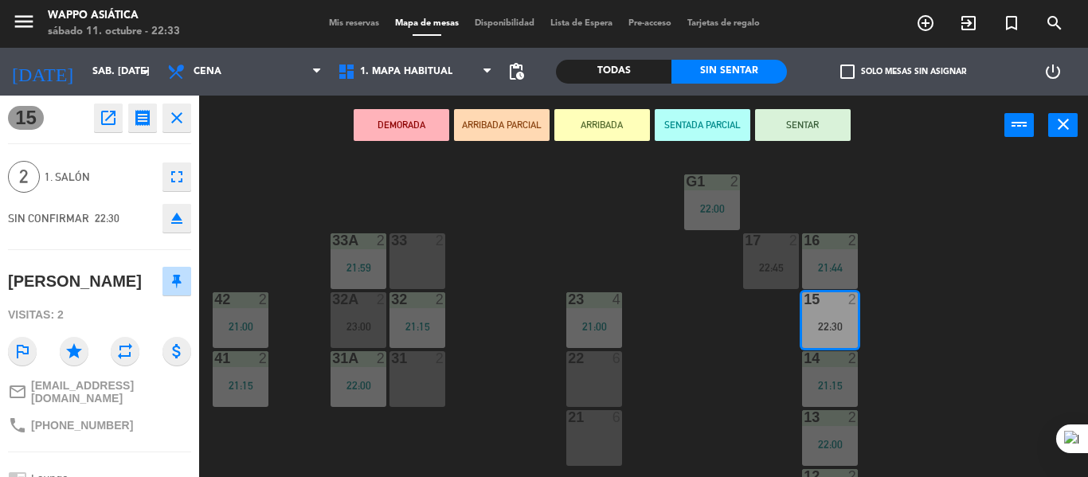
scroll to position [132, 0]
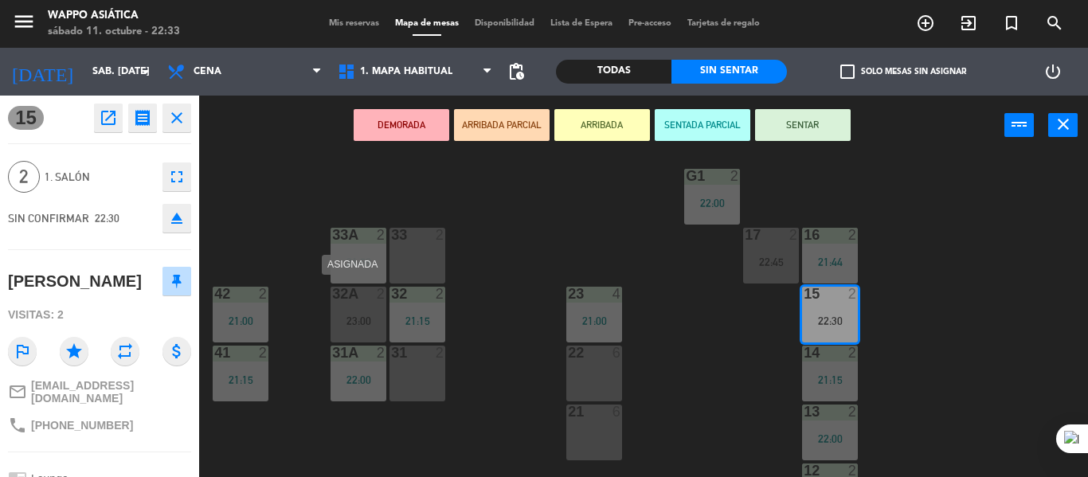
click at [371, 303] on div "32A 2" at bounding box center [359, 295] width 56 height 16
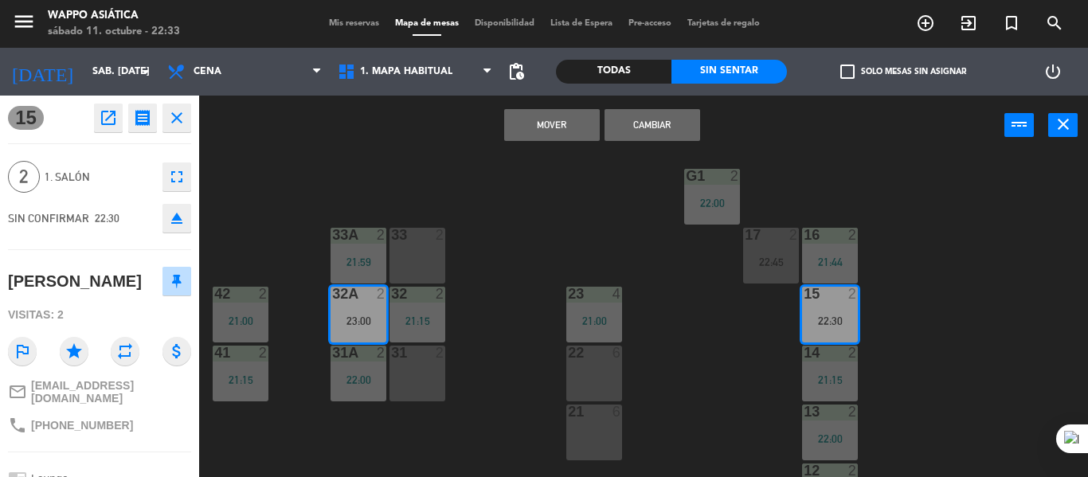
click at [637, 122] on button "Cambiar" at bounding box center [653, 125] width 96 height 32
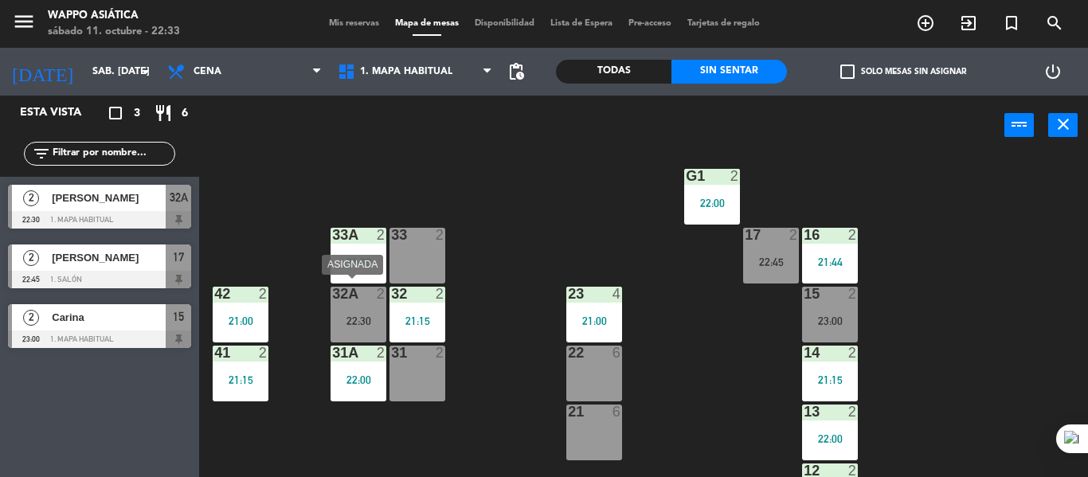
click at [360, 322] on div "22:30" at bounding box center [359, 321] width 56 height 11
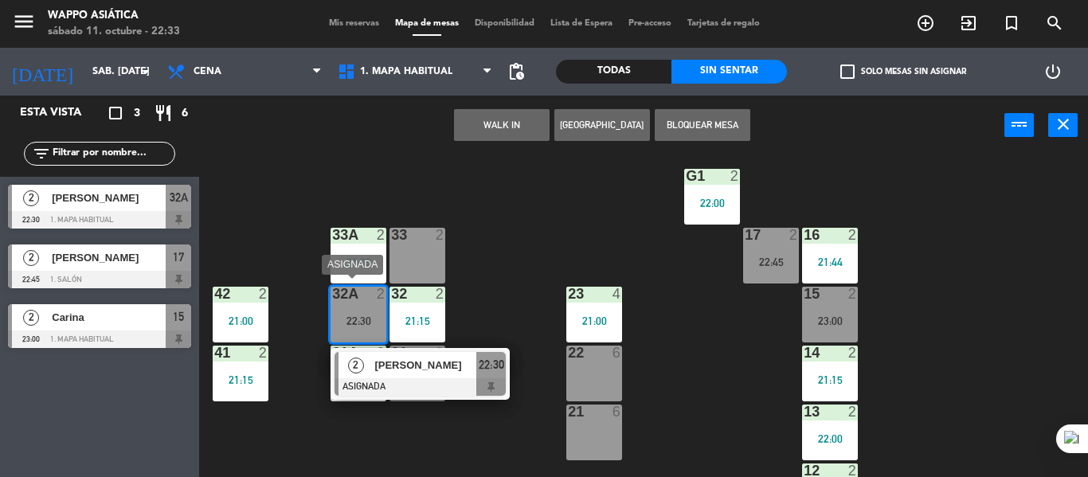
click at [429, 370] on span "[PERSON_NAME]" at bounding box center [425, 365] width 102 height 17
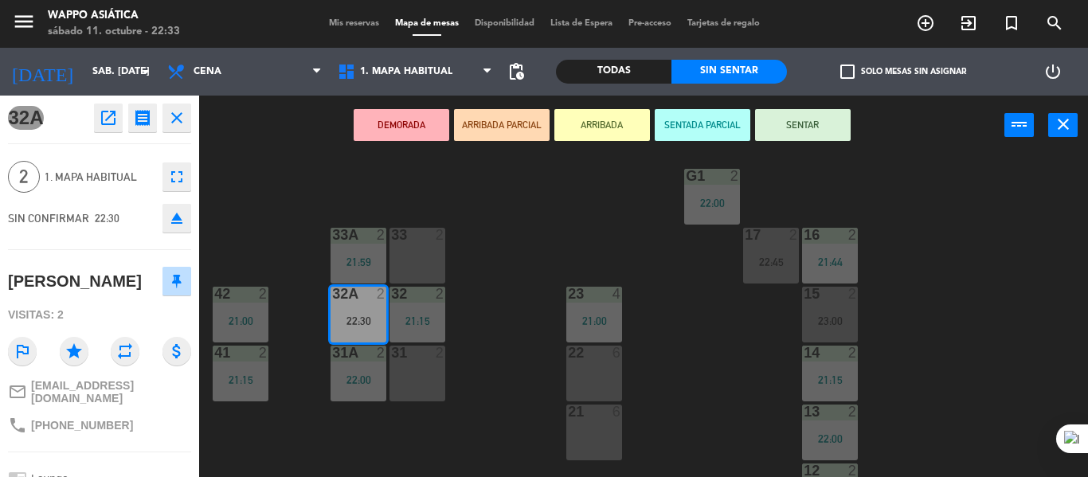
click at [827, 124] on button "SENTAR" at bounding box center [803, 125] width 96 height 32
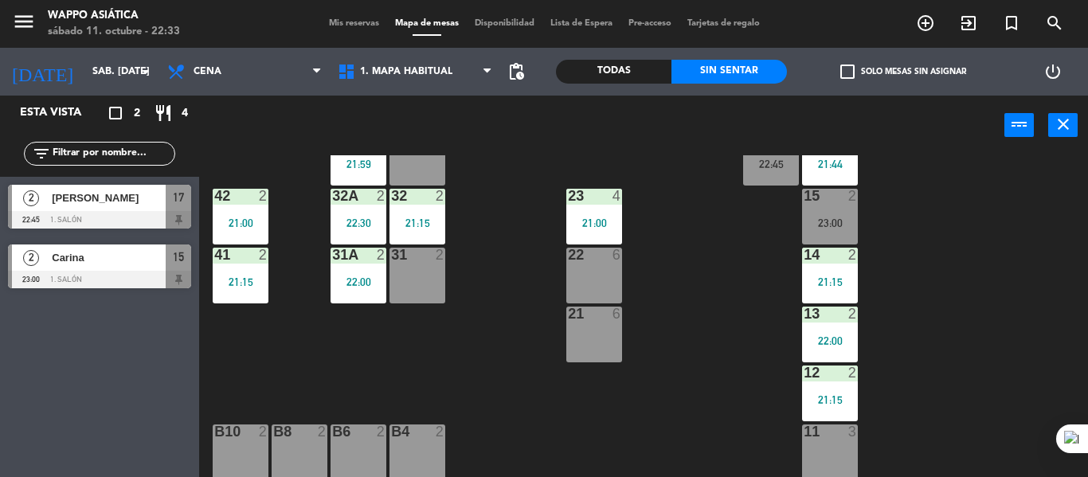
scroll to position [231, 0]
click at [492, 279] on div "g5 2 g4 2 g3 2 g2 2 g1 2 22:00 33 2 16 2 21:44 33A 2 21:59 17 2 22:45 42 2 21:0…" at bounding box center [649, 316] width 878 height 322
click at [255, 217] on div "21:00" at bounding box center [241, 222] width 56 height 11
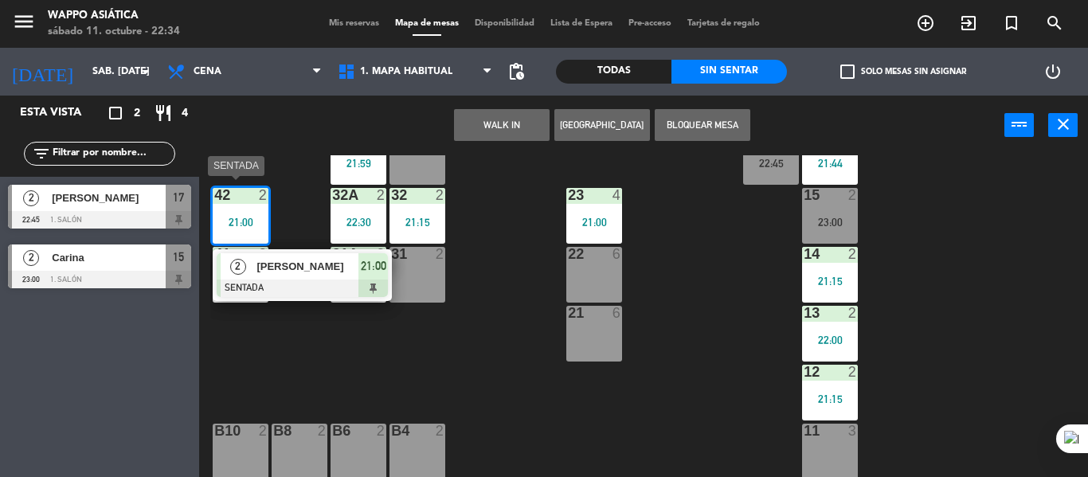
click at [292, 265] on span "[PERSON_NAME]" at bounding box center [308, 266] width 102 height 17
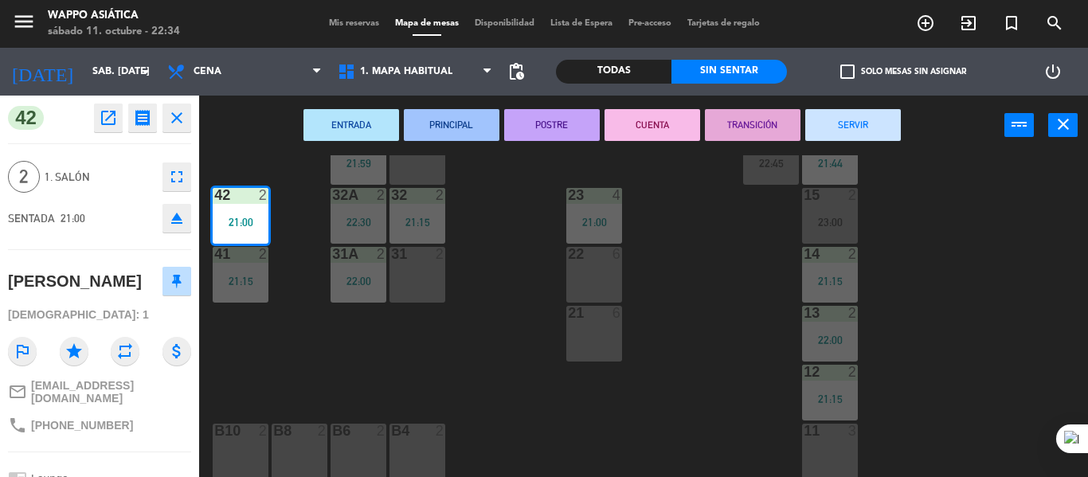
click at [858, 117] on button "SERVIR" at bounding box center [854, 125] width 96 height 32
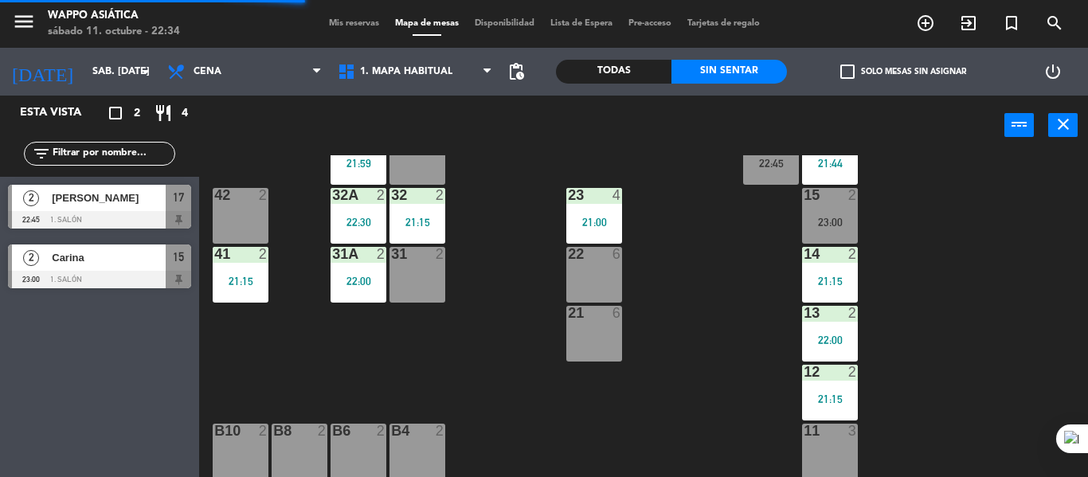
click at [614, 214] on div "23 4 21:00" at bounding box center [595, 216] width 56 height 56
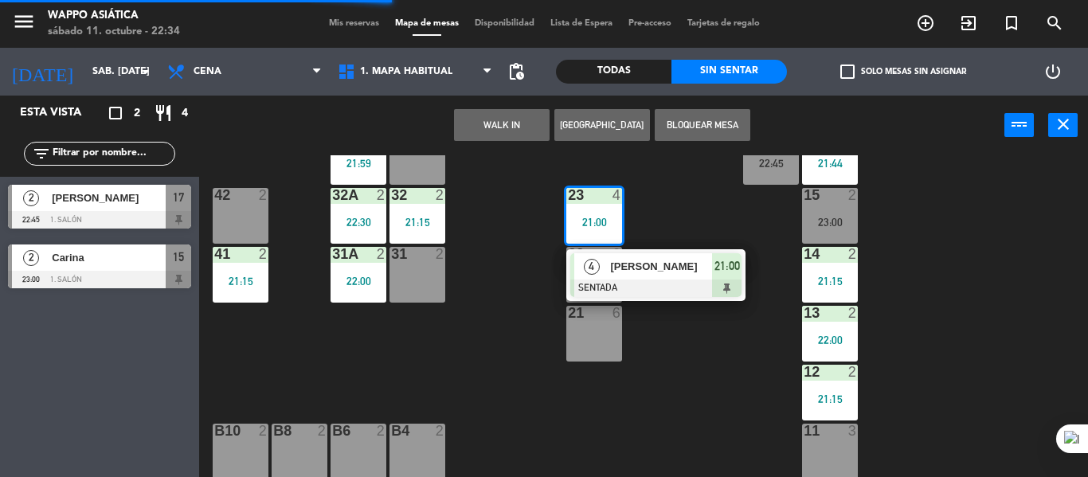
click at [651, 280] on div at bounding box center [655, 289] width 171 height 18
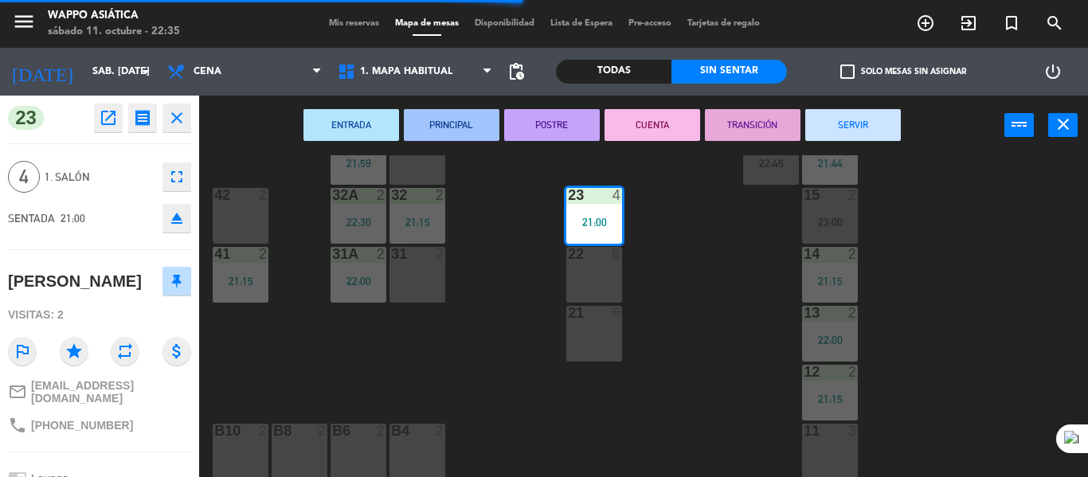
drag, startPoint x: 850, startPoint y: 124, endPoint x: 837, endPoint y: 142, distance: 22.2
click at [850, 124] on button "SERVIR" at bounding box center [854, 125] width 96 height 32
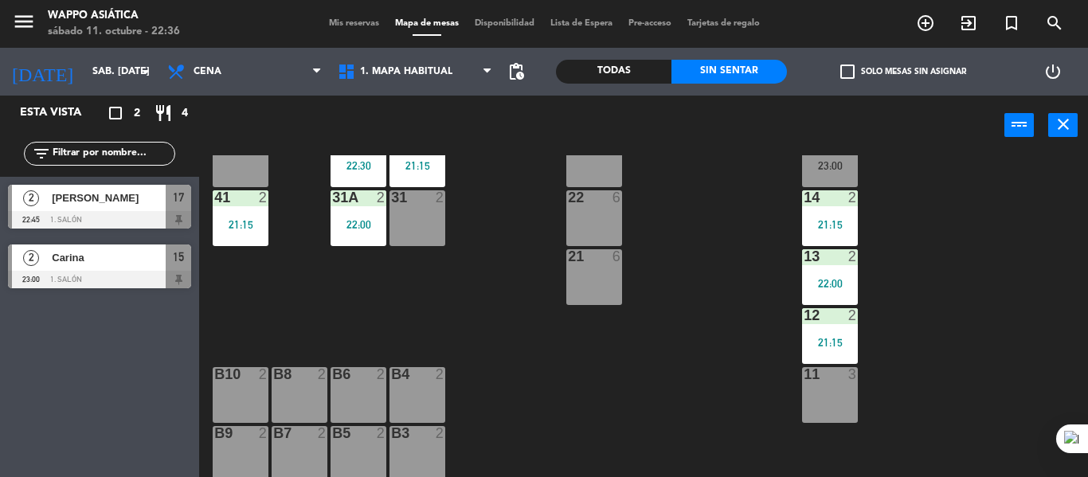
scroll to position [288, 0]
click at [231, 233] on div "41 2 21:15" at bounding box center [241, 218] width 56 height 56
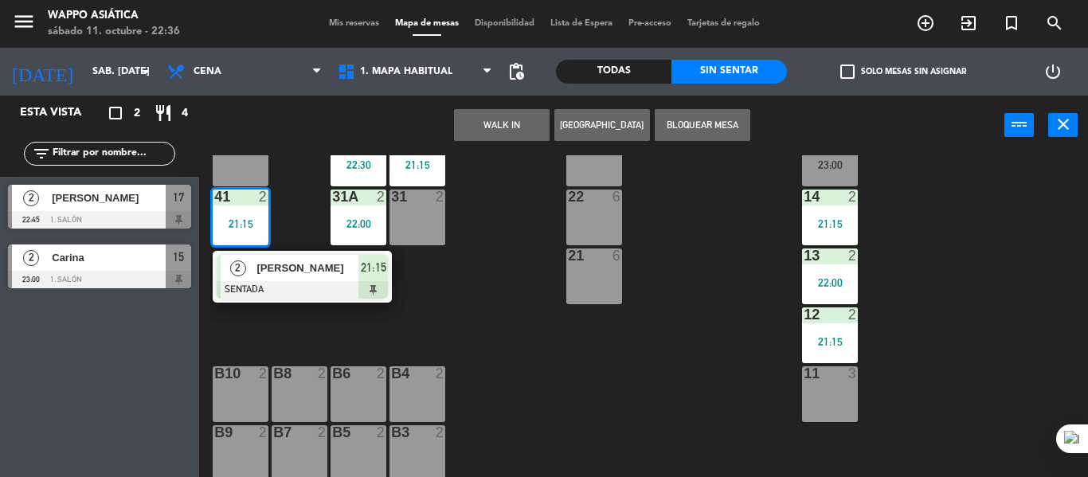
click at [269, 271] on span "[PERSON_NAME]" at bounding box center [308, 268] width 102 height 17
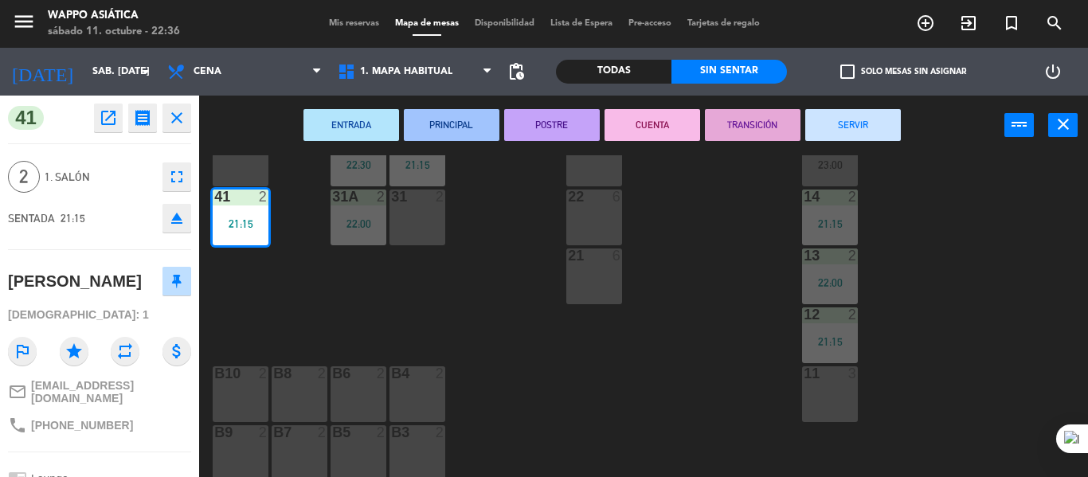
click at [817, 128] on button "SERVIR" at bounding box center [854, 125] width 96 height 32
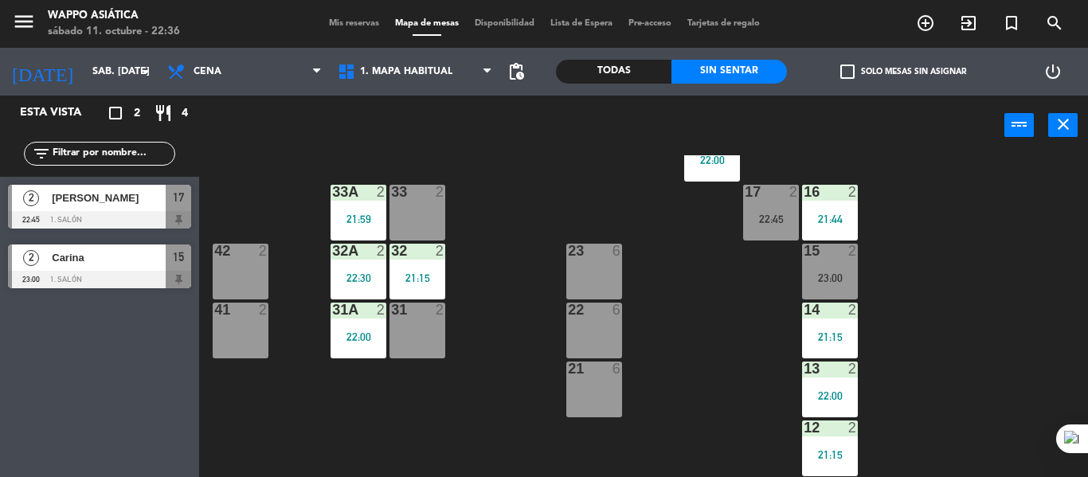
scroll to position [173, 0]
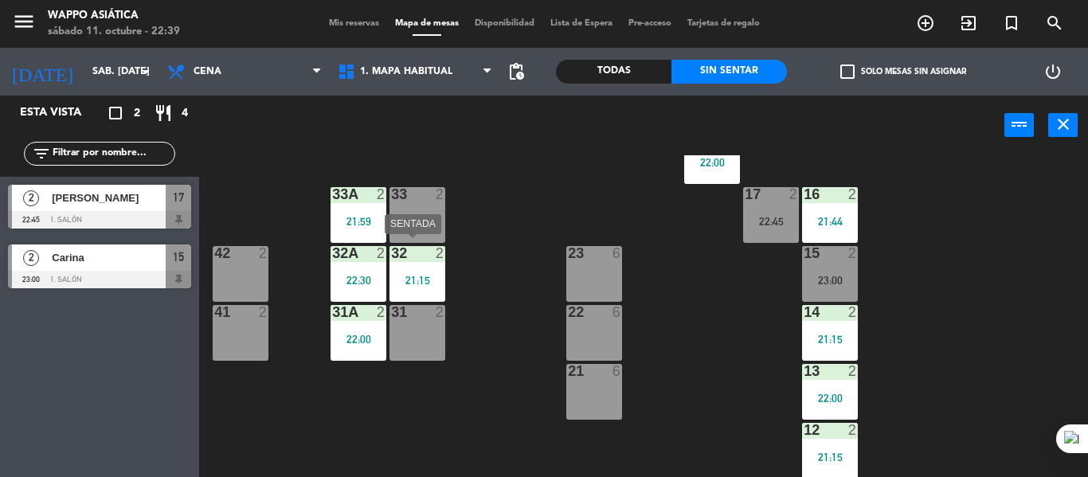
click at [415, 280] on div "21:15" at bounding box center [418, 280] width 56 height 11
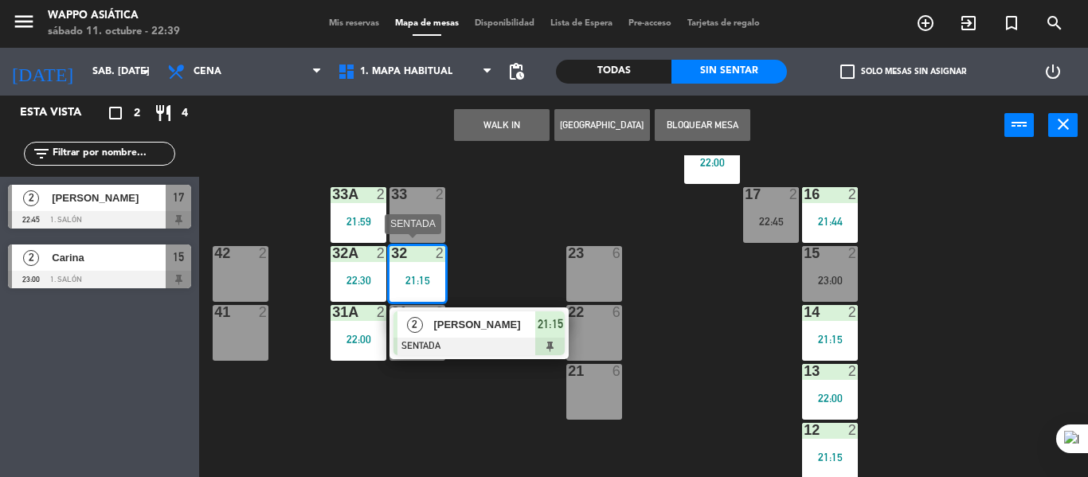
click at [478, 323] on span "[PERSON_NAME]" at bounding box center [484, 324] width 102 height 17
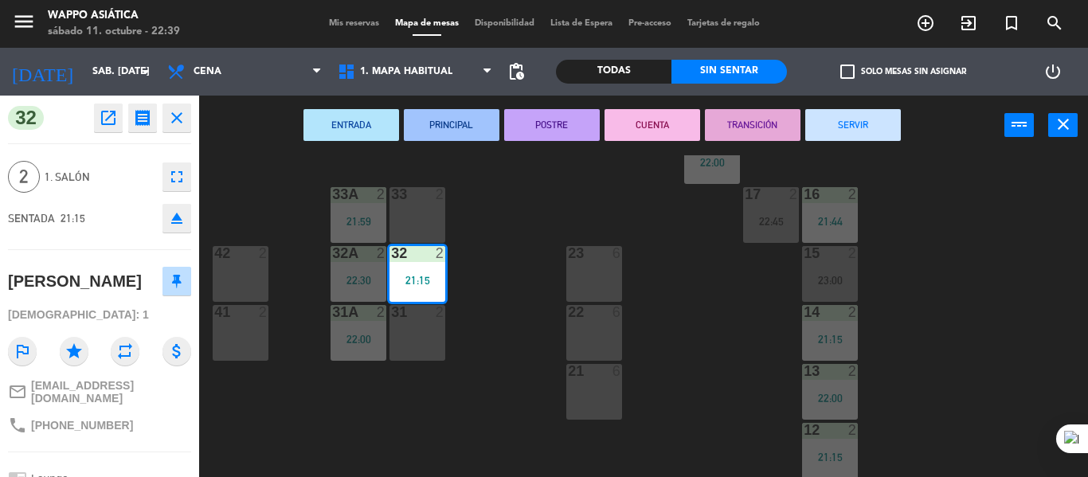
click at [877, 122] on button "SERVIR" at bounding box center [854, 125] width 96 height 32
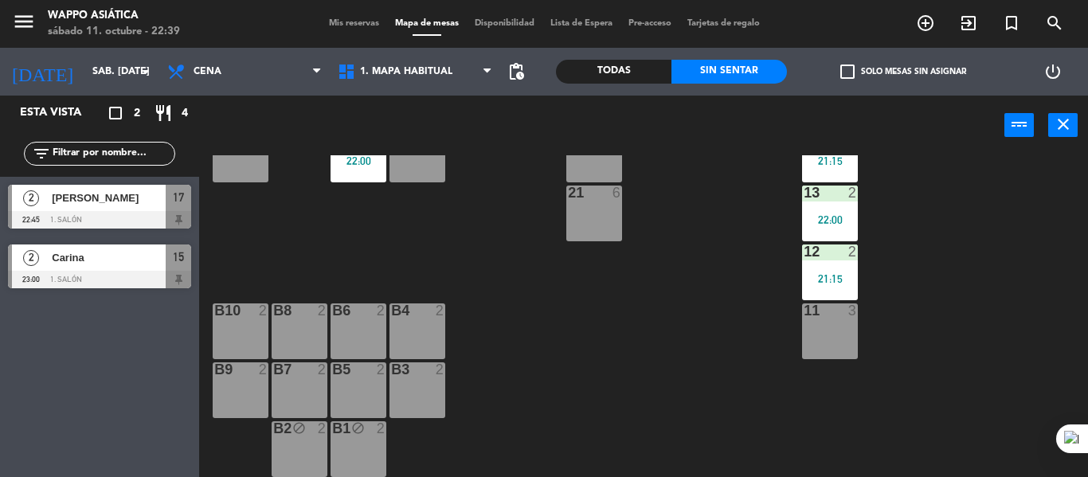
scroll to position [0, 0]
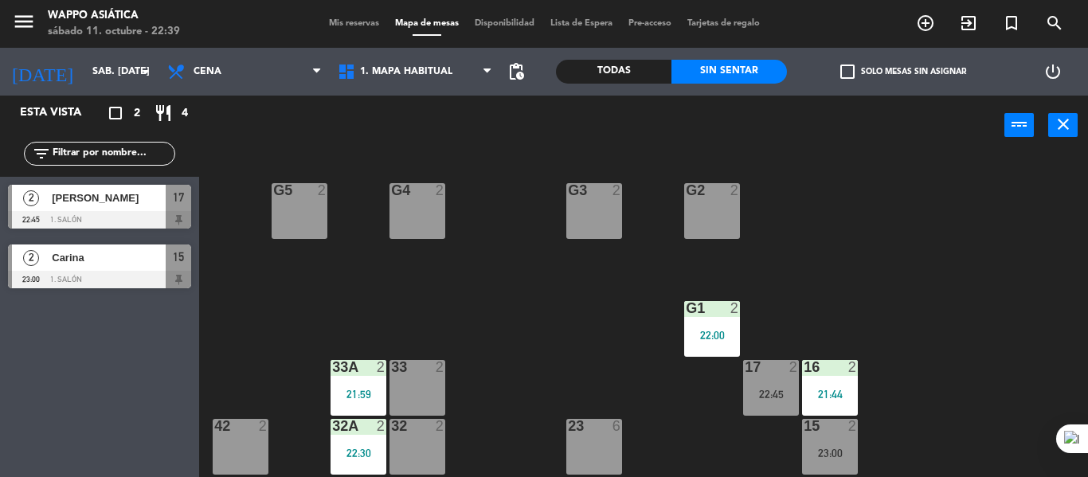
click at [547, 331] on div "g5 2 g4 2 g3 2 g2 2 g1 2 22:00 33 2 16 2 21:44 33A 2 21:59 17 2 22:45 42 2 32 2…" at bounding box center [649, 316] width 878 height 322
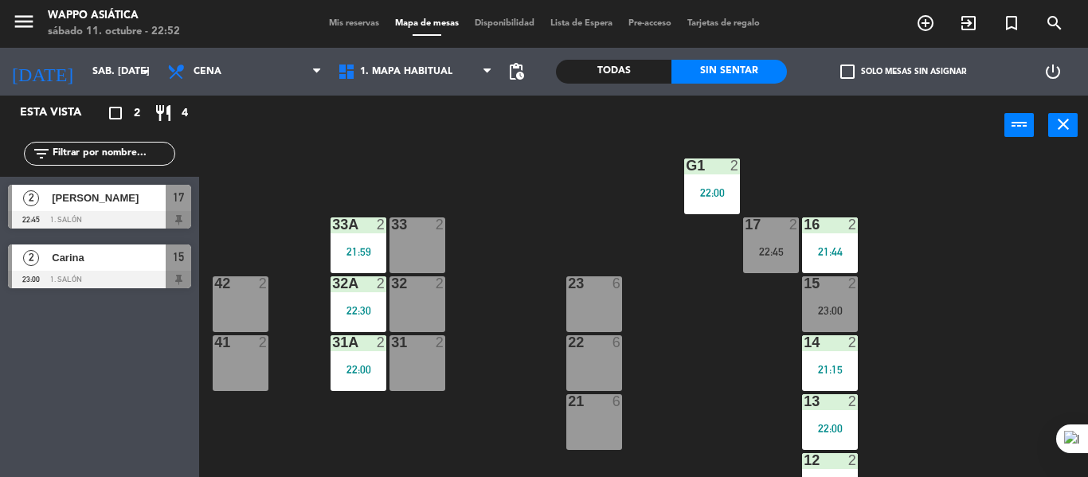
scroll to position [143, 0]
click at [597, 355] on div "22 6" at bounding box center [595, 363] width 56 height 56
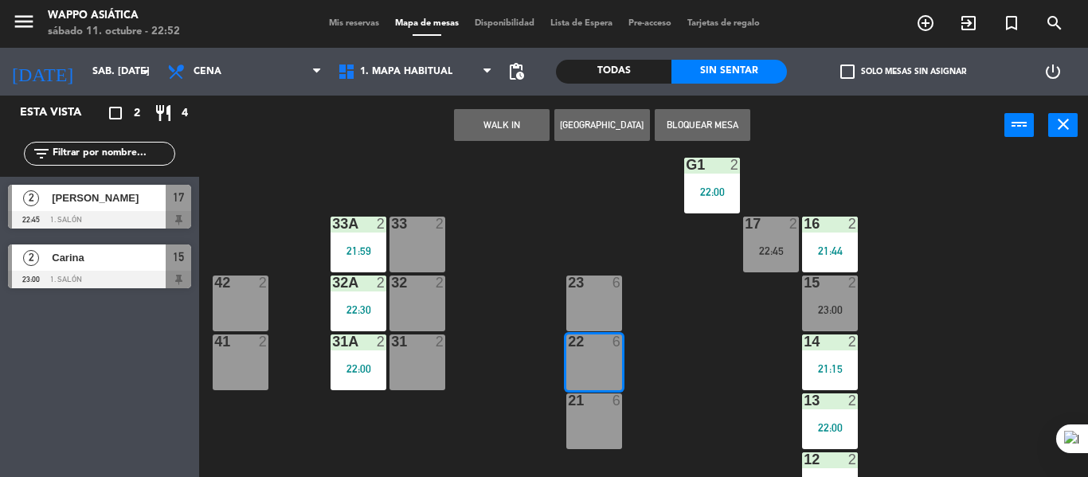
click at [522, 124] on button "WALK IN" at bounding box center [502, 125] width 96 height 32
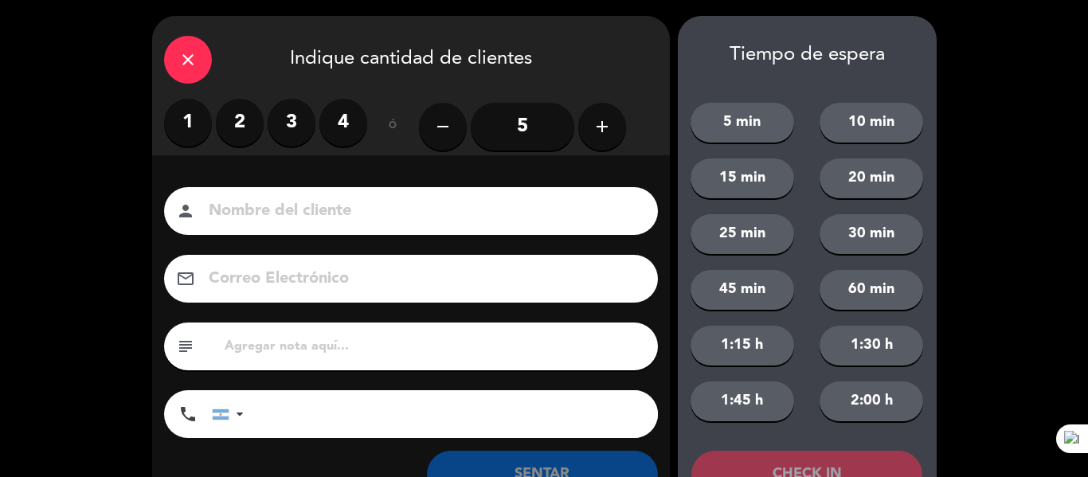
click at [347, 116] on label "4" at bounding box center [344, 123] width 48 height 48
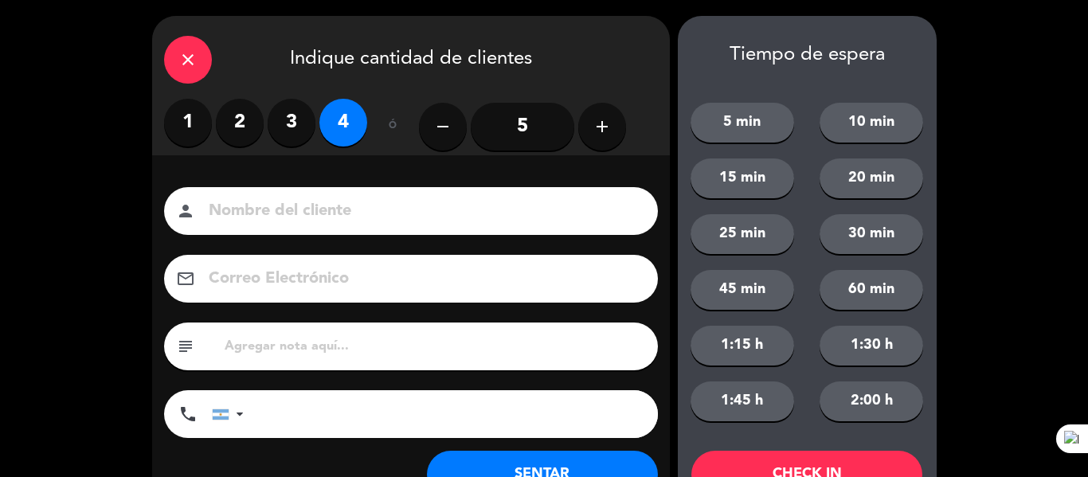
scroll to position [61, 0]
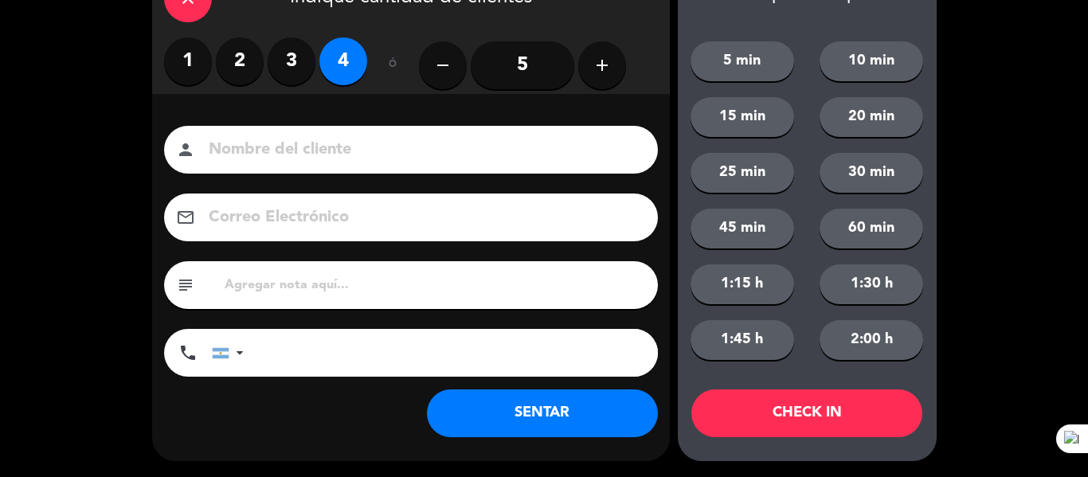
click at [582, 411] on button "SENTAR" at bounding box center [542, 414] width 231 height 48
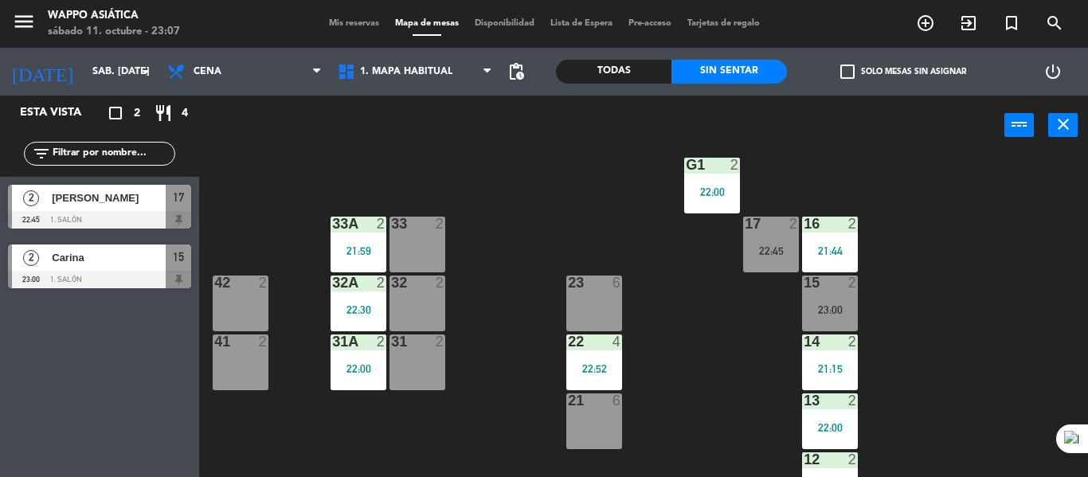
scroll to position [144, 0]
click at [243, 363] on div "41 2" at bounding box center [241, 362] width 56 height 56
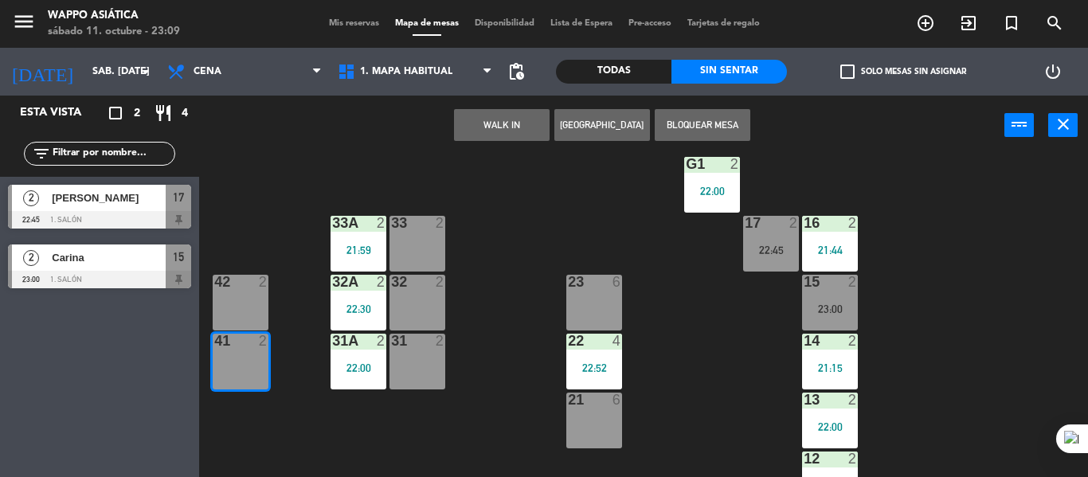
click at [516, 131] on button "WALK IN" at bounding box center [502, 125] width 96 height 32
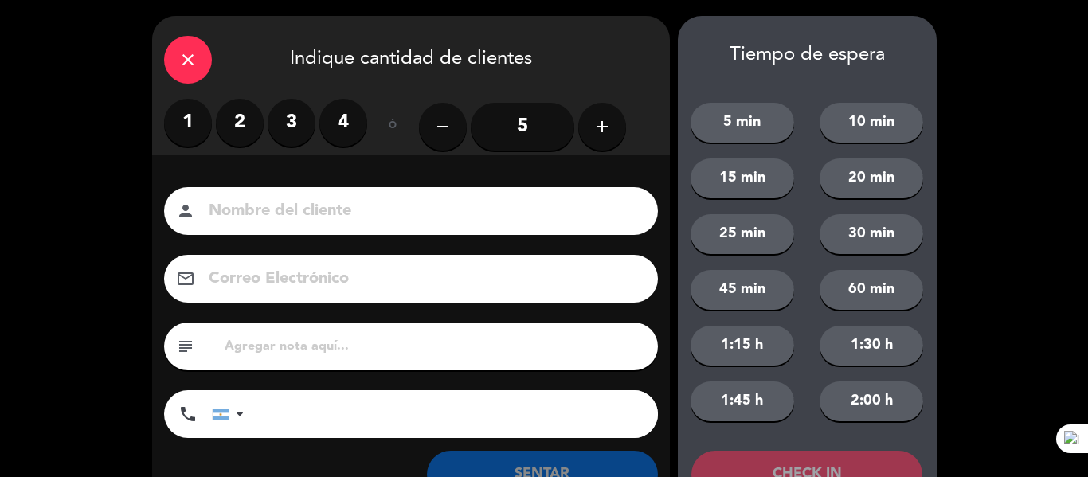
click at [243, 127] on label "2" at bounding box center [240, 123] width 48 height 48
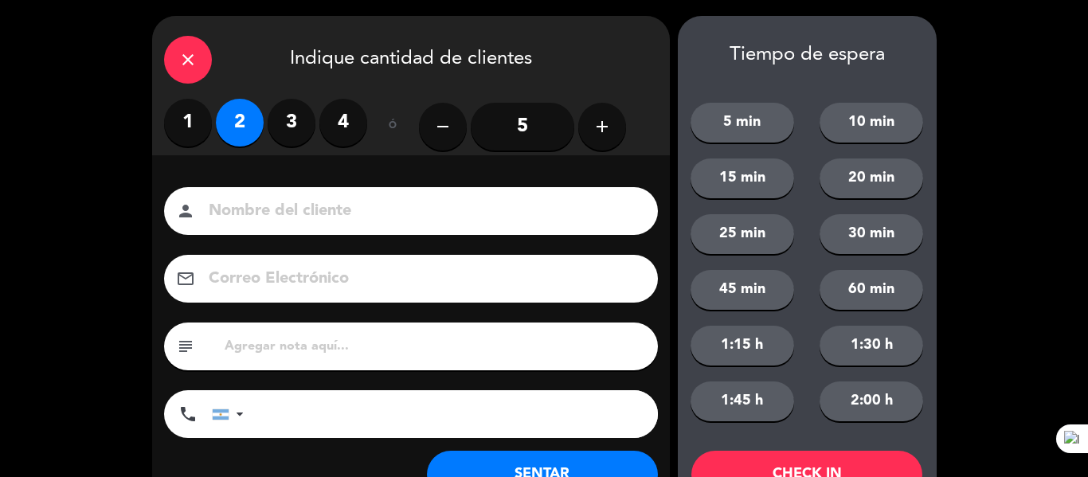
scroll to position [61, 0]
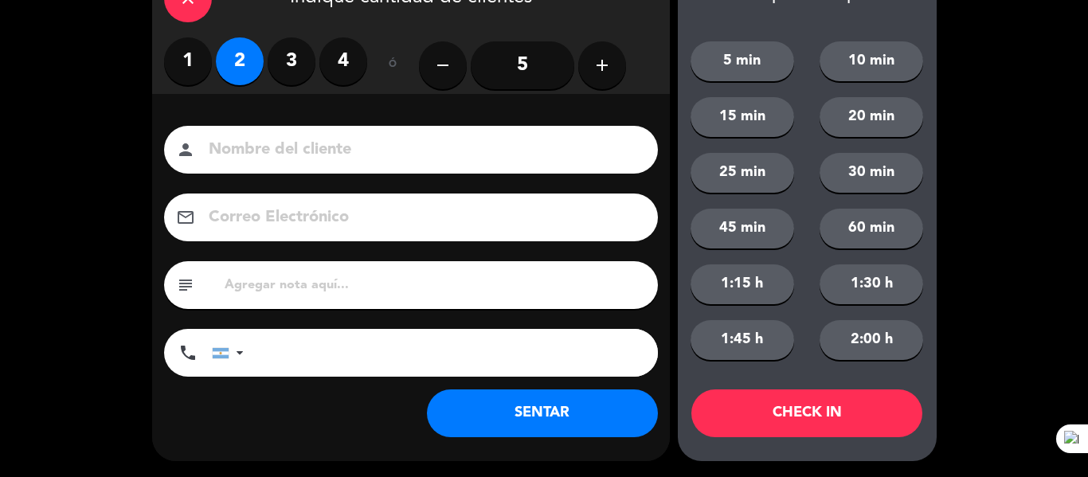
click at [481, 414] on button "SENTAR" at bounding box center [542, 414] width 231 height 48
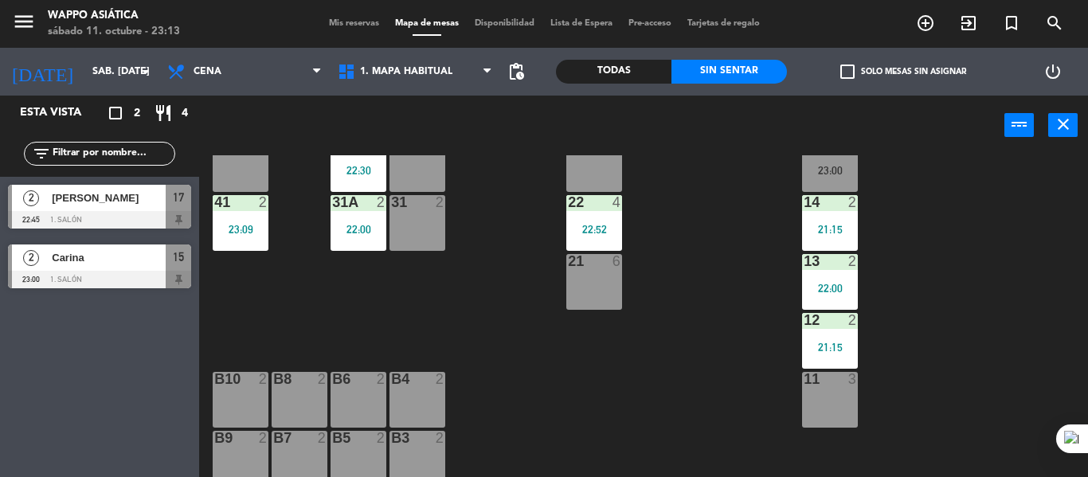
scroll to position [284, 0]
click at [831, 344] on div "21:15" at bounding box center [830, 346] width 56 height 11
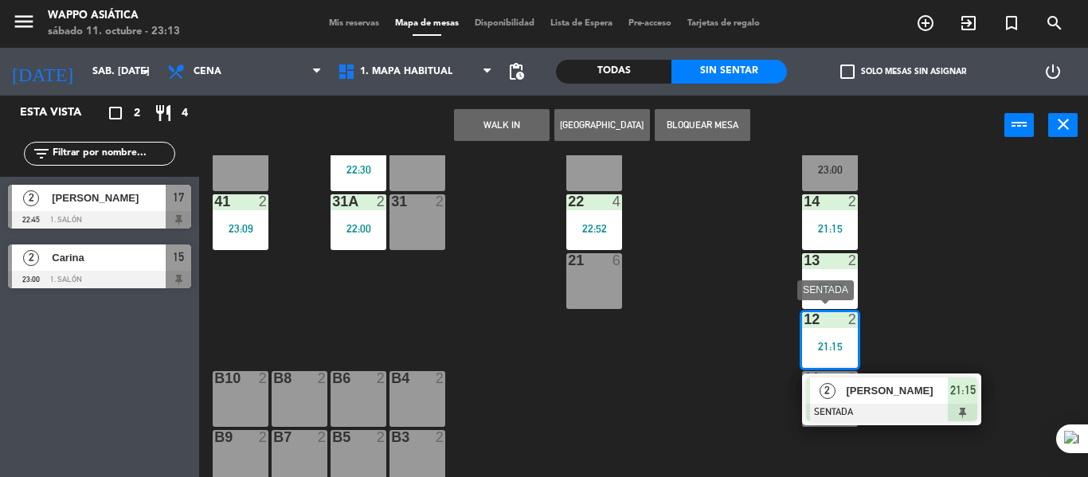
click at [903, 399] on span "[PERSON_NAME]" at bounding box center [897, 390] width 102 height 17
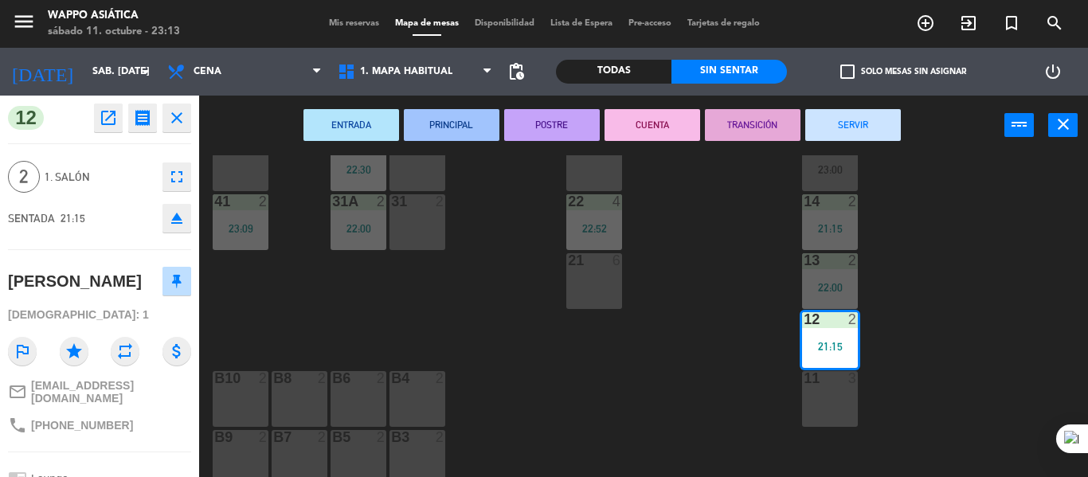
click at [827, 136] on button "SERVIR" at bounding box center [854, 125] width 96 height 32
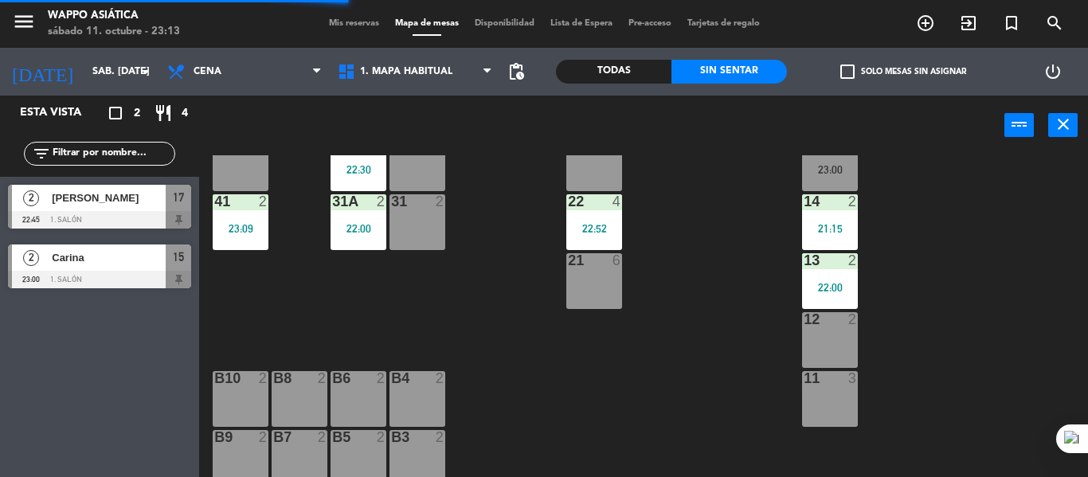
click at [836, 217] on div "14 2 21:15" at bounding box center [830, 222] width 56 height 56
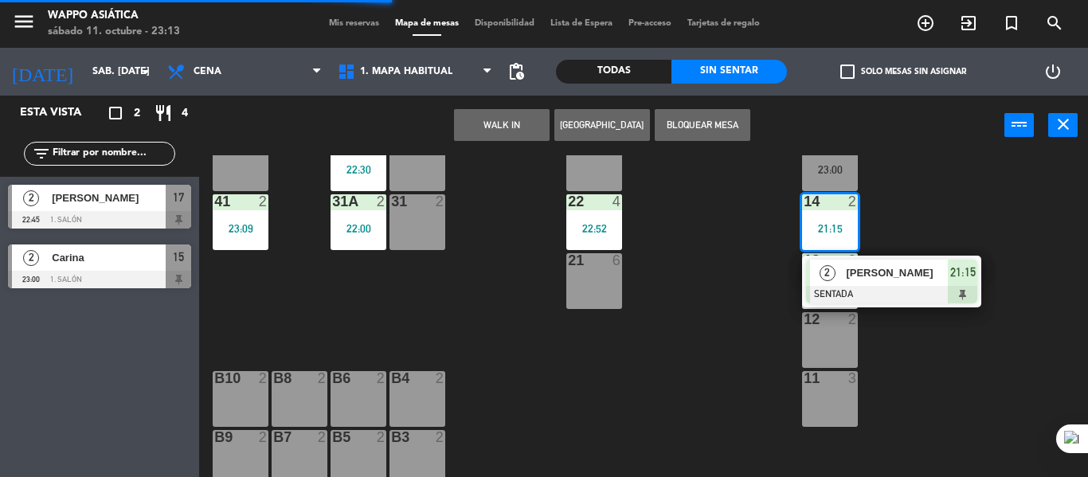
click at [898, 272] on span "[PERSON_NAME]" at bounding box center [897, 273] width 102 height 17
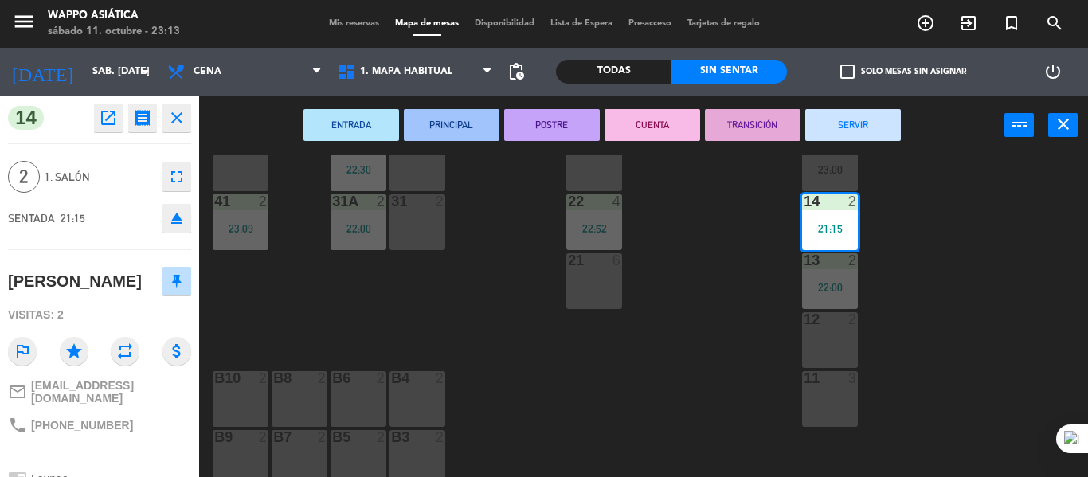
click at [872, 112] on button "SERVIR" at bounding box center [854, 125] width 96 height 32
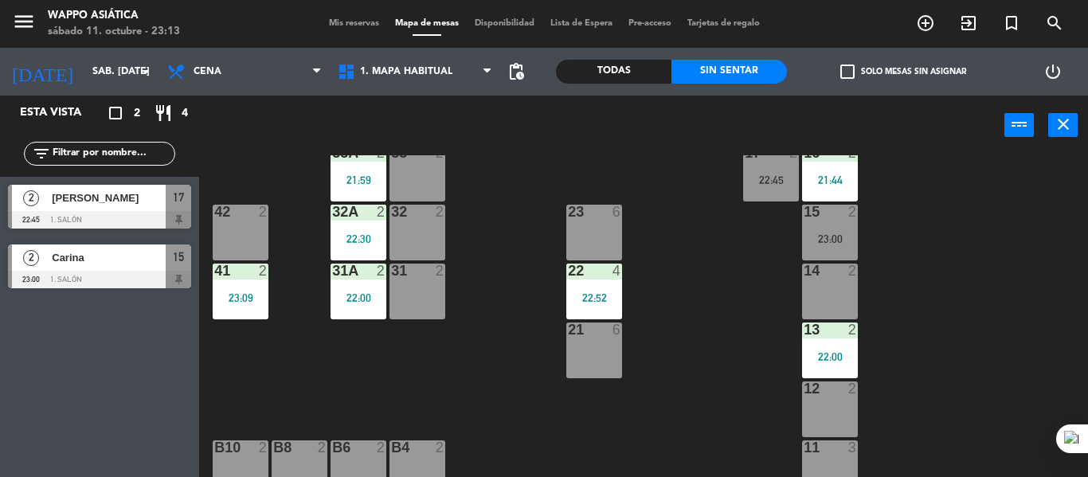
scroll to position [0, 0]
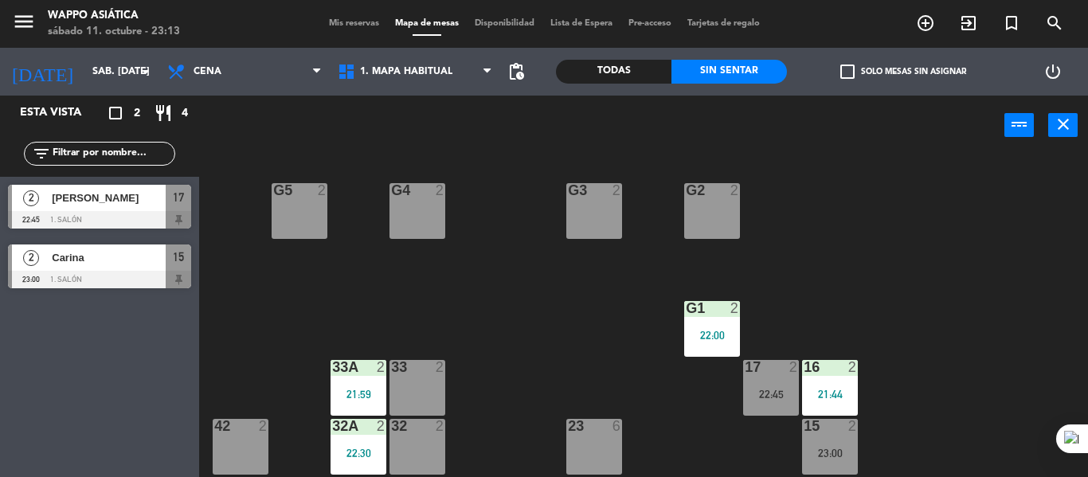
click at [356, 28] on span "Mis reservas" at bounding box center [354, 23] width 66 height 9
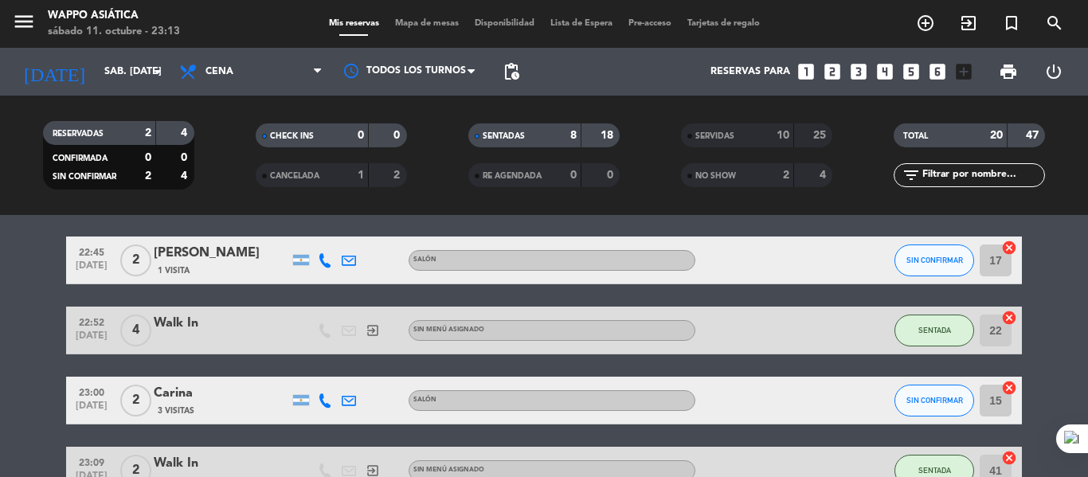
scroll to position [427, 0]
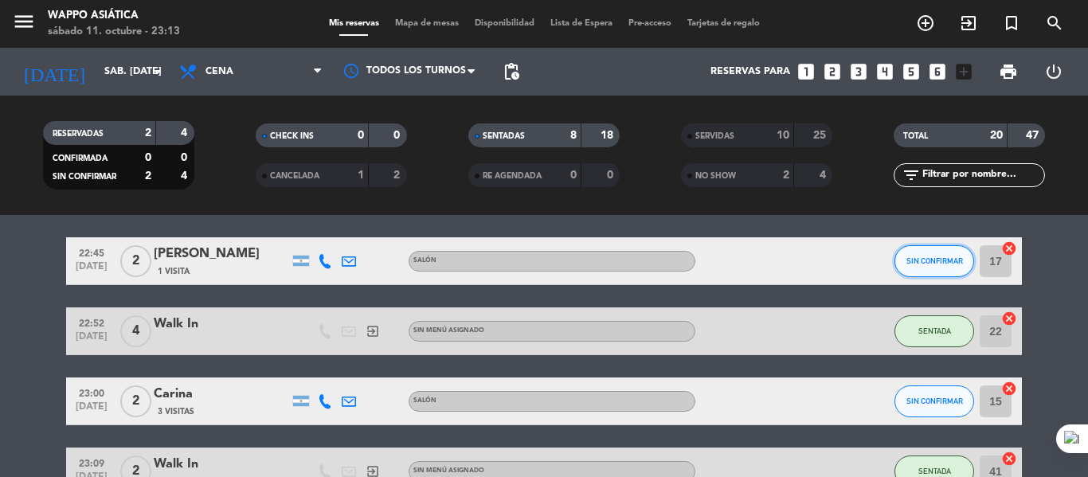
click at [927, 277] on button "SIN CONFIRMAR" at bounding box center [935, 261] width 80 height 32
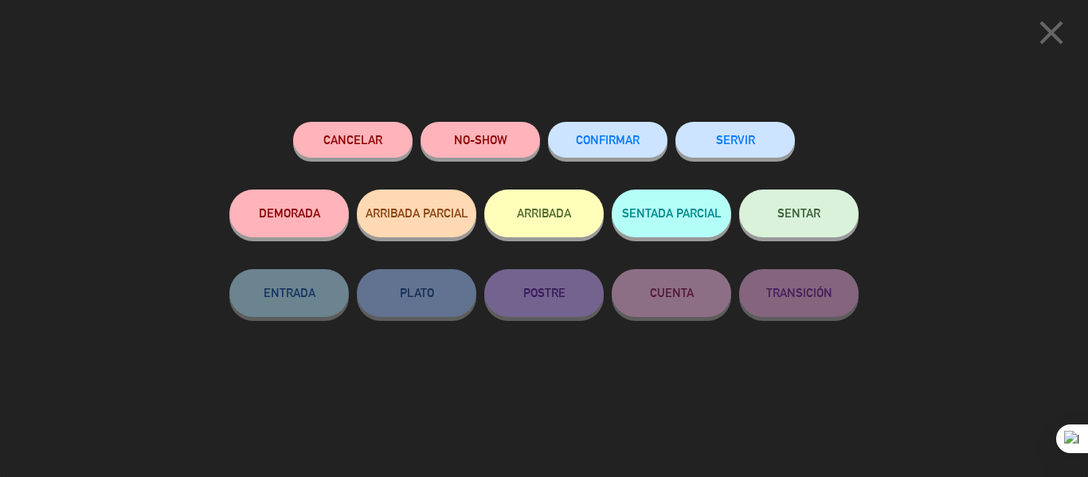
click at [503, 142] on button "NO-SHOW" at bounding box center [481, 140] width 120 height 36
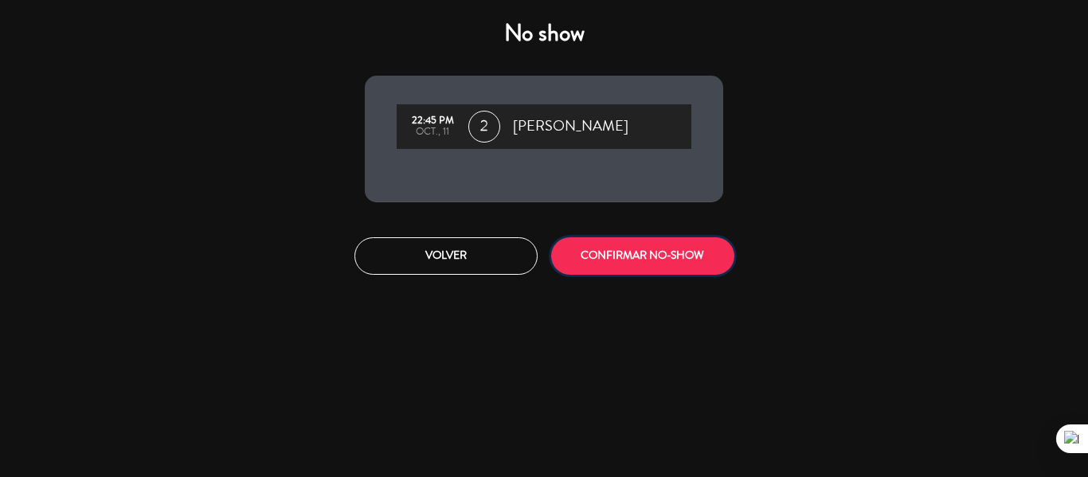
click at [602, 263] on button "CONFIRMAR NO-SHOW" at bounding box center [642, 255] width 183 height 37
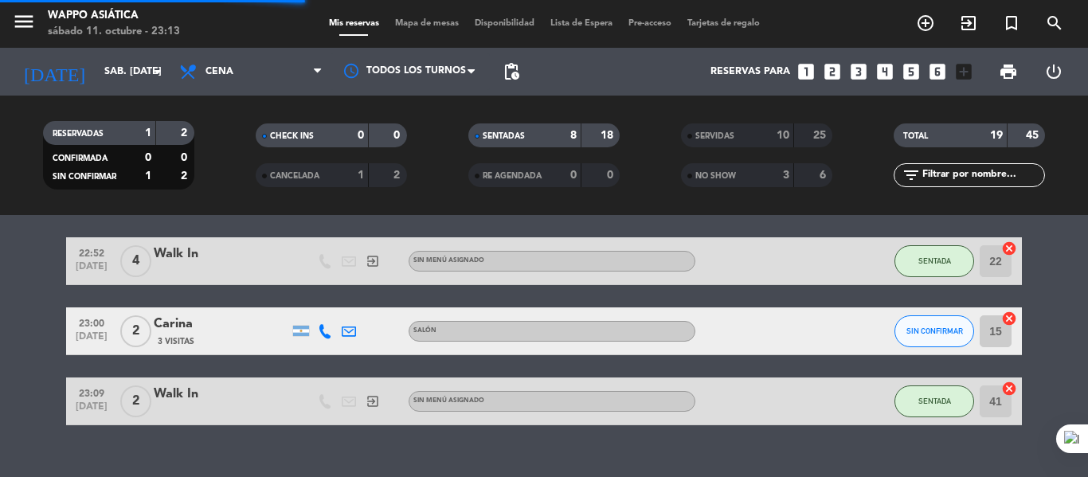
scroll to position [0, 0]
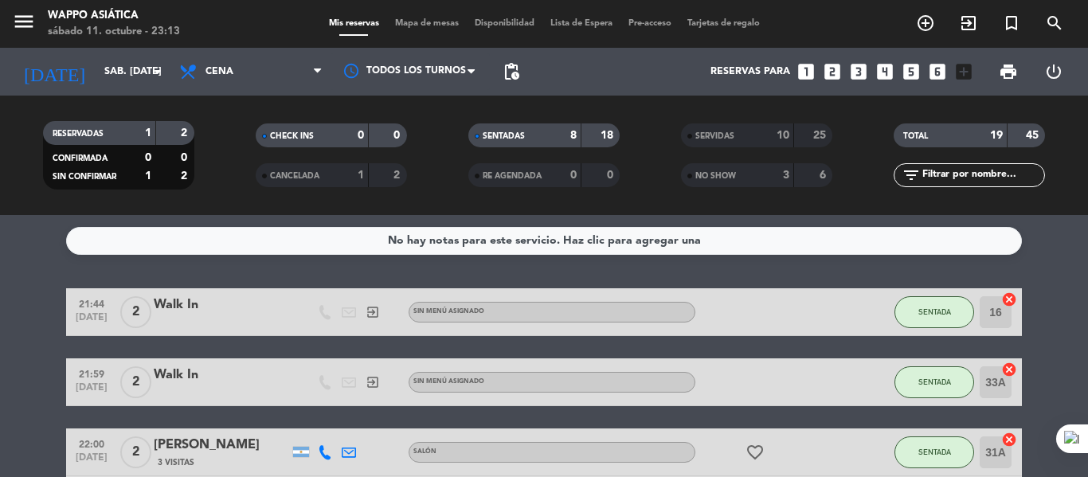
click at [427, 20] on span "Mapa de mesas" at bounding box center [427, 23] width 80 height 9
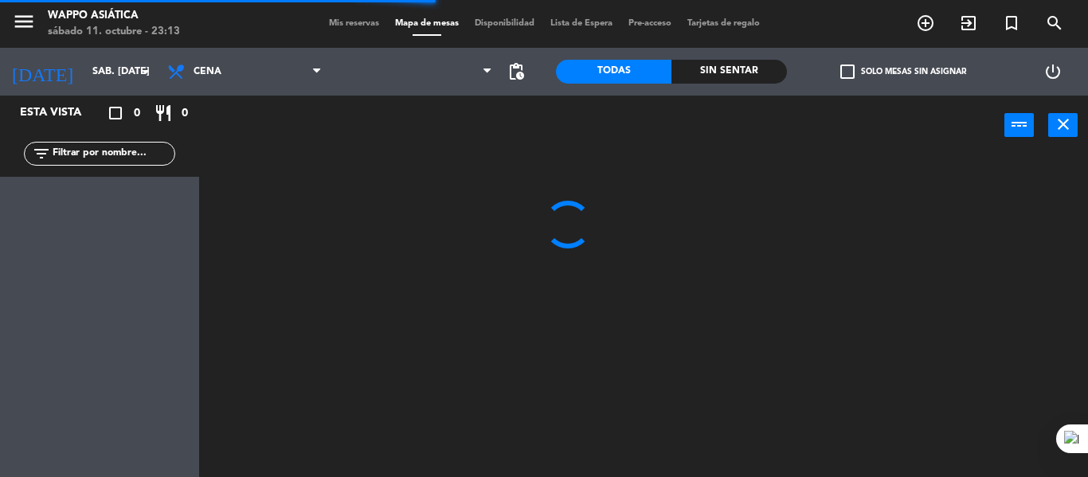
click at [694, 70] on div "Sin sentar" at bounding box center [730, 72] width 116 height 24
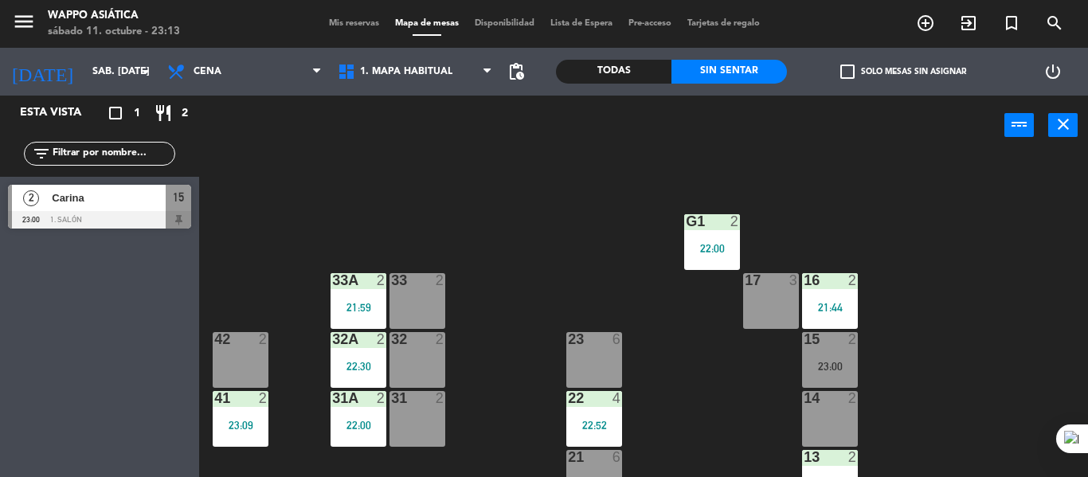
scroll to position [82, 0]
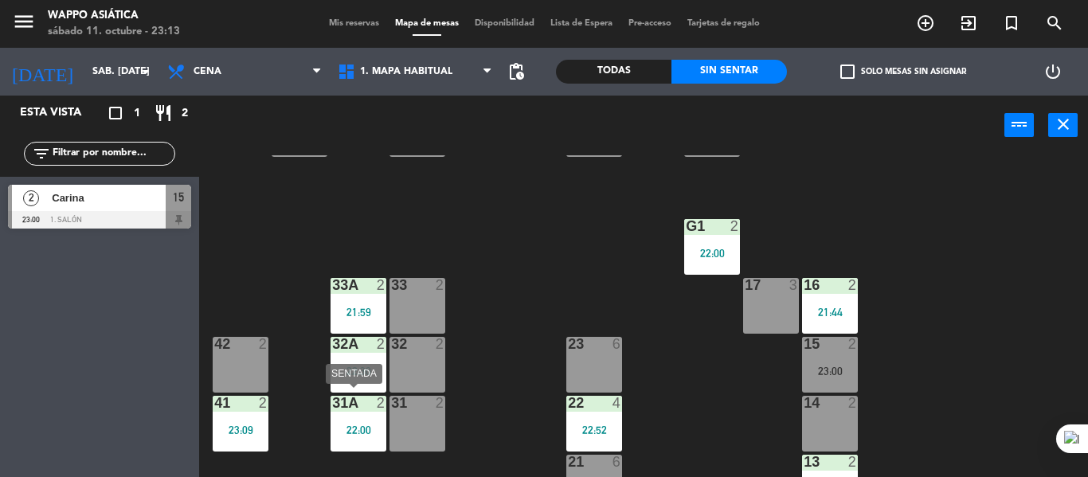
click at [348, 433] on div "22:00" at bounding box center [359, 430] width 56 height 11
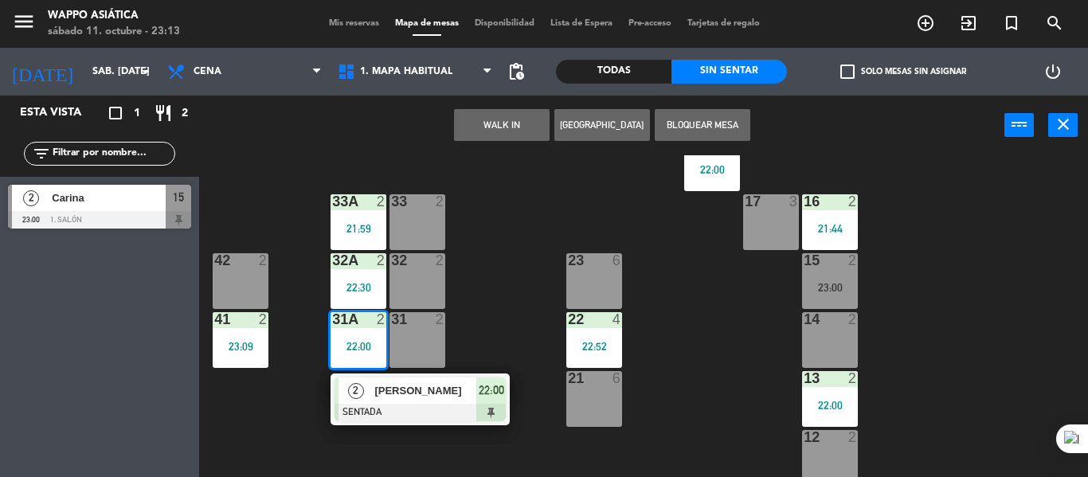
scroll to position [188, 0]
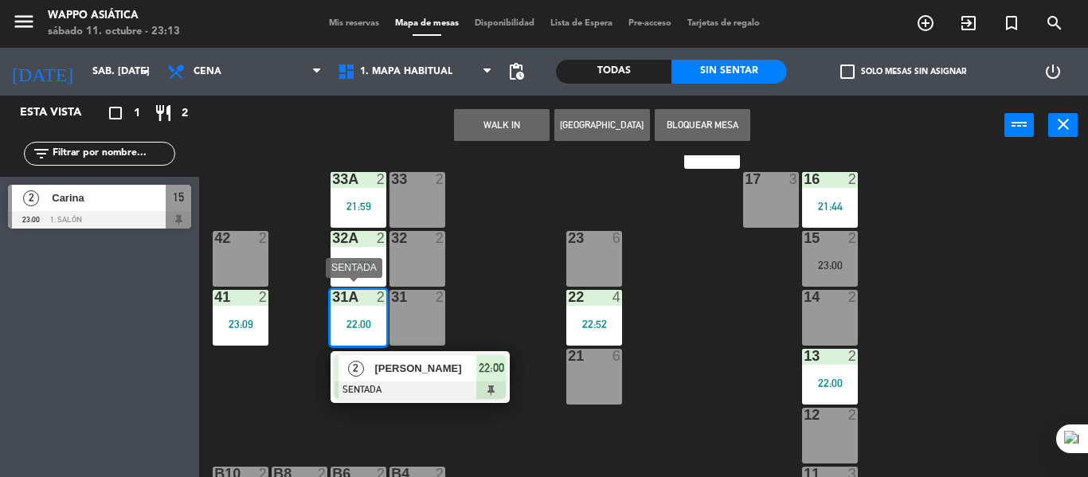
click at [459, 388] on div at bounding box center [420, 391] width 171 height 18
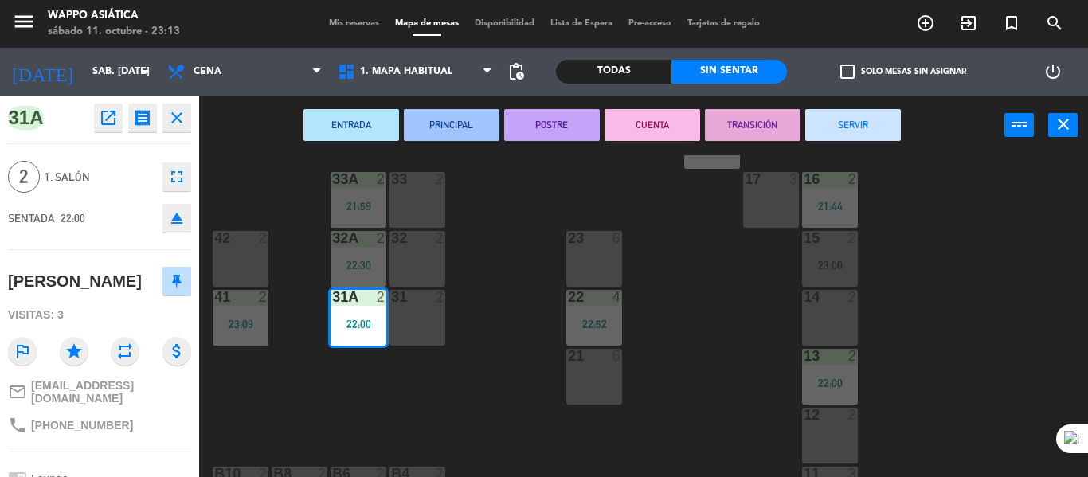
click at [843, 132] on button "SERVIR" at bounding box center [854, 125] width 96 height 32
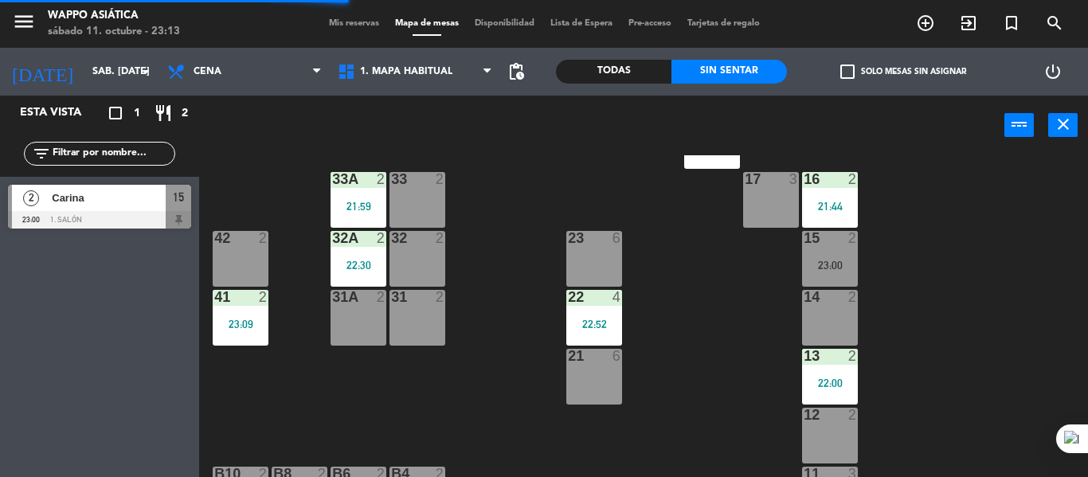
click at [744, 320] on div "g5 2 g4 2 g3 2 g2 2 g1 2 22:00 33 2 16 2 21:44 33A 2 21:59 17 3 42 2 32 2 23 6 …" at bounding box center [649, 316] width 878 height 322
click at [688, 333] on div "g5 2 g4 2 g3 2 g2 2 g1 2 22:00 33 2 16 2 21:44 33A 2 21:59 17 3 42 2 32 2 23 6 …" at bounding box center [649, 316] width 878 height 322
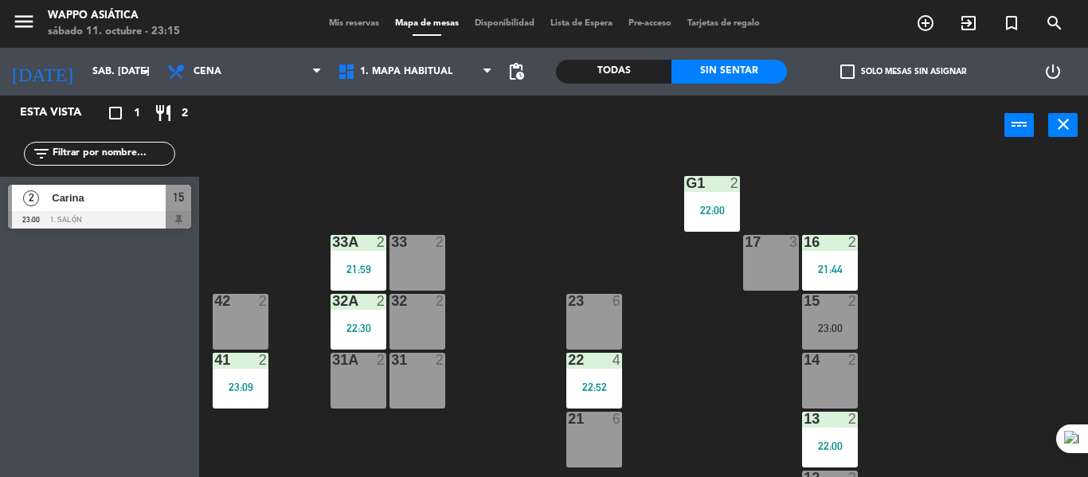
scroll to position [124, 0]
click at [719, 217] on div "22:00" at bounding box center [712, 211] width 56 height 11
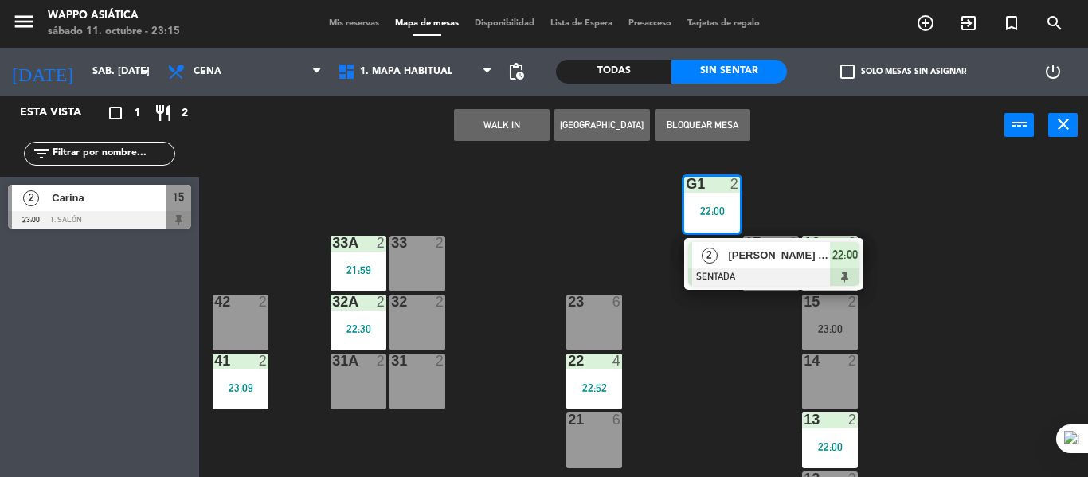
click at [721, 255] on div "2" at bounding box center [709, 255] width 34 height 26
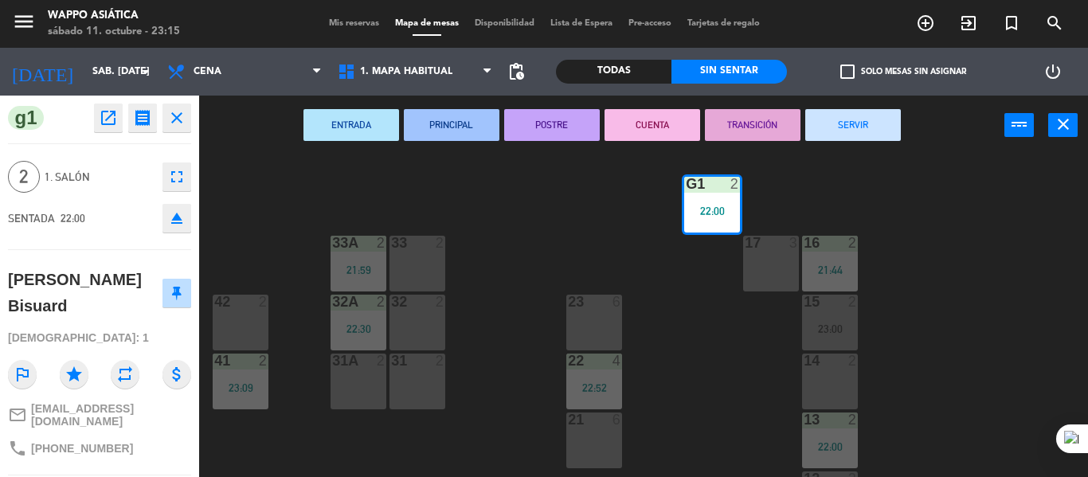
click at [838, 120] on button "SERVIR" at bounding box center [854, 125] width 96 height 32
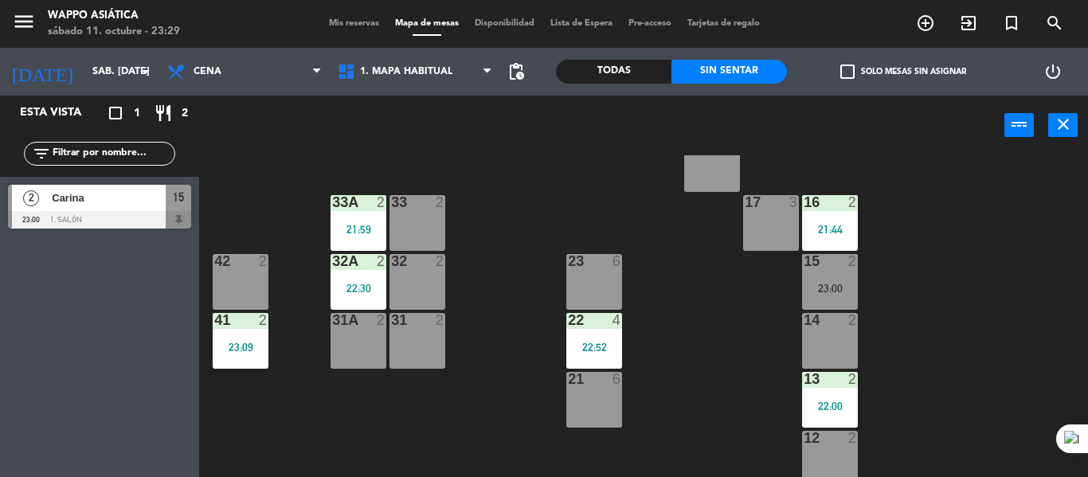
scroll to position [163, 0]
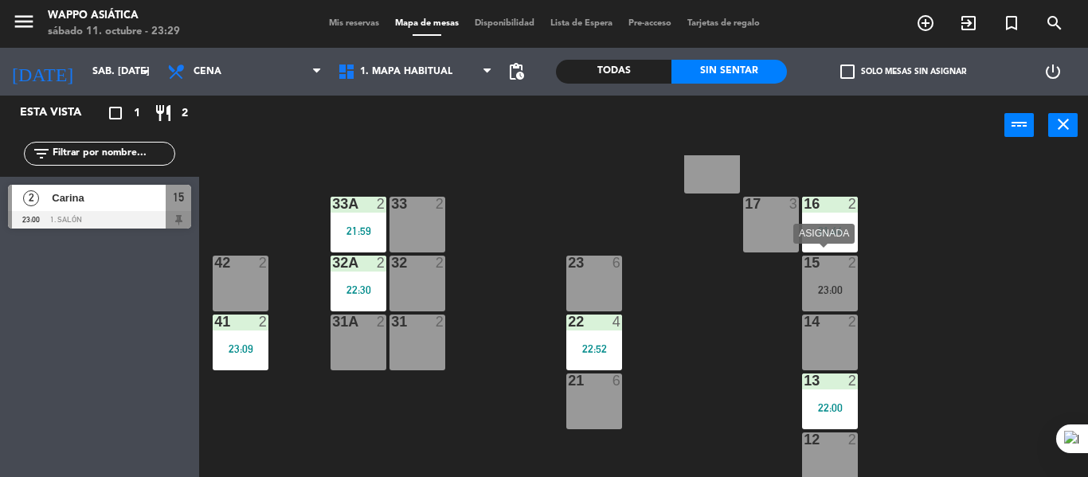
click at [854, 284] on div "23:00" at bounding box center [830, 289] width 56 height 11
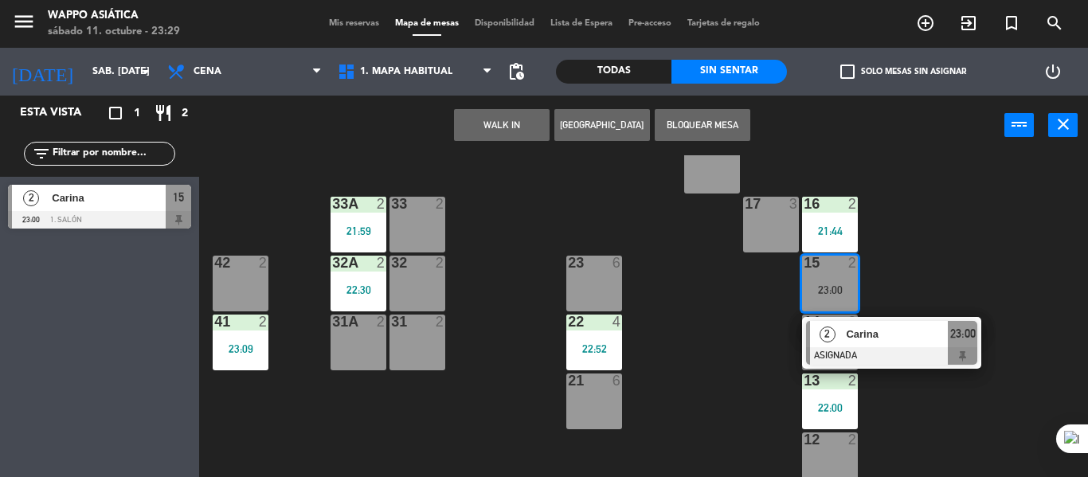
click at [244, 277] on div "42 2" at bounding box center [241, 284] width 56 height 56
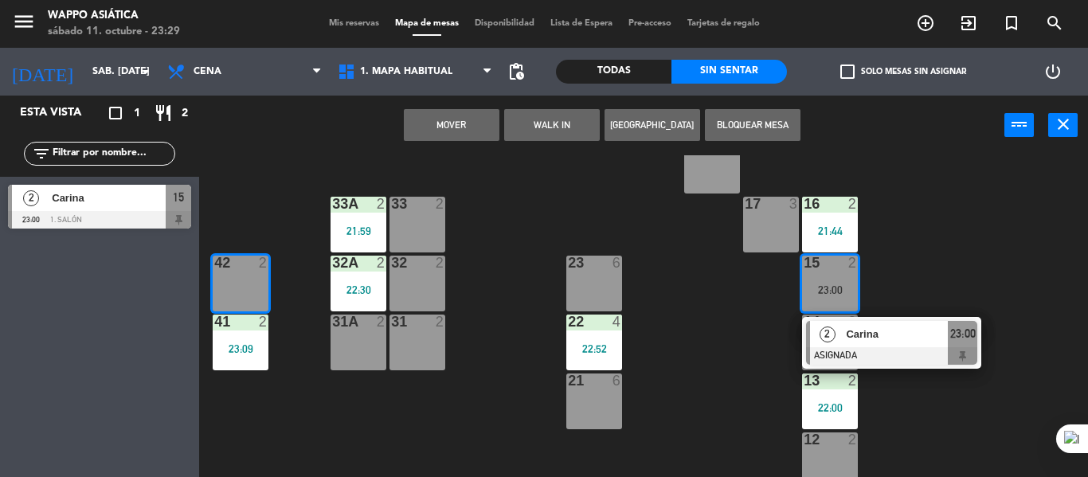
click at [409, 130] on button "Mover" at bounding box center [452, 125] width 96 height 32
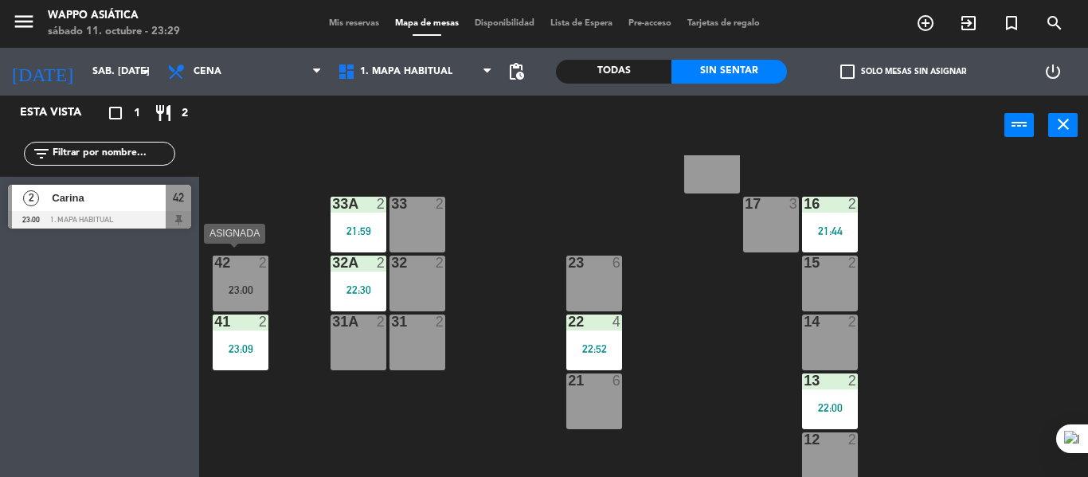
click at [250, 273] on div "42 2 23:00" at bounding box center [241, 284] width 56 height 56
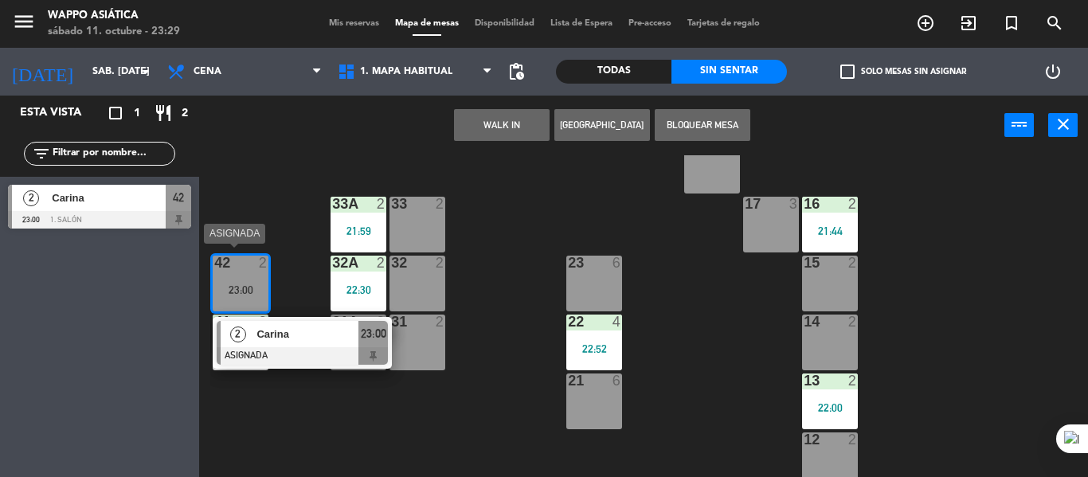
click at [302, 327] on span "Carina" at bounding box center [308, 334] width 102 height 17
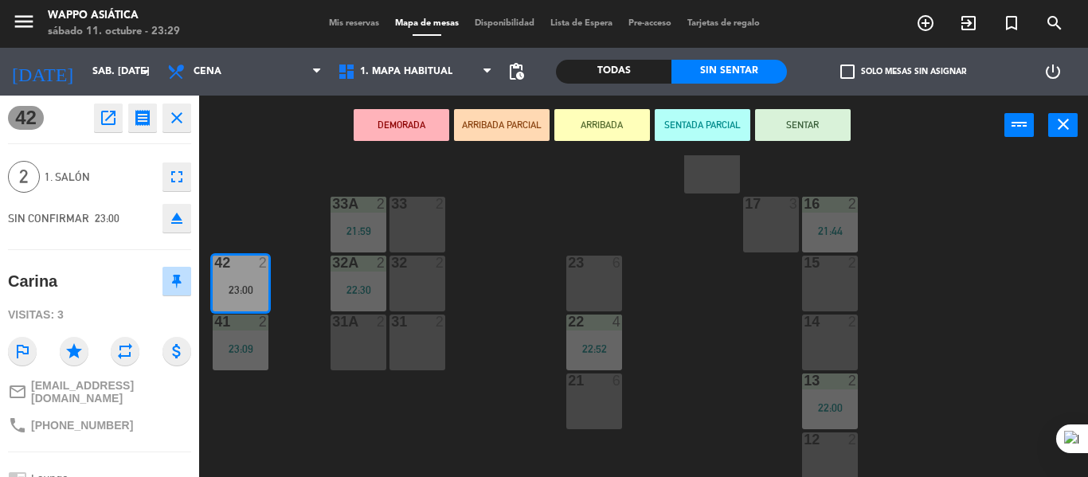
click at [808, 122] on button "SENTAR" at bounding box center [803, 125] width 96 height 32
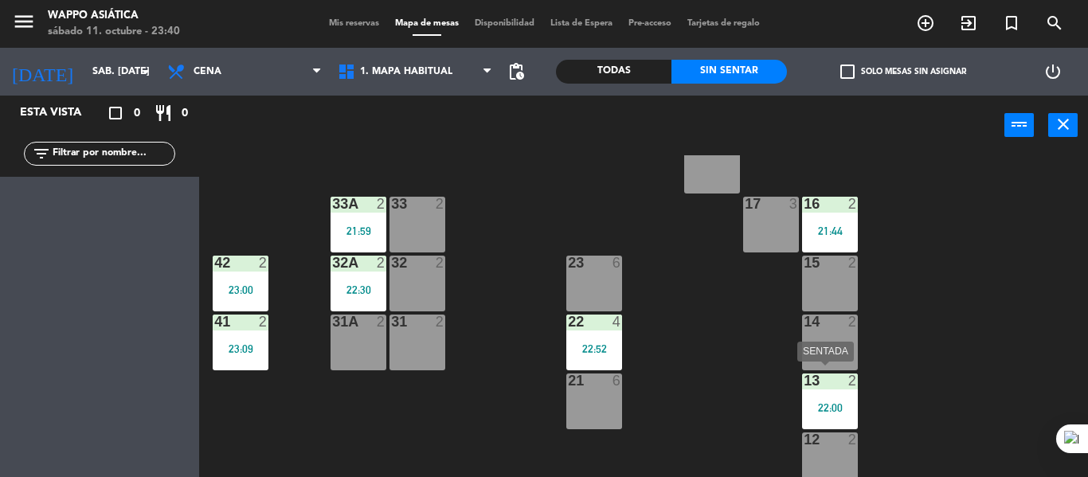
click at [844, 414] on div "22:00" at bounding box center [830, 407] width 56 height 11
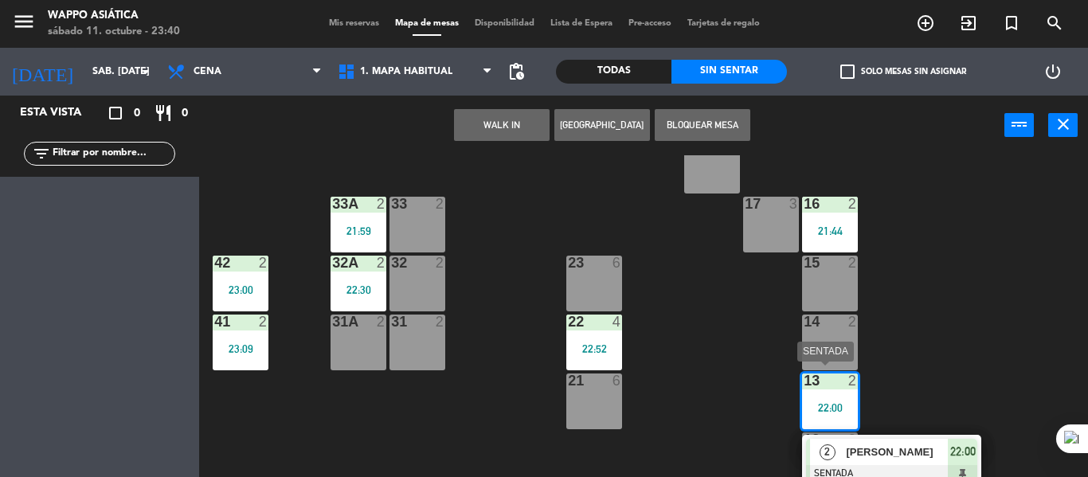
click at [906, 453] on span "[PERSON_NAME]" at bounding box center [897, 452] width 102 height 17
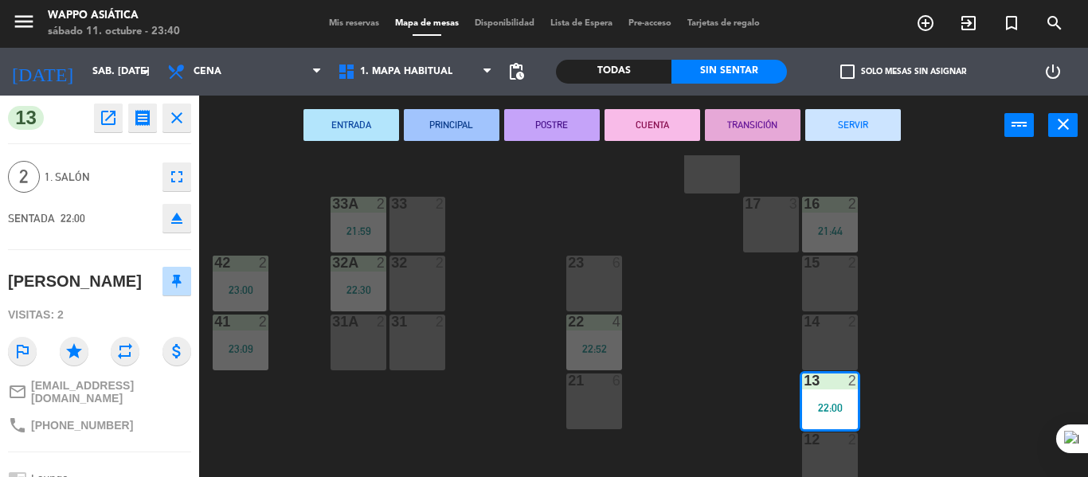
click at [861, 140] on button "SERVIR" at bounding box center [854, 125] width 96 height 32
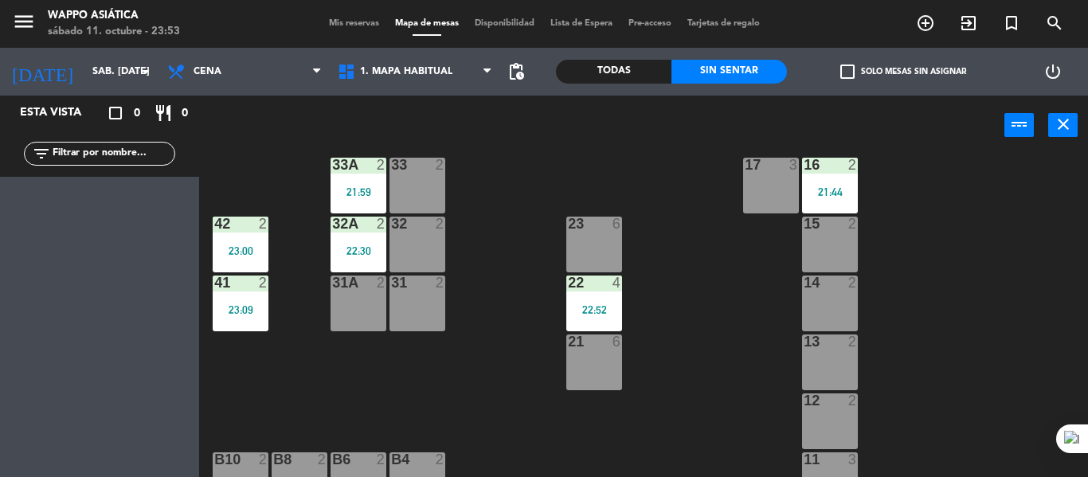
scroll to position [203, 0]
click at [612, 71] on div "Todas" at bounding box center [614, 72] width 116 height 24
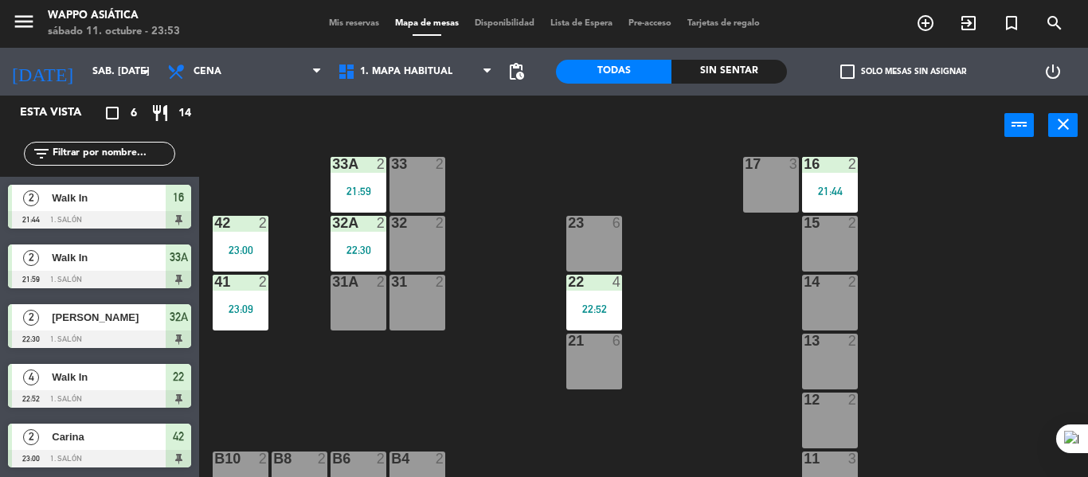
click at [349, 25] on span "Mis reservas" at bounding box center [354, 23] width 66 height 9
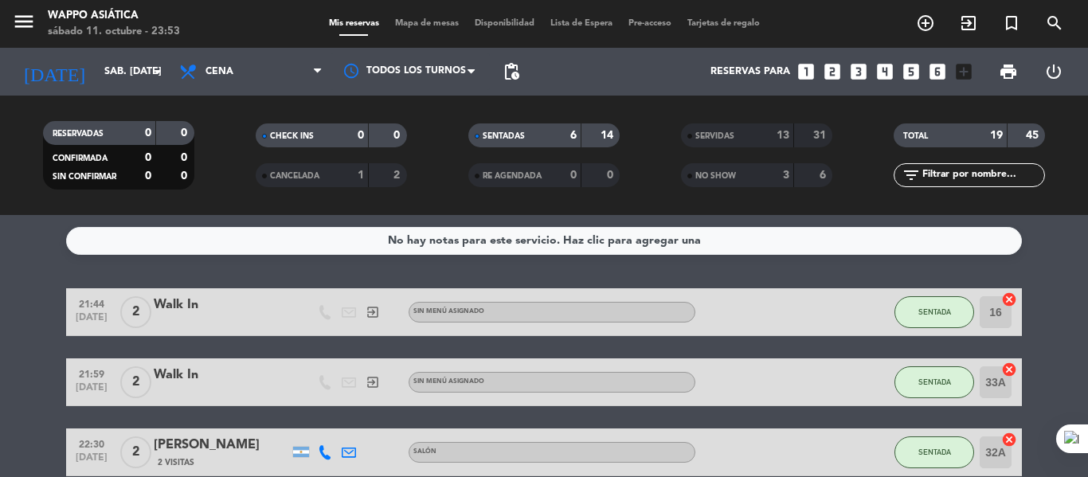
click at [427, 25] on span "Mapa de mesas" at bounding box center [427, 23] width 80 height 9
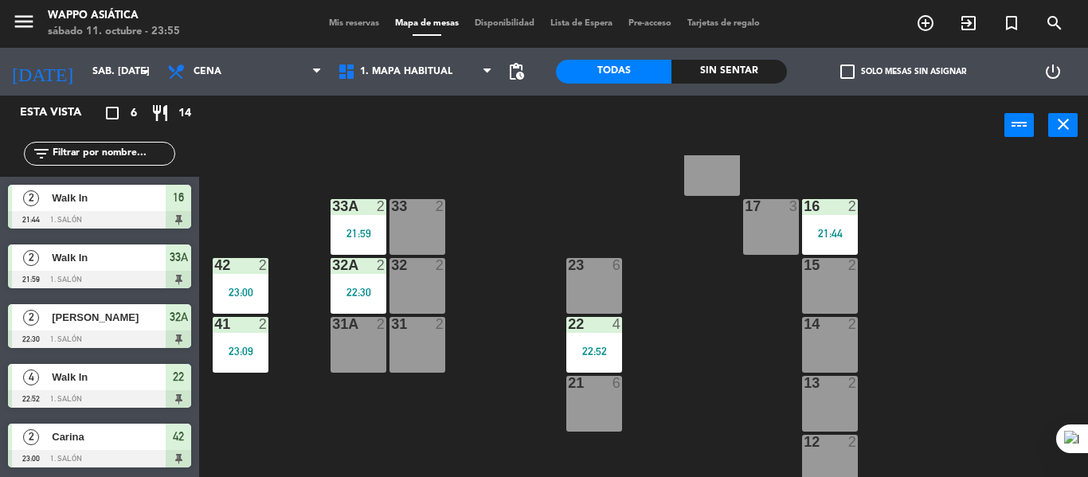
scroll to position [163, 0]
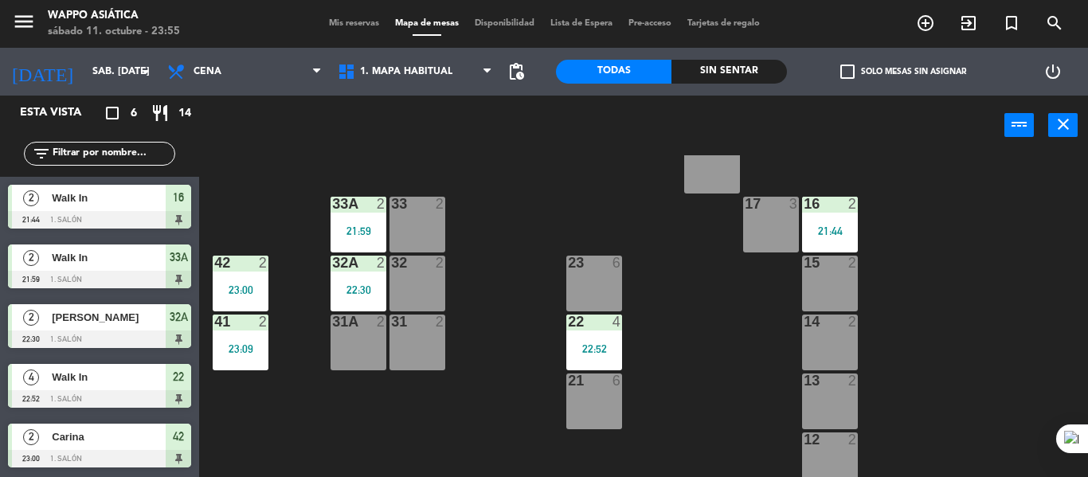
click at [506, 344] on div "g5 2 g4 2 g3 2 g2 2 g1 3 33 2 16 2 21:44 33A 2 21:59 17 3 42 2 23:00 32 2 23 6 …" at bounding box center [649, 316] width 878 height 322
click at [597, 349] on div "22:52" at bounding box center [595, 348] width 56 height 11
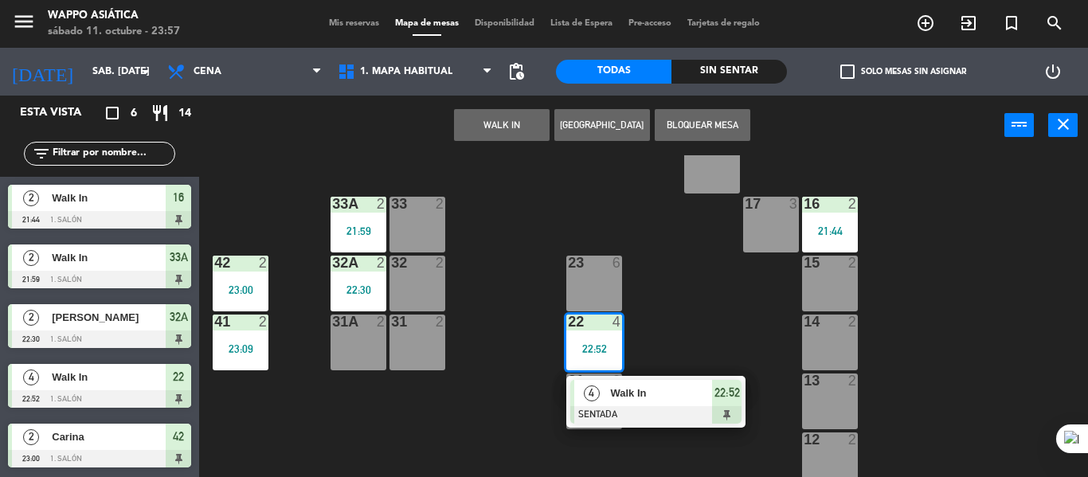
click at [684, 399] on span "Walk In" at bounding box center [661, 393] width 102 height 17
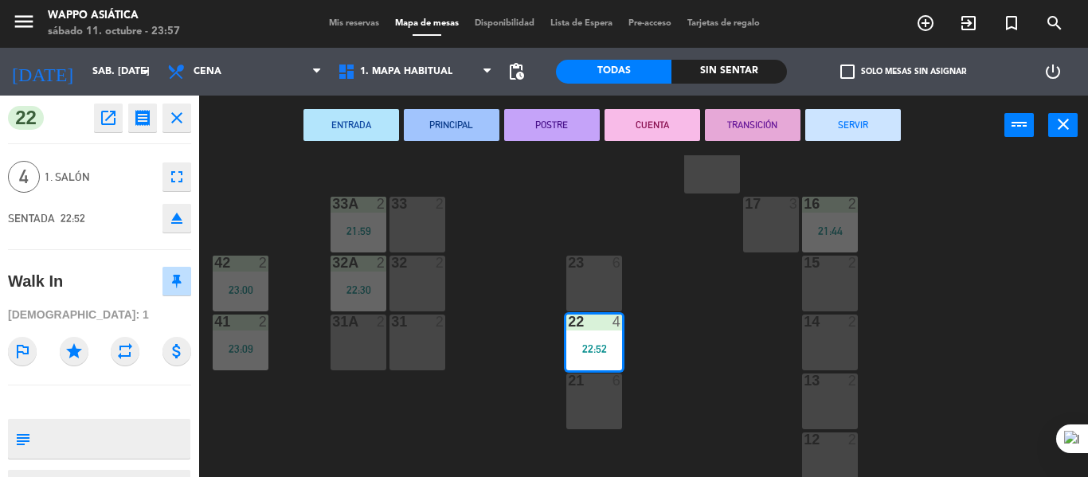
click at [872, 131] on button "SERVIR" at bounding box center [854, 125] width 96 height 32
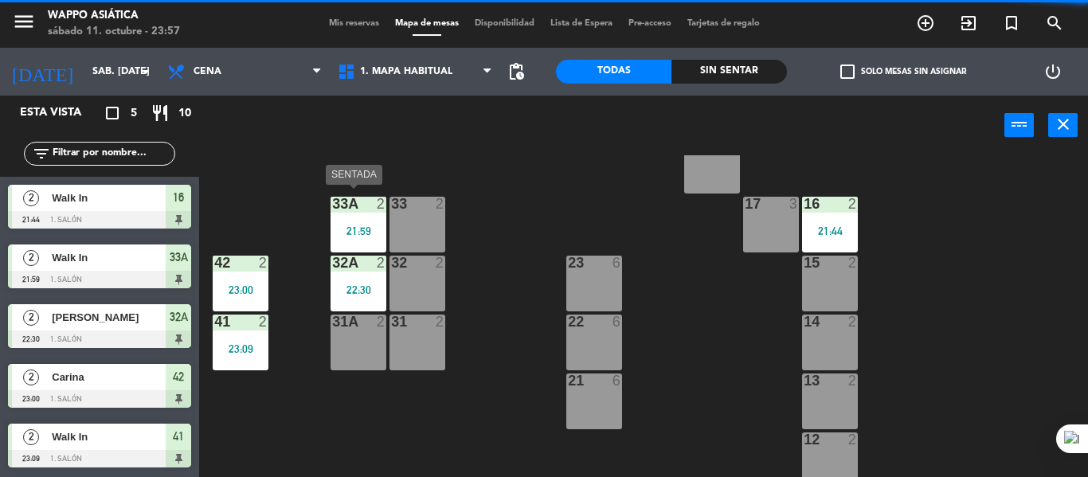
click at [364, 233] on div "21:59" at bounding box center [359, 230] width 56 height 11
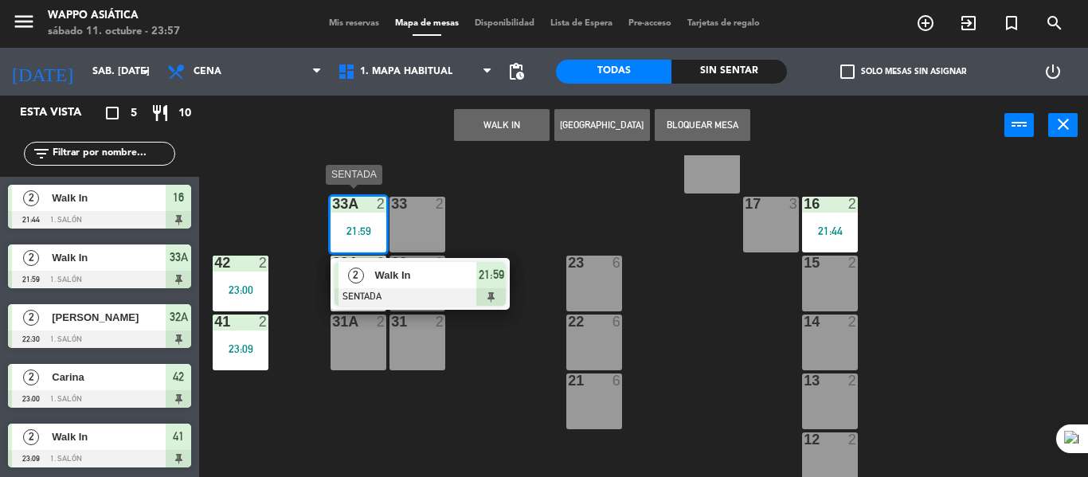
click at [437, 300] on div at bounding box center [420, 297] width 171 height 18
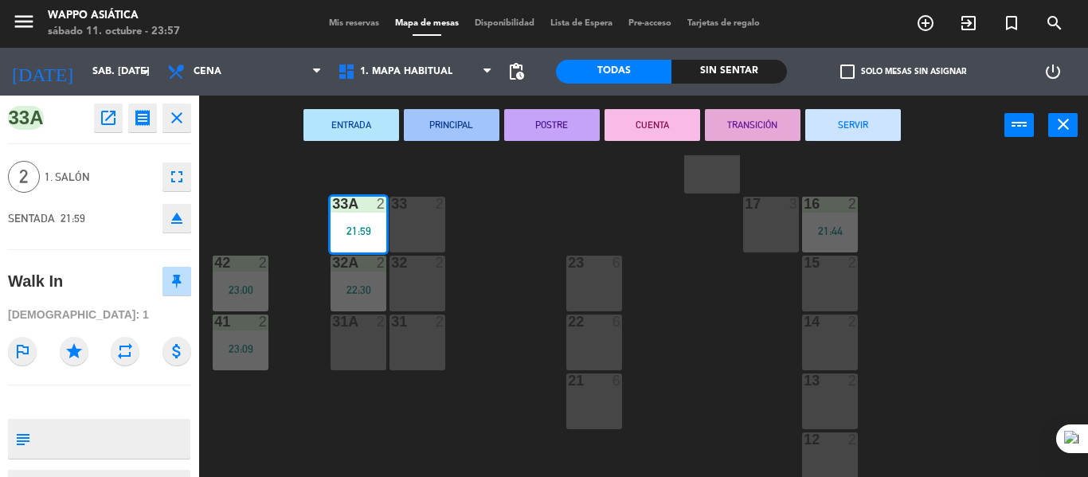
click at [841, 132] on button "SERVIR" at bounding box center [854, 125] width 96 height 32
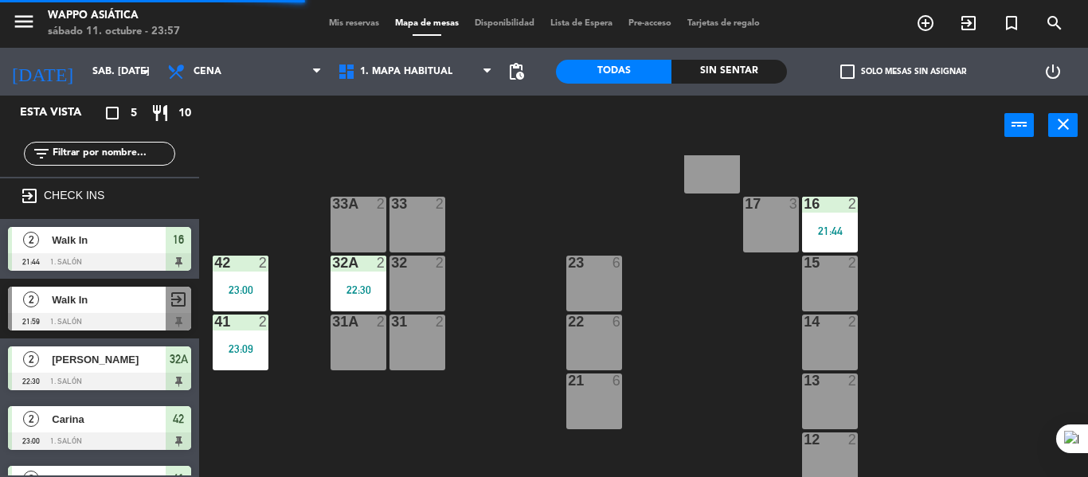
click at [758, 352] on div "g5 2 g4 2 g3 2 g2 2 g1 3 33 2 16 2 21:44 33A 2 17 3 42 2 23:00 32 2 23 6 15 2 3…" at bounding box center [649, 316] width 878 height 322
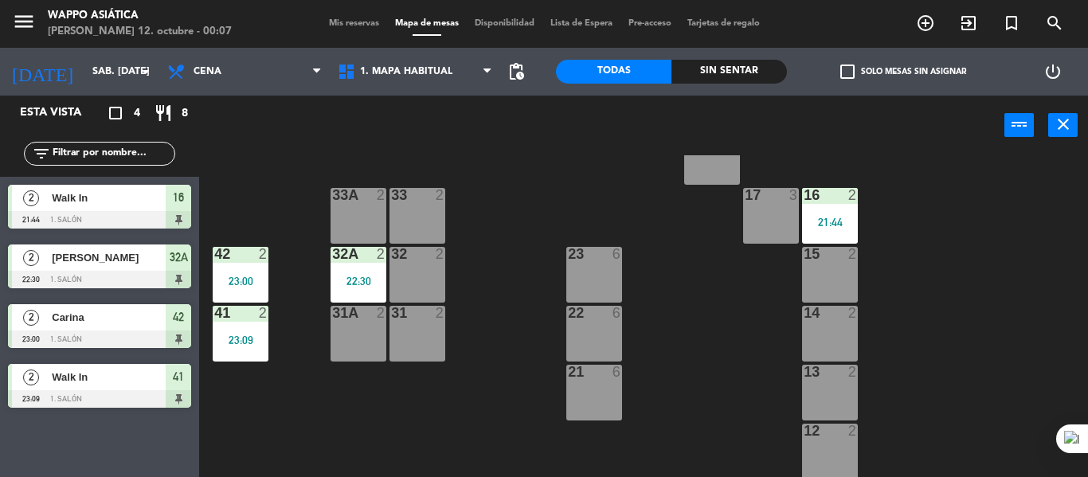
scroll to position [160, 0]
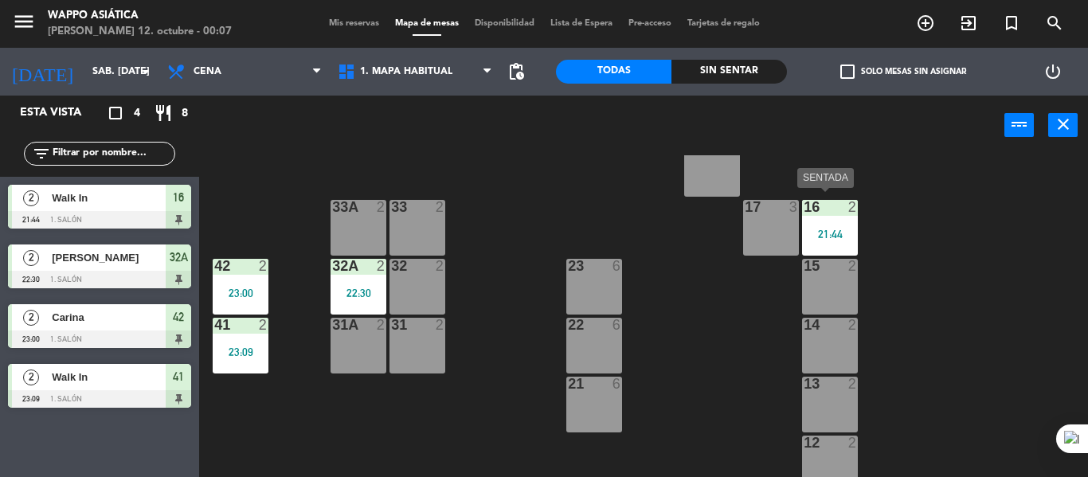
click at [828, 249] on div "16 2 21:44" at bounding box center [830, 228] width 56 height 56
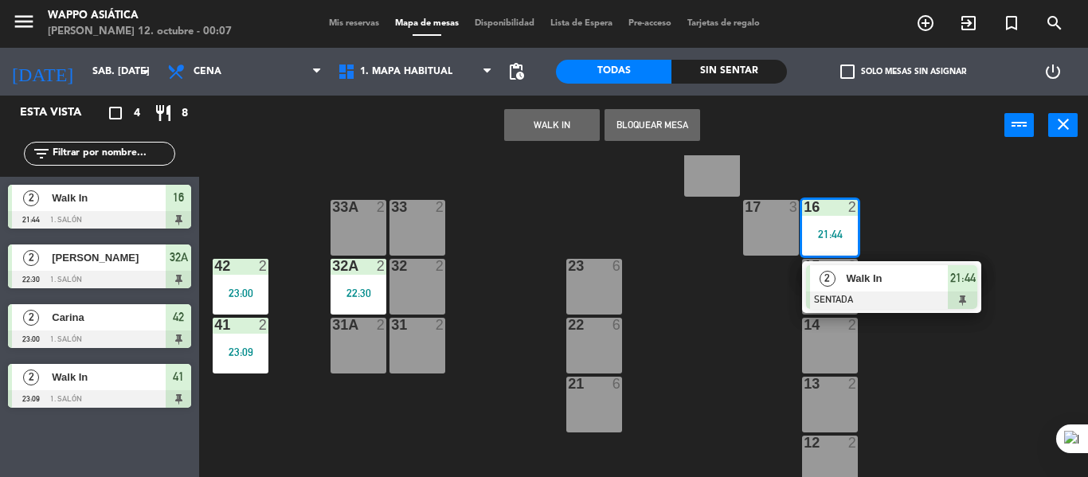
click at [873, 276] on span "Walk In" at bounding box center [897, 278] width 102 height 17
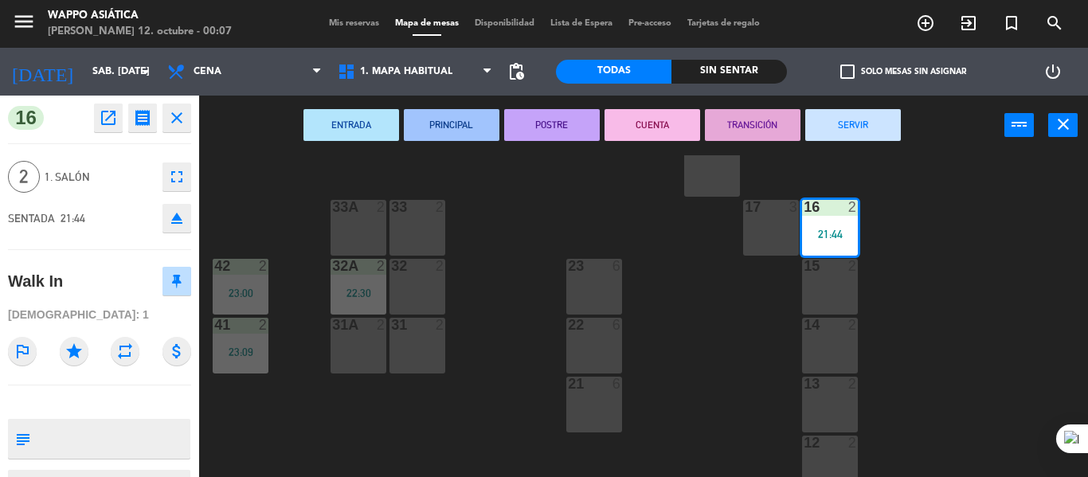
click at [841, 132] on button "SERVIR" at bounding box center [854, 125] width 96 height 32
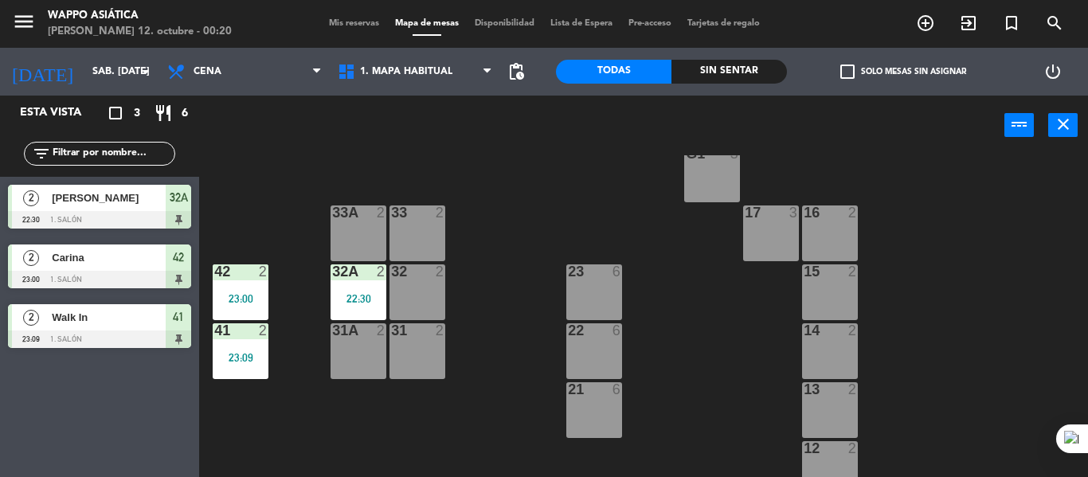
scroll to position [154, 0]
click at [469, 344] on div "g5 2 g4 2 g3 2 g2 2 g1 3 33 2 16 2 33A 2 17 3 42 2 23:00 32 2 23 6 15 2 32A 2 2…" at bounding box center [649, 316] width 878 height 322
click at [363, 308] on div "32A 2 22:30" at bounding box center [359, 293] width 56 height 56
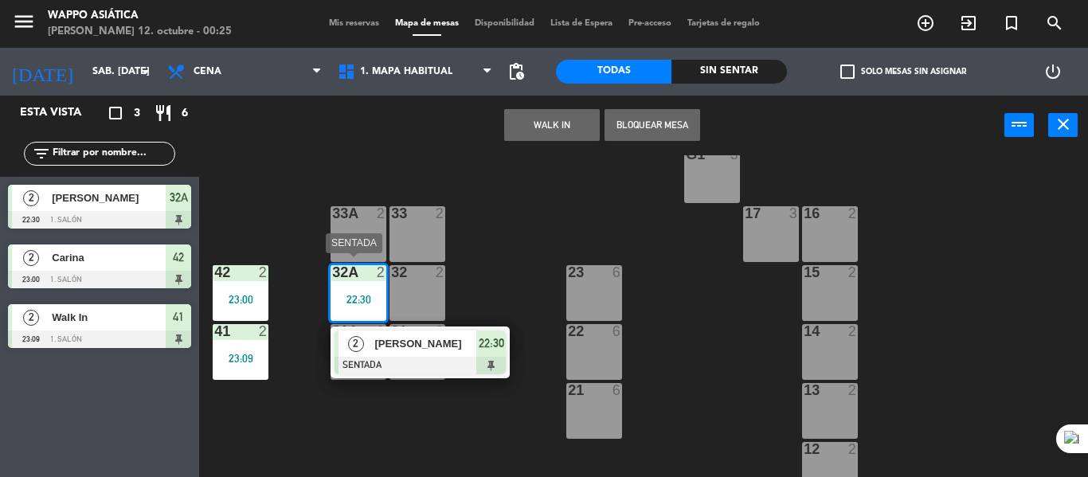
click at [428, 340] on span "[PERSON_NAME]" at bounding box center [425, 343] width 102 height 17
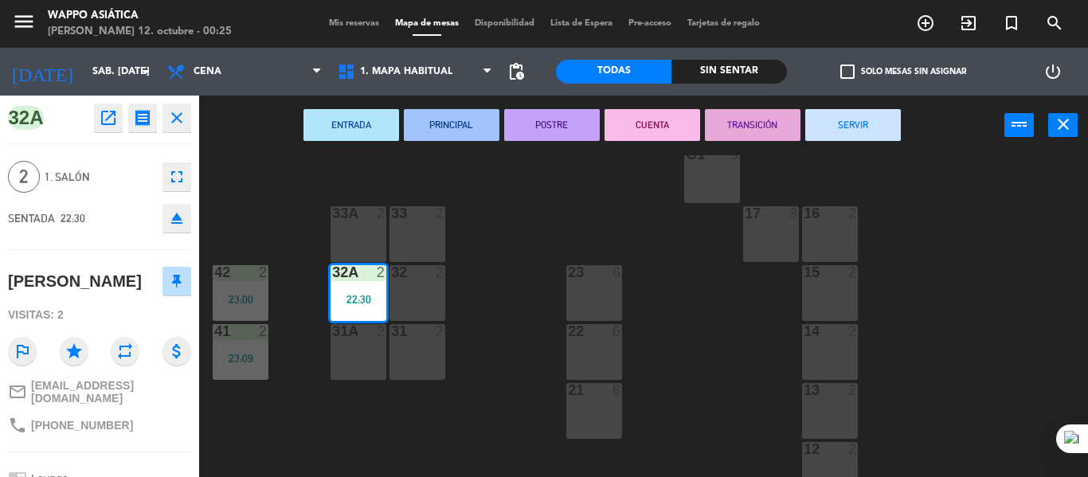
click at [875, 116] on button "SERVIR" at bounding box center [854, 125] width 96 height 32
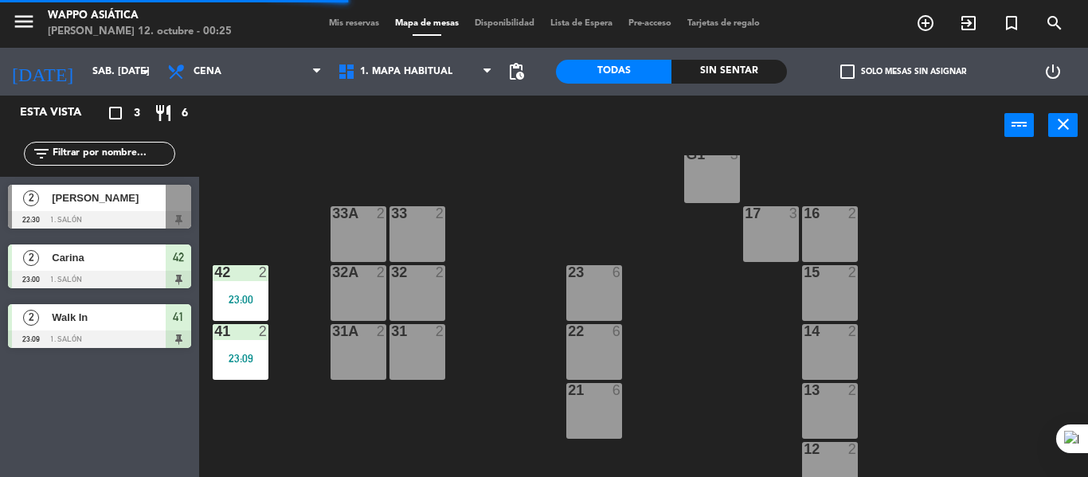
click at [260, 302] on div "23:00" at bounding box center [241, 299] width 56 height 11
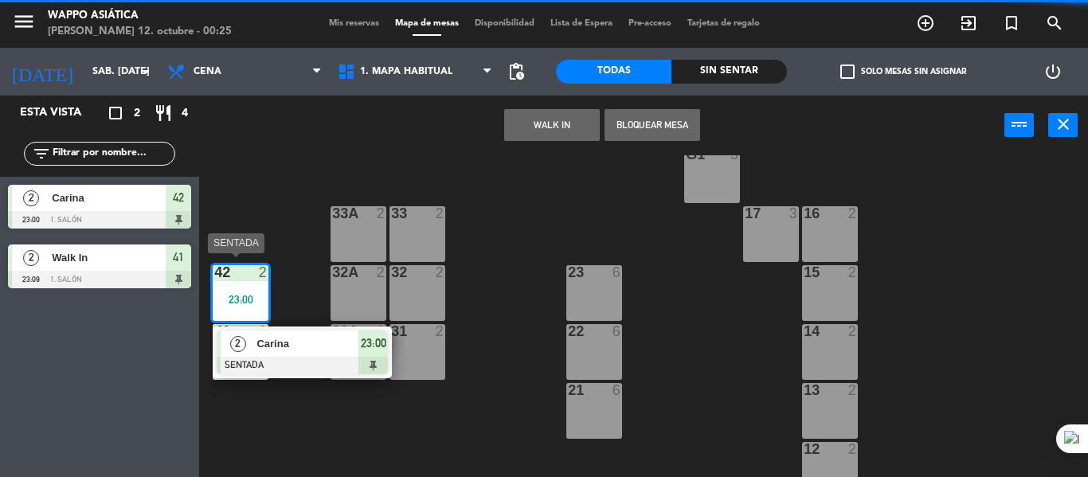
click at [307, 347] on span "Carina" at bounding box center [308, 343] width 102 height 17
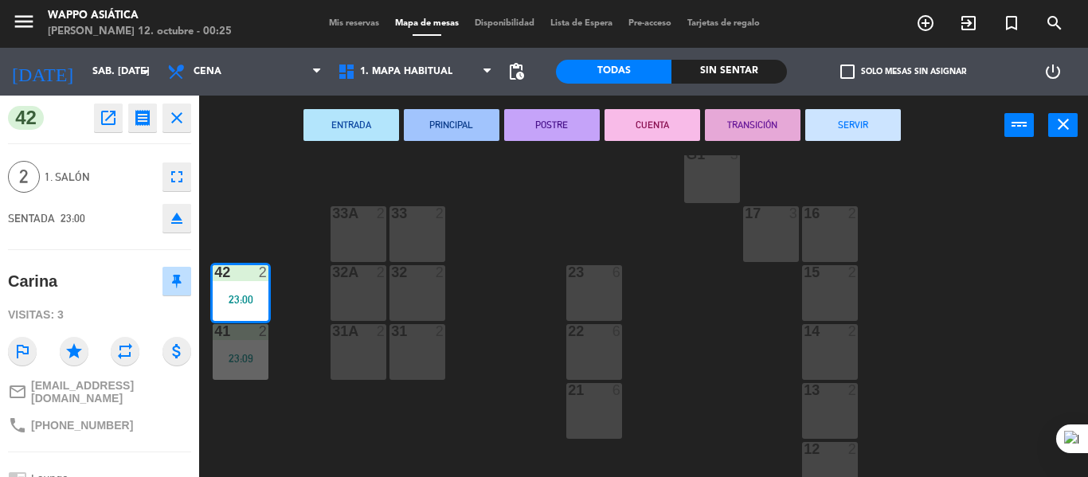
click at [840, 135] on button "SERVIR" at bounding box center [854, 125] width 96 height 32
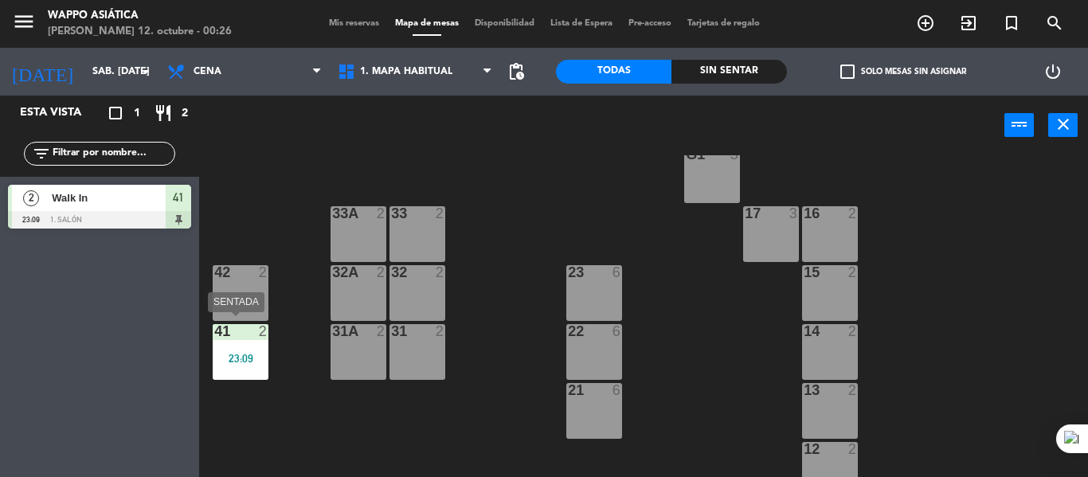
click at [246, 346] on div "41 2 23:09" at bounding box center [241, 352] width 56 height 56
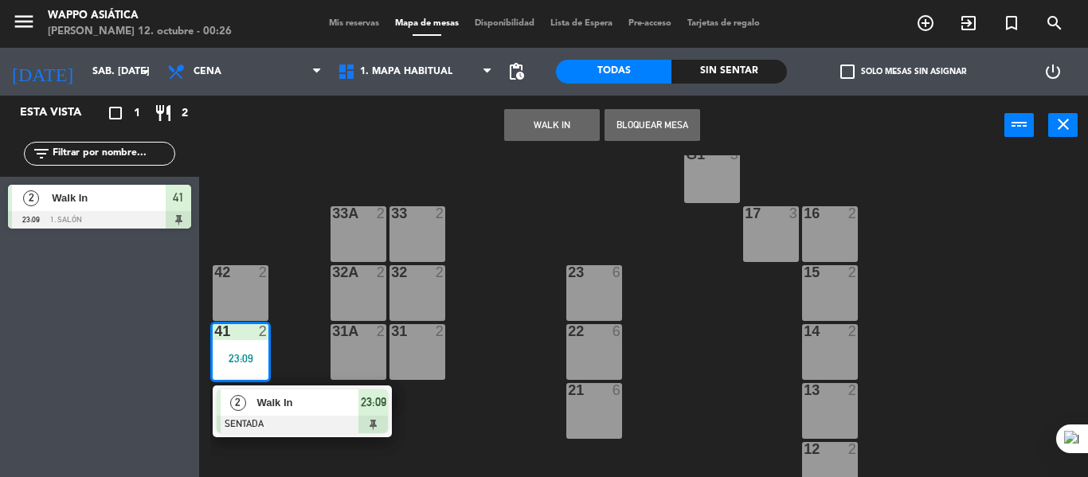
click at [304, 384] on div "g5 2 g4 2 g3 2 g2 2 g1 3 33 2 16 2 33A 2 17 3 42 2 32 2 23 6 15 2 32A 2 41 2 23…" at bounding box center [649, 316] width 878 height 322
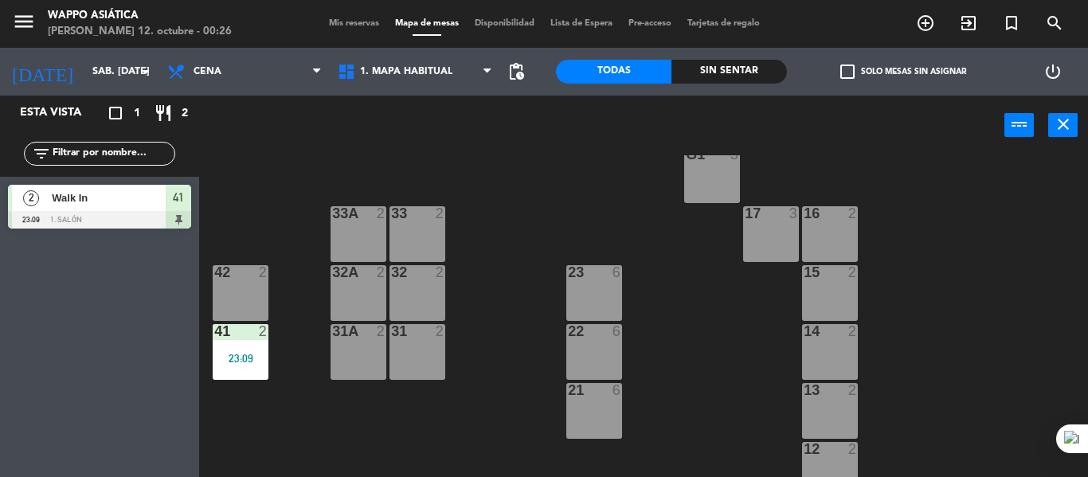
click at [244, 353] on div "23:09" at bounding box center [241, 358] width 56 height 11
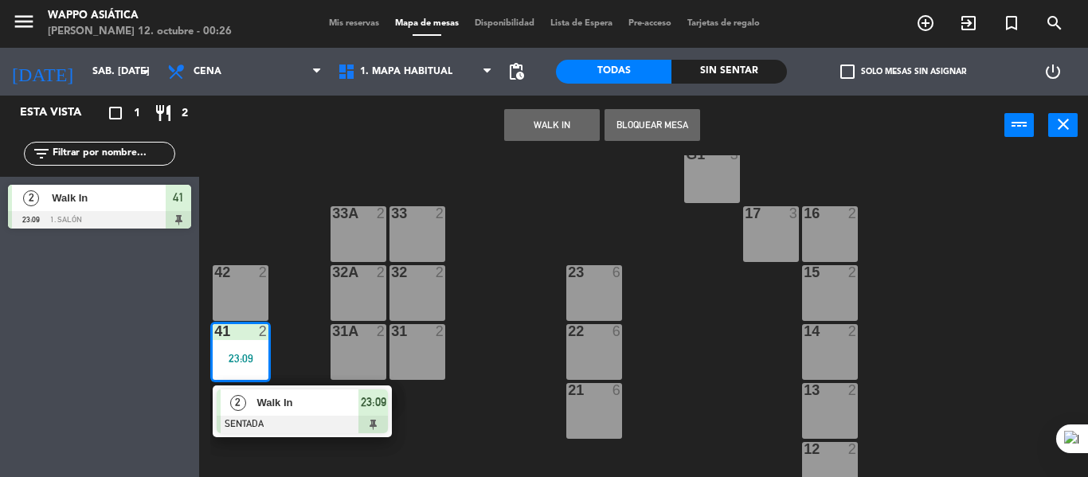
click at [257, 406] on span "Walk In" at bounding box center [308, 402] width 102 height 17
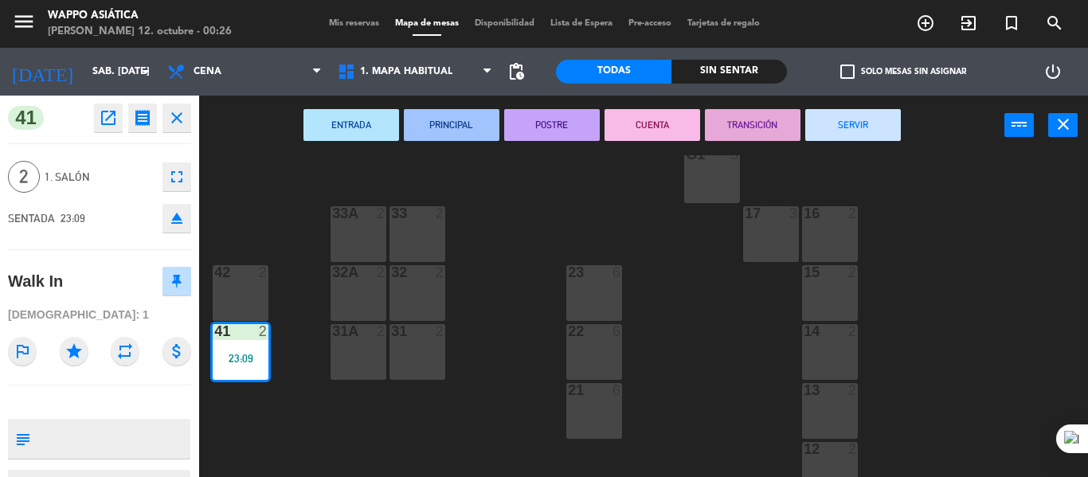
click at [838, 133] on button "SERVIR" at bounding box center [854, 125] width 96 height 32
